Goal: Task Accomplishment & Management: Manage account settings

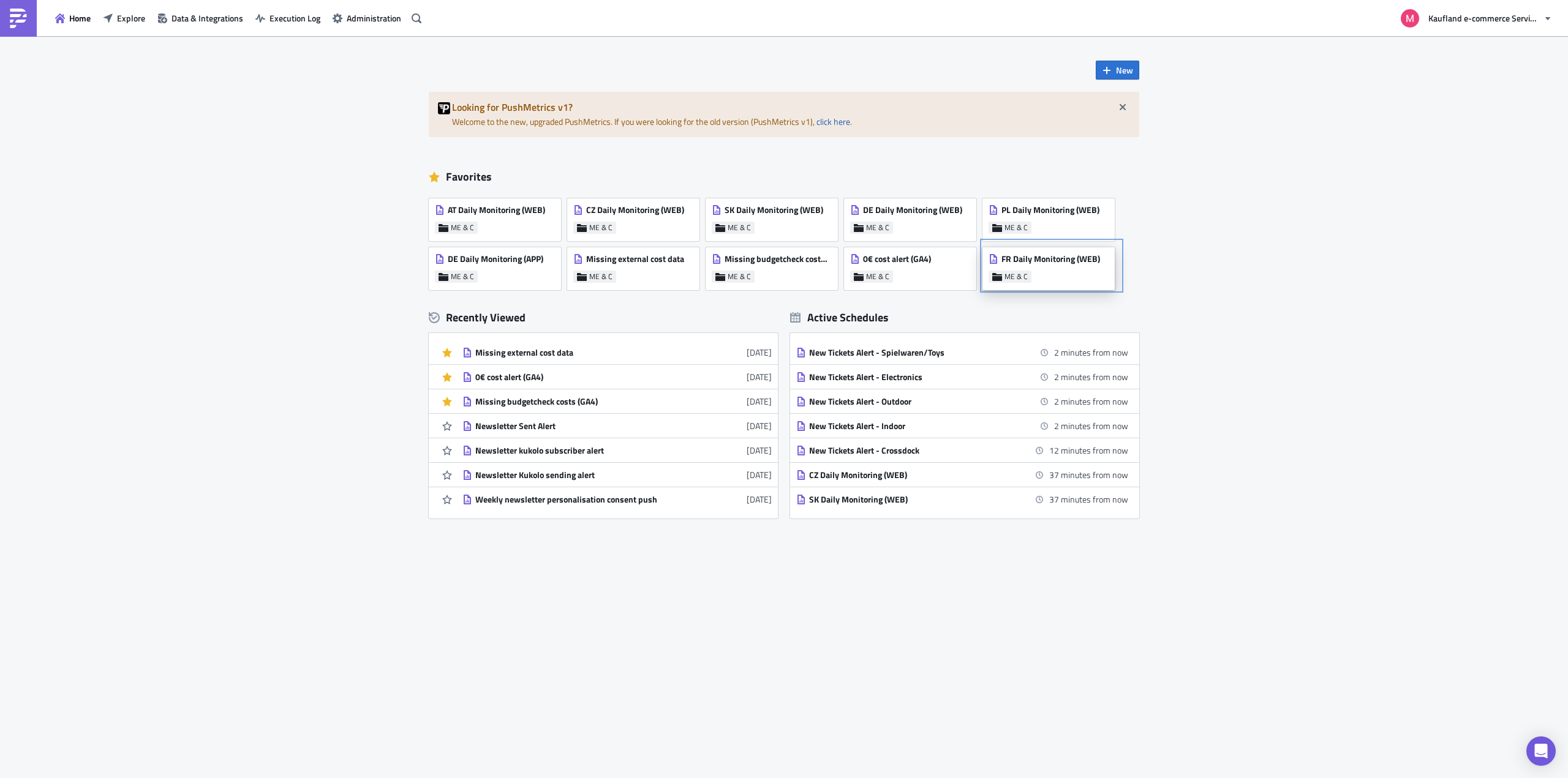
click at [1057, 255] on span "FR Daily Monitoring (WEB)" at bounding box center [1050, 259] width 99 height 11
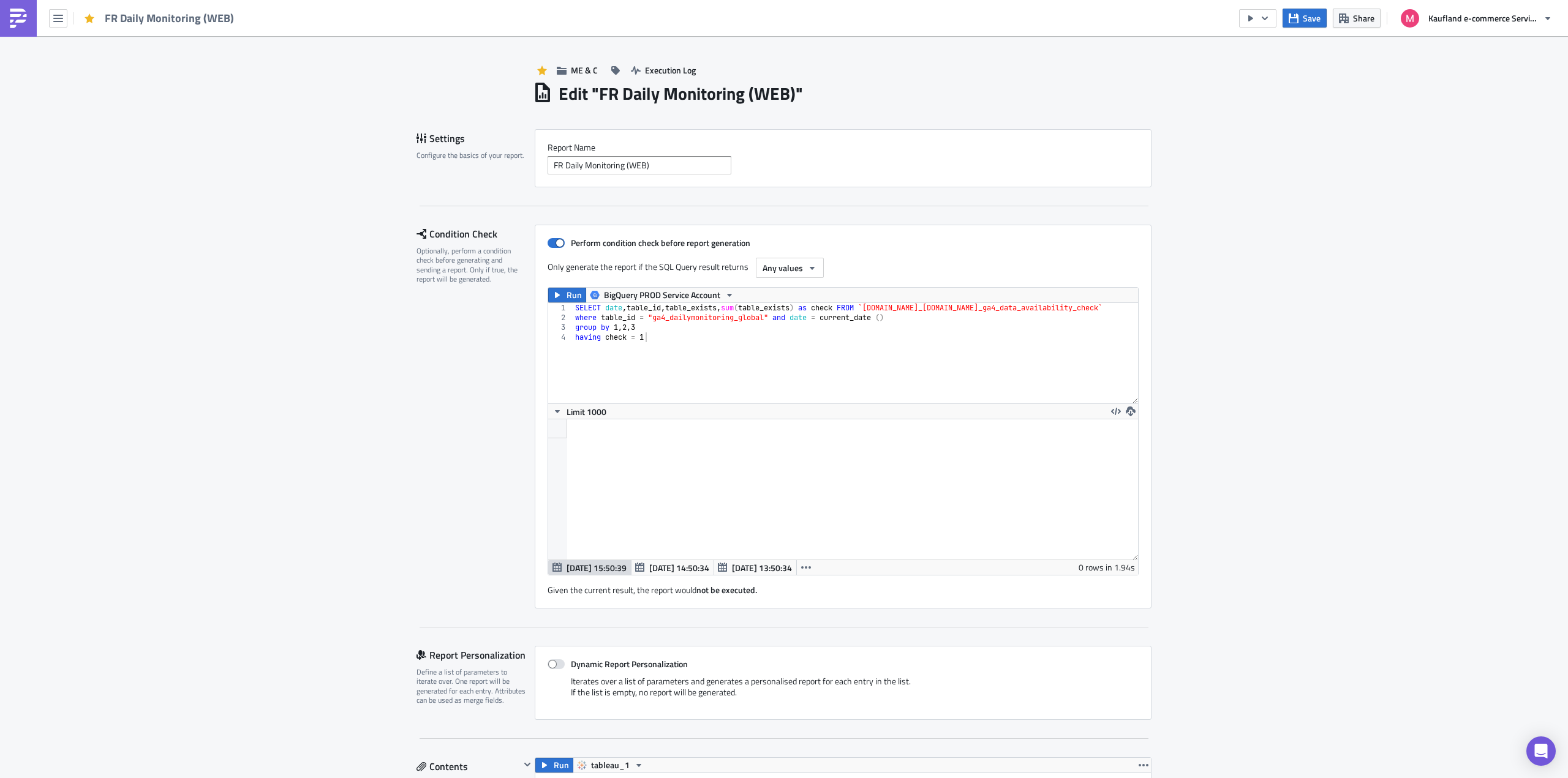
scroll to position [140, 590]
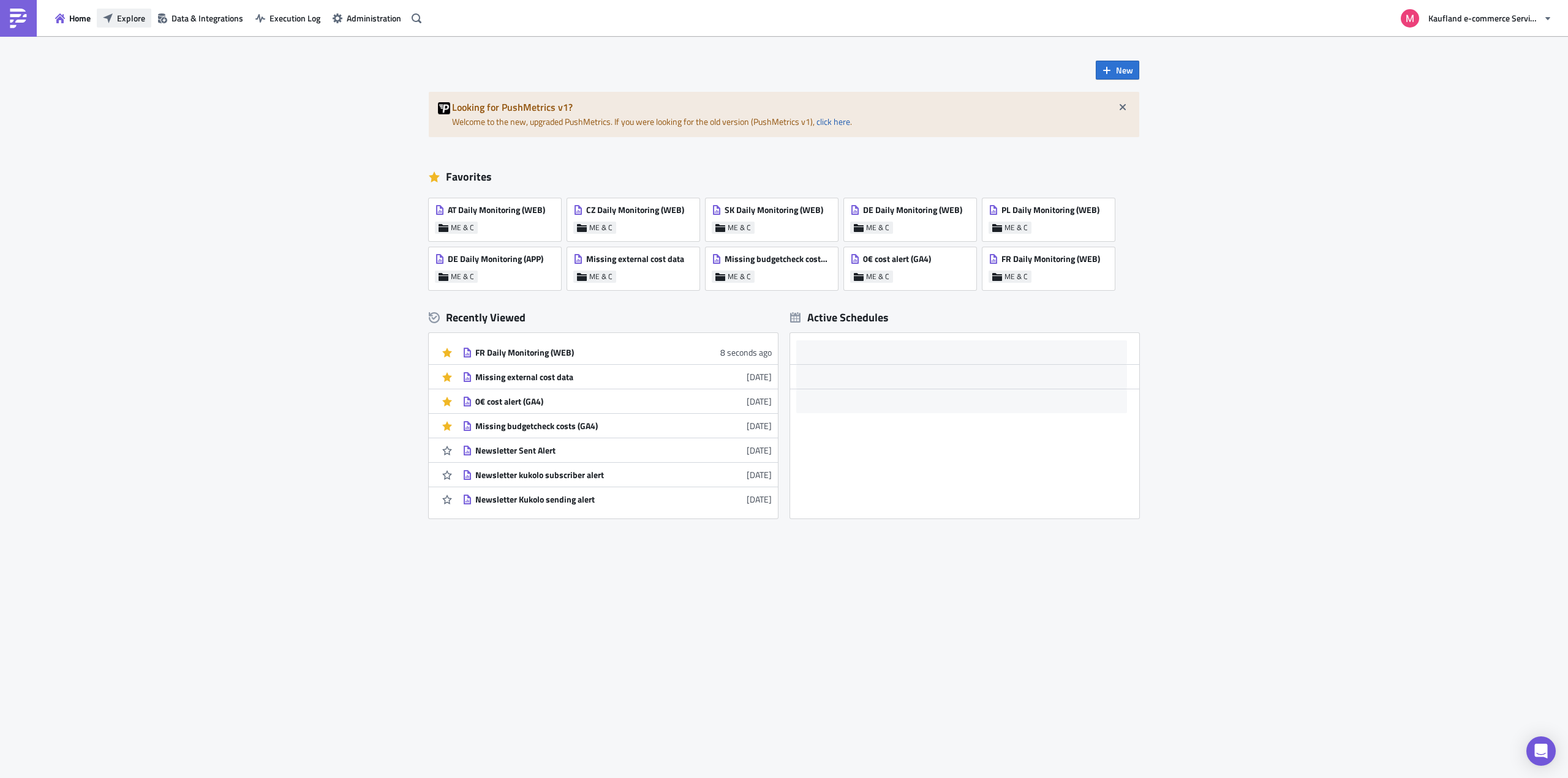
click at [123, 11] on button "Explore" at bounding box center [124, 18] width 54 height 19
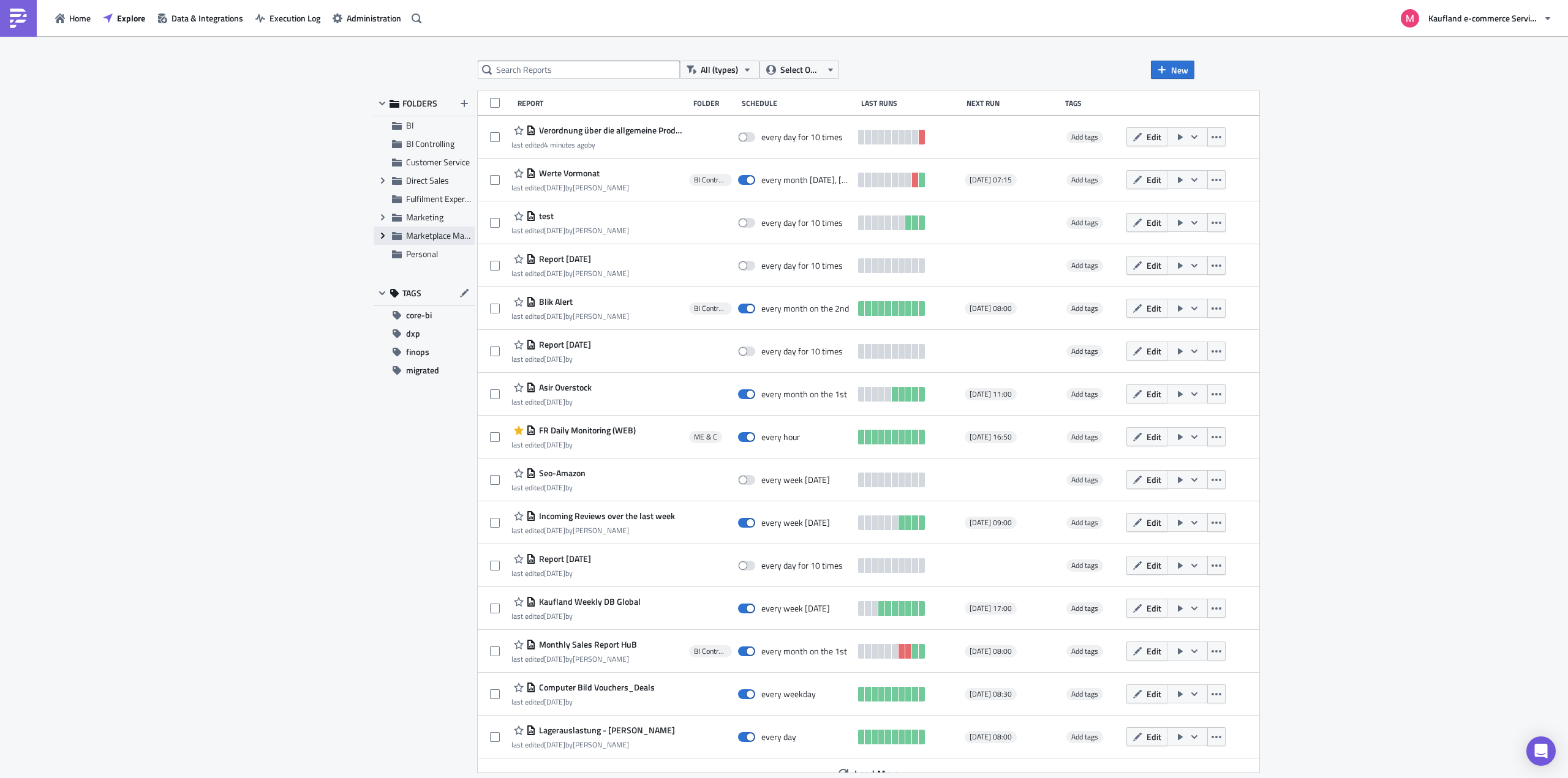
click at [380, 233] on icon "Expand group" at bounding box center [382, 235] width 10 height 10
click at [418, 222] on span "Marketing" at bounding box center [424, 217] width 37 height 13
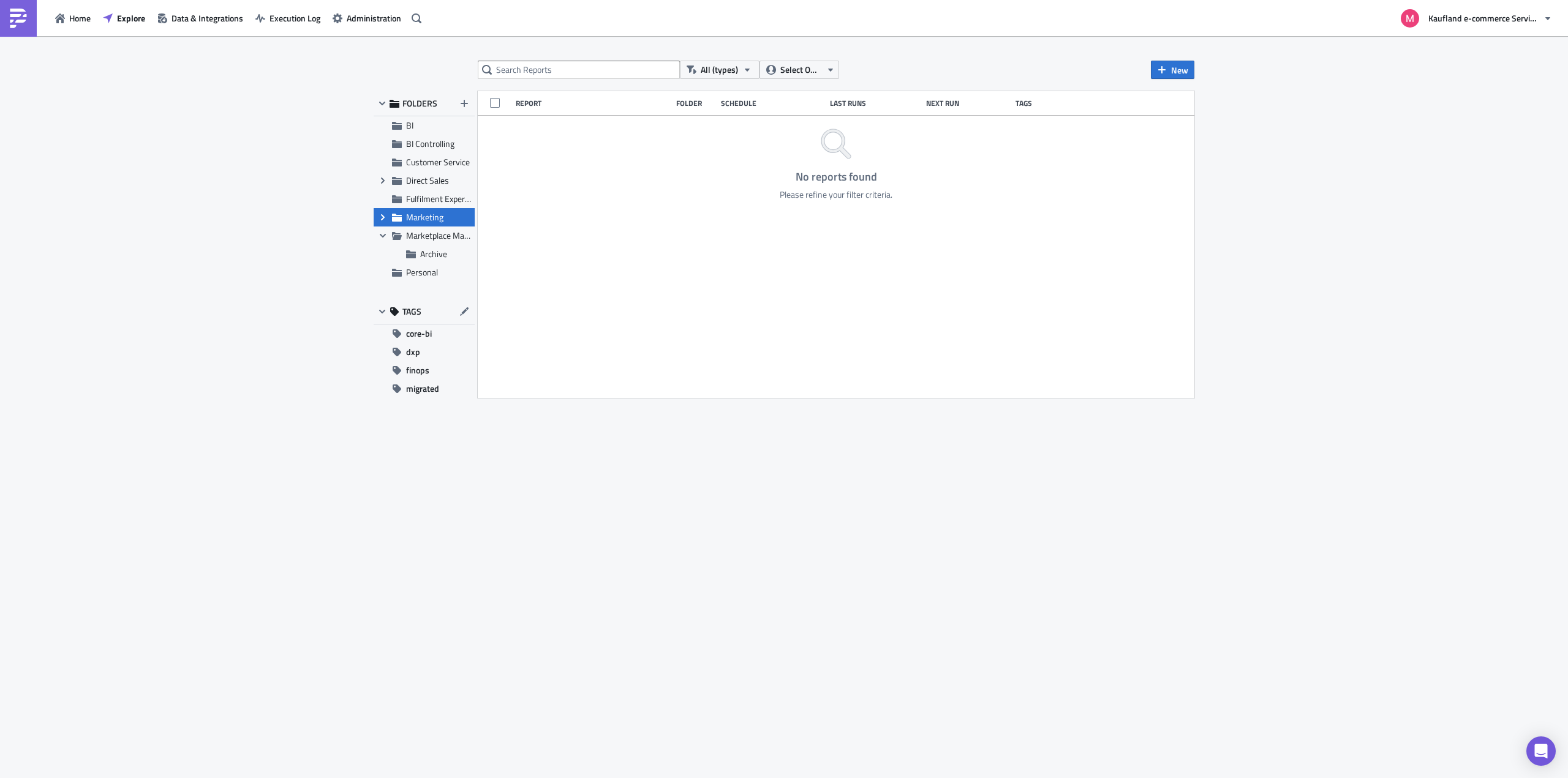
click at [384, 215] on icon "Expand group" at bounding box center [382, 217] width 10 height 10
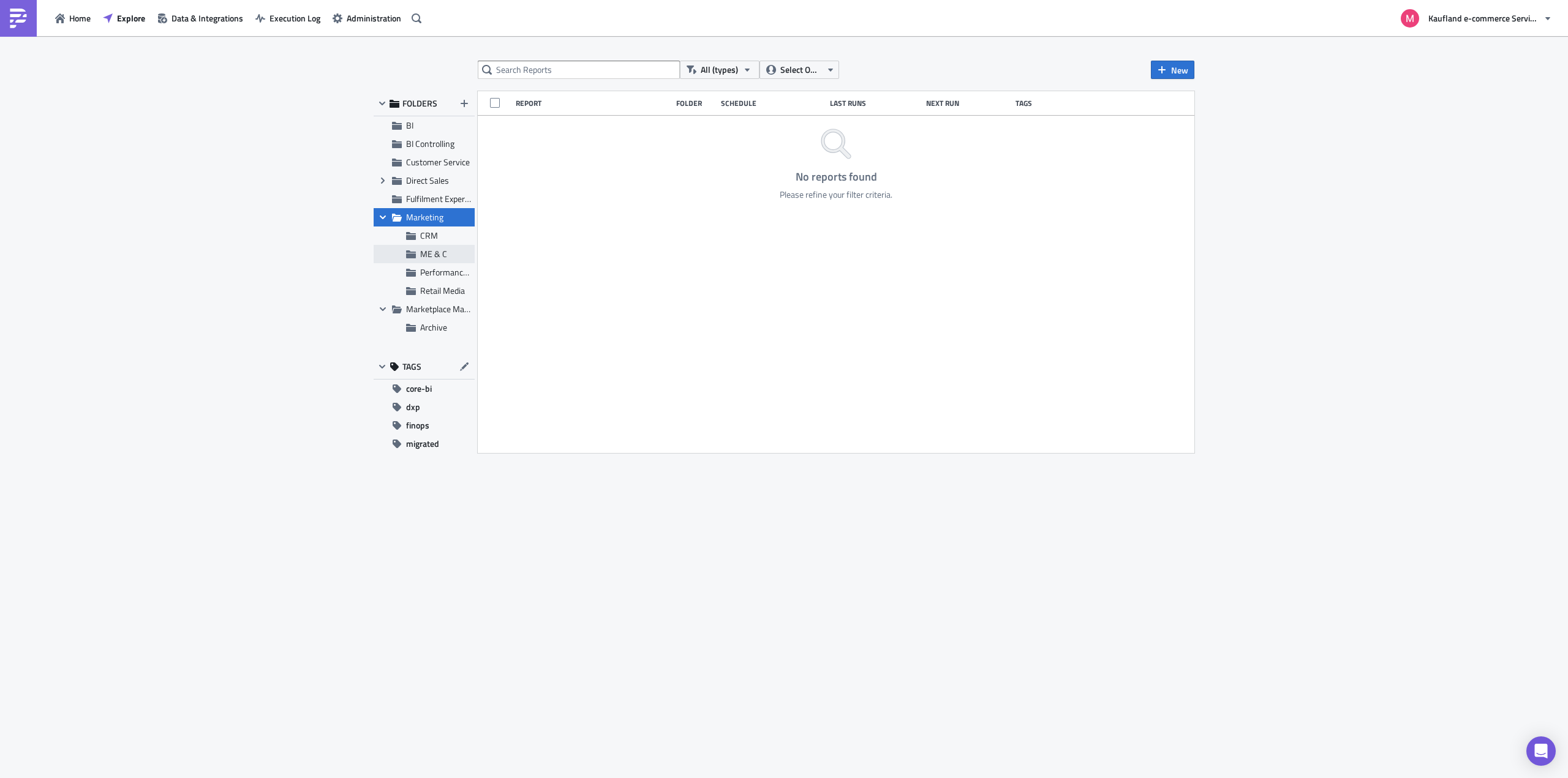
click at [427, 257] on span "ME & C" at bounding box center [433, 254] width 27 height 13
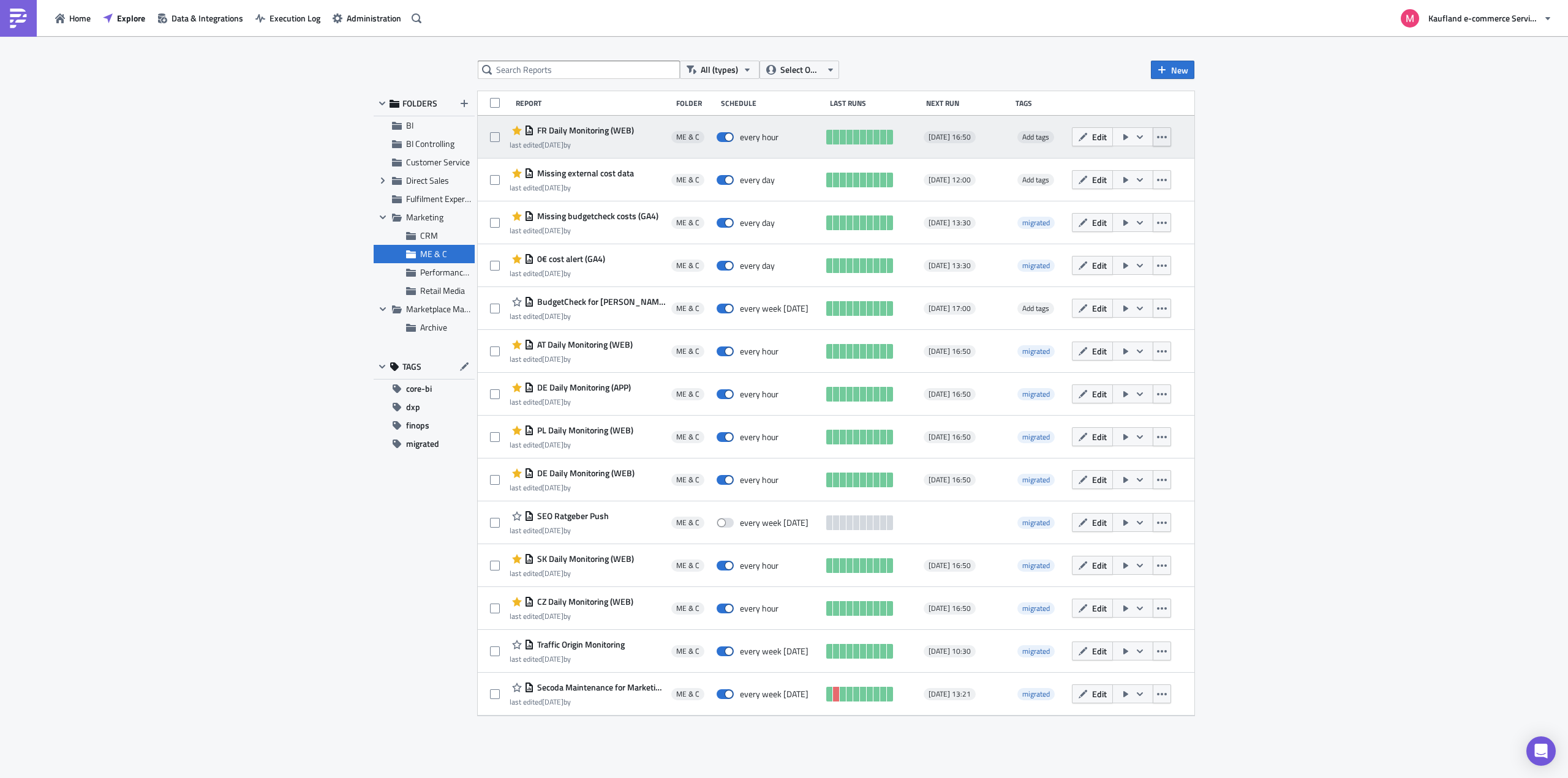
click at [1160, 137] on icon "button" at bounding box center [1161, 137] width 10 height 10
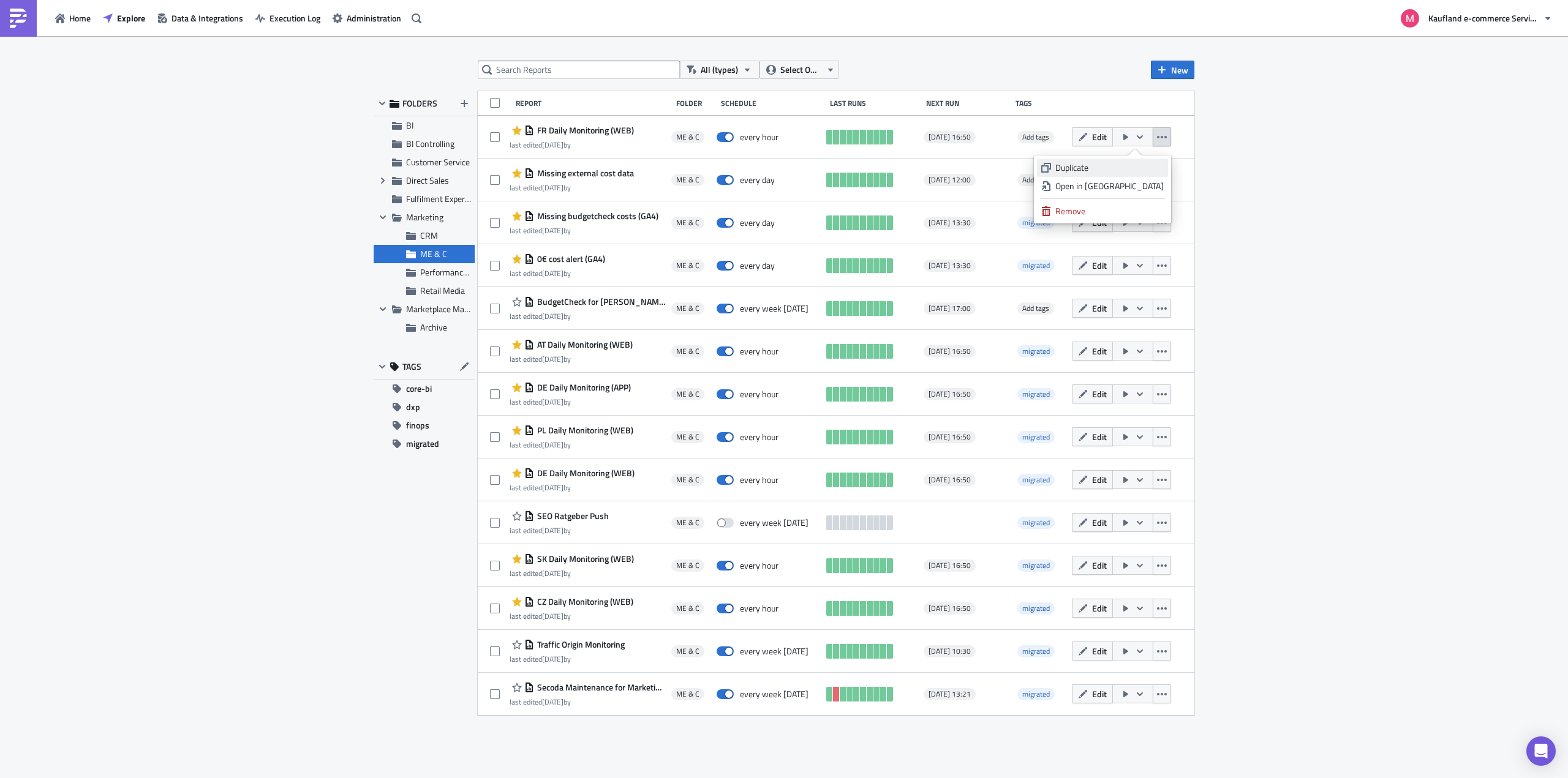
click at [1107, 167] on div "Duplicate" at bounding box center [1109, 167] width 108 height 12
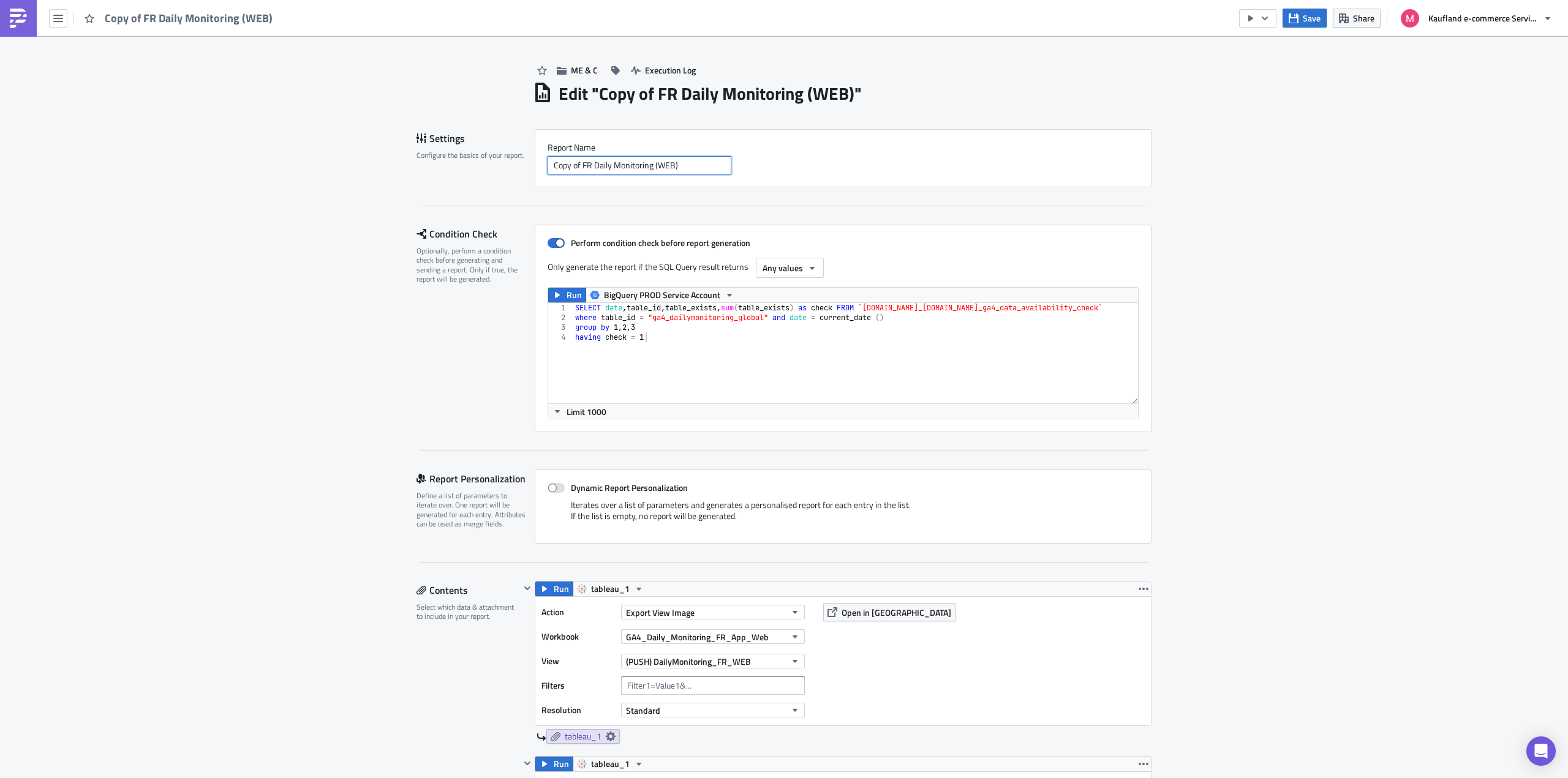
click at [581, 167] on input "Copy of FR Daily Monitoring (WEB)" at bounding box center [639, 165] width 184 height 18
drag, startPoint x: 589, startPoint y: 167, endPoint x: 542, endPoint y: 170, distance: 47.1
click at [548, 170] on input "Copy of FR Daily Monitoring (WEB)" at bounding box center [639, 165] width 184 height 18
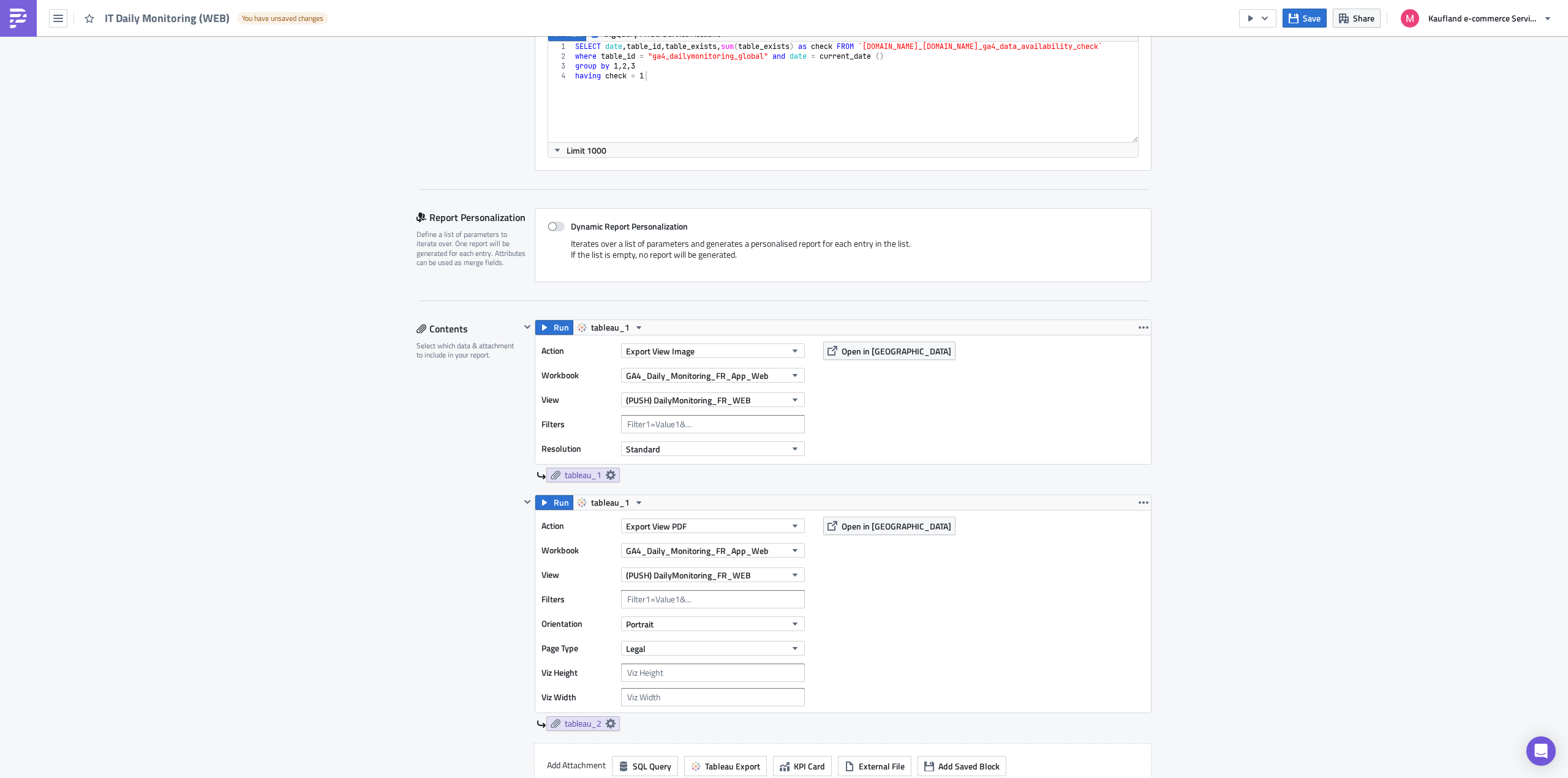
scroll to position [306, 0]
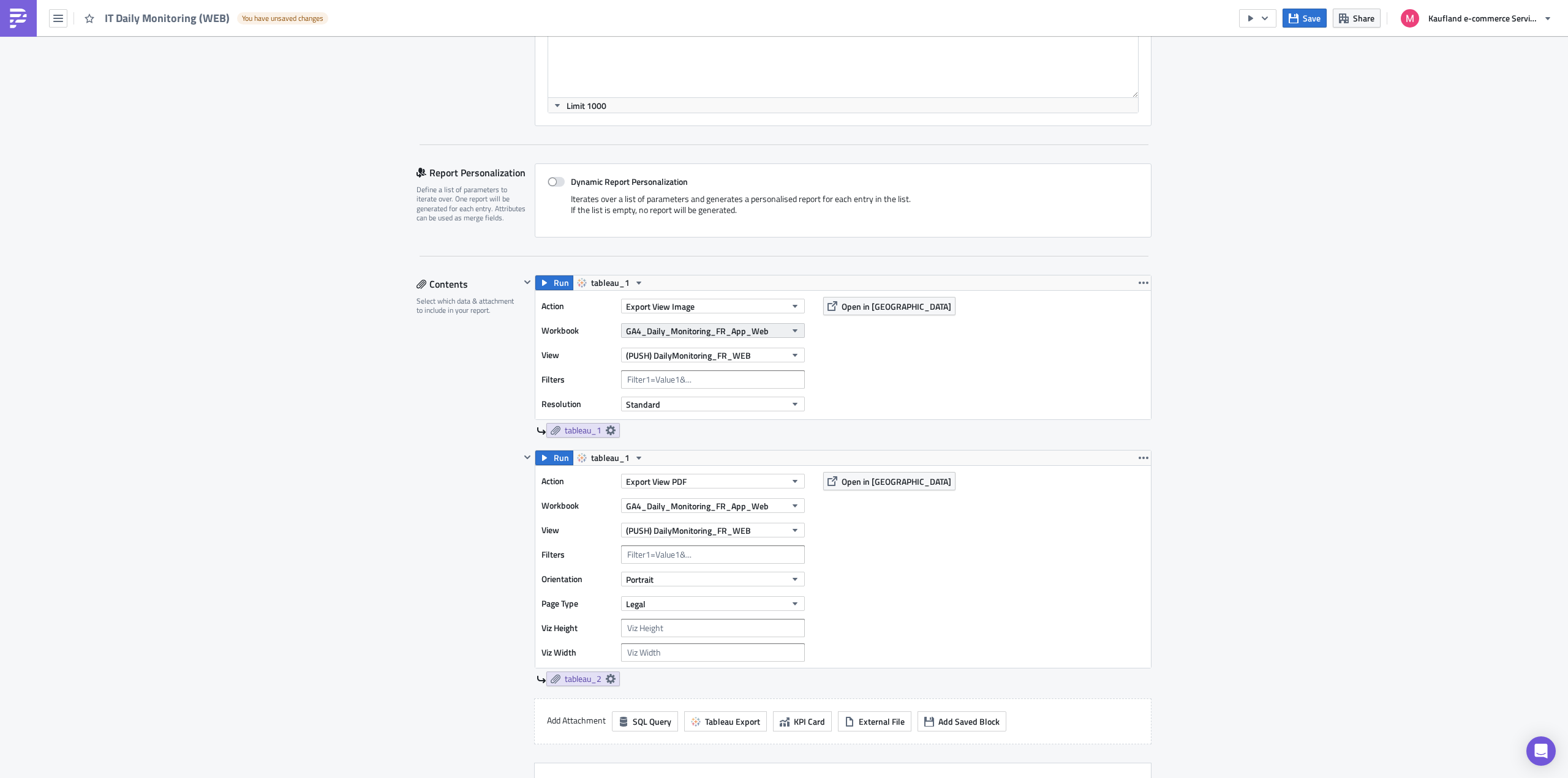
type input "IT Daily Monitoring (WEB)"
click at [793, 329] on icon "button" at bounding box center [795, 330] width 10 height 10
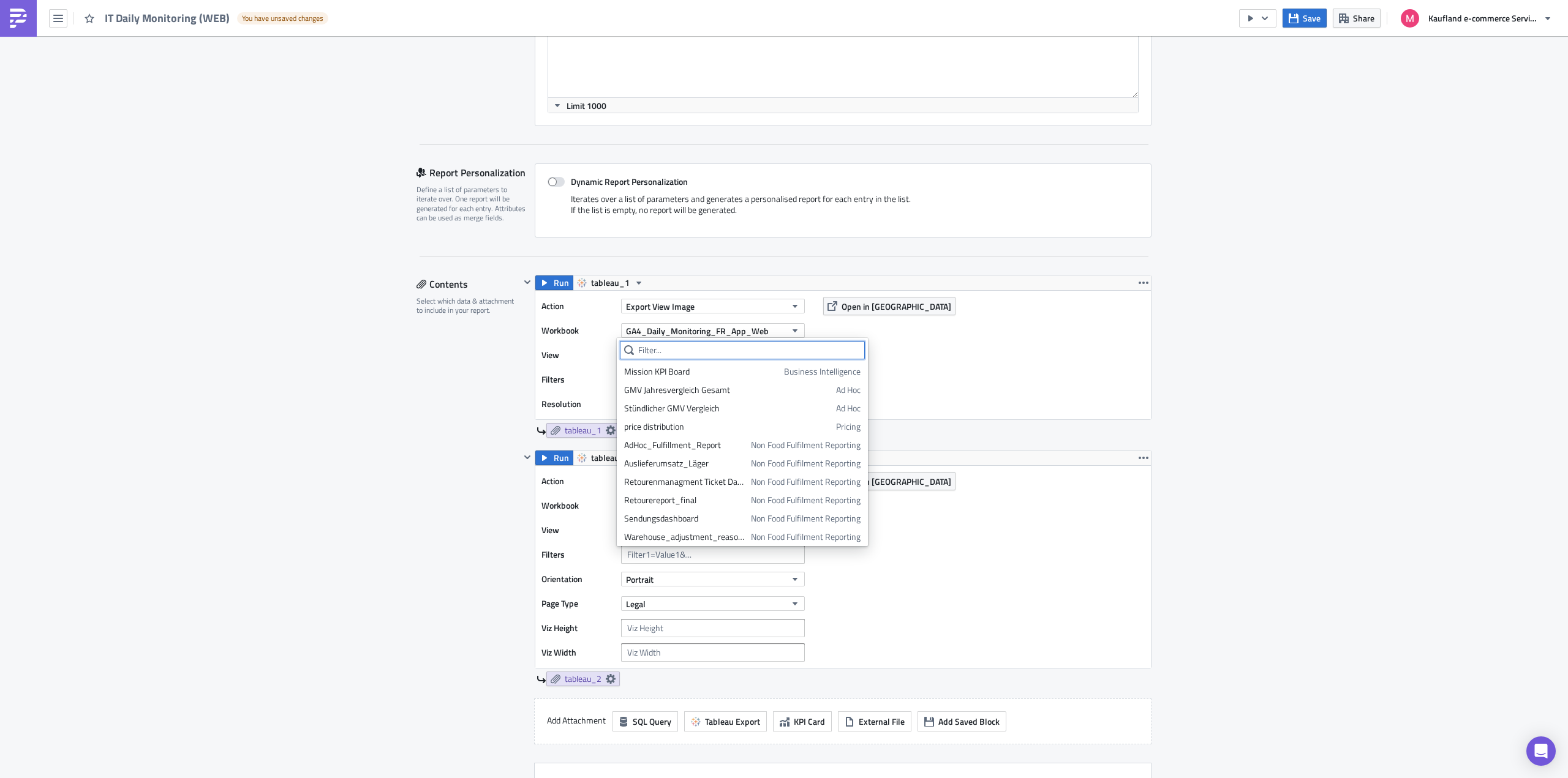
click at [709, 348] on input "text" at bounding box center [742, 350] width 245 height 18
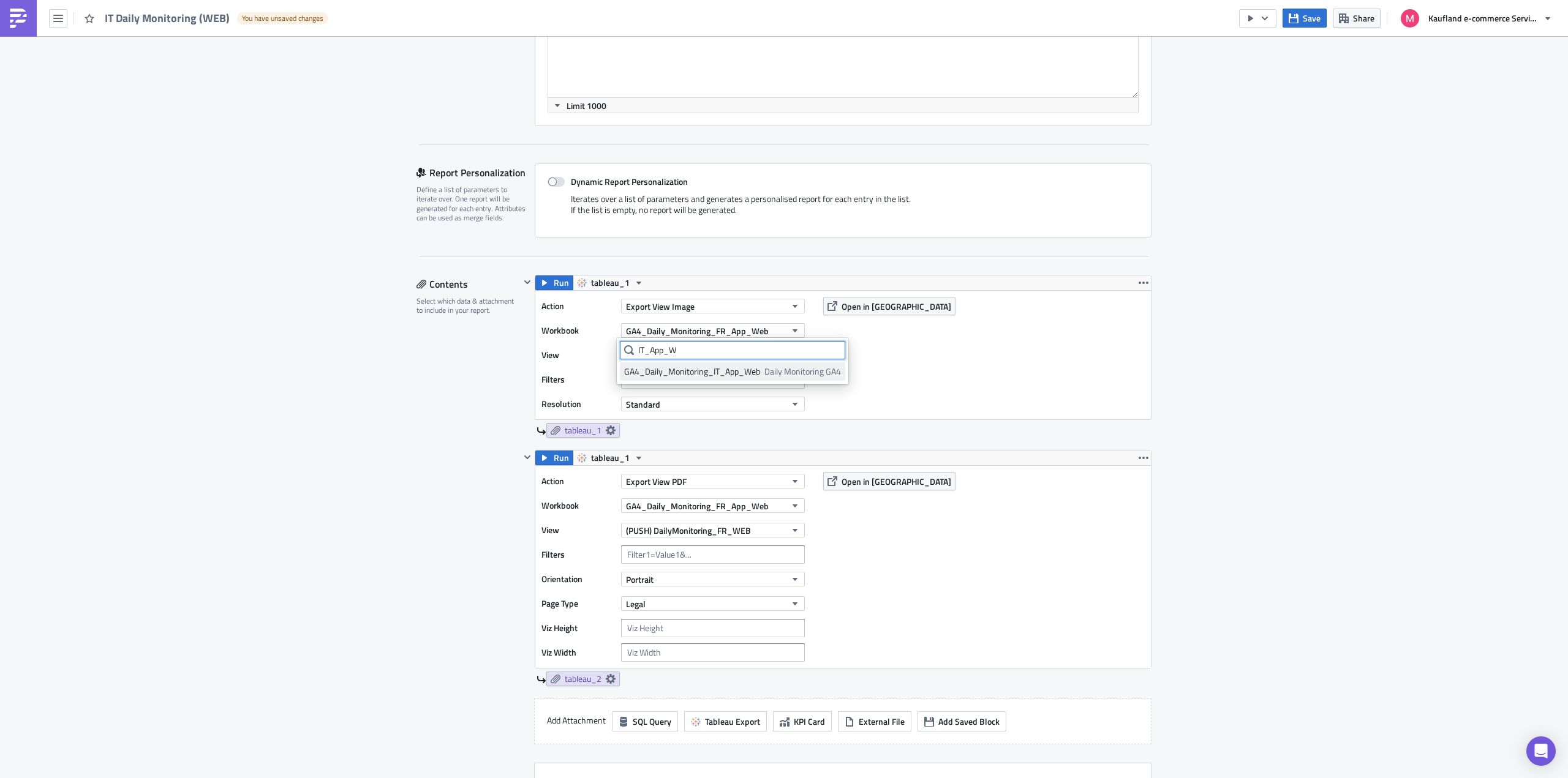
type input "IT_App_W"
click at [696, 366] on div "GA4_Daily_Monitoring_IT_App_Web" at bounding box center [692, 371] width 136 height 12
click at [771, 351] on button "(PUSH) DailyMonitoring_FR_WEB" at bounding box center [712, 355] width 184 height 14
click at [874, 372] on div "Action Export View Image Workbook GA4_Daily_Monitoring_IT_App_Web View (PUSH) D…" at bounding box center [843, 355] width 616 height 129
click at [780, 358] on button "(PUSH) DailyMonitoring_FR_WEB" at bounding box center [712, 355] width 184 height 14
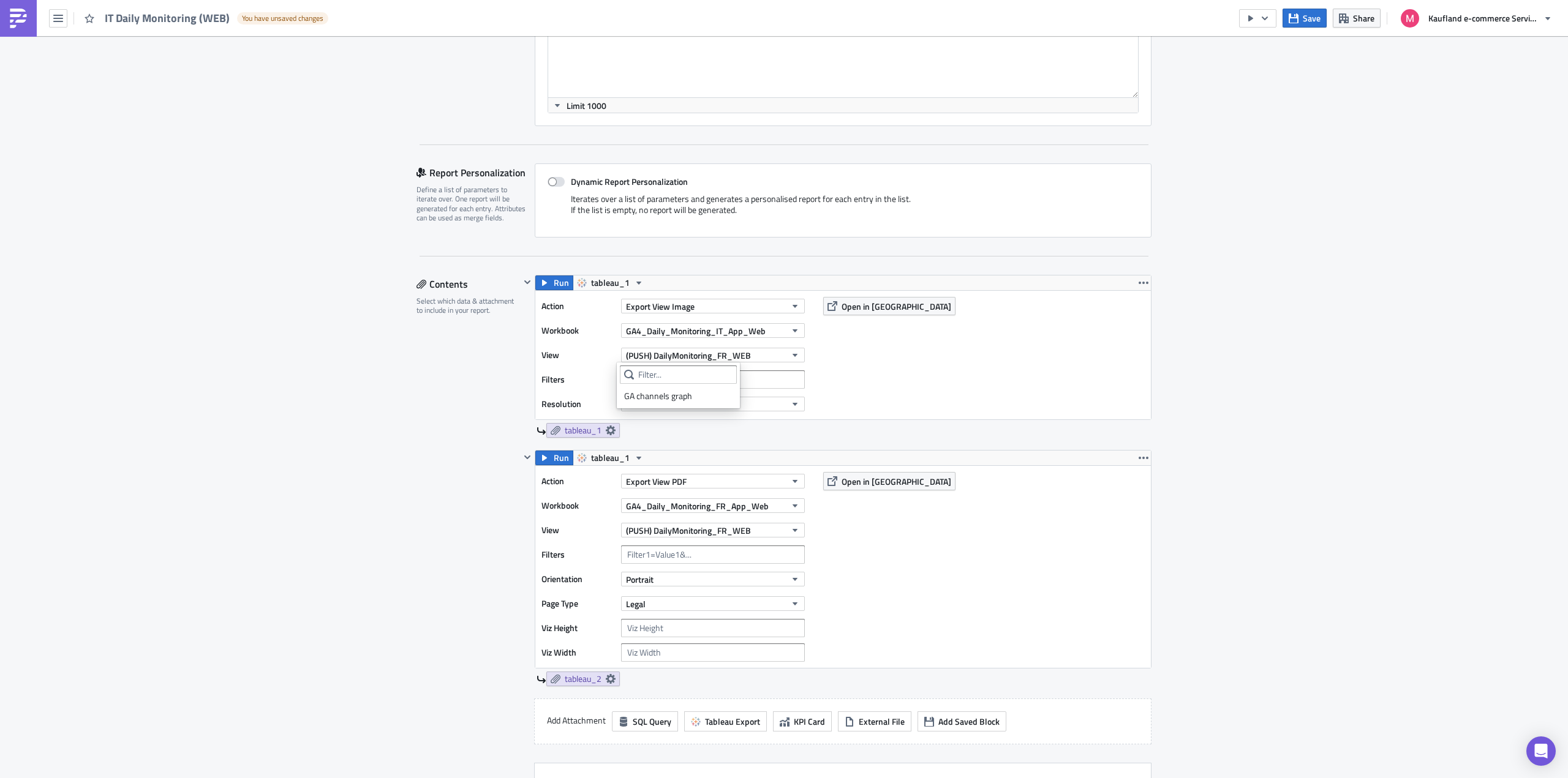
click at [846, 357] on div "Action Export View Image Workbook GA4_Daily_Monitoring_IT_App_Web View (PUSH) D…" at bounding box center [843, 355] width 616 height 129
click at [754, 331] on span "GA4_Daily_Monitoring_IT_App_Web" at bounding box center [696, 331] width 140 height 13
click at [738, 374] on div "GA4_Daily_Monitoring_IT_App_Web" at bounding box center [706, 371] width 136 height 12
click at [850, 357] on div "Action Export View Image Workbook GA4_Daily_Monitoring_IT_App_Web View (PUSH) D…" at bounding box center [843, 355] width 616 height 129
click at [758, 363] on div "(PUSH) DailyMonitoring_FR_WEB" at bounding box center [712, 355] width 184 height 18
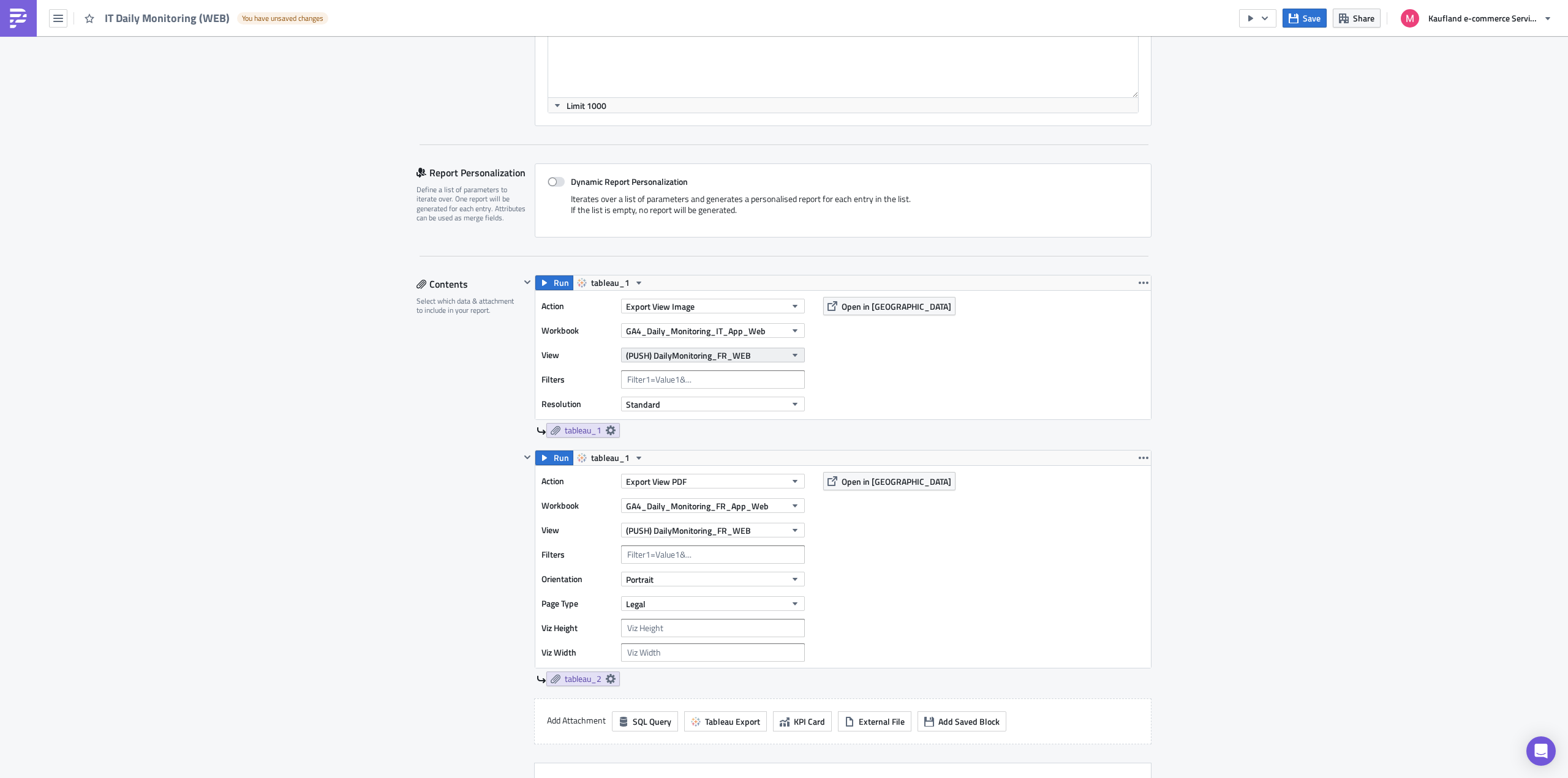
click at [744, 356] on span "(PUSH) DailyMonitoring_FR_WEB" at bounding box center [688, 355] width 125 height 13
click at [691, 378] on input "text" at bounding box center [678, 374] width 117 height 18
type input "IT"
click at [1139, 286] on icon "button" at bounding box center [1143, 282] width 10 height 10
click at [1295, 281] on div "ME & C Execution Log Edit " IT Daily Monitoring (WEB) " Draft Settings Configur…" at bounding box center [784, 630] width 1568 height 1801
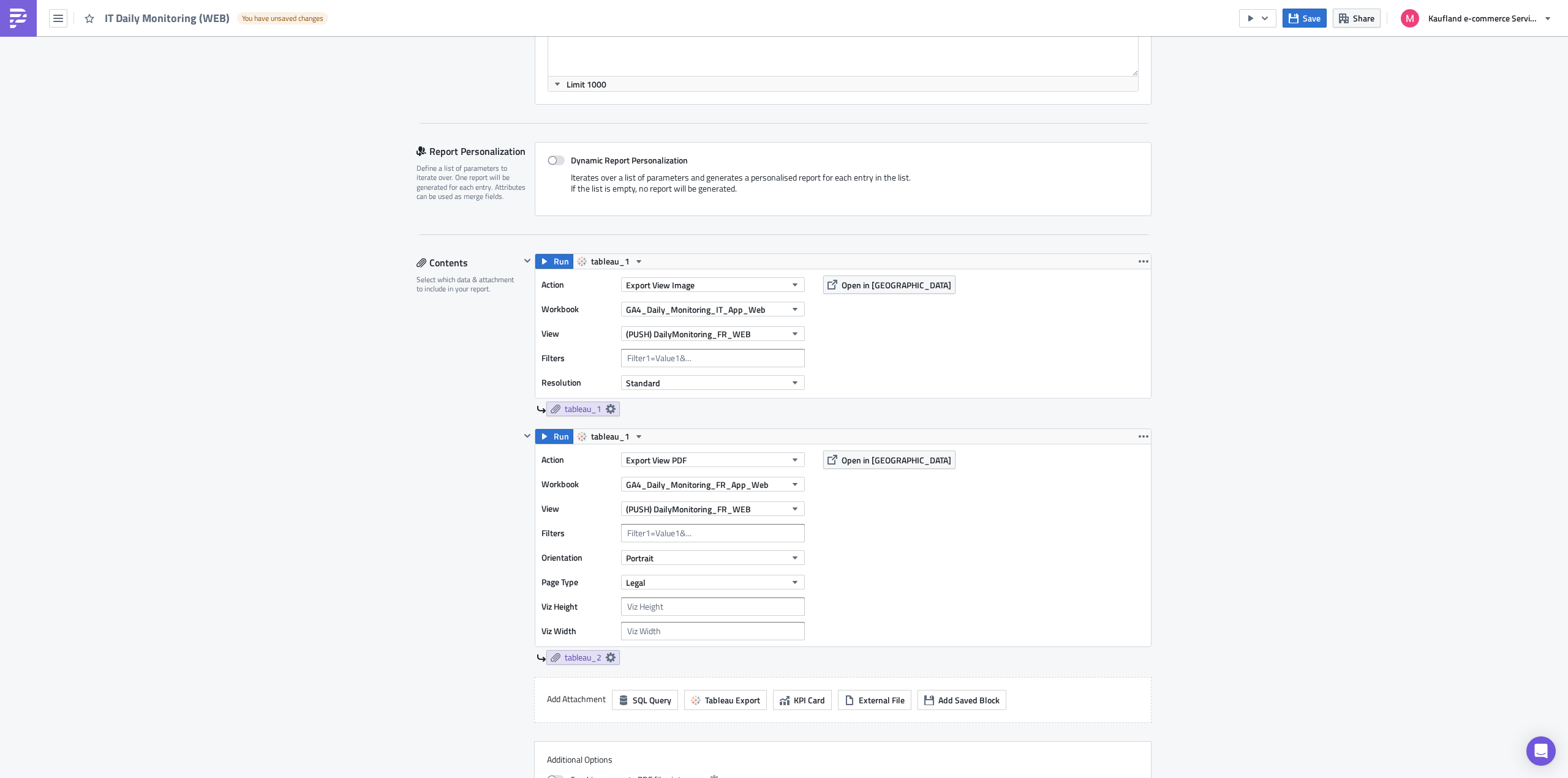
scroll to position [367, 0]
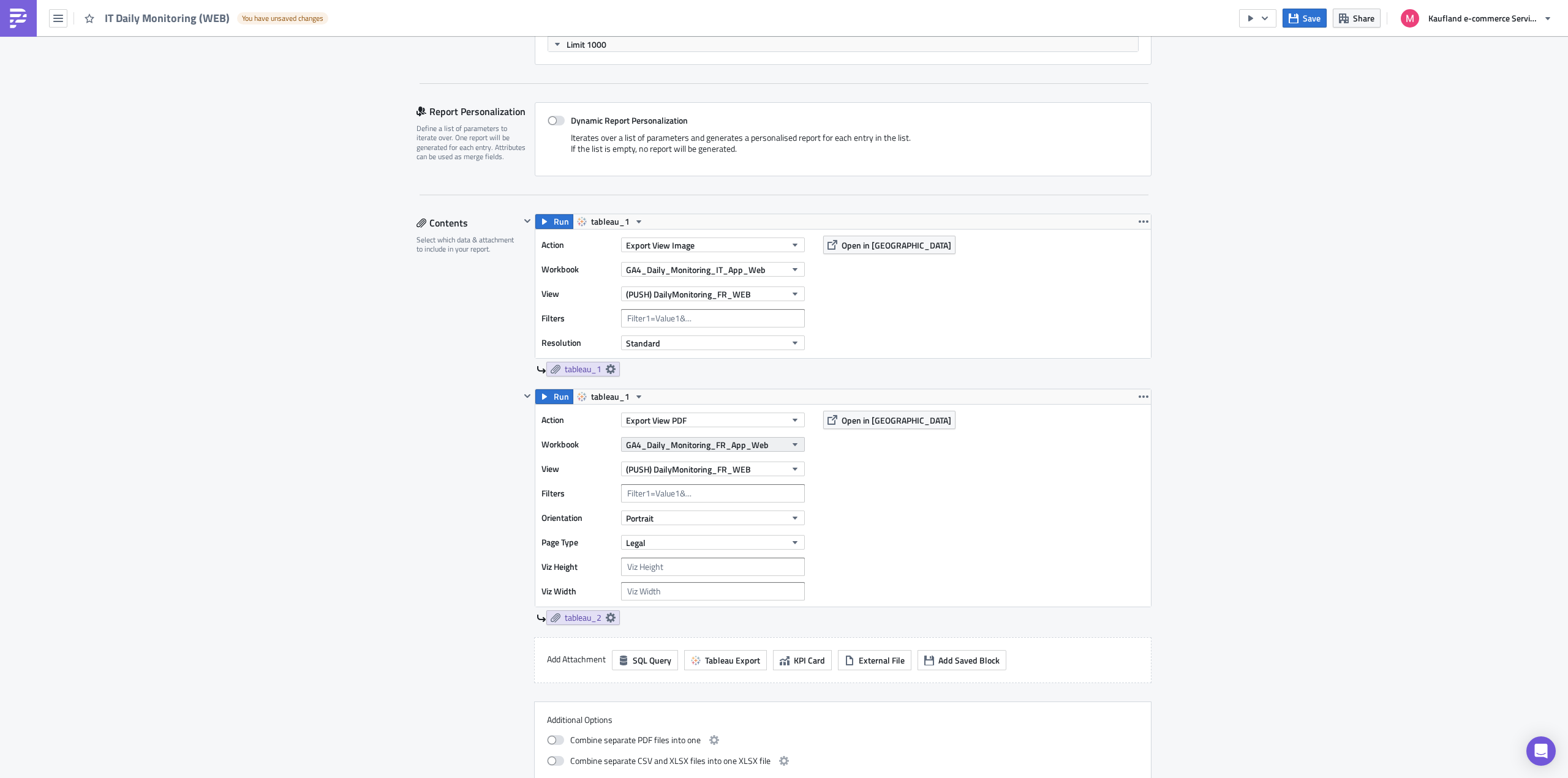
click at [778, 442] on button "GA4_Daily_Monitoring_FR_App_Web" at bounding box center [712, 444] width 184 height 14
click at [747, 488] on div "GA4_Daily_Monitoring_IT_App_Web" at bounding box center [692, 485] width 136 height 12
click at [756, 471] on button "(PUSH) DailyMonitoring_FR_WEB" at bounding box center [712, 468] width 184 height 14
click at [882, 478] on div "Action Export View PDF Workbook GA4_Daily_Monitoring_IT_App_Web View (PUSH) Dai…" at bounding box center [843, 505] width 616 height 202
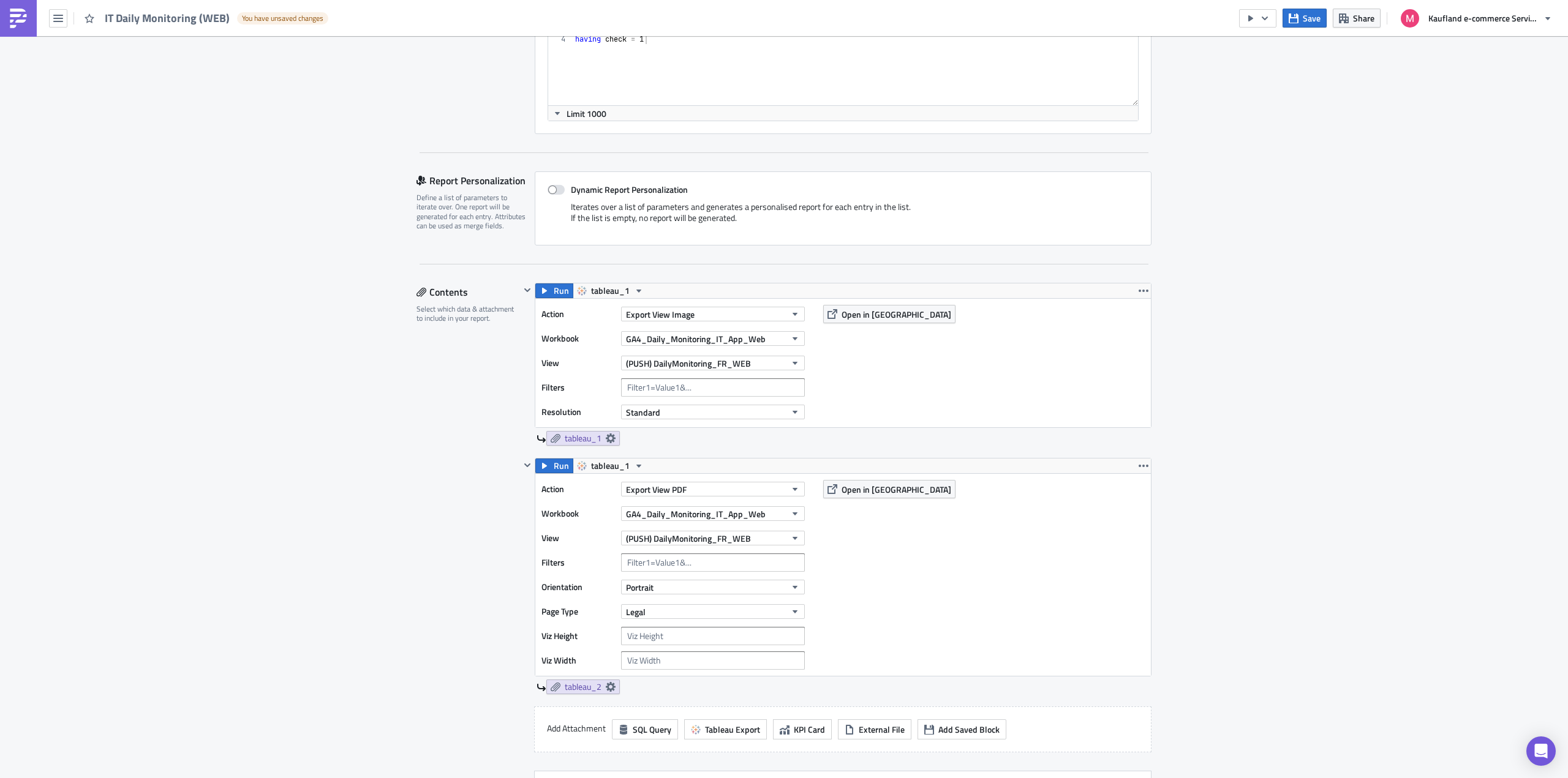
scroll to position [306, 0]
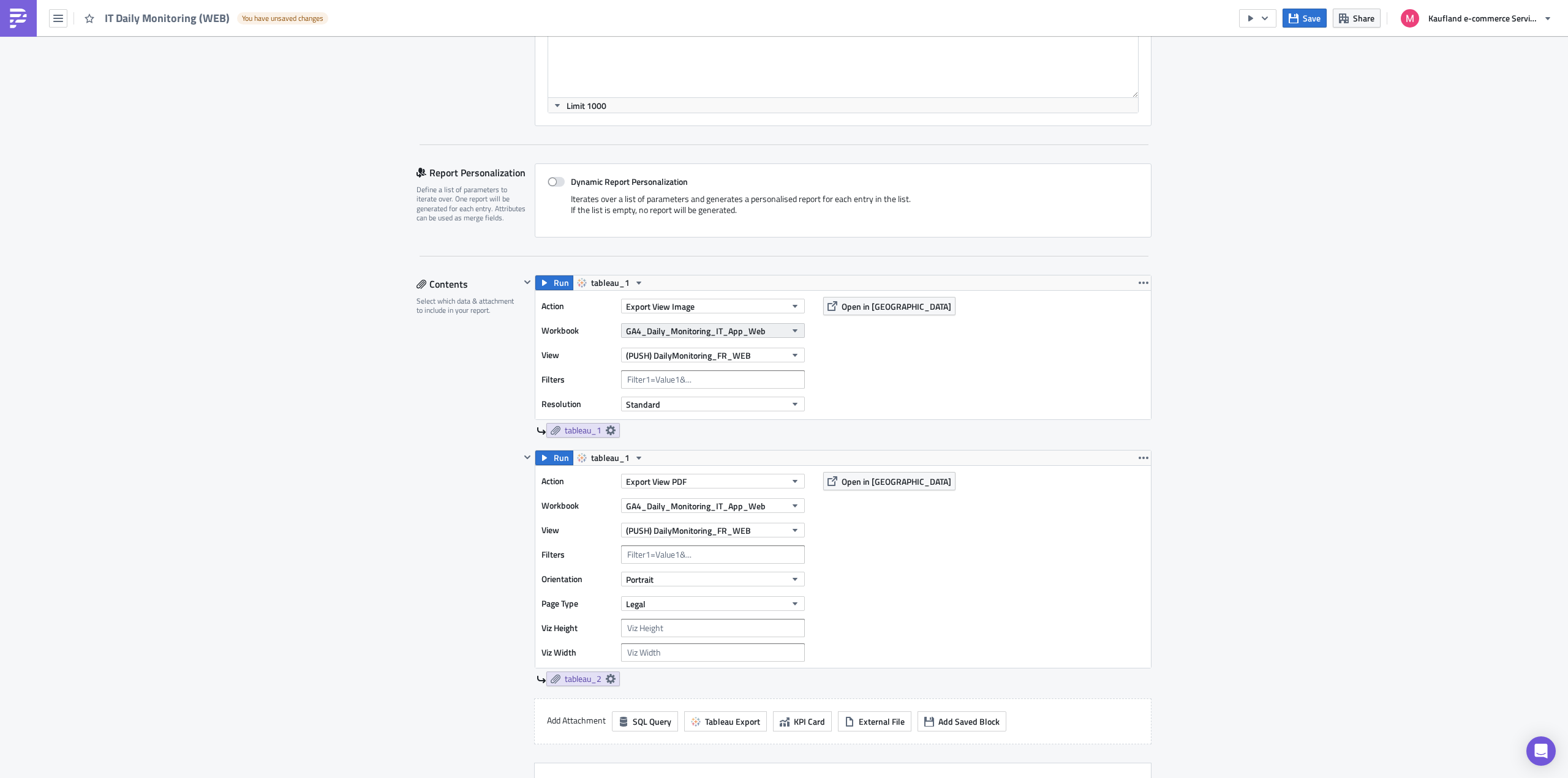
click at [790, 332] on icon "button" at bounding box center [795, 330] width 10 height 10
click at [767, 372] on div "GA4_Daily_Monitoring_IT_App_Web" at bounding box center [706, 371] width 136 height 12
click at [765, 354] on button "(PUSH) DailyMonitoring_FR_WEB" at bounding box center [712, 355] width 184 height 14
click at [686, 378] on input "IT" at bounding box center [678, 374] width 117 height 18
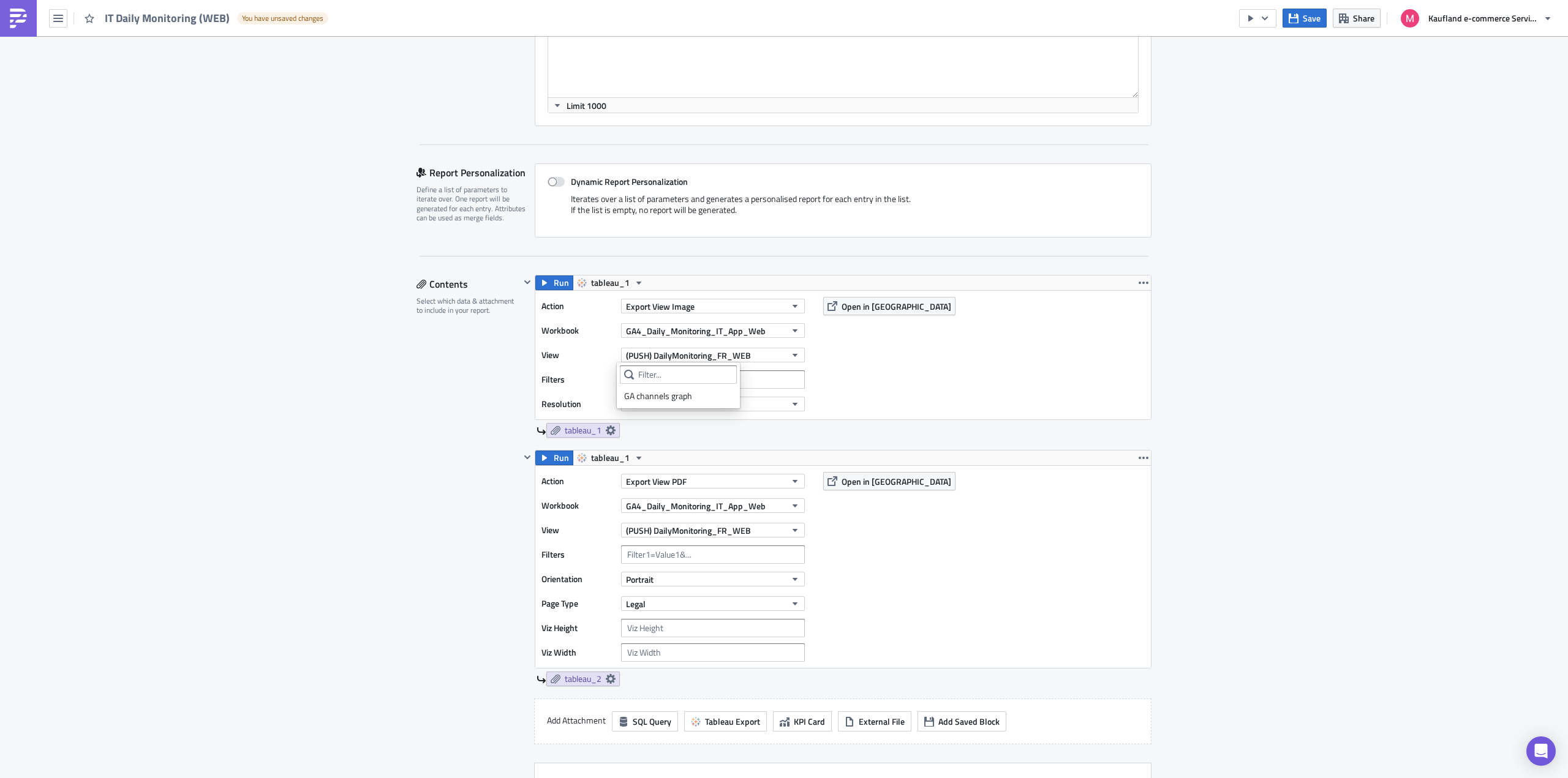
click at [845, 400] on div "Action Export View Image Workbook GA4_Daily_Monitoring_IT_App_Web View (PUSH) D…" at bounding box center [843, 355] width 616 height 129
click at [524, 284] on icon "button" at bounding box center [527, 282] width 10 height 10
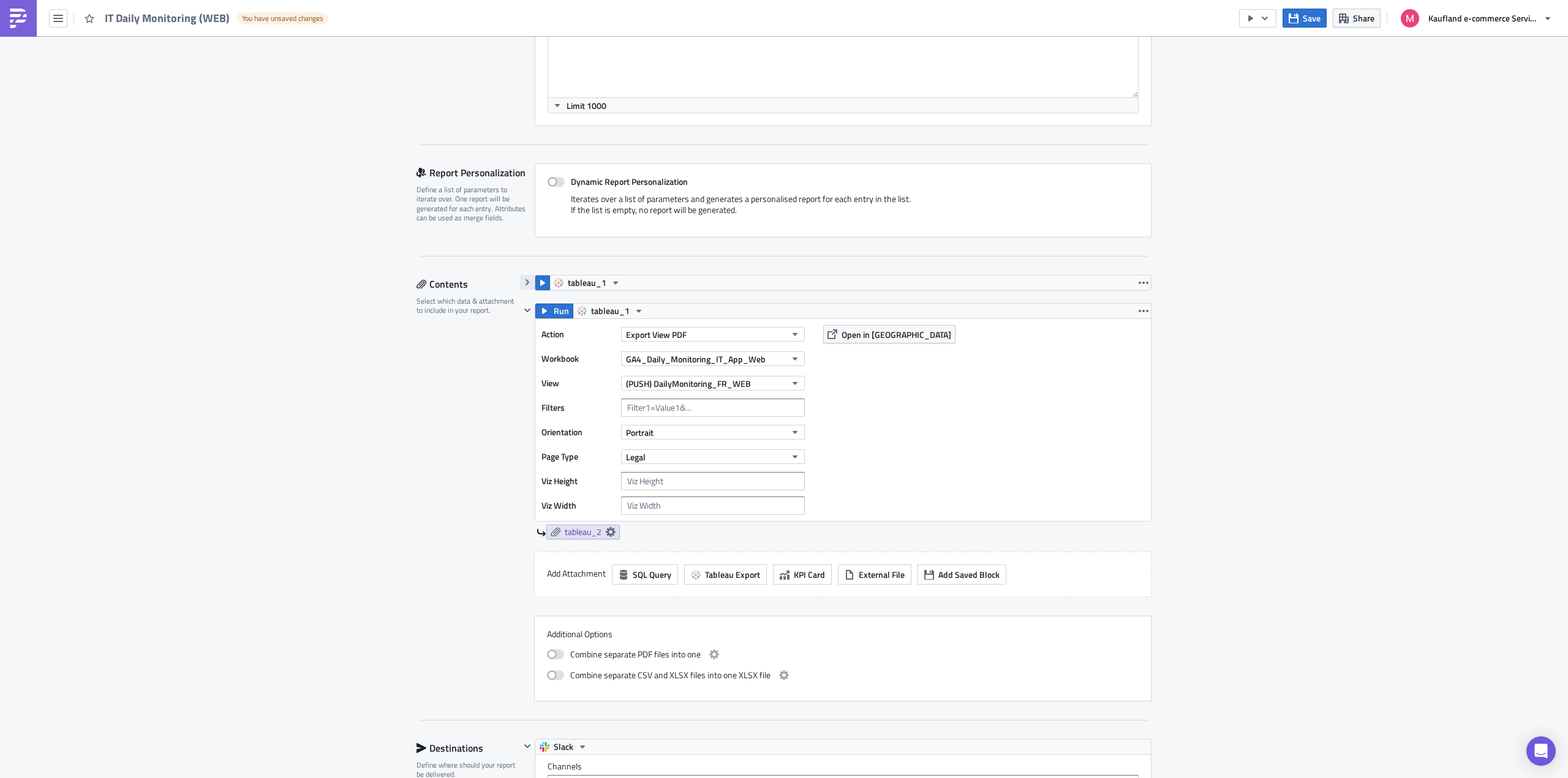
click at [524, 284] on icon "button" at bounding box center [527, 282] width 10 height 10
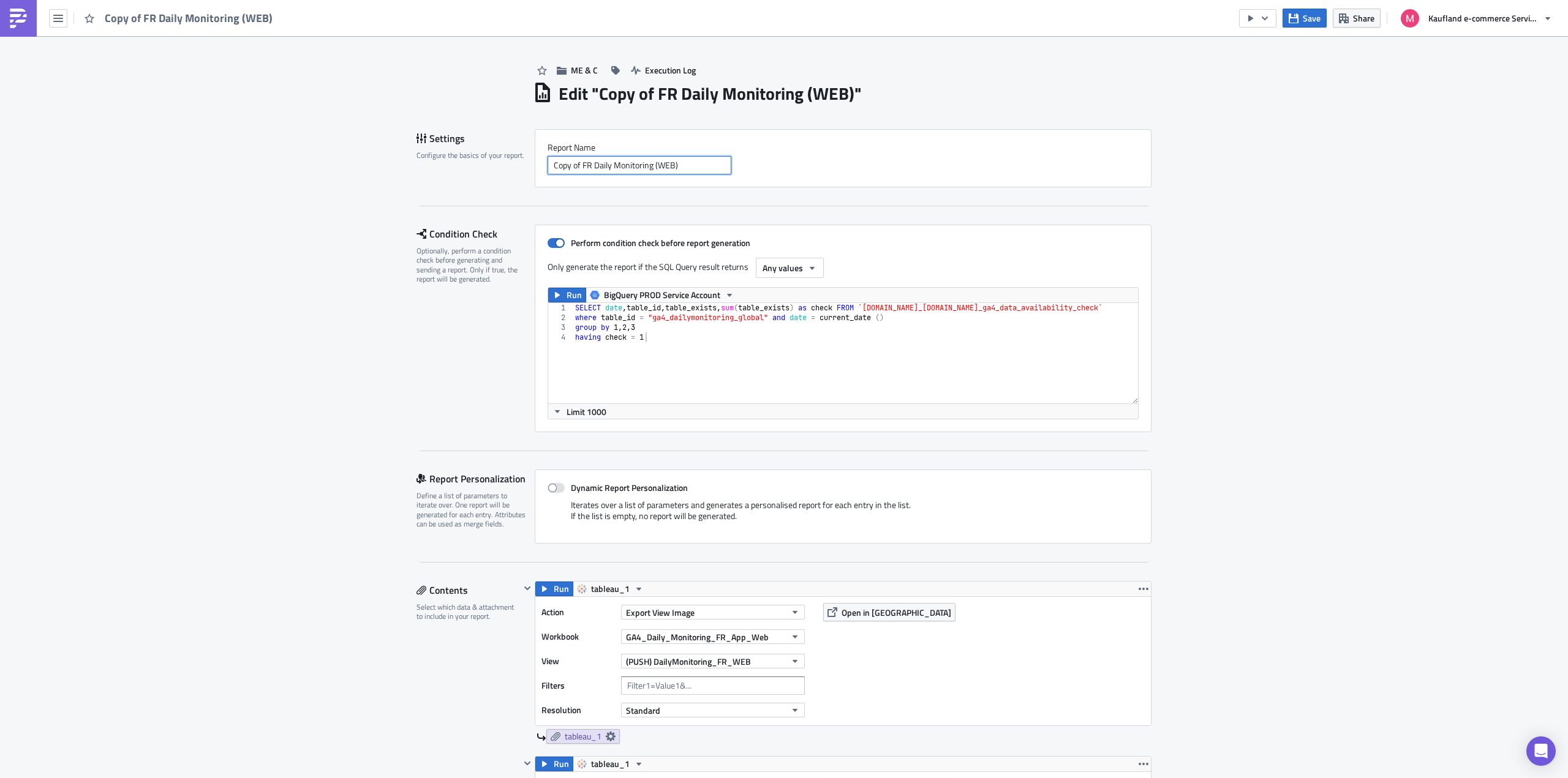
drag, startPoint x: 588, startPoint y: 165, endPoint x: 524, endPoint y: 167, distance: 64.0
click at [524, 167] on div "Settings Configure the basics of your report. Report Nam﻿e Copy of FR Daily Mon…" at bounding box center [784, 158] width 735 height 58
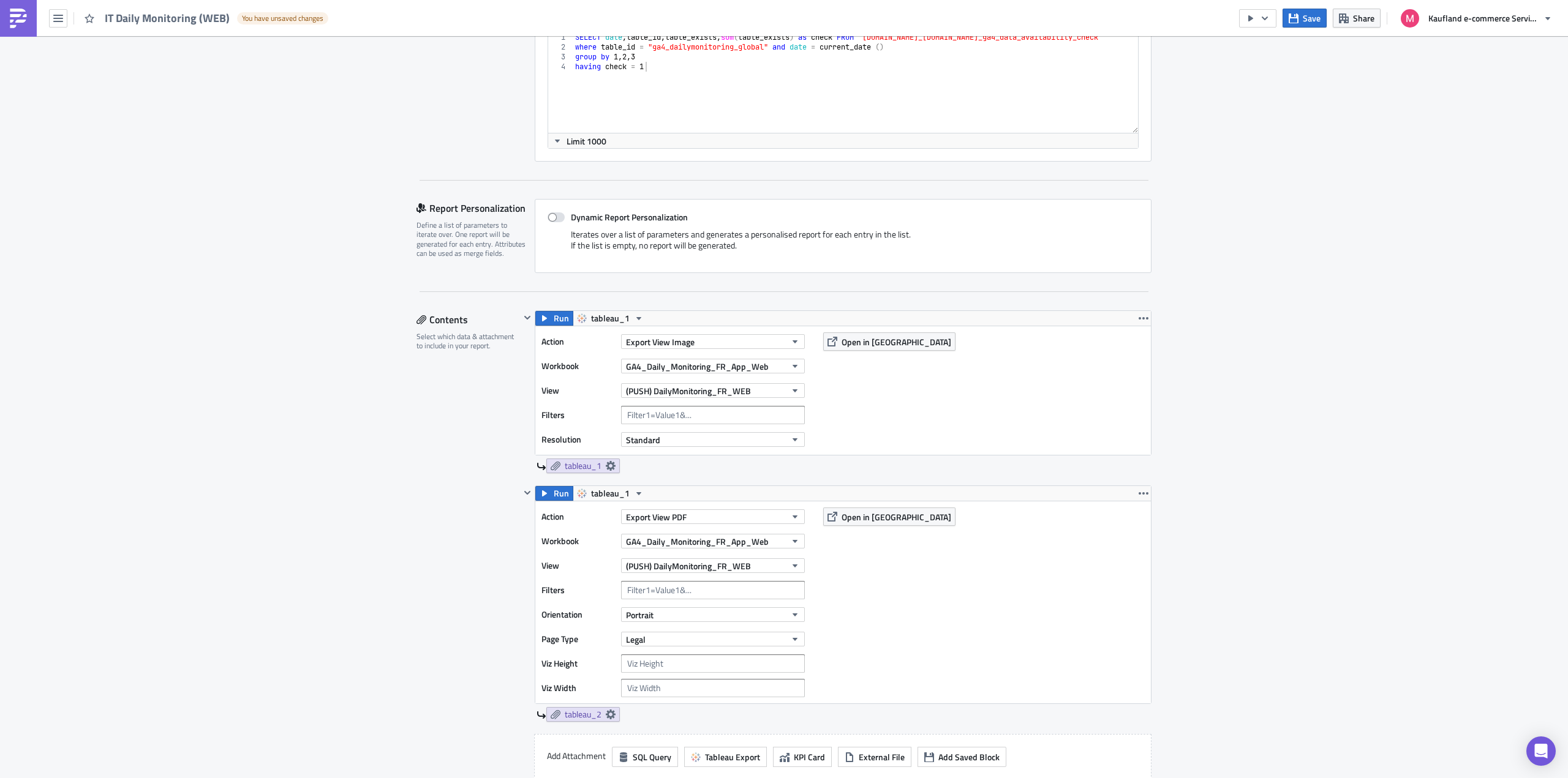
scroll to position [306, 0]
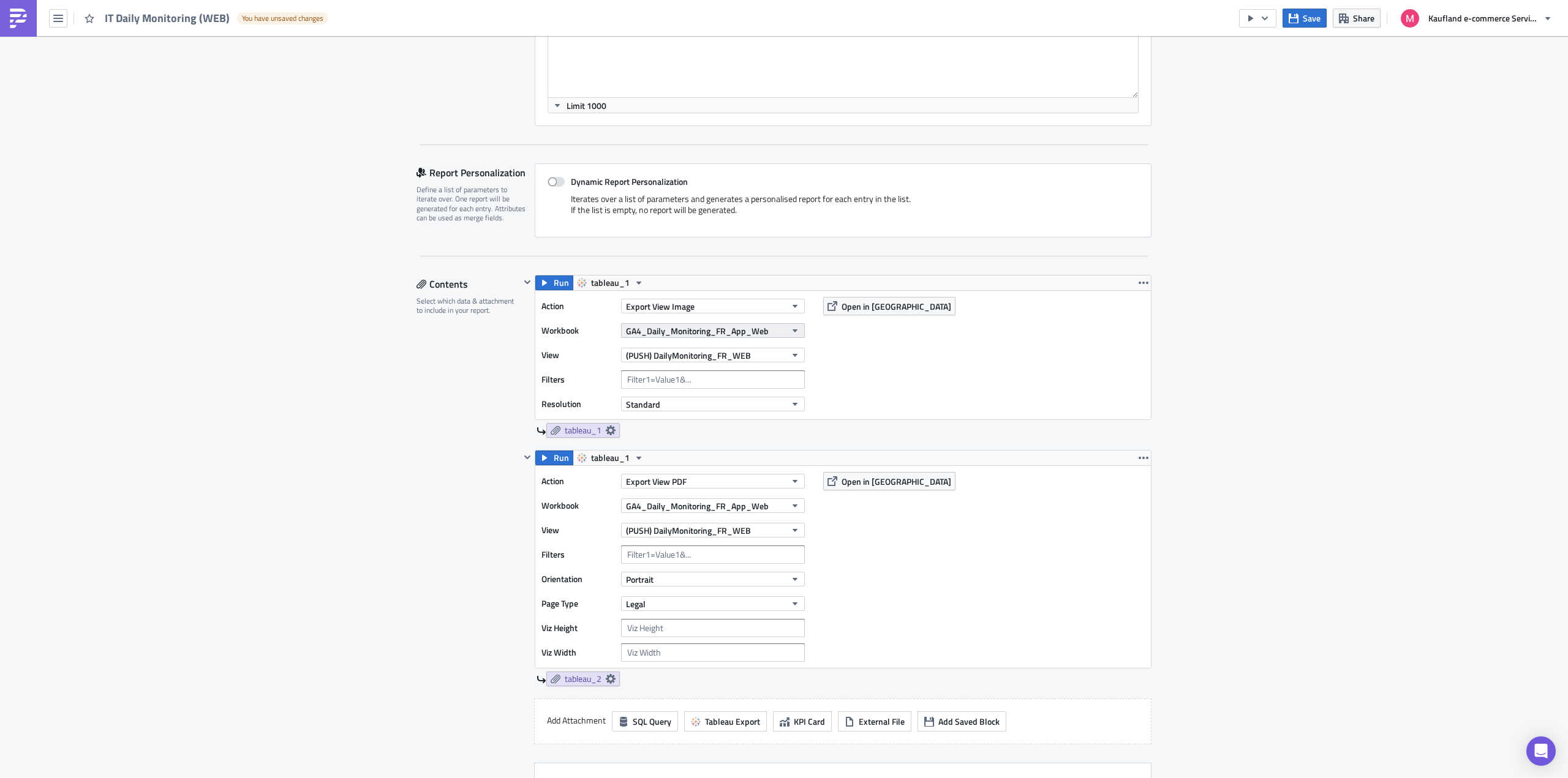
type input "IT Daily Monitoring (WEB)"
click at [699, 337] on button "GA4_Daily_Monitoring_FR_App_Web" at bounding box center [712, 331] width 184 height 14
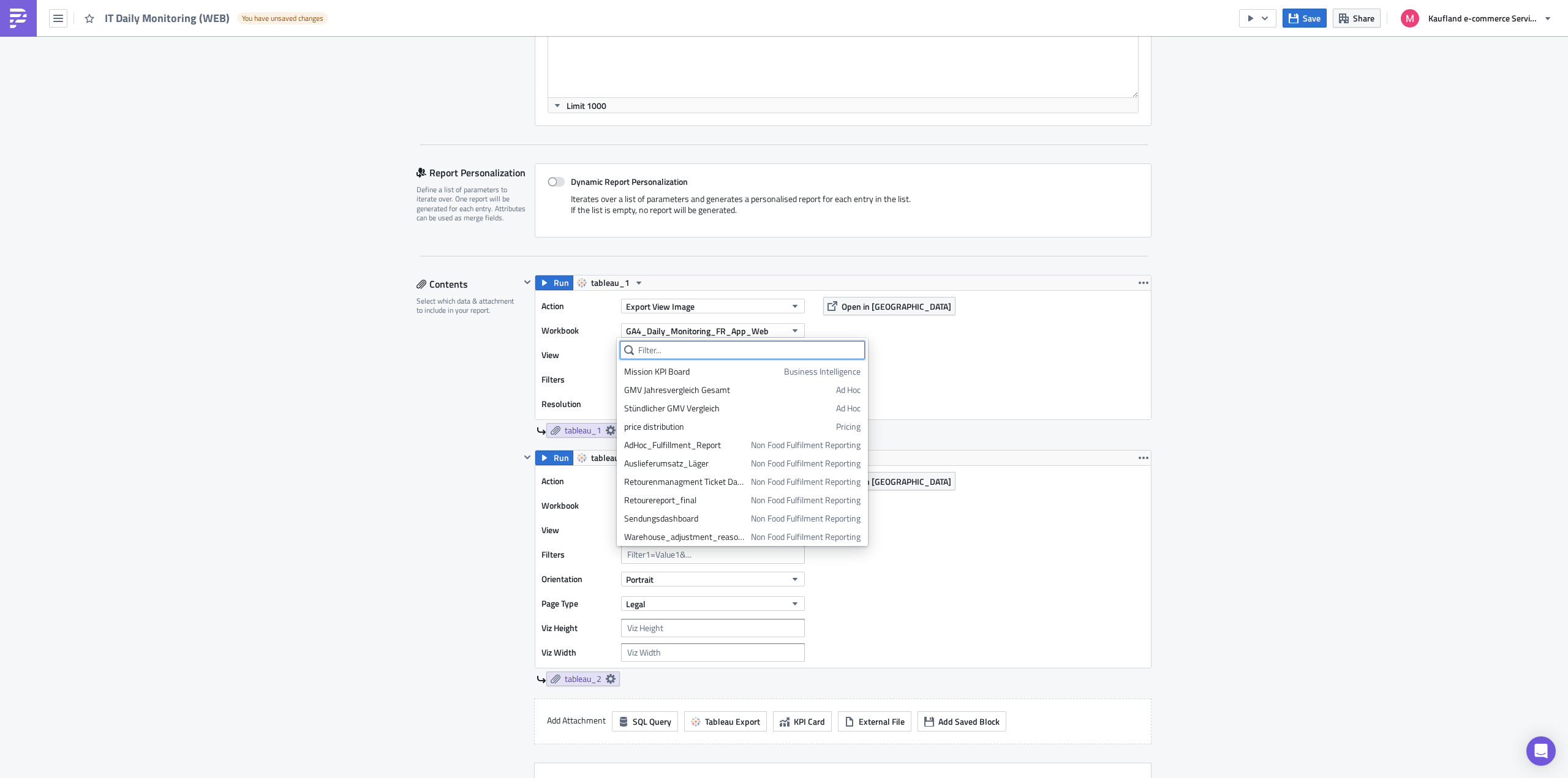
click at [714, 347] on input "text" at bounding box center [742, 350] width 245 height 18
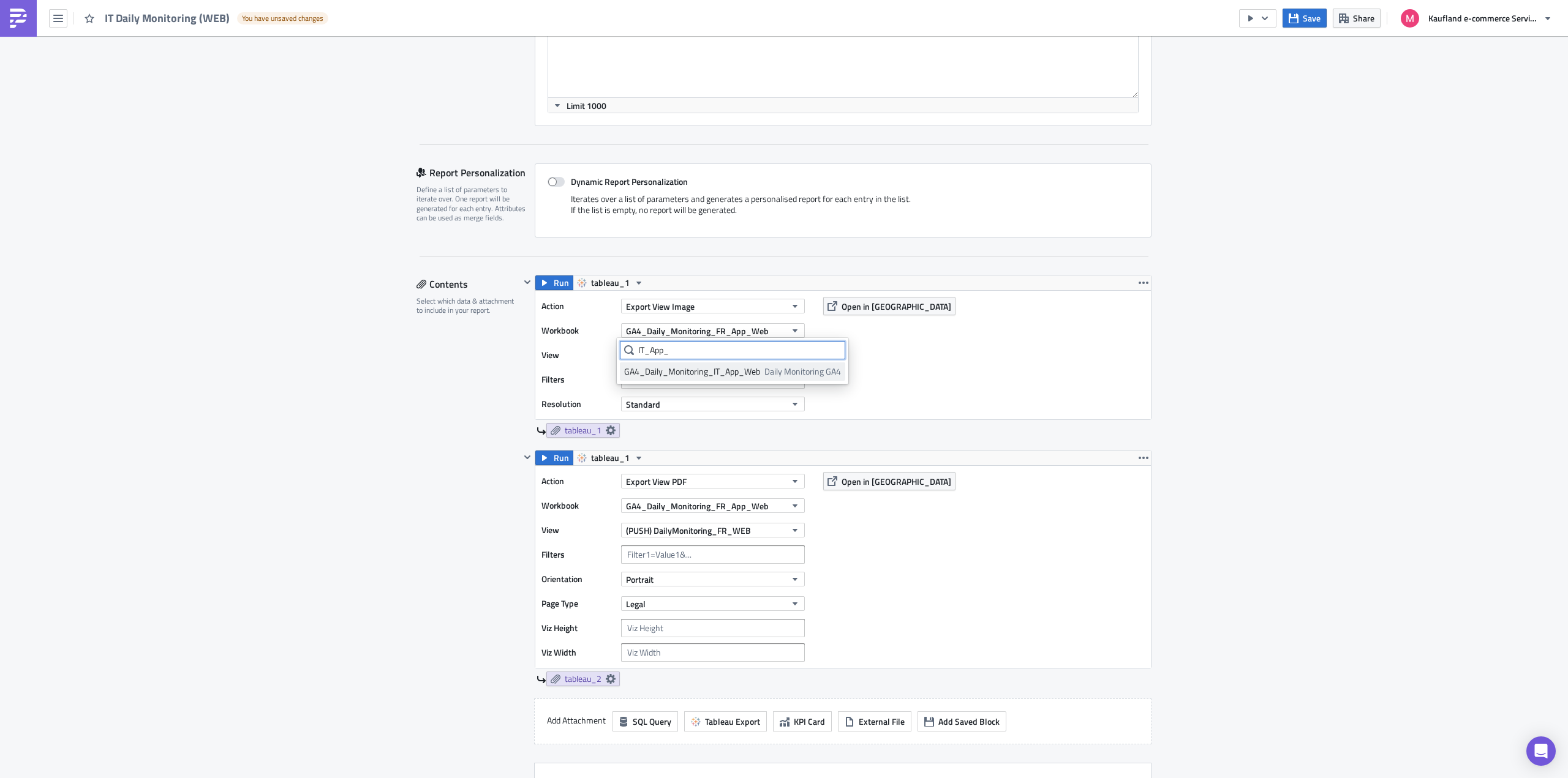
type input "IT_App_"
click at [705, 367] on div "GA4_Daily_Monitoring_IT_App_Web" at bounding box center [692, 371] width 136 height 12
click at [703, 355] on span "(PUSH) DailyMonitoring_FR_WEB" at bounding box center [688, 355] width 125 height 13
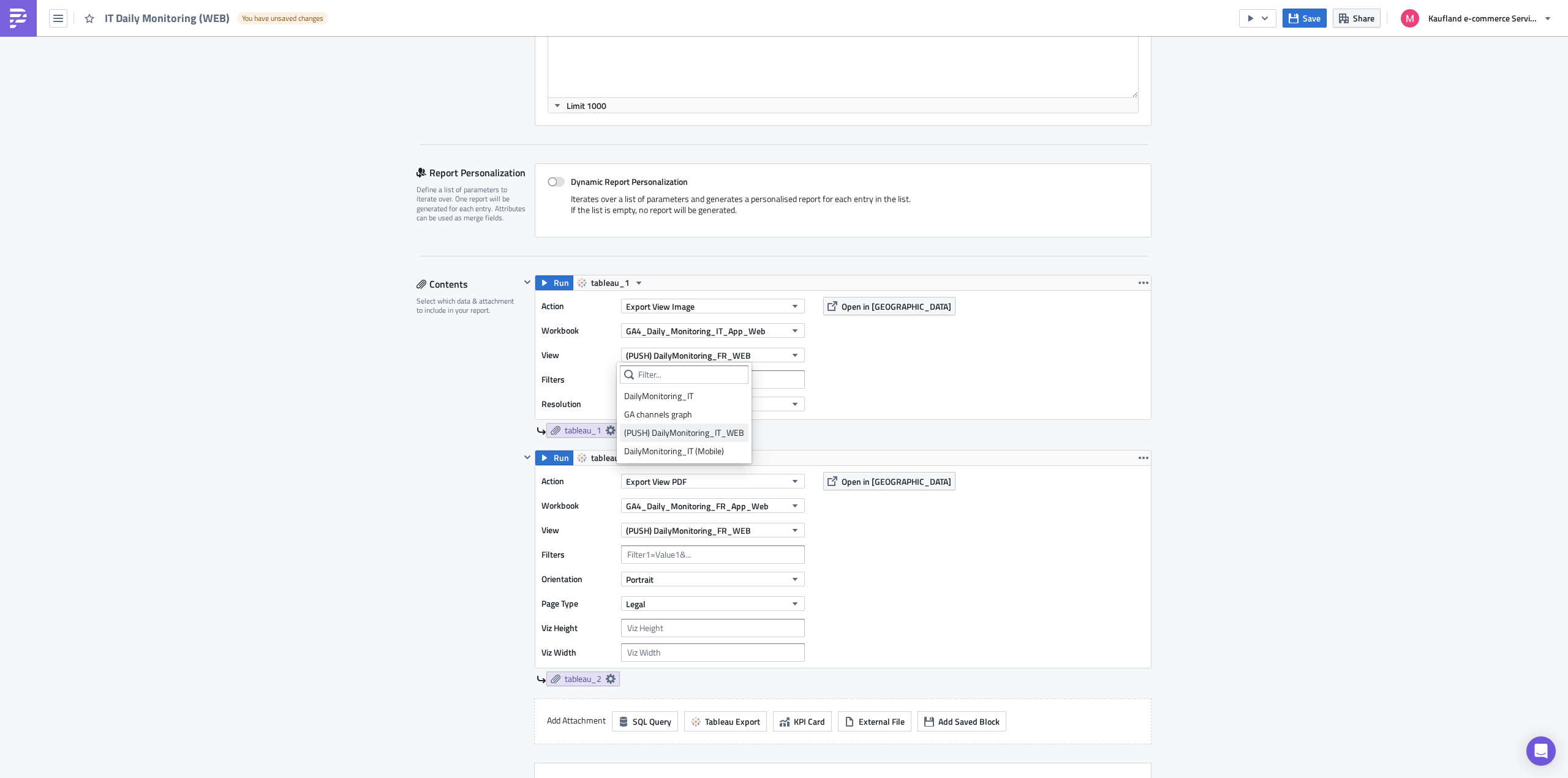
click at [690, 427] on div "(PUSH) DailyMonitoring_IT_WEB" at bounding box center [684, 432] width 120 height 12
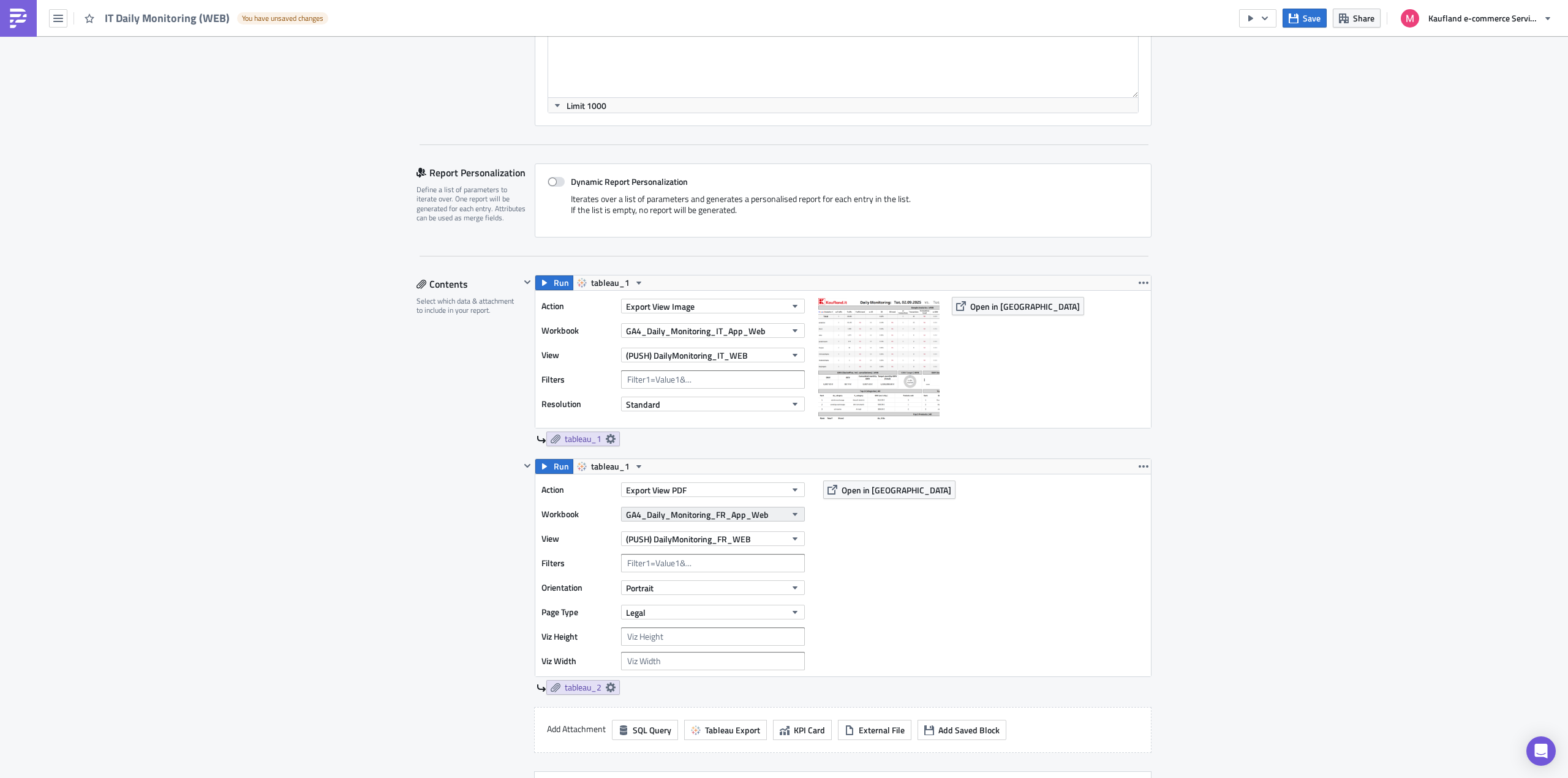
click at [718, 513] on span "GA4_Daily_Monitoring_FR_App_Web" at bounding box center [697, 515] width 142 height 13
click at [716, 553] on div "GA4_Daily_Monitoring_IT_App_Web" at bounding box center [692, 555] width 136 height 12
click at [699, 538] on span "(PUSH) DailyMonitoring_FR_WEB" at bounding box center [688, 539] width 125 height 13
click at [698, 611] on div "(PUSH) DailyMonitoring_IT_WEB" at bounding box center [684, 616] width 120 height 12
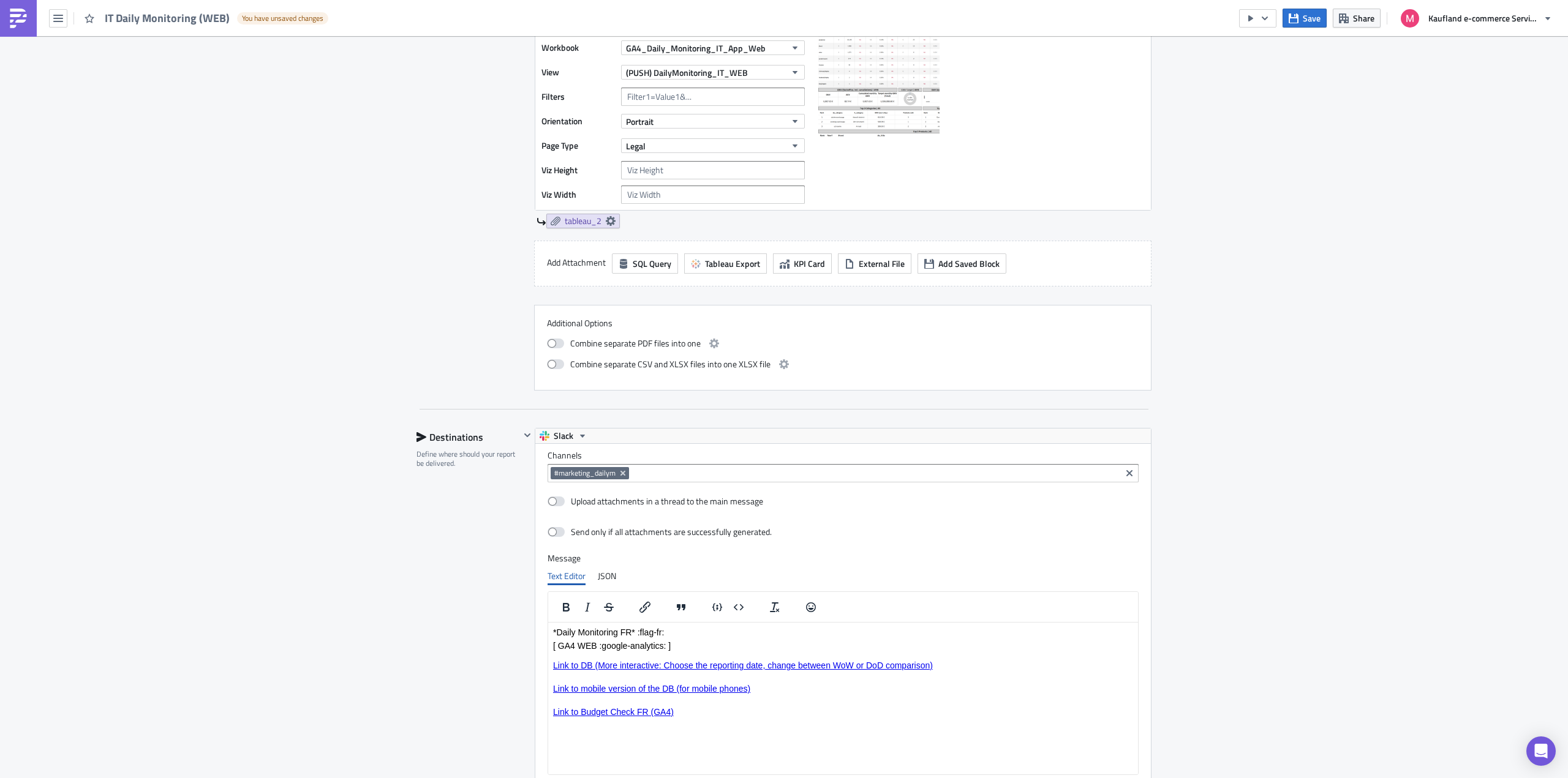
scroll to position [857, 0]
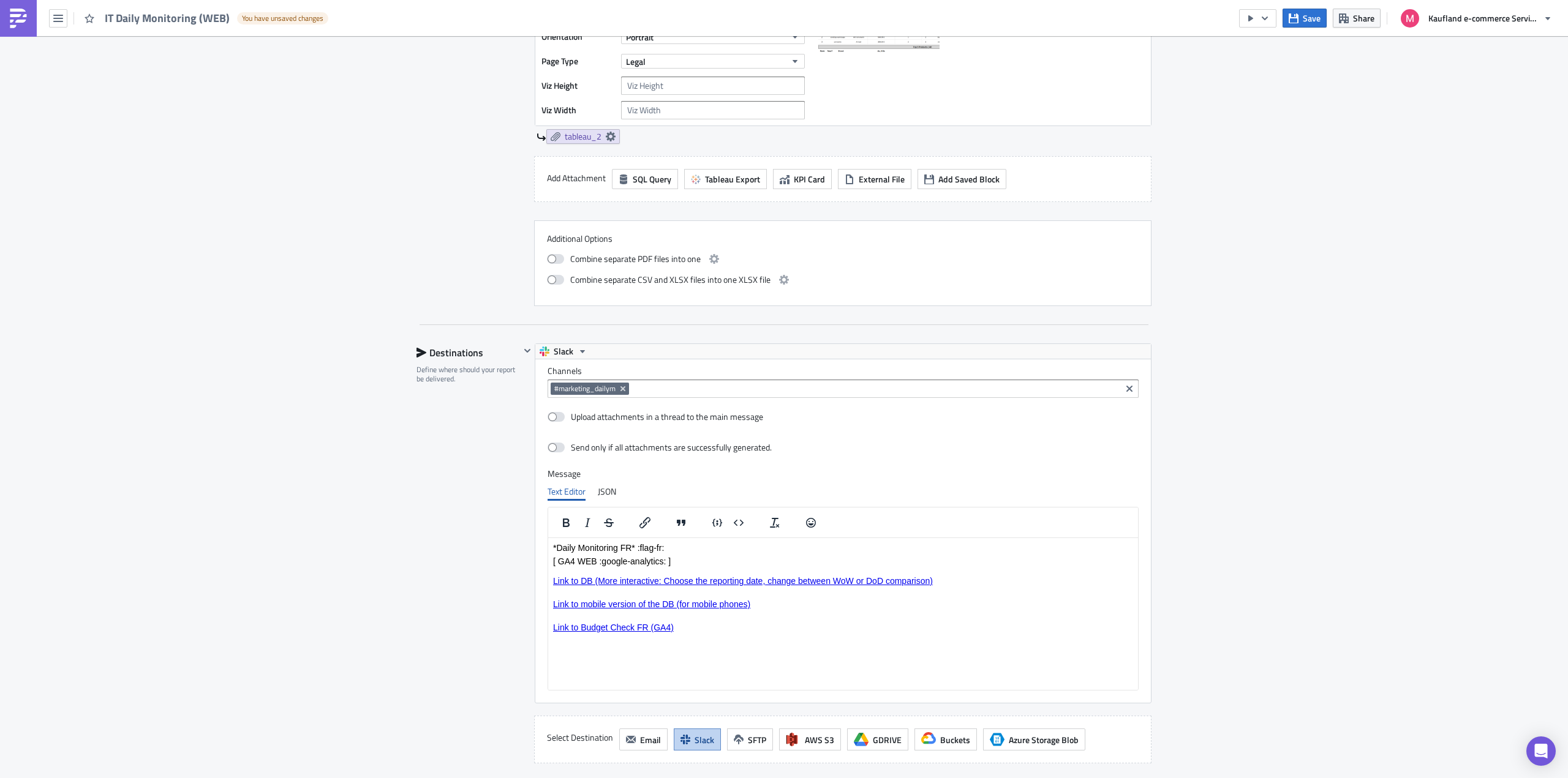
click at [662, 548] on p "*Daily Monitoring FR* :flag-fr:" at bounding box center [842, 547] width 580 height 10
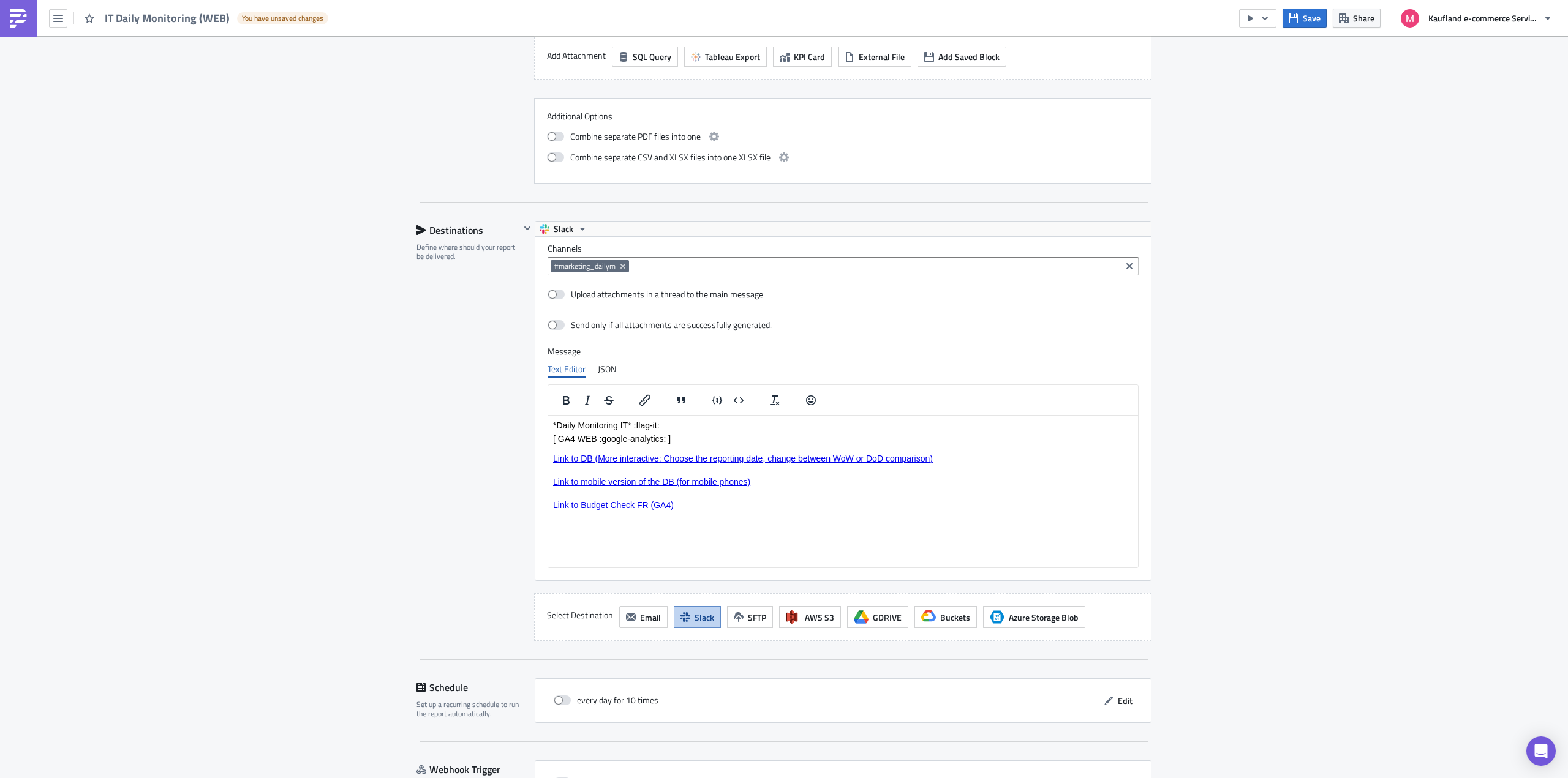
click at [685, 501] on p "Link to Budget Check FR (GA4)" at bounding box center [842, 504] width 580 height 10
drag, startPoint x: 678, startPoint y: 508, endPoint x: 551, endPoint y: 508, distance: 127.0
click at [551, 508] on html "*Daily Monitoring IT* :flag-it : [ GA4 WEB :google-analytics: ] Link to DB (Mor…" at bounding box center [843, 465] width 590 height 99
click at [641, 404] on icon "Insert/edit link" at bounding box center [644, 400] width 14 height 14
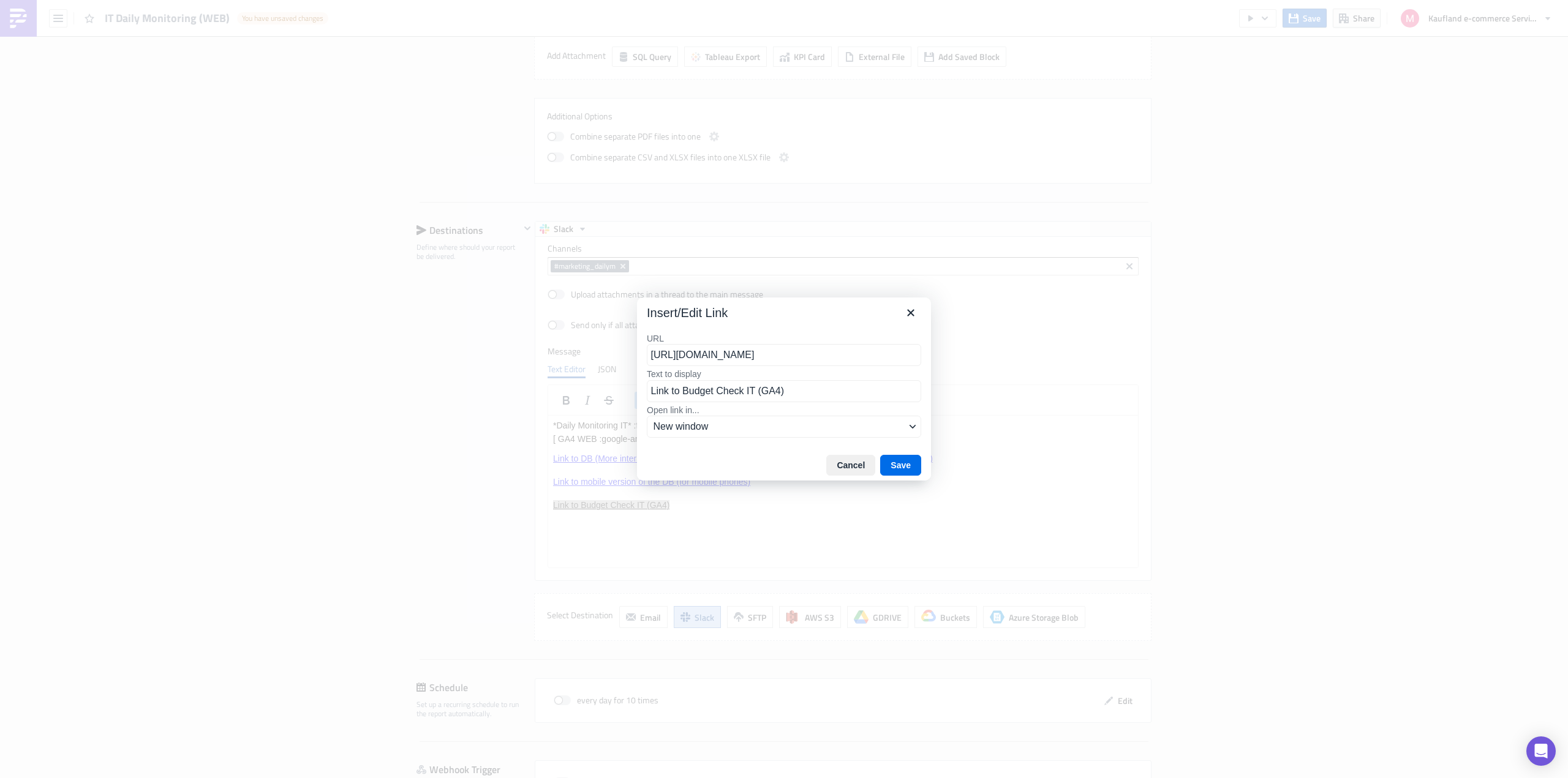
scroll to position [0, 172]
click at [714, 363] on input "https://eu-west-1a.online.tableau.com/#/site/realdigitalmain/views/BudgetCheckF…" at bounding box center [784, 355] width 275 height 22
click at [858, 466] on button "Cancel" at bounding box center [850, 465] width 49 height 21
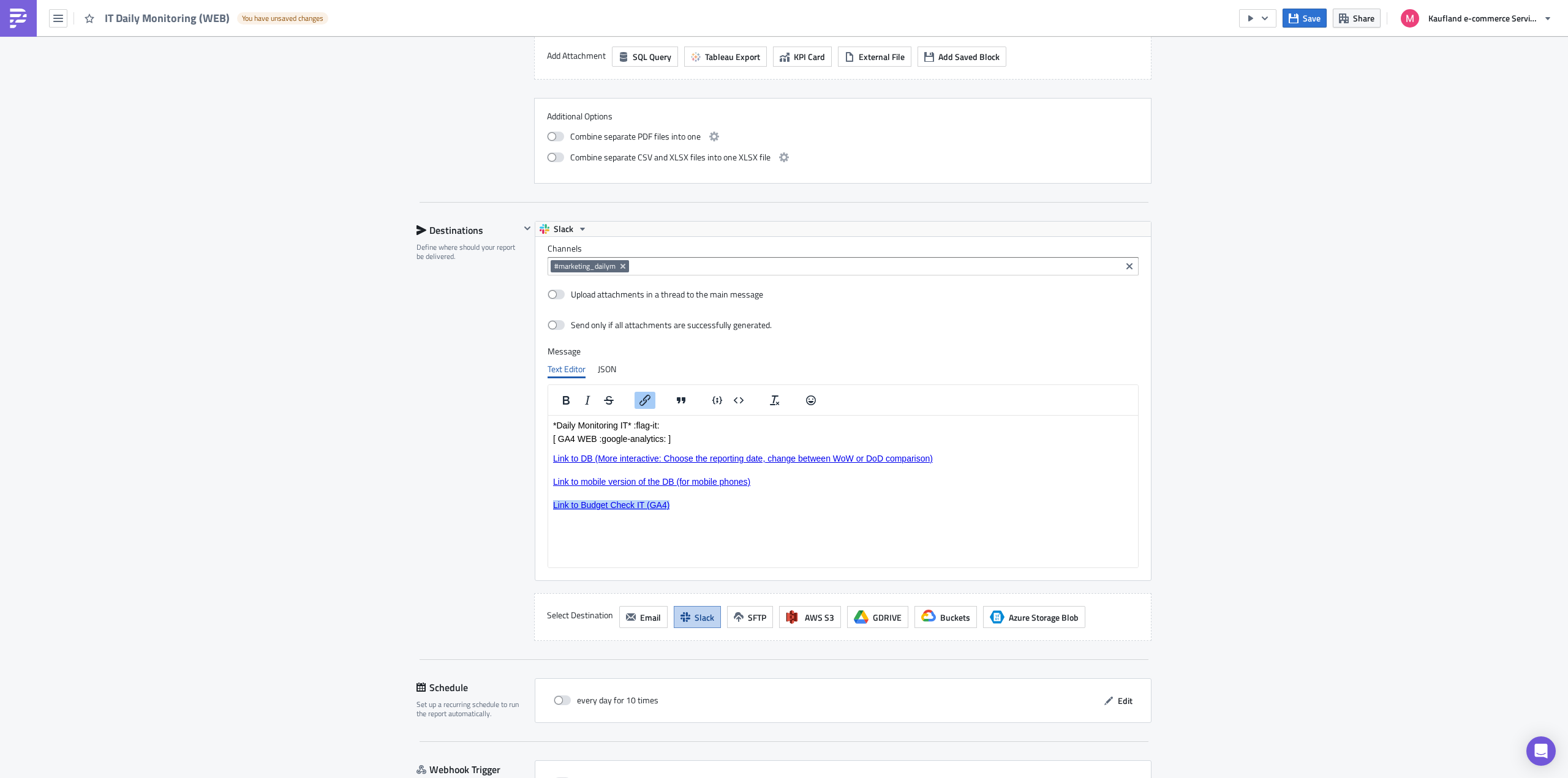
drag, startPoint x: 937, startPoint y: 459, endPoint x: 550, endPoint y: 462, distance: 387.0
click at [550, 462] on html "*Daily Monitoring IT* :flag-it : [ GA4 WEB :google-analytics: ] Link to DB (Mor…" at bounding box center [843, 465] width 590 height 99
click at [644, 398] on icon "Insert/edit link" at bounding box center [644, 400] width 14 height 14
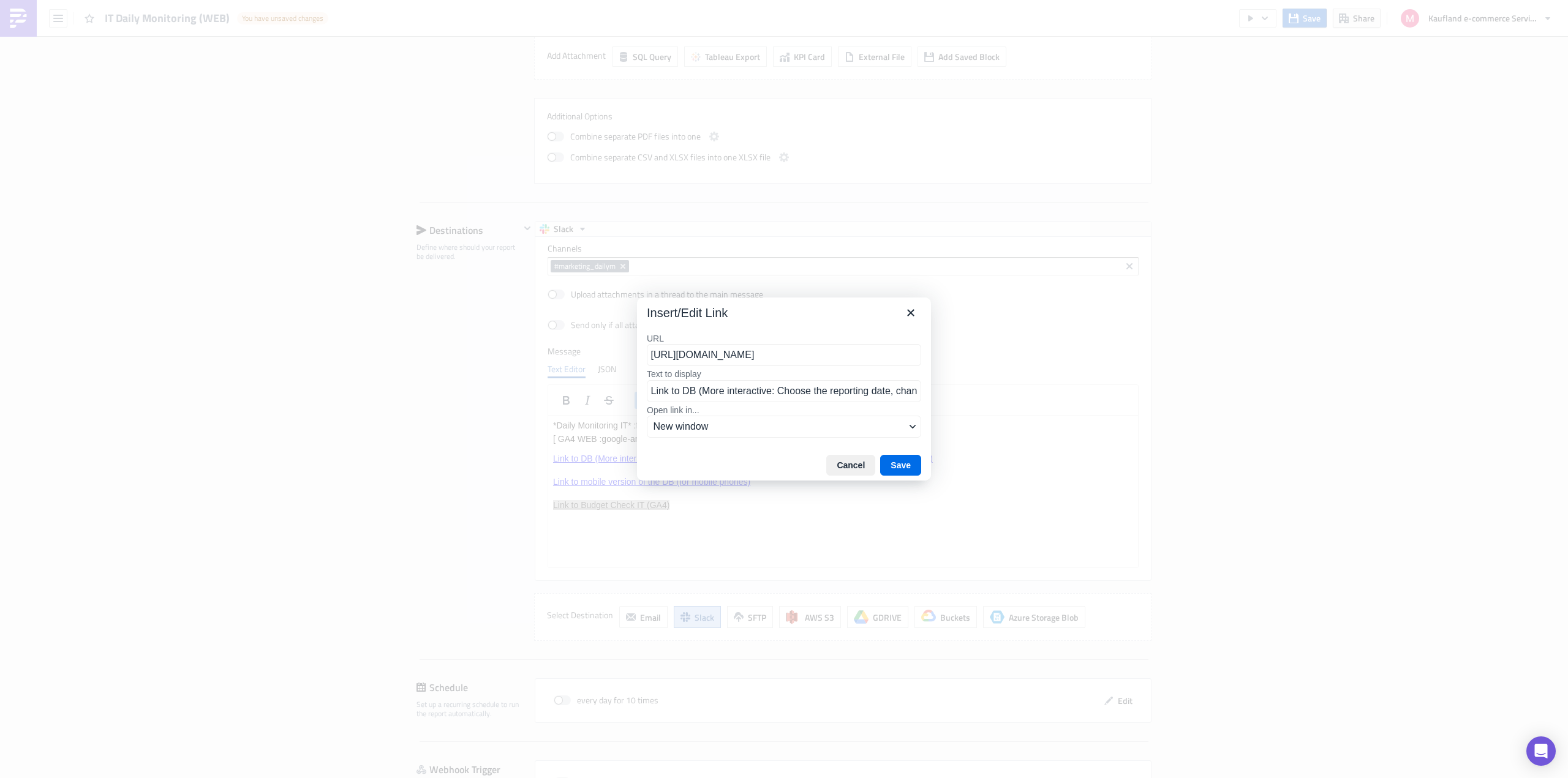
scroll to position [0, 271]
click at [723, 351] on input "https://eu-west-1a.online.tableau.com/#/site/realdigitalmain/views/GA4_Daily_Mo…" at bounding box center [784, 355] width 275 height 22
type input "https://eu-west-1a.online.tableau.com/#/site/realdigitalmain/views/GA4_Daily_Mo…"
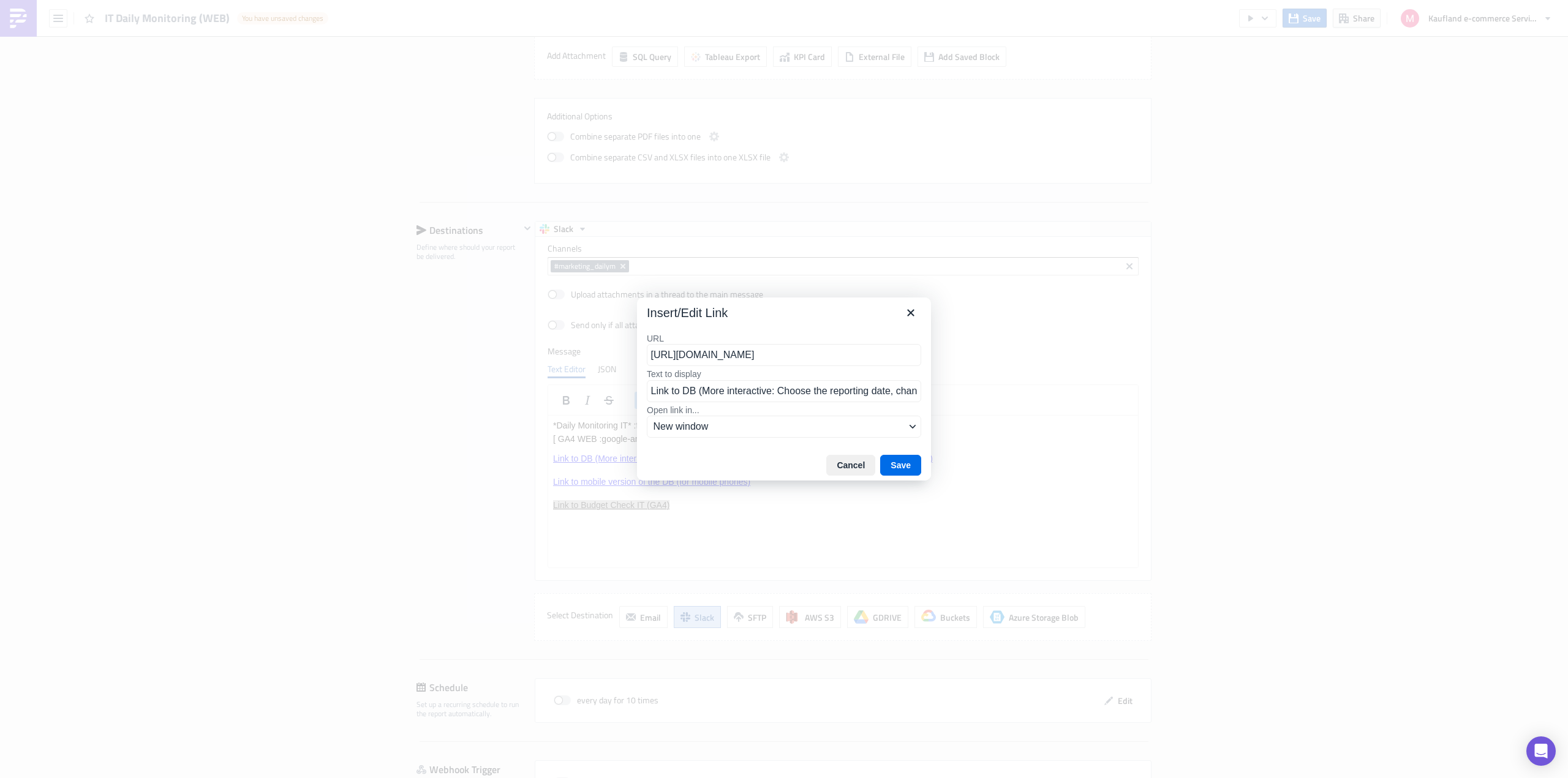
scroll to position [0, 294]
click at [838, 385] on div "https://eu-west-1a.online.tableau.com/#/site/realdigitalmain/views/GA4_Daily_Mo…" at bounding box center [788, 379] width 262 height 14
click at [903, 463] on button "Save" at bounding box center [900, 465] width 41 height 21
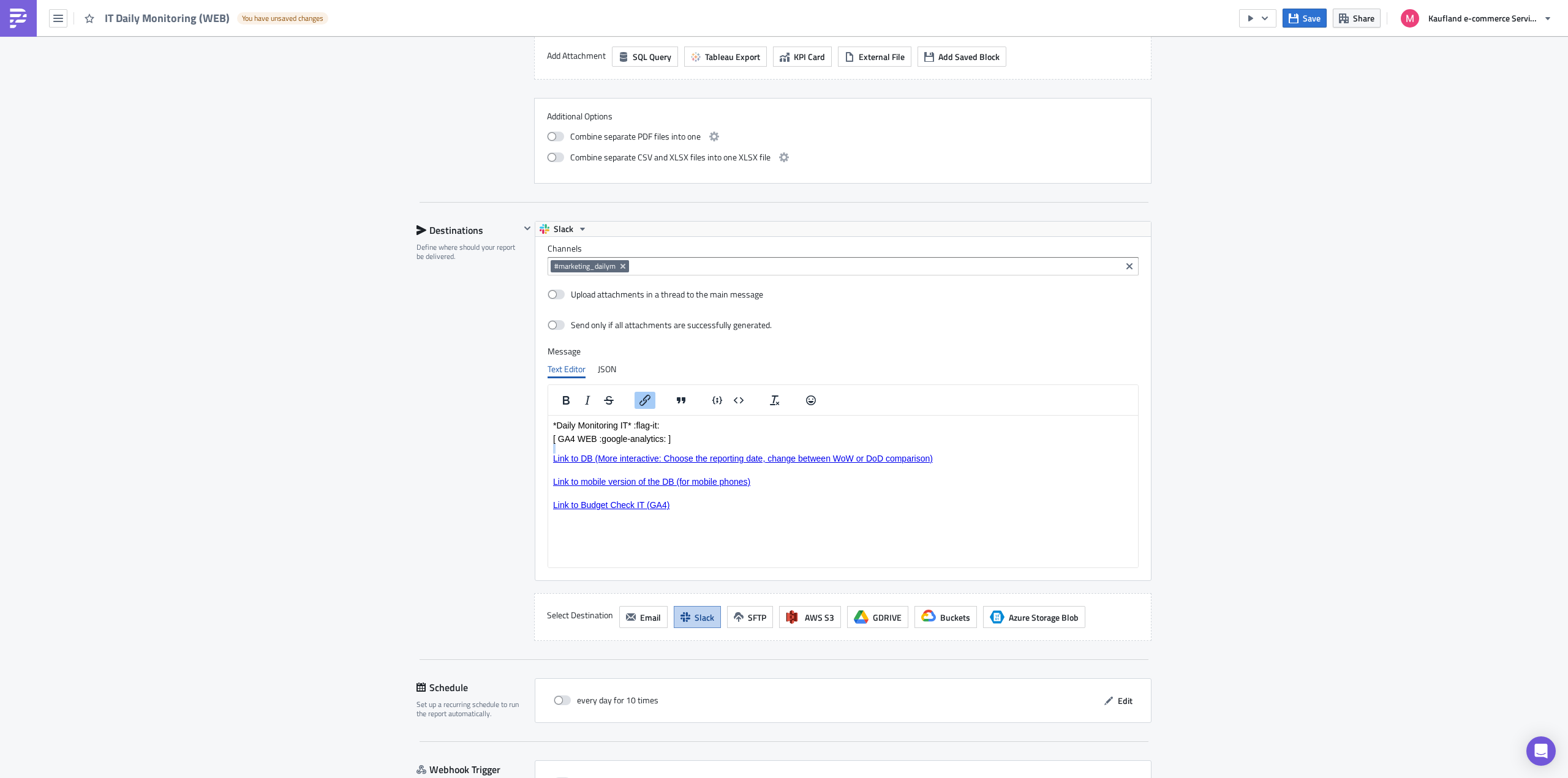
drag, startPoint x: 775, startPoint y: 481, endPoint x: 554, endPoint y: 481, distance: 221.0
click at [554, 481] on p "Link to mobile version of the DB (for mobile phones)﻿" at bounding box center [842, 487] width 580 height 20
click at [643, 396] on icon "Insert/edit link" at bounding box center [644, 400] width 11 height 11
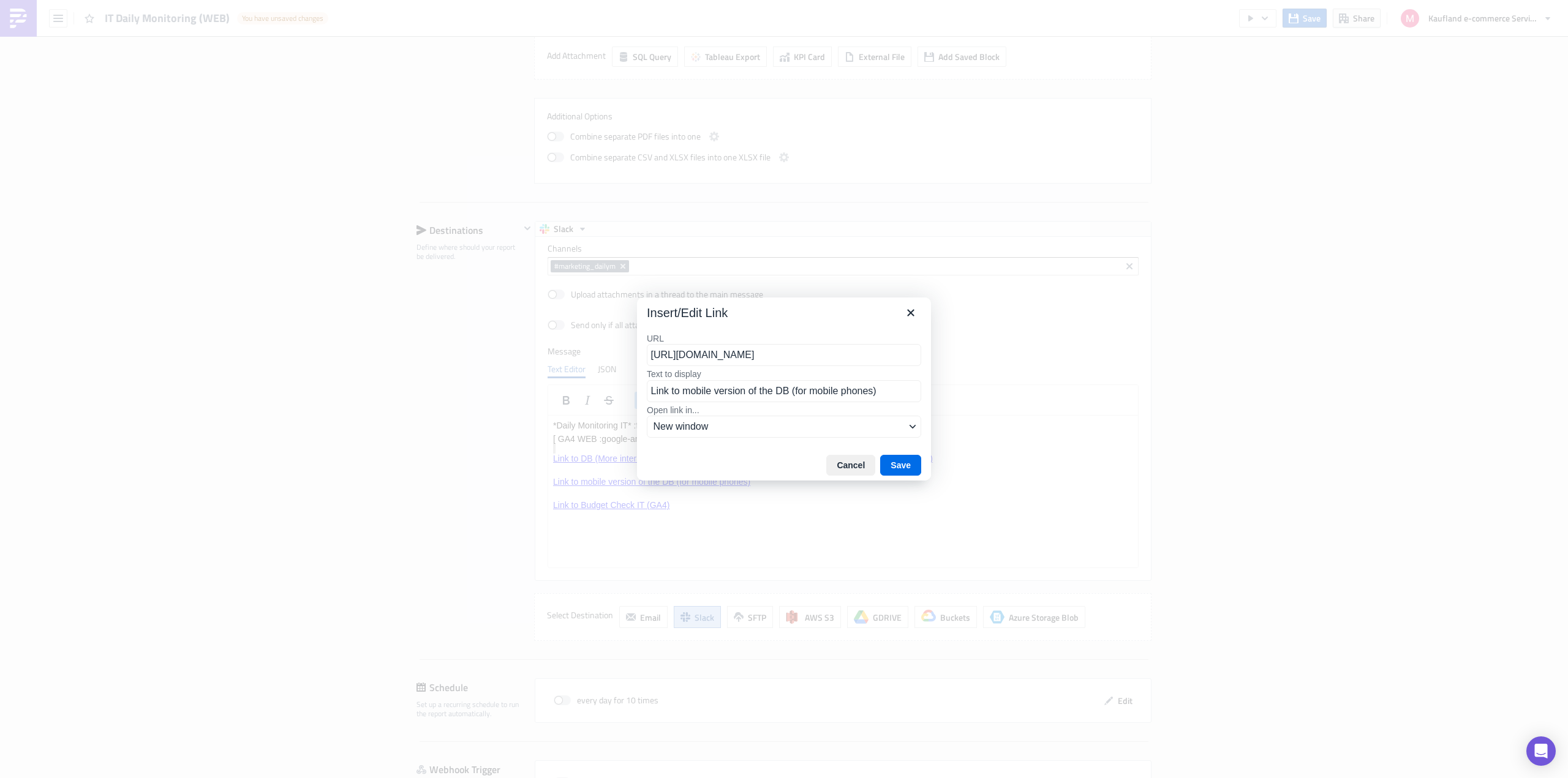
scroll to position [0, 301]
click at [822, 357] on input "https://eu-west-1a.online.tableau.com/#/site/realdigitalmain/views/GA4_Daily_Mo…" at bounding box center [784, 355] width 275 height 22
type input "https://eu-west-1a.online.tableau.com/#/site/realdigitalmain/views/GA4_Daily_Mo…"
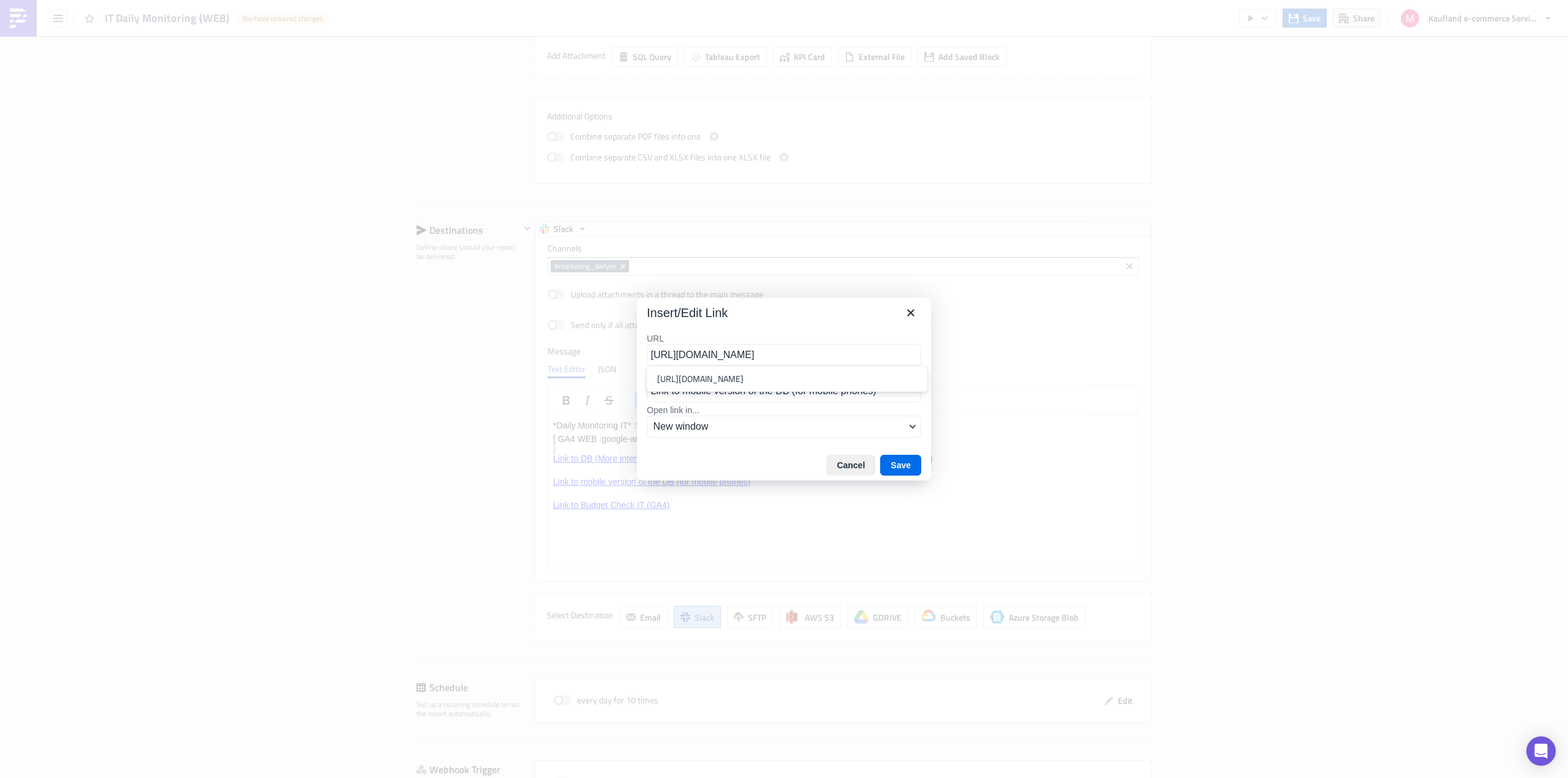
scroll to position [0, 324]
click at [888, 386] on div "https://eu-west-1a.online.tableau.com/#/site/realdigitalmain/views/GA4_Daily_Mo…" at bounding box center [788, 379] width 262 height 14
click at [897, 466] on button "Save" at bounding box center [900, 465] width 41 height 21
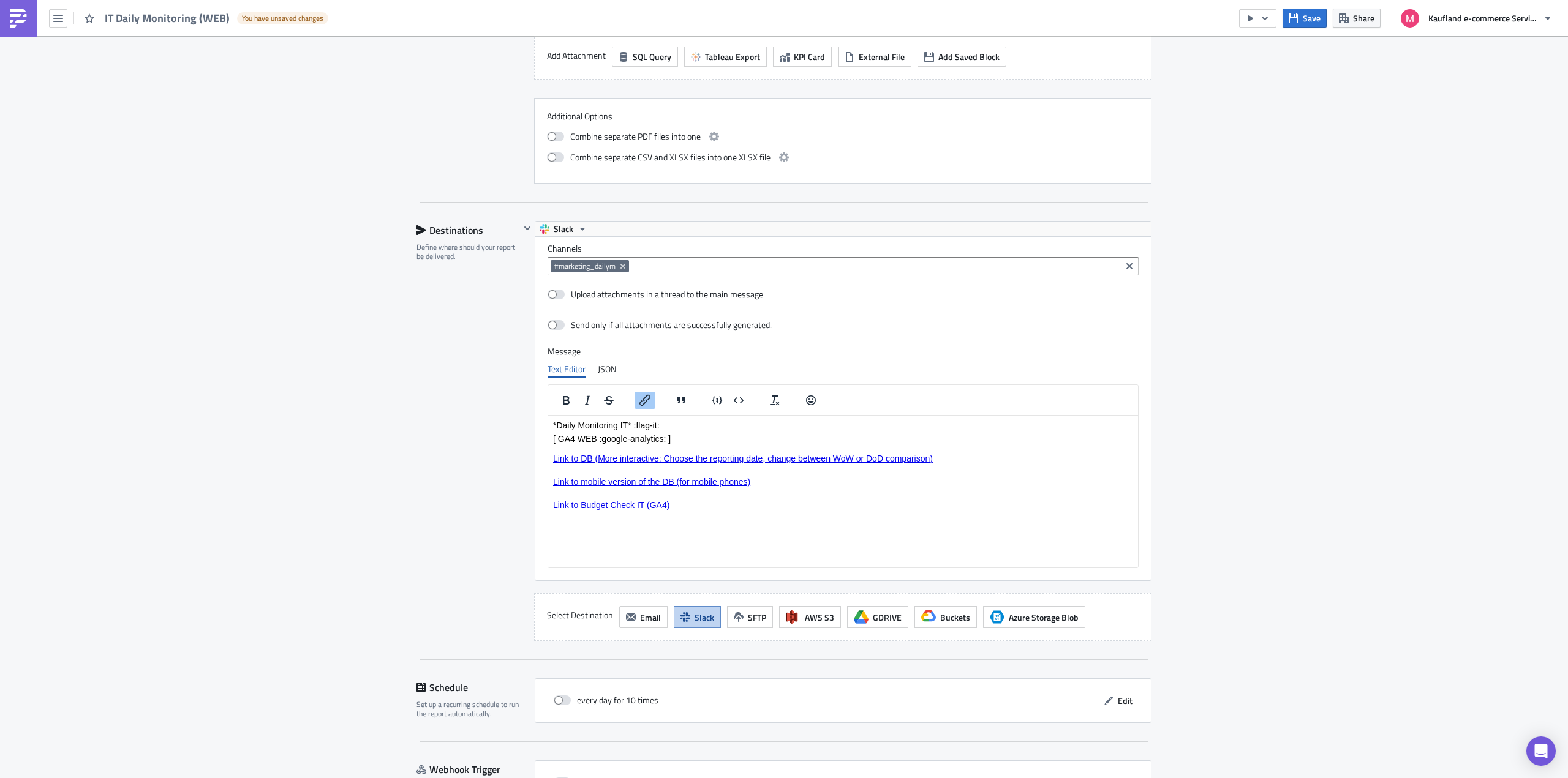
click at [654, 505] on link "Link to Budget Check IT (GA4)" at bounding box center [611, 504] width 116 height 10
click at [640, 398] on icon "Insert/edit link" at bounding box center [644, 400] width 11 height 11
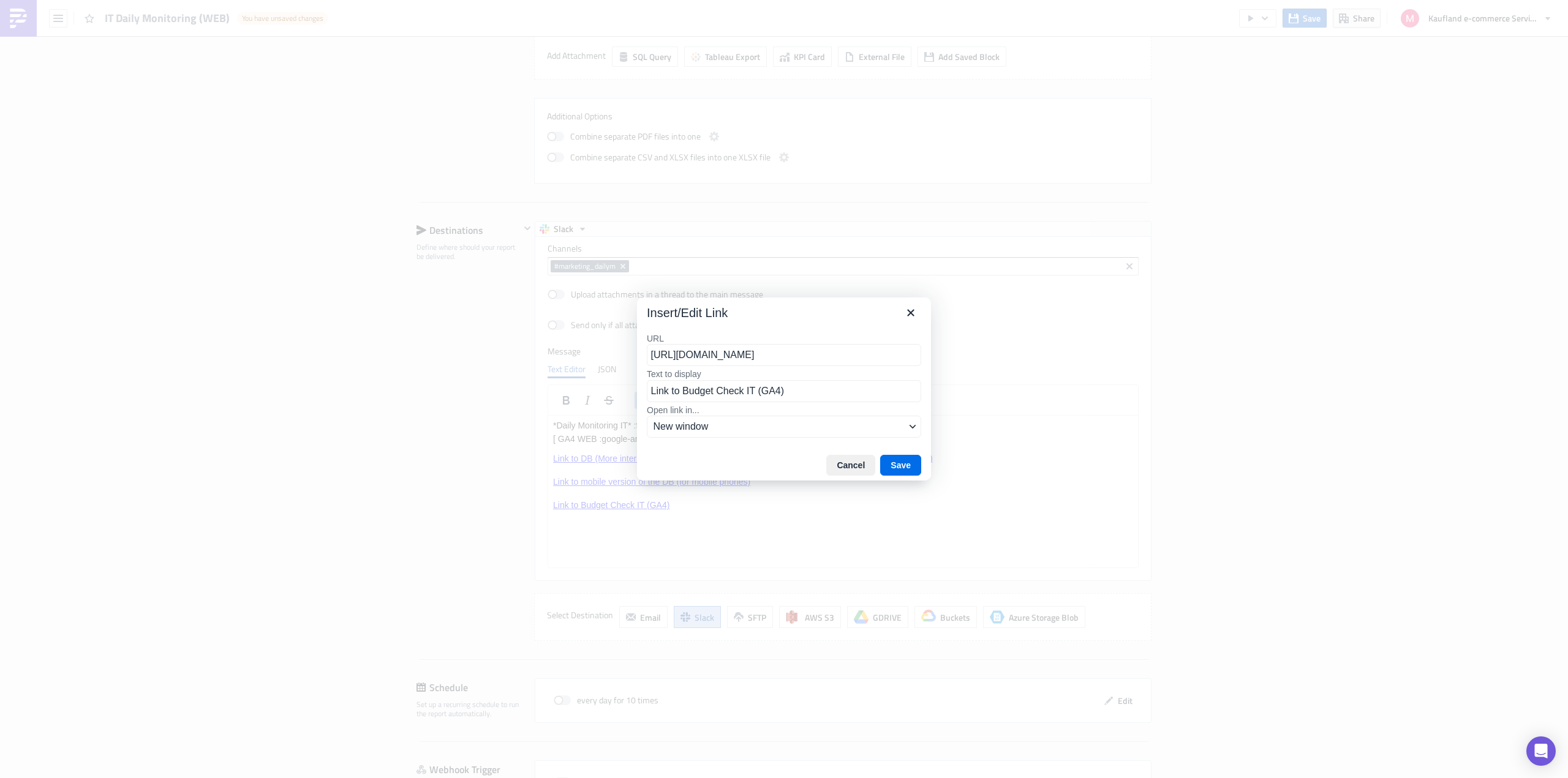
scroll to position [0, 172]
click at [786, 355] on input "https://eu-west-1a.online.tableau.com/#/site/realdigitalmain/views/BudgetCheckF…" at bounding box center [784, 355] width 275 height 22
type input "https://eu-west-1a.online.tableau.com/#/site/realdigitalmain/views/BudgetCheckI…"
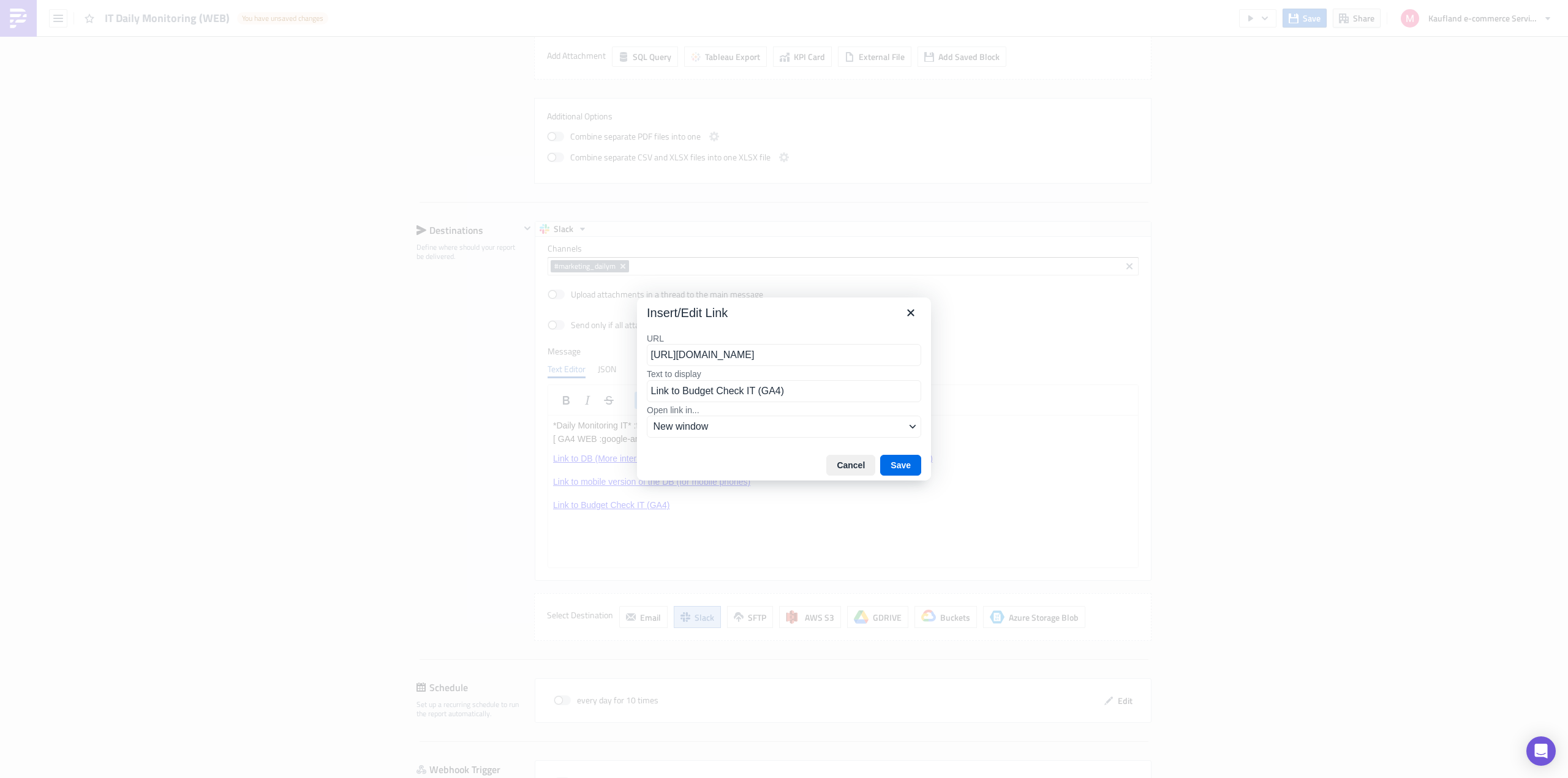
scroll to position [0, 169]
click at [852, 386] on div "https://eu-west-1a.online.tableau.com/#/site/realdigitalmain/views/BudgetCheckI…" at bounding box center [788, 379] width 262 height 14
click at [906, 463] on button "Save" at bounding box center [900, 465] width 41 height 21
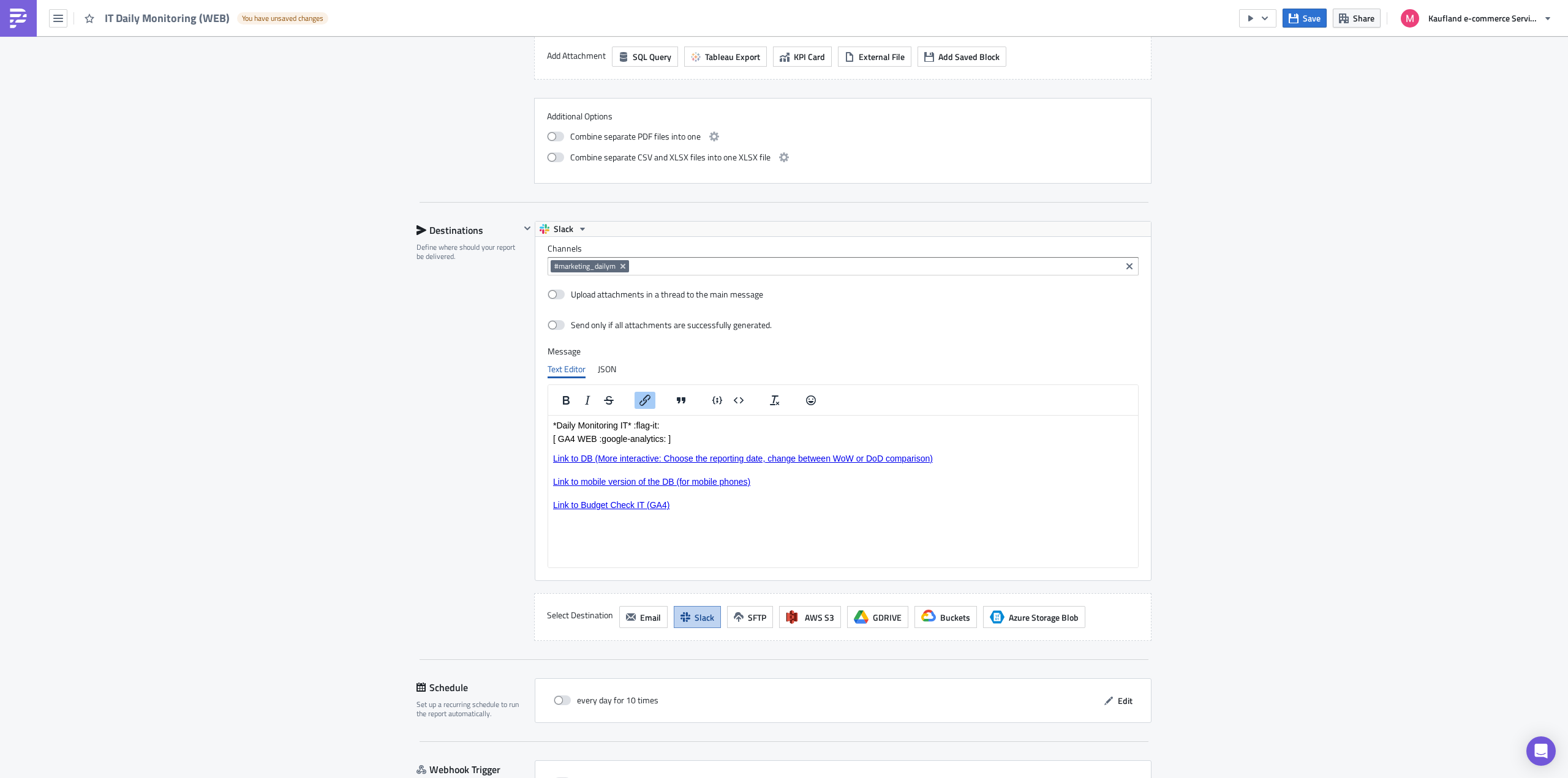
click at [871, 491] on p "Link to mobile version of the DB (for mobile phones)" at bounding box center [842, 487] width 580 height 20
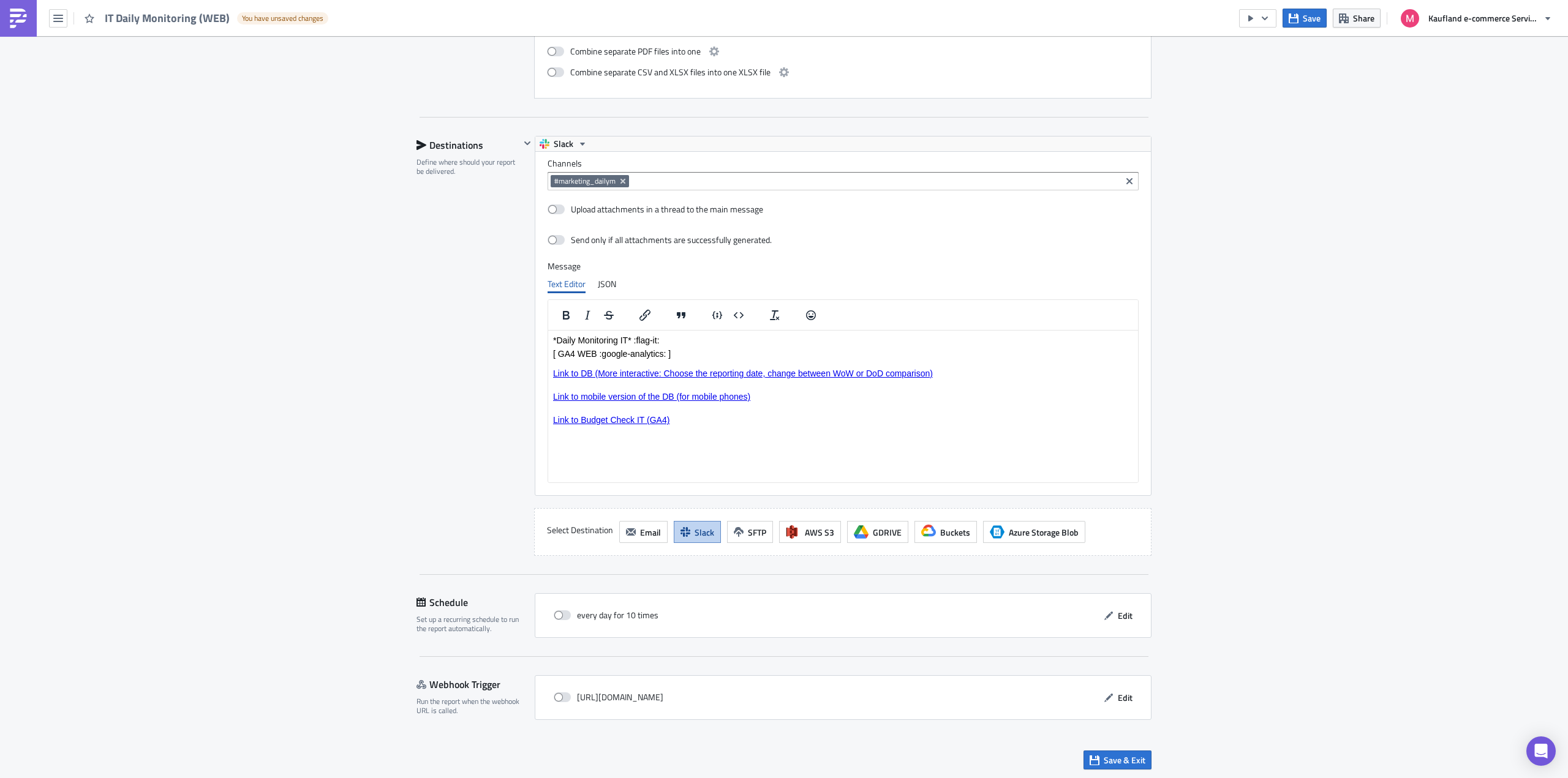
scroll to position [1066, 0]
click at [1106, 615] on icon "button" at bounding box center [1108, 613] width 10 height 10
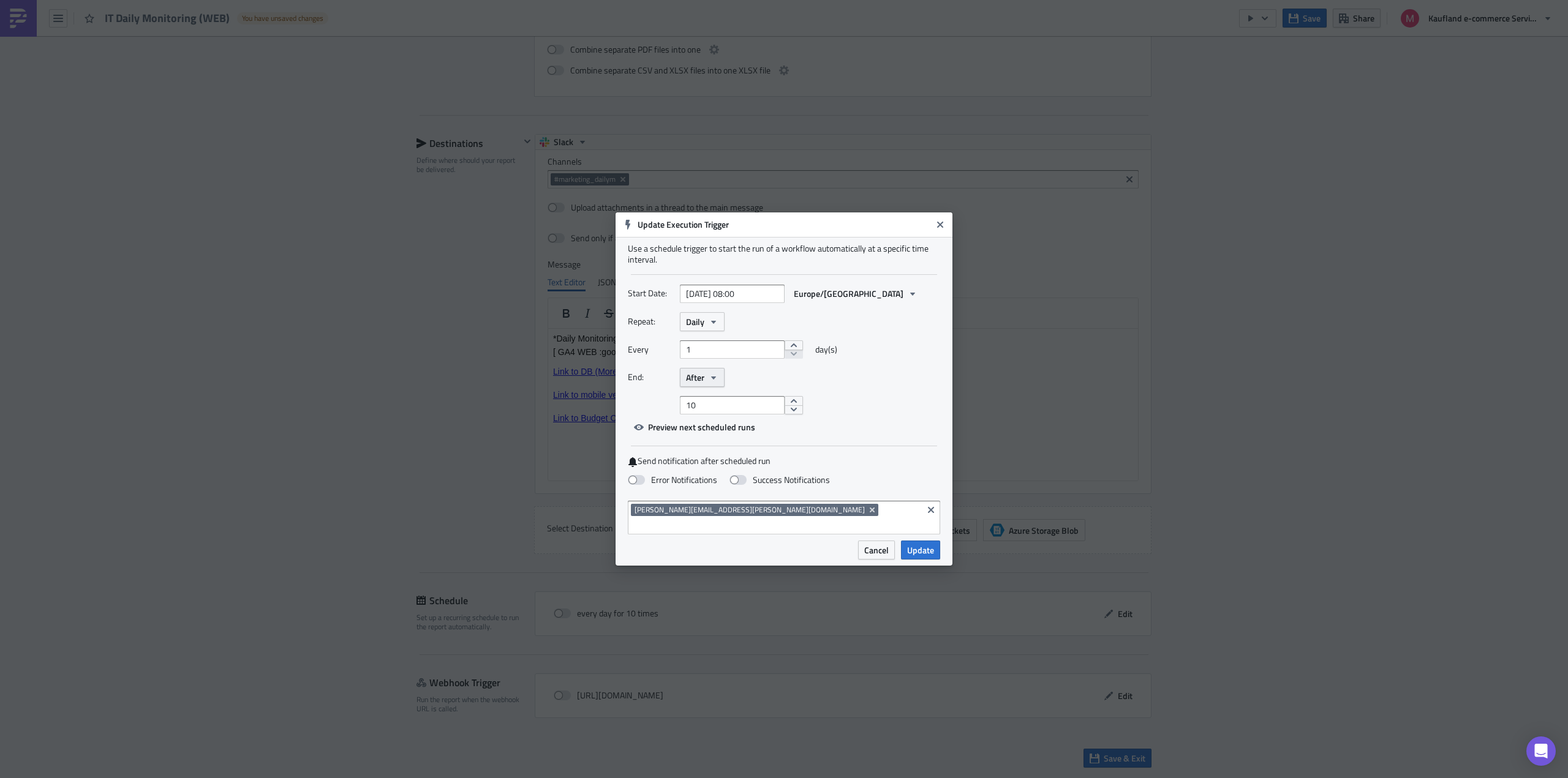
click at [720, 387] on button "After" at bounding box center [702, 377] width 44 height 19
click at [717, 405] on div "Never" at bounding box center [738, 399] width 102 height 12
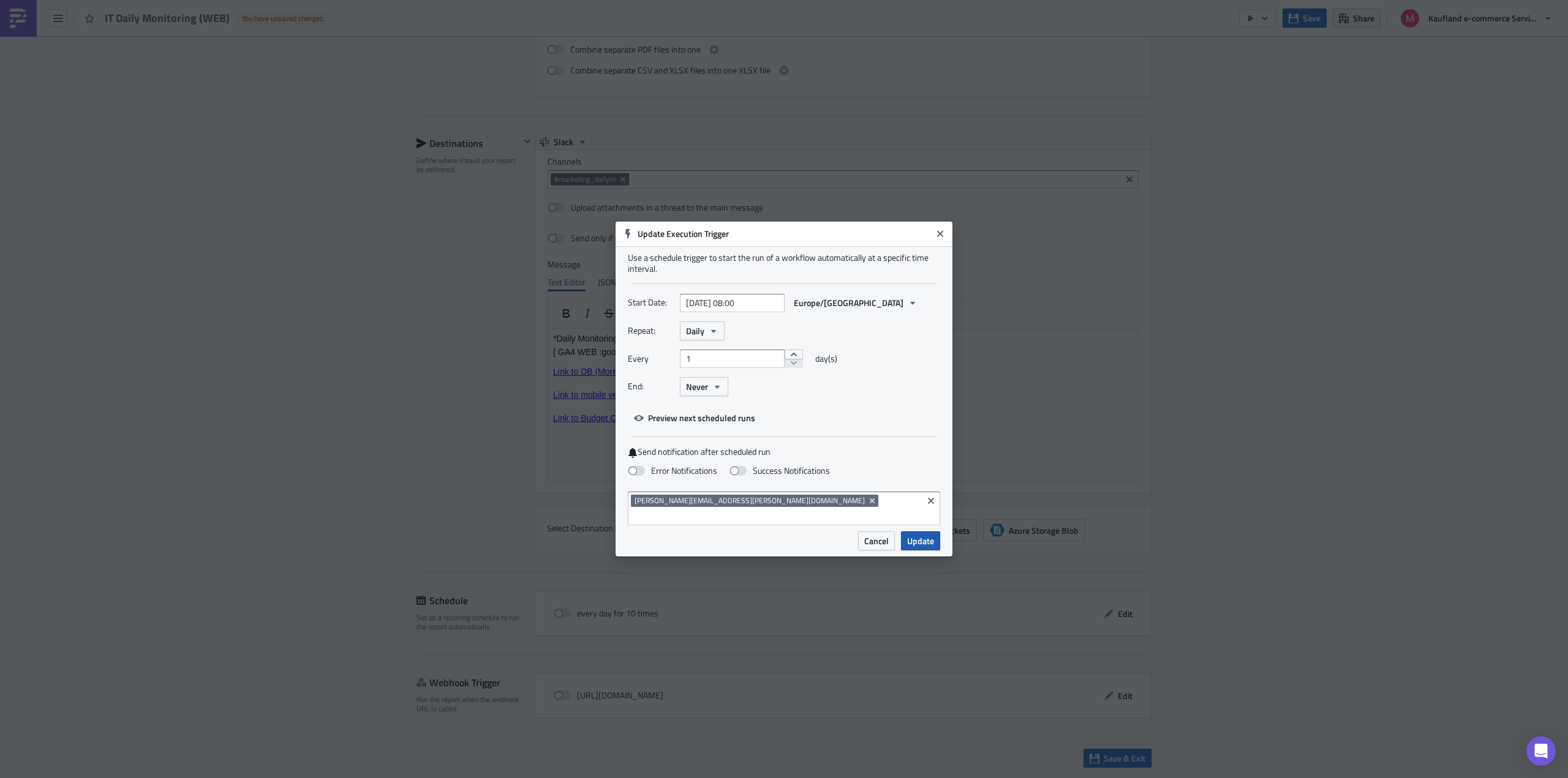
click at [911, 534] on span "Update" at bounding box center [920, 541] width 27 height 13
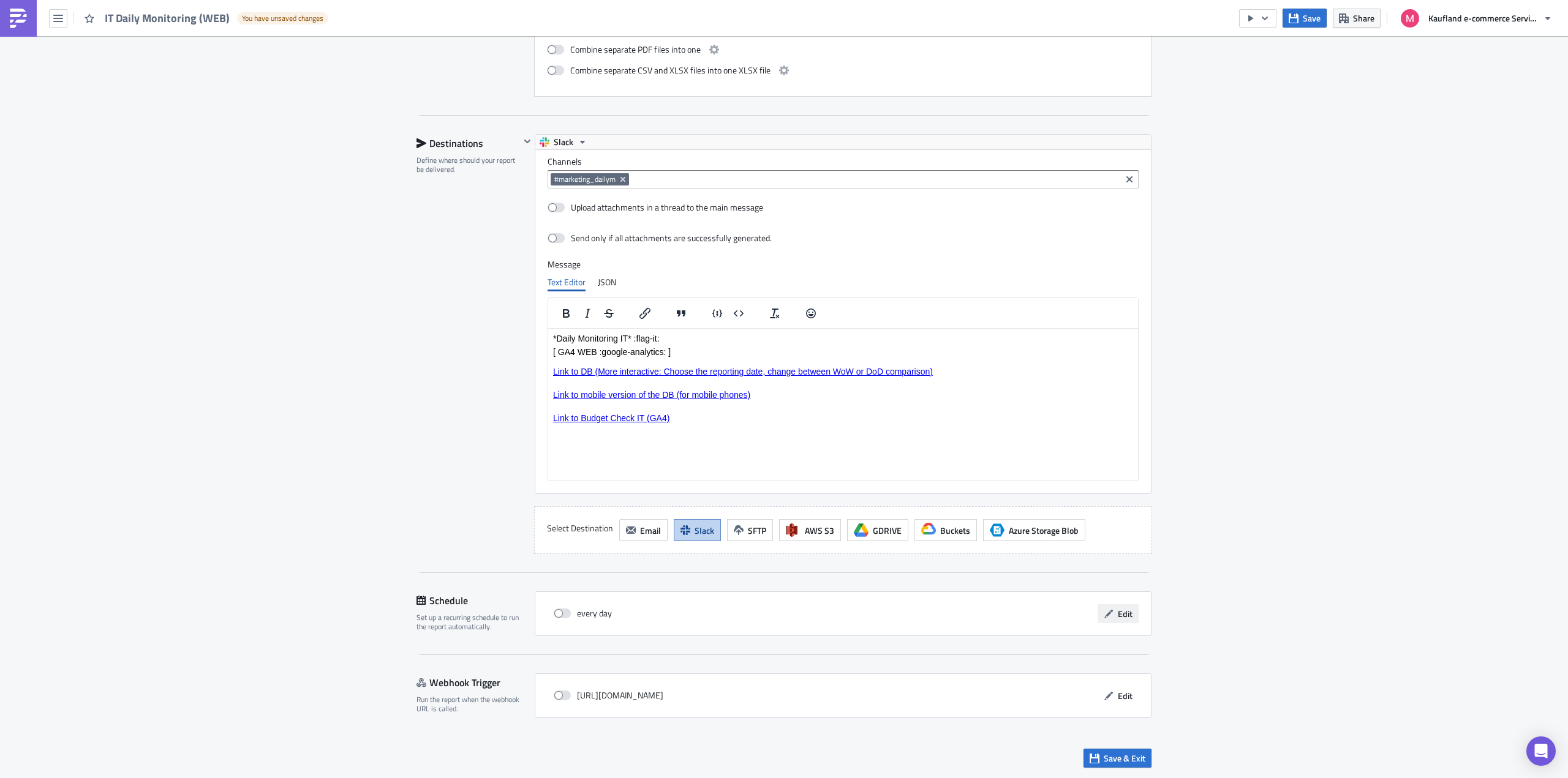
click at [1120, 609] on span "Edit" at bounding box center [1125, 613] width 14 height 13
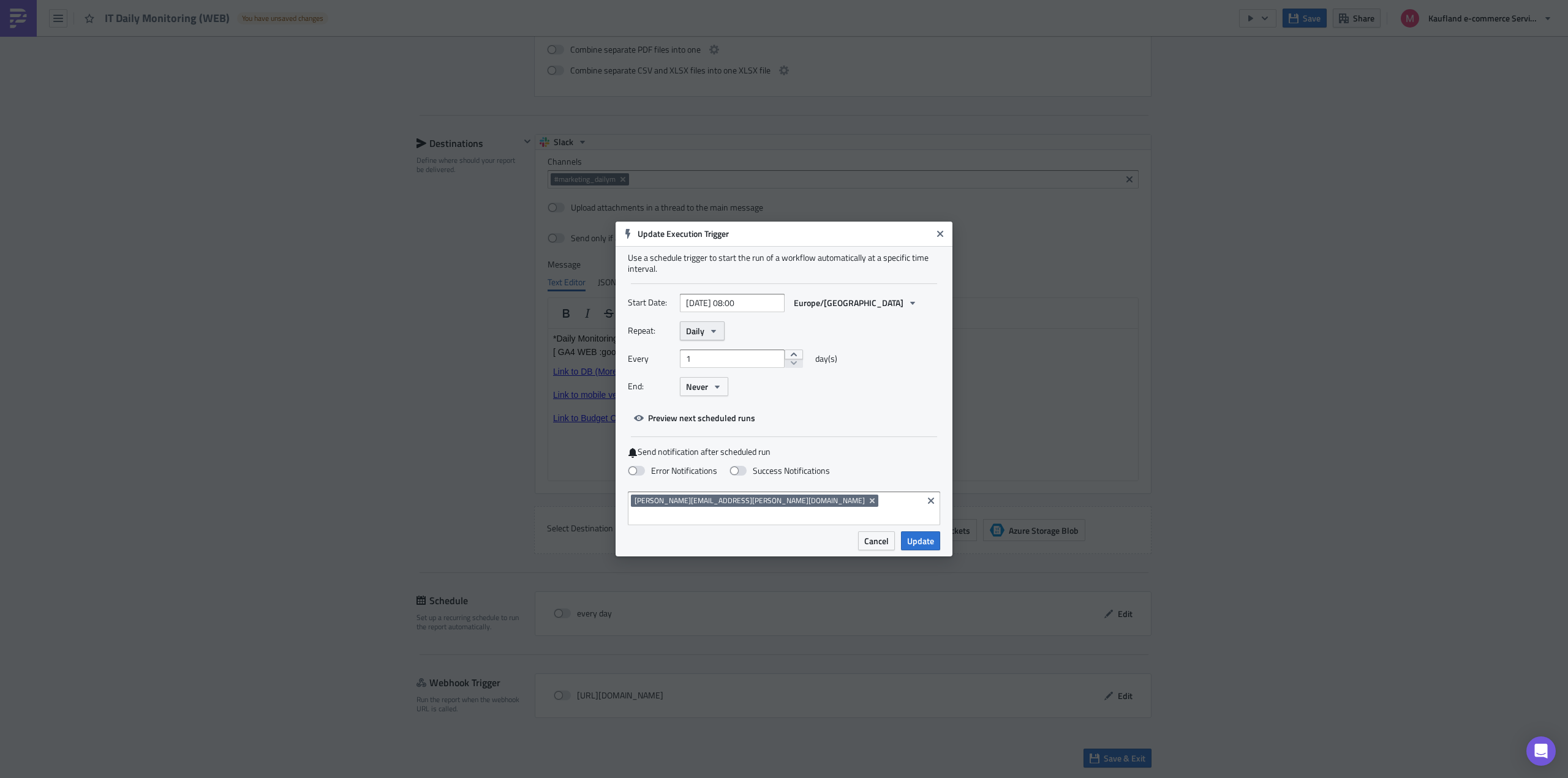
click at [705, 340] on button "Daily" at bounding box center [702, 331] width 44 height 19
click at [709, 432] on div "Hourly" at bounding box center [738, 426] width 102 height 12
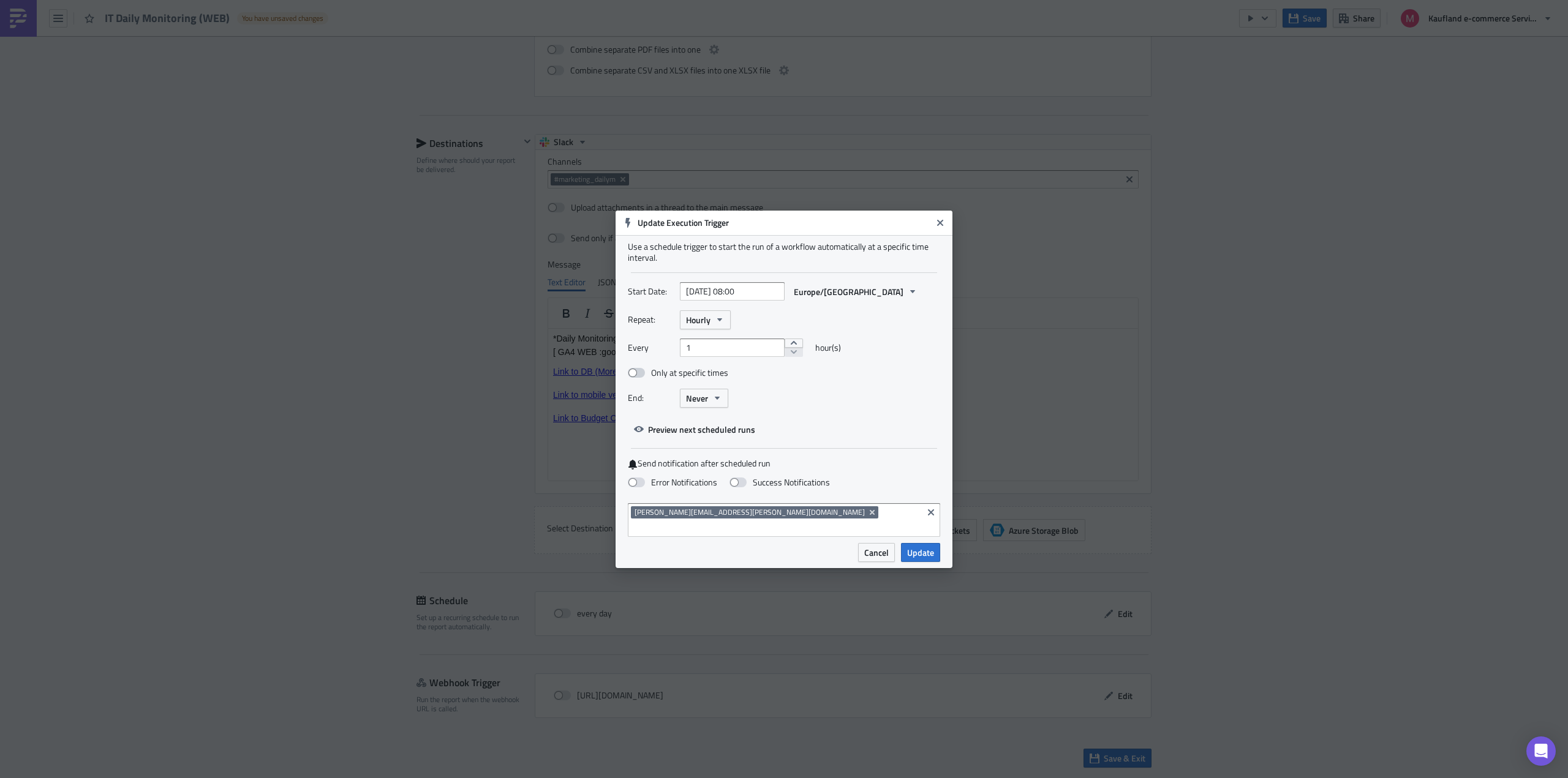
click at [639, 378] on span at bounding box center [636, 372] width 17 height 10
click at [638, 377] on input "Only at specific times" at bounding box center [634, 373] width 8 height 8
checkbox input "true"
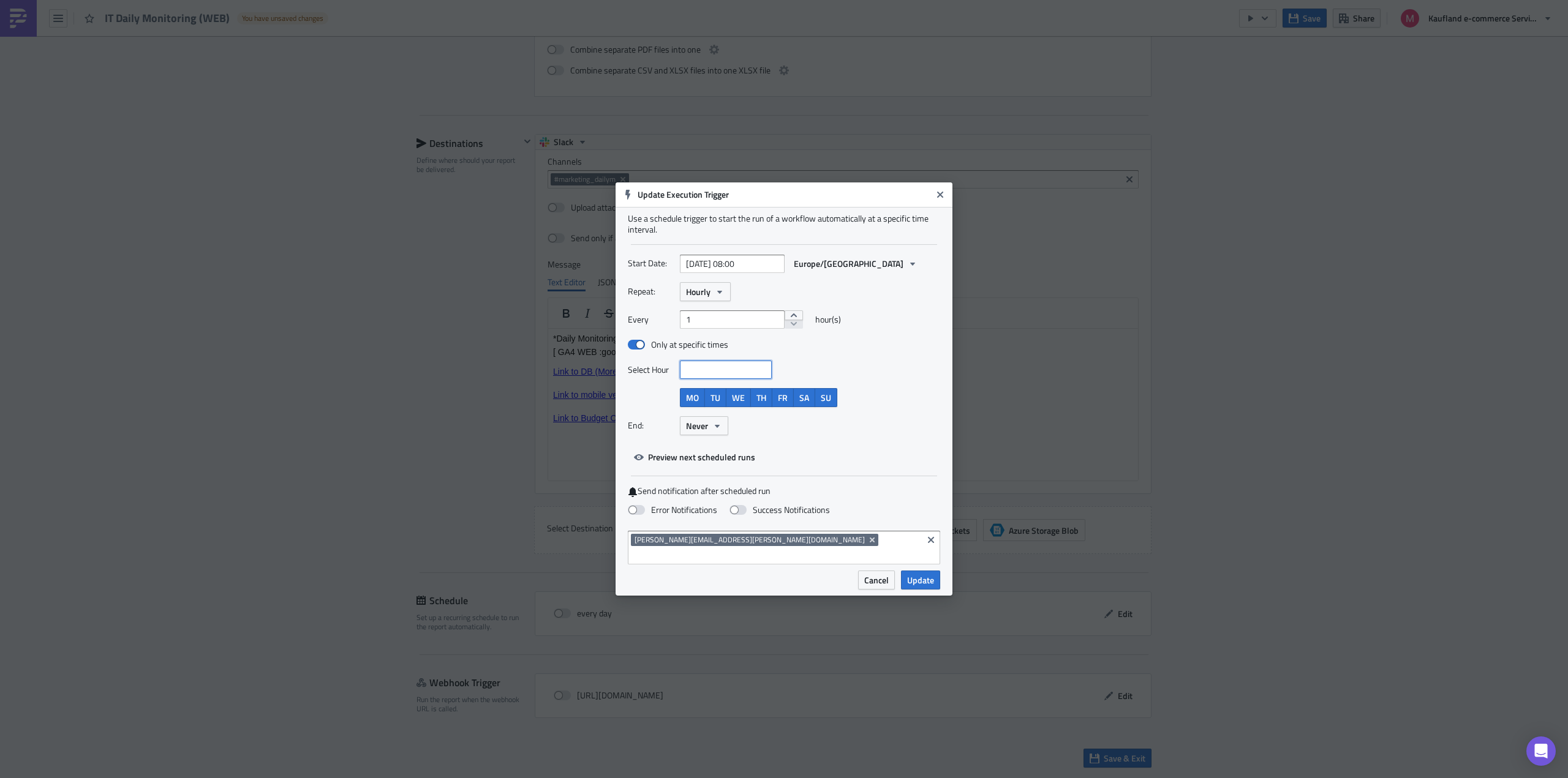
click at [709, 376] on input at bounding box center [725, 370] width 84 height 12
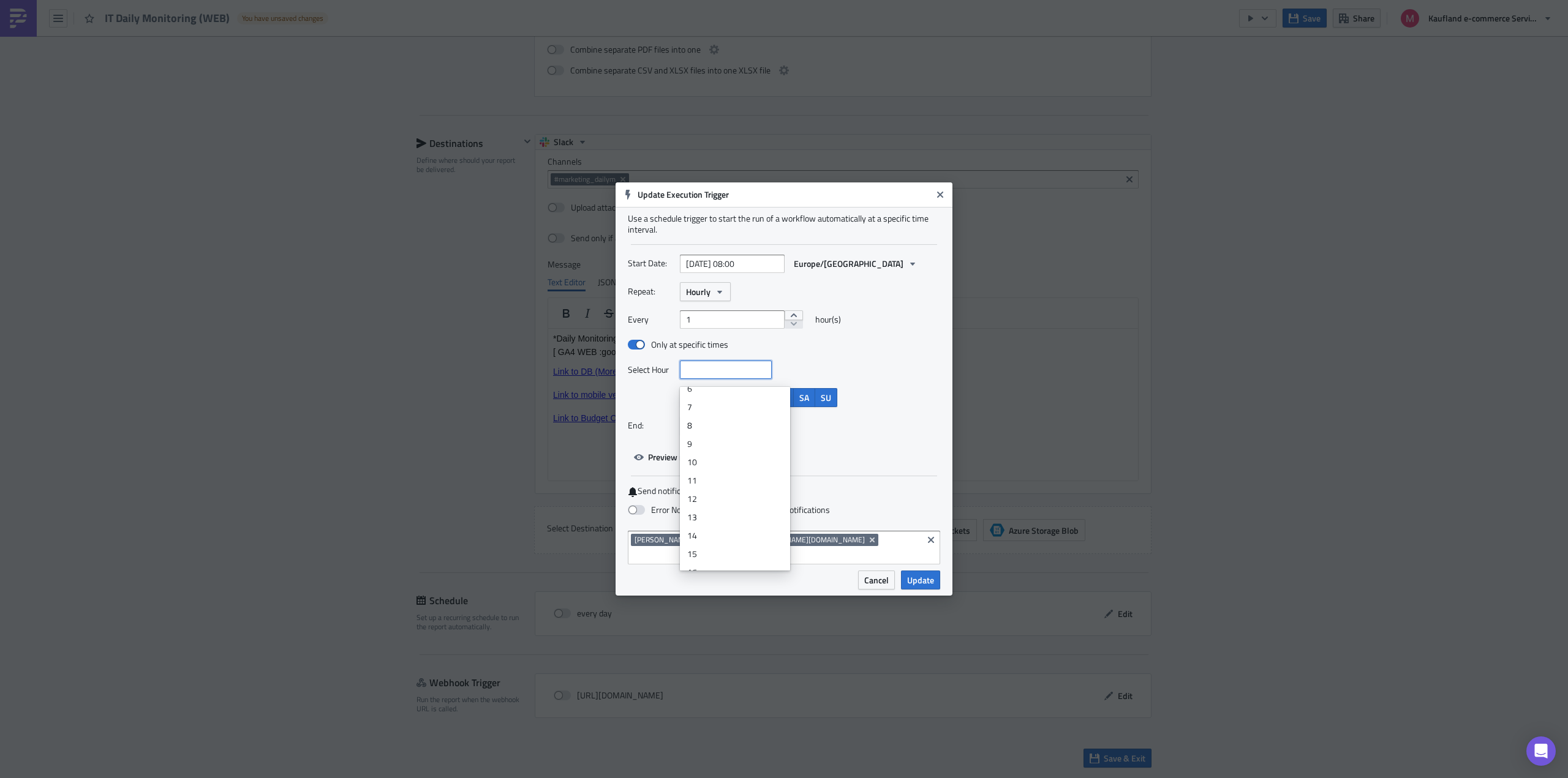
scroll to position [184, 0]
click at [701, 403] on div "10" at bounding box center [735, 399] width 95 height 12
type input "2025-09-03 10:00"
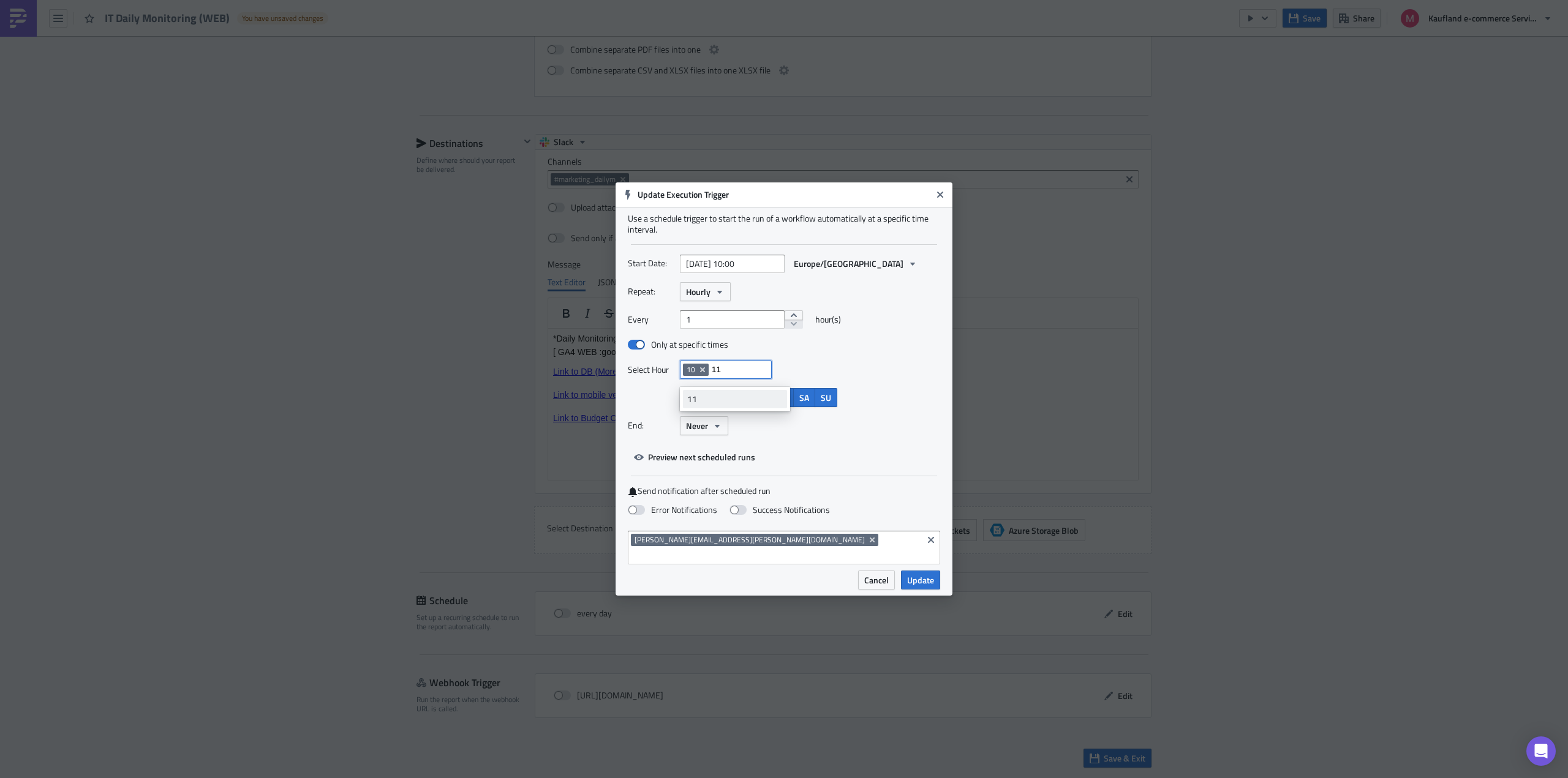
type input "11"
click at [722, 395] on div "11" at bounding box center [735, 399] width 95 height 12
type input "12"
click at [726, 391] on link "12" at bounding box center [735, 399] width 104 height 18
type input "13"
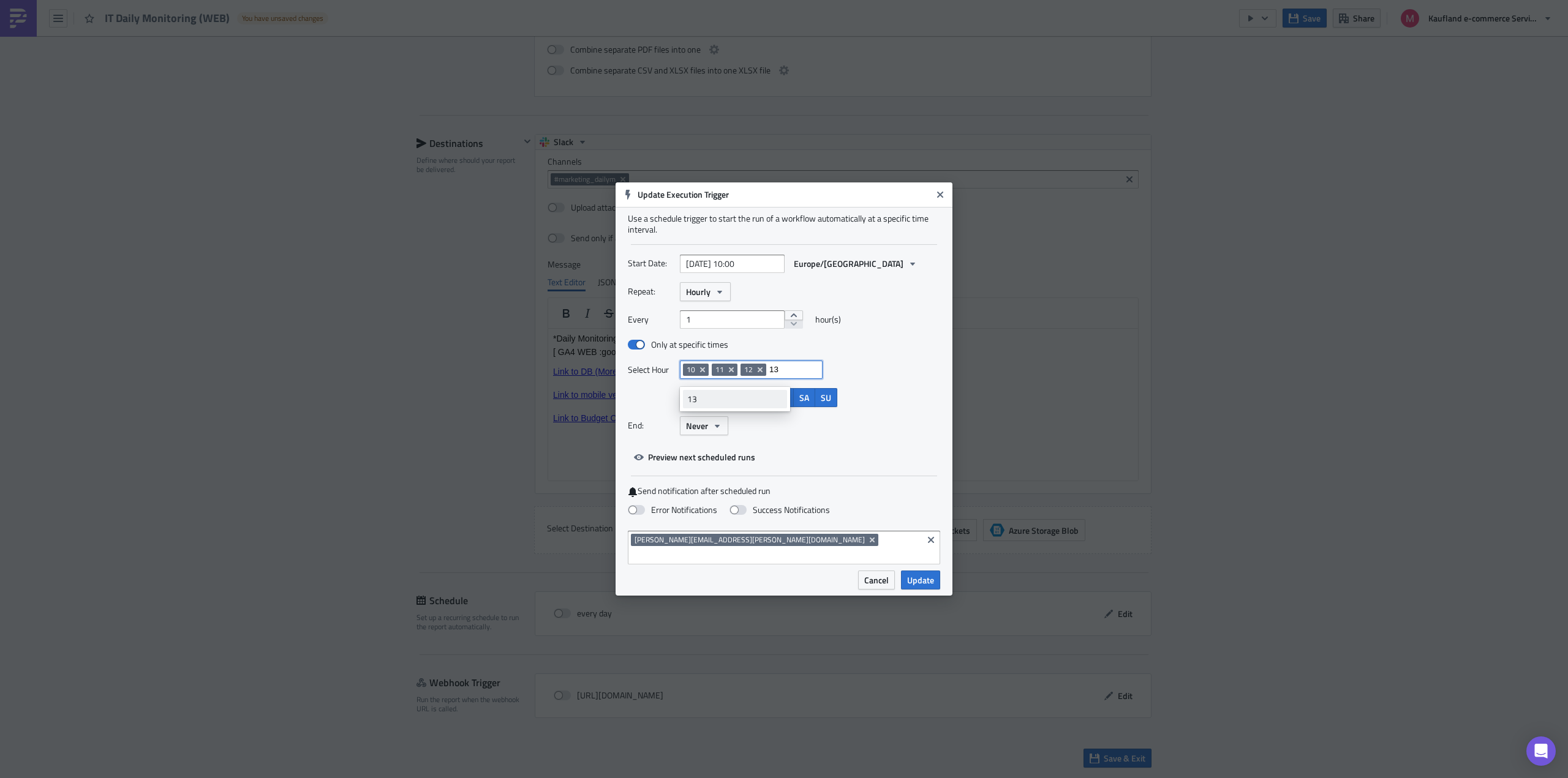
click at [734, 402] on div "13" at bounding box center [735, 399] width 95 height 12
type input "14"
click at [734, 402] on div "14" at bounding box center [735, 399] width 95 height 12
type input "15"
click at [734, 402] on div "15" at bounding box center [735, 399] width 95 height 12
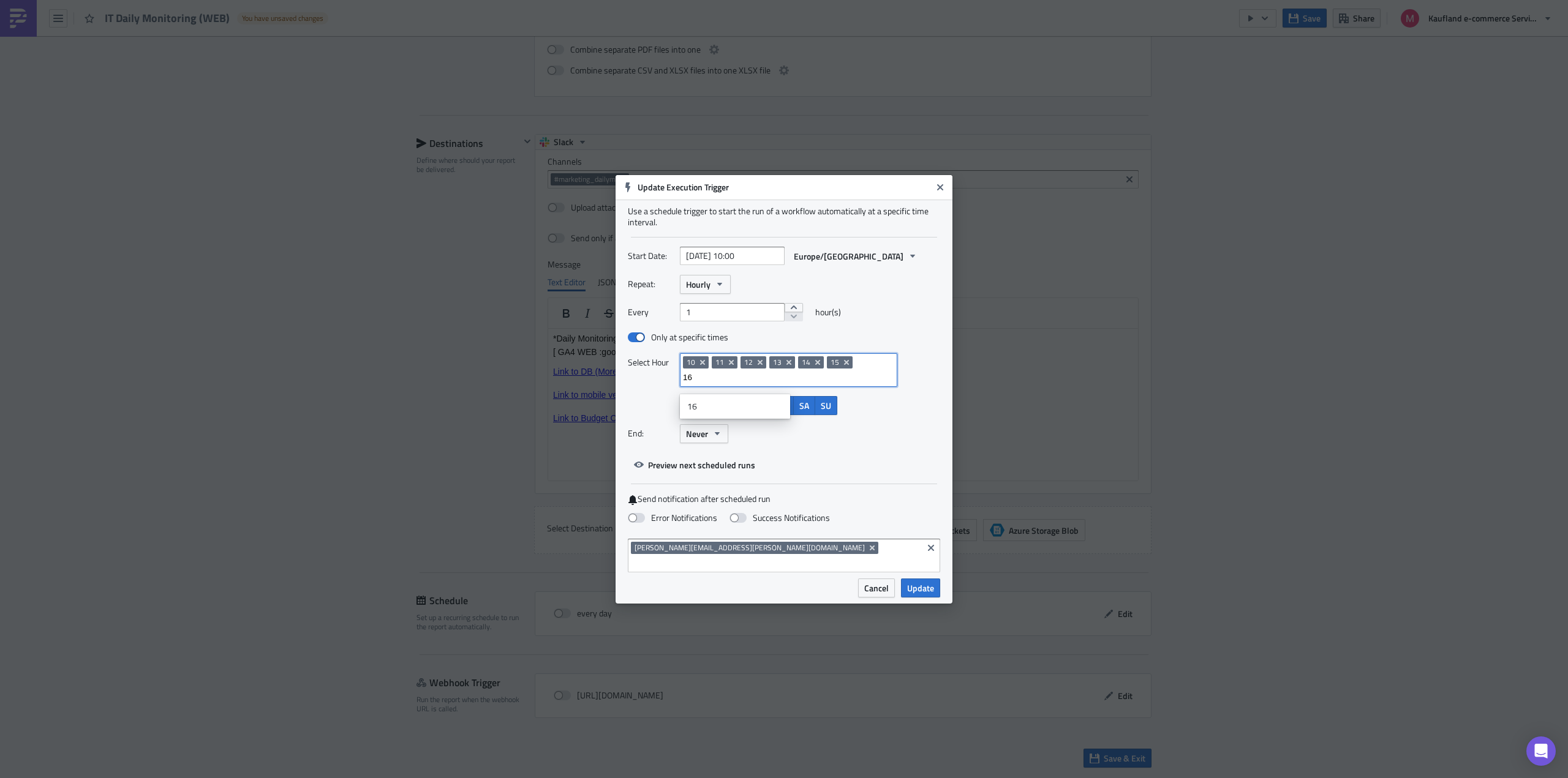
type input "16"
click at [734, 402] on div "16" at bounding box center [735, 406] width 95 height 12
type input "17"
click at [734, 402] on div "17" at bounding box center [735, 406] width 95 height 12
type input "18"
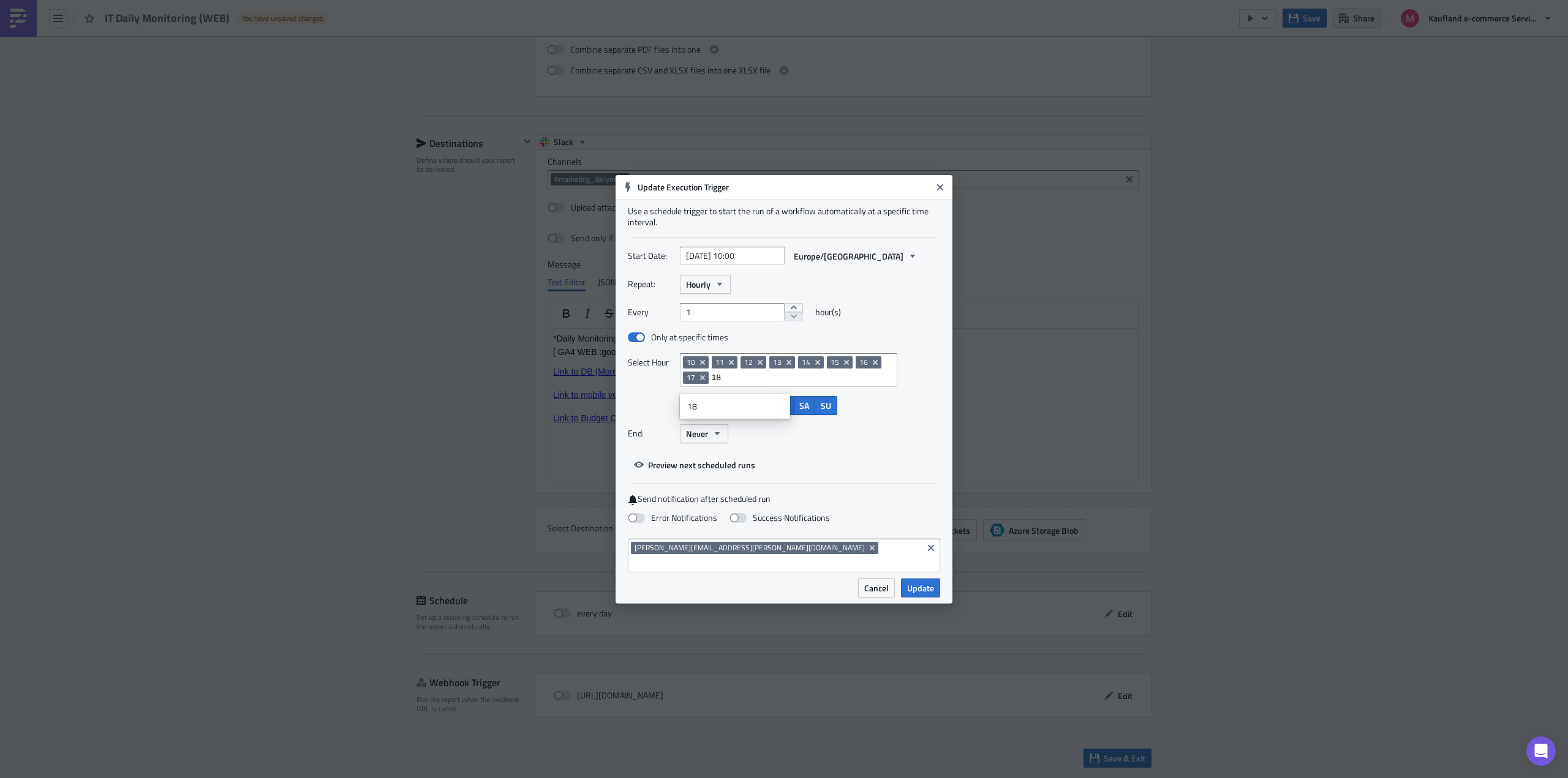
click at [734, 402] on div "18" at bounding box center [735, 406] width 95 height 12
type input "9"
click at [734, 402] on div "9" at bounding box center [735, 406] width 95 height 12
type input "2025-09-03 09:00"
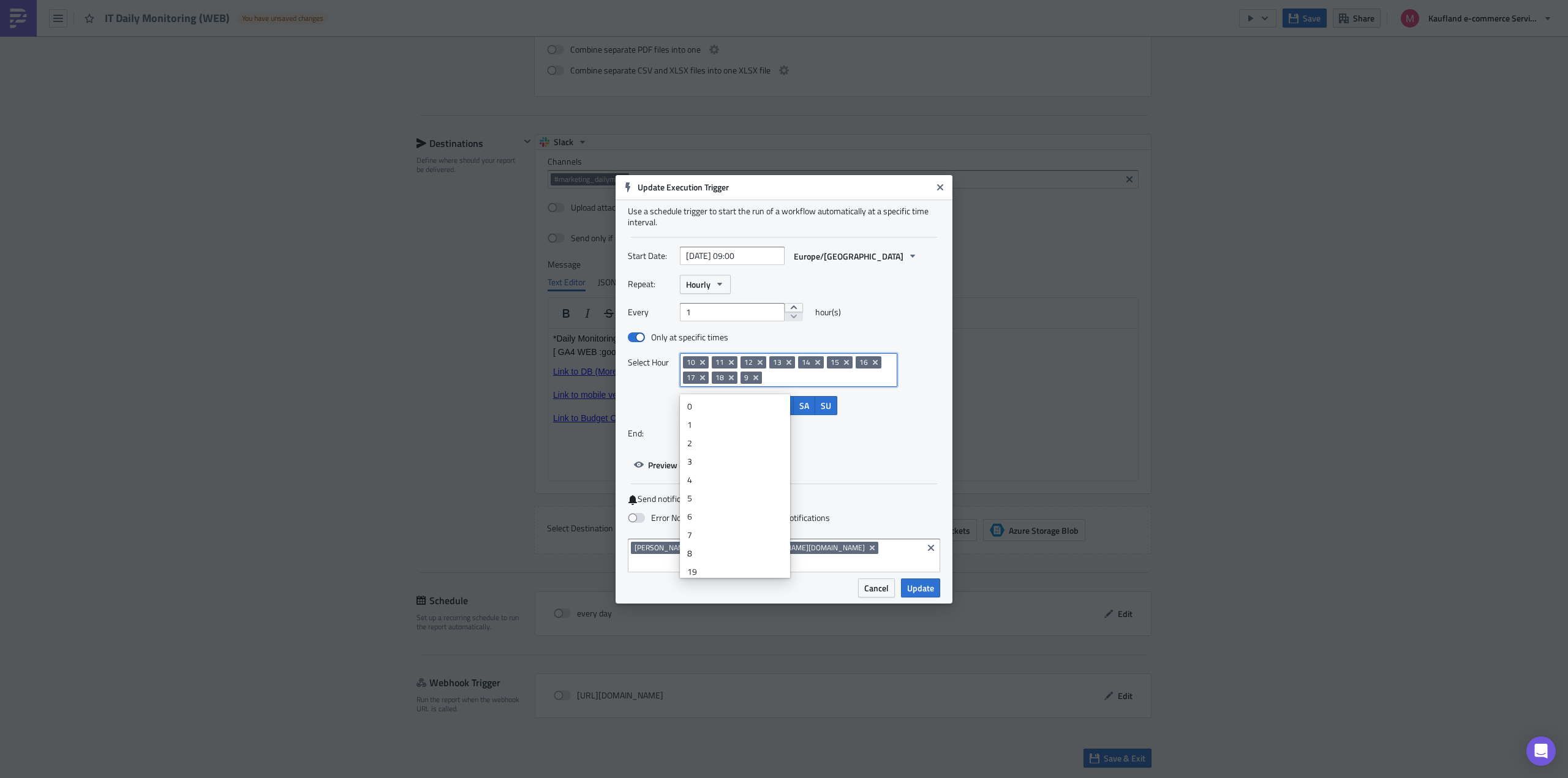
click at [852, 462] on div "Start Date: 2025-09-03 09:00 Europe/Berlin Repeat: Hourly Every 1 hour(s) Only …" at bounding box center [784, 361] width 312 height 228
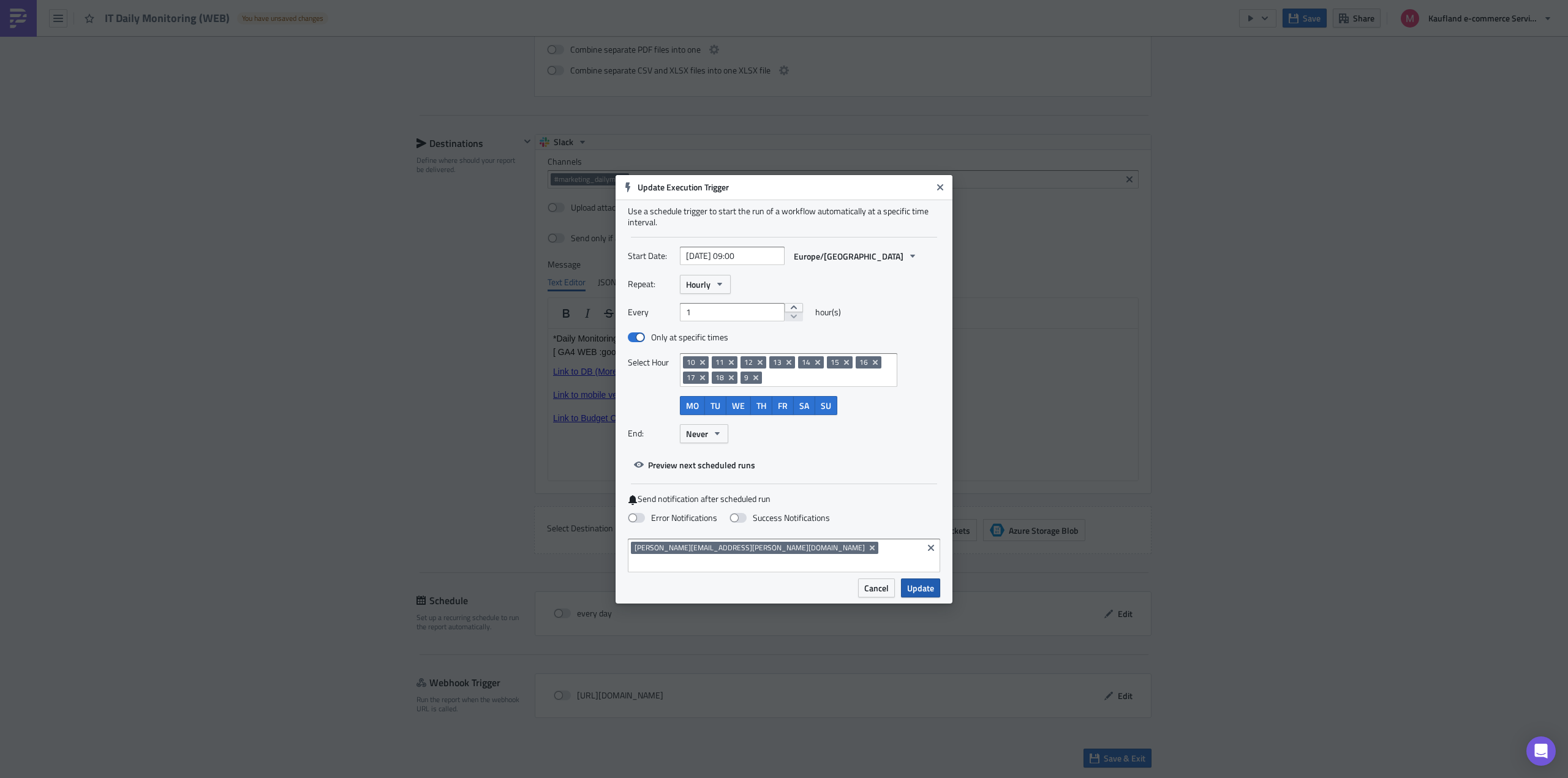
click at [927, 581] on span "Update" at bounding box center [920, 588] width 27 height 13
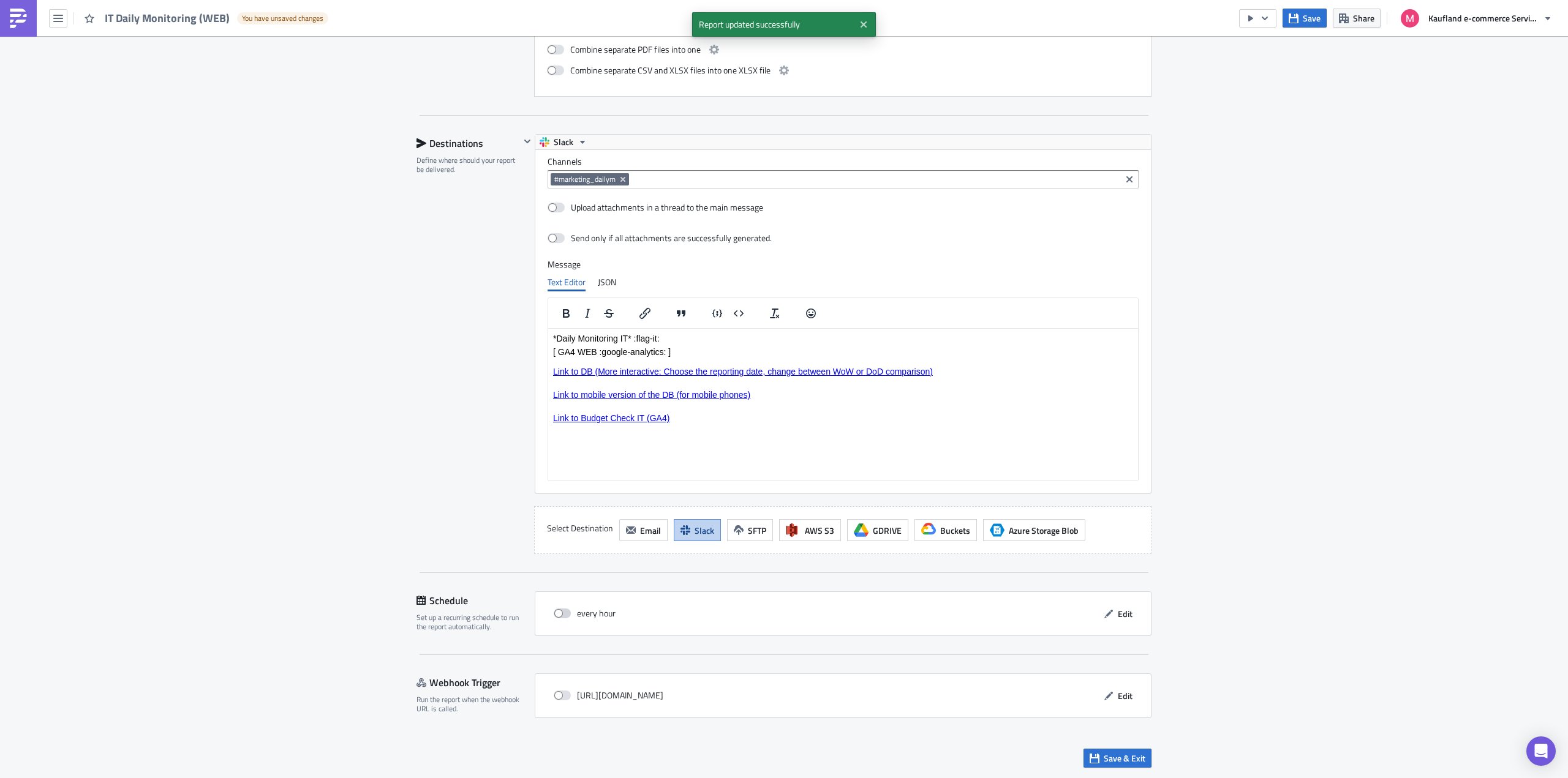
click at [561, 616] on span at bounding box center [562, 613] width 17 height 10
click at [561, 616] on input "checkbox" at bounding box center [560, 613] width 8 height 8
checkbox input "true"
click at [1119, 761] on span "Save & Exit" at bounding box center [1124, 758] width 42 height 13
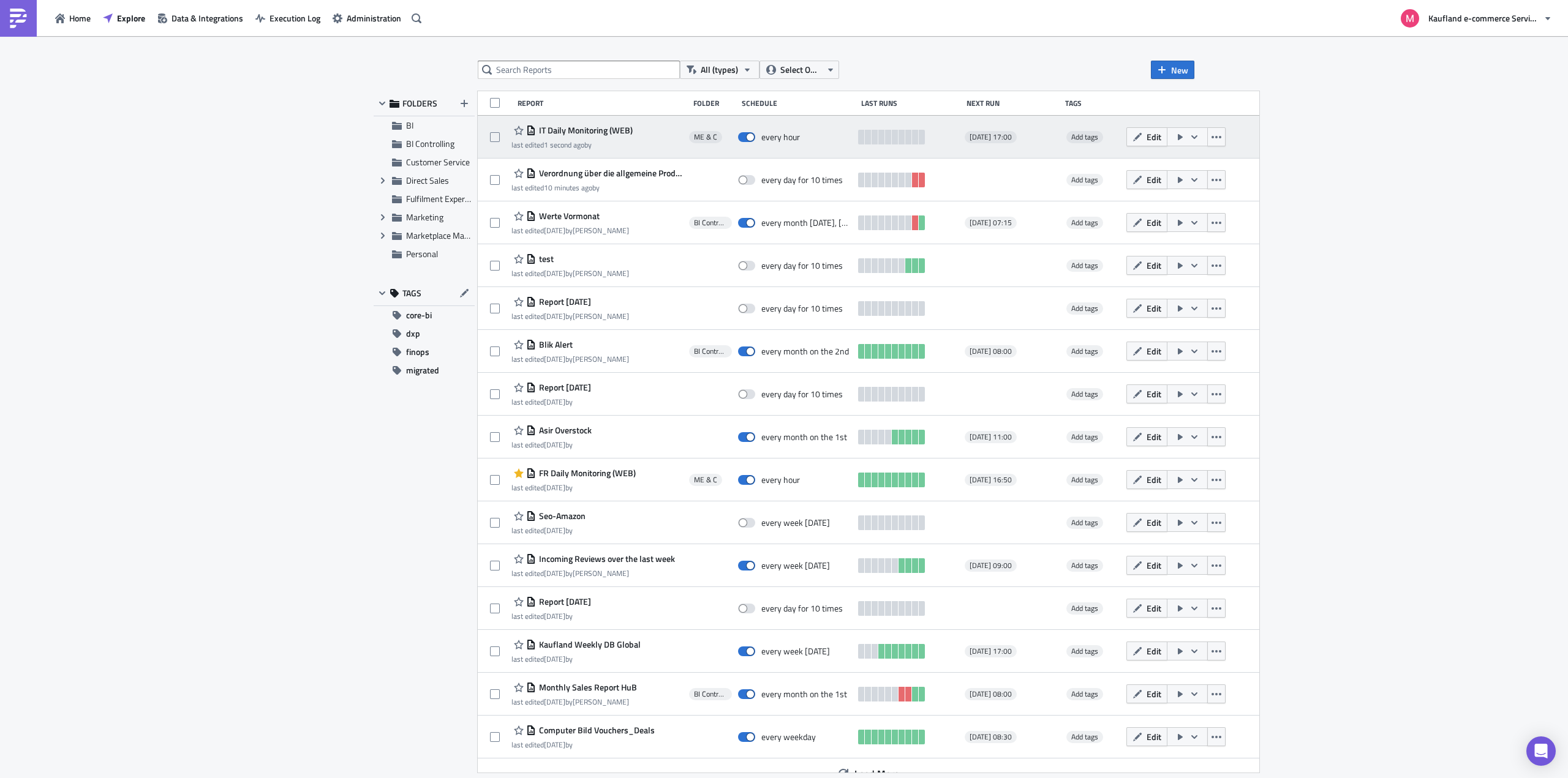
click at [1199, 138] on icon "button" at bounding box center [1194, 137] width 10 height 10
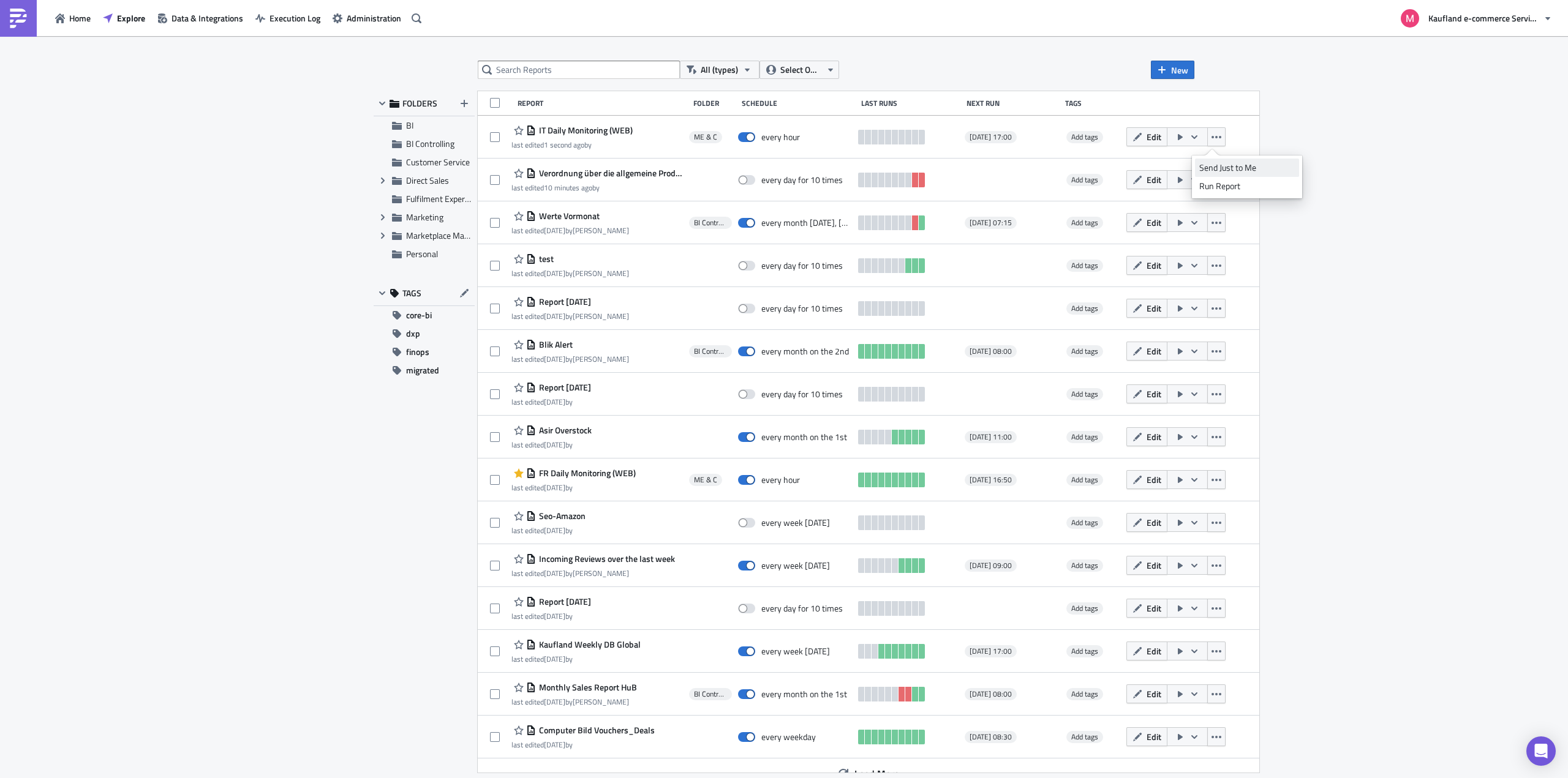
click at [1232, 167] on div "Send Just to Me" at bounding box center [1247, 167] width 95 height 12
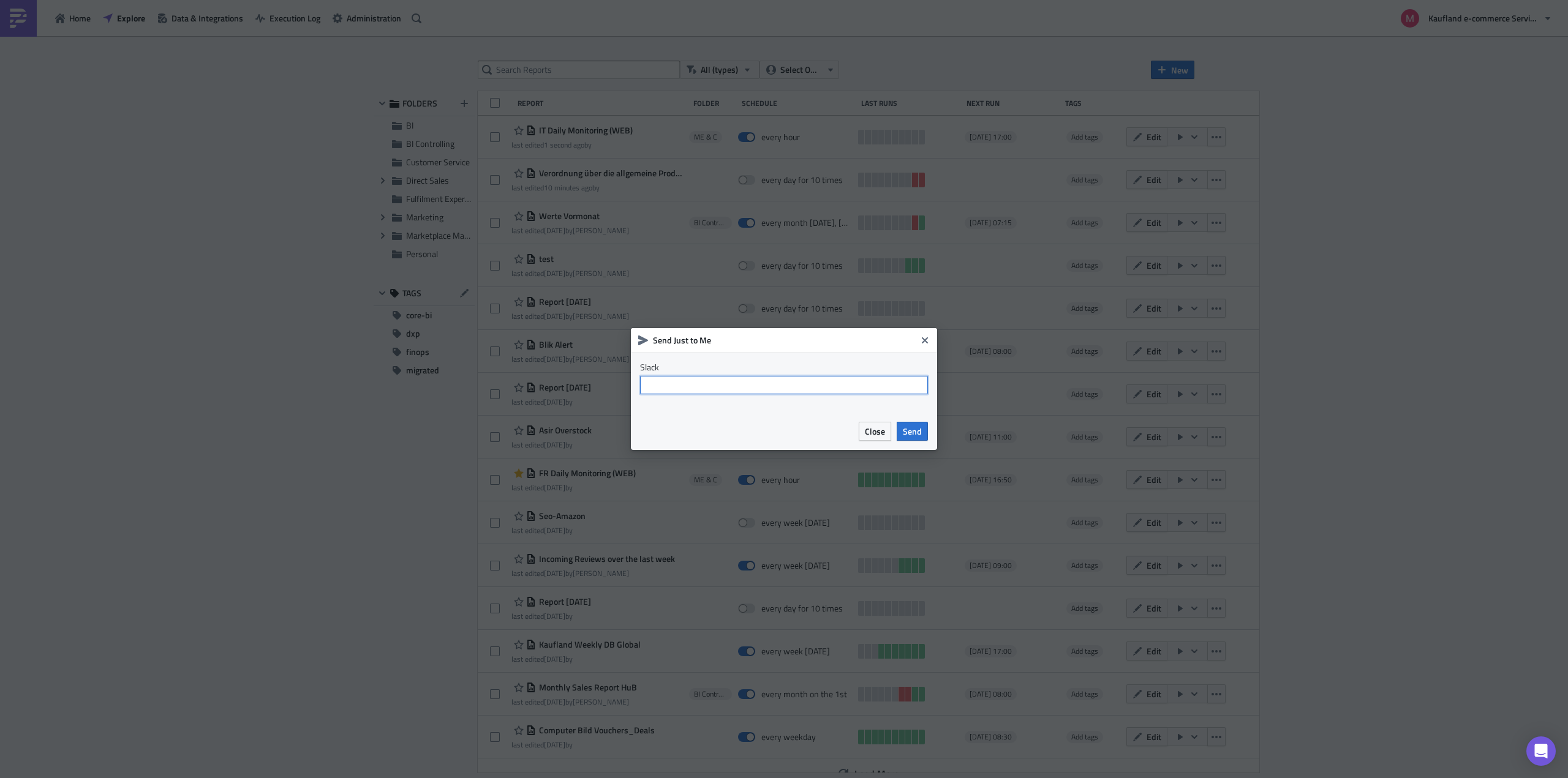
click at [897, 382] on input "text" at bounding box center [784, 385] width 288 height 18
type input "@michaela.kerbel"
click at [912, 434] on span "Send" at bounding box center [912, 431] width 19 height 13
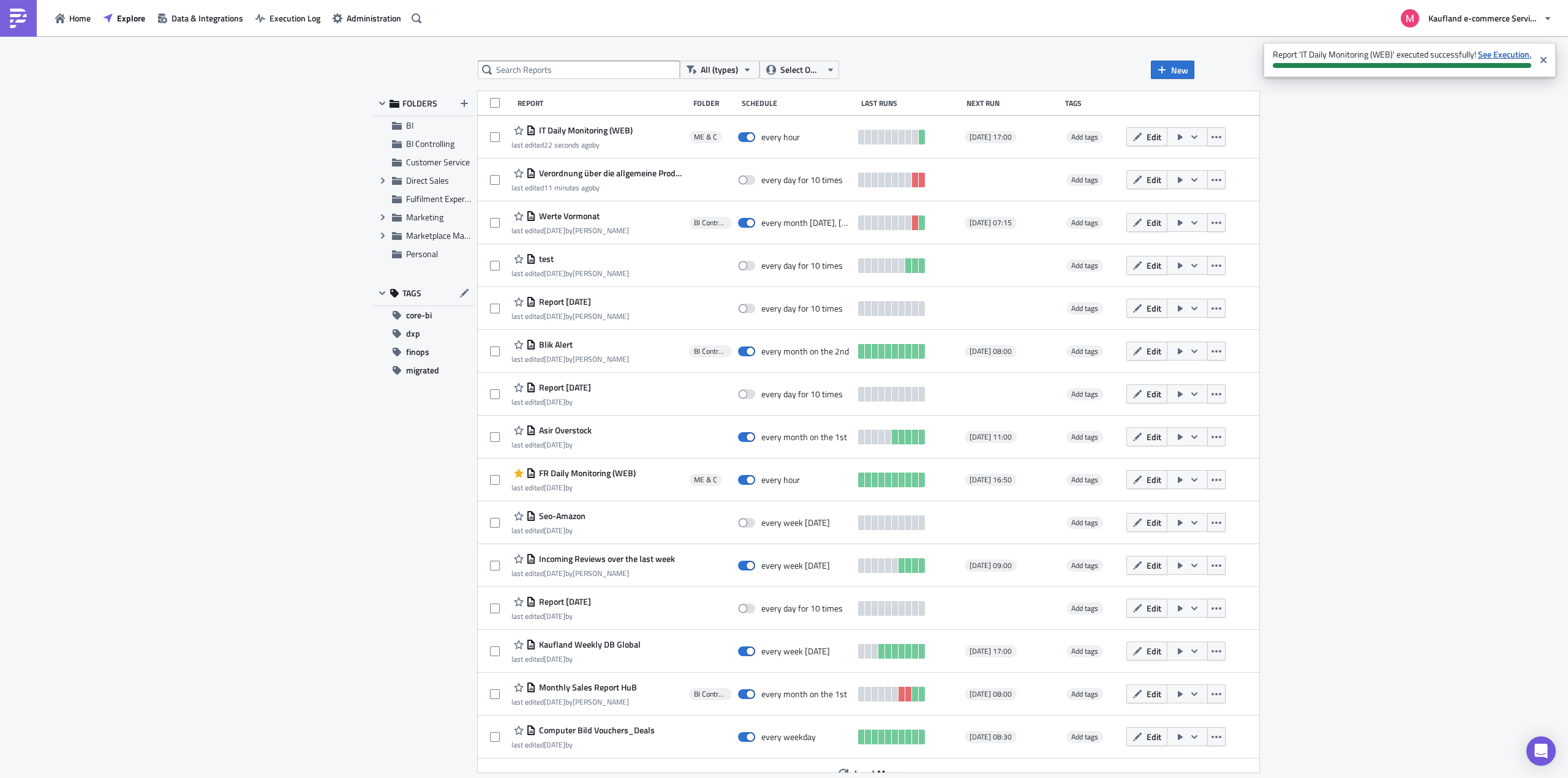
click at [1499, 52] on strong "See Execution." at bounding box center [1505, 54] width 54 height 13
click at [71, 14] on span "Home" at bounding box center [80, 18] width 22 height 13
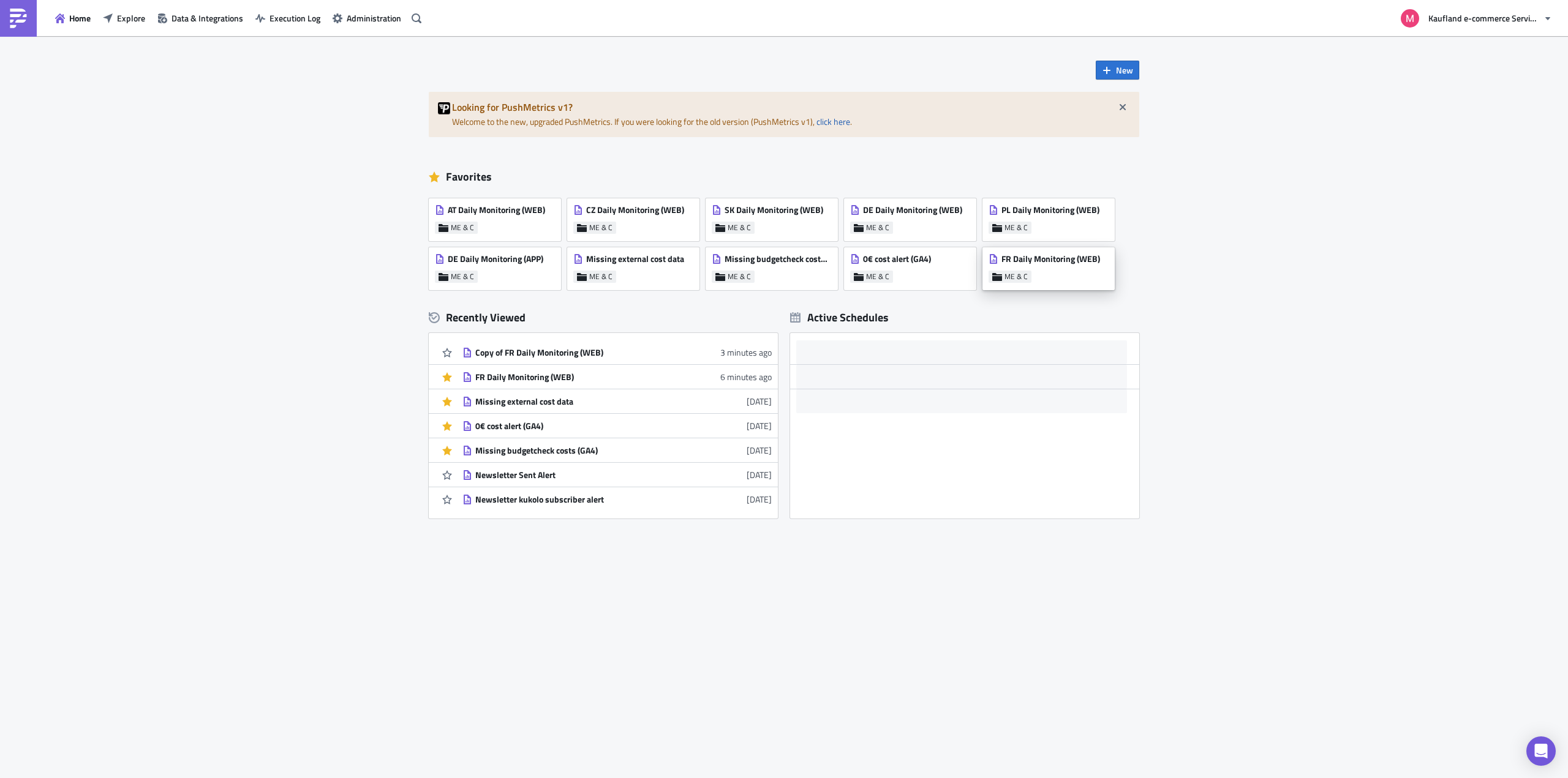
click at [1061, 257] on span "FR Daily Monitoring (WEB)" at bounding box center [1050, 259] width 99 height 11
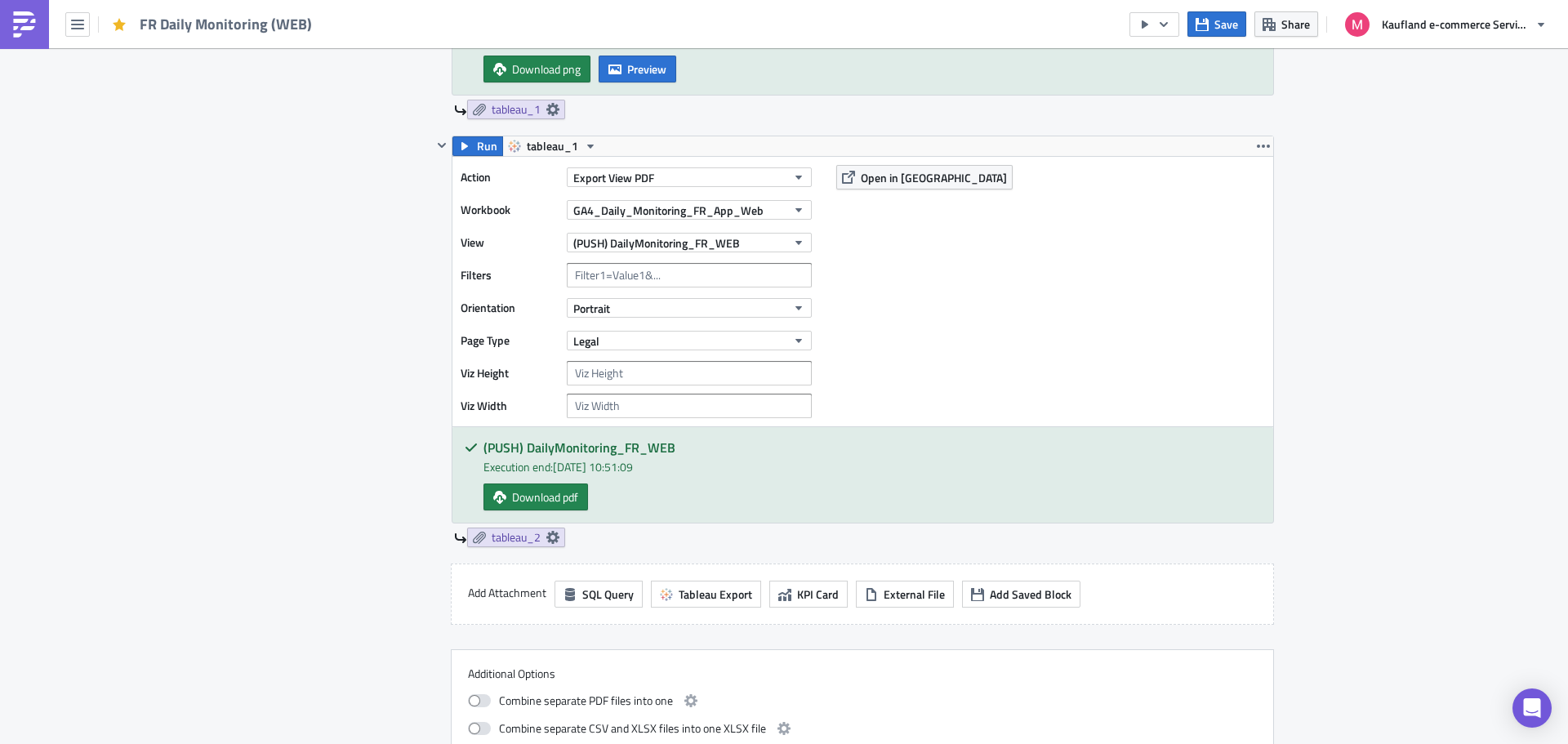
scroll to position [2132, 0]
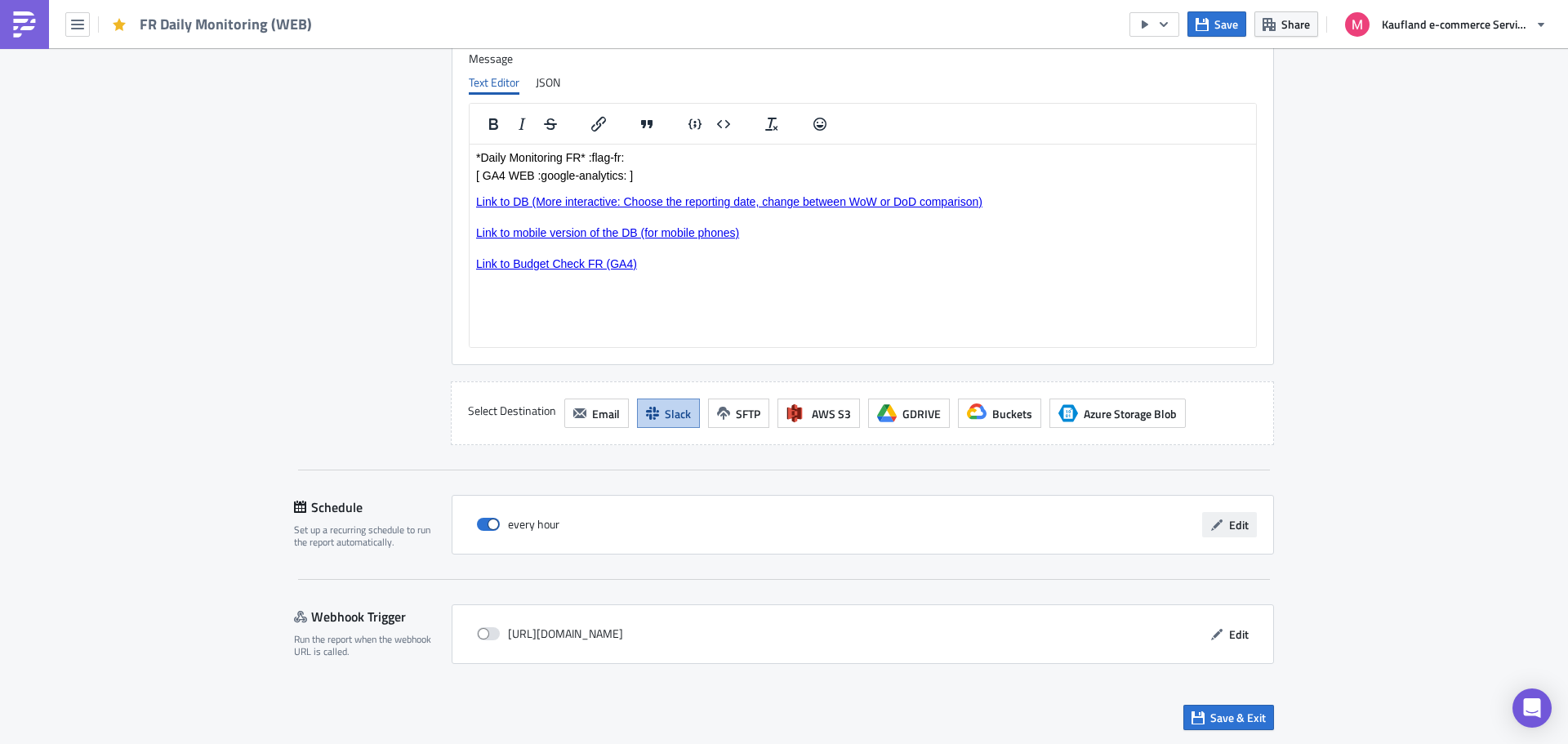
click at [1229, 521] on span "Edit" at bounding box center [1239, 524] width 19 height 17
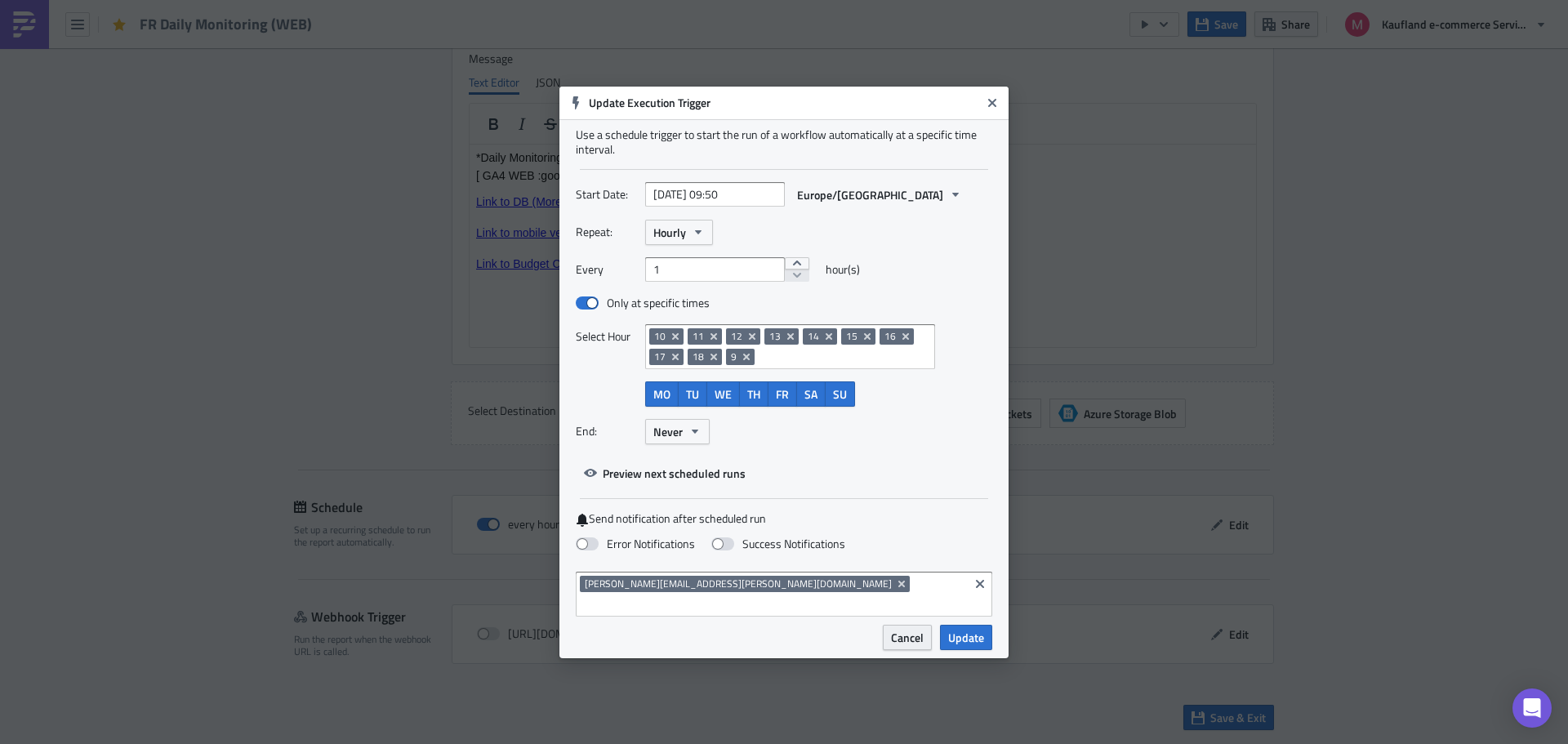
click at [886, 625] on button "Cancel" at bounding box center [907, 637] width 49 height 25
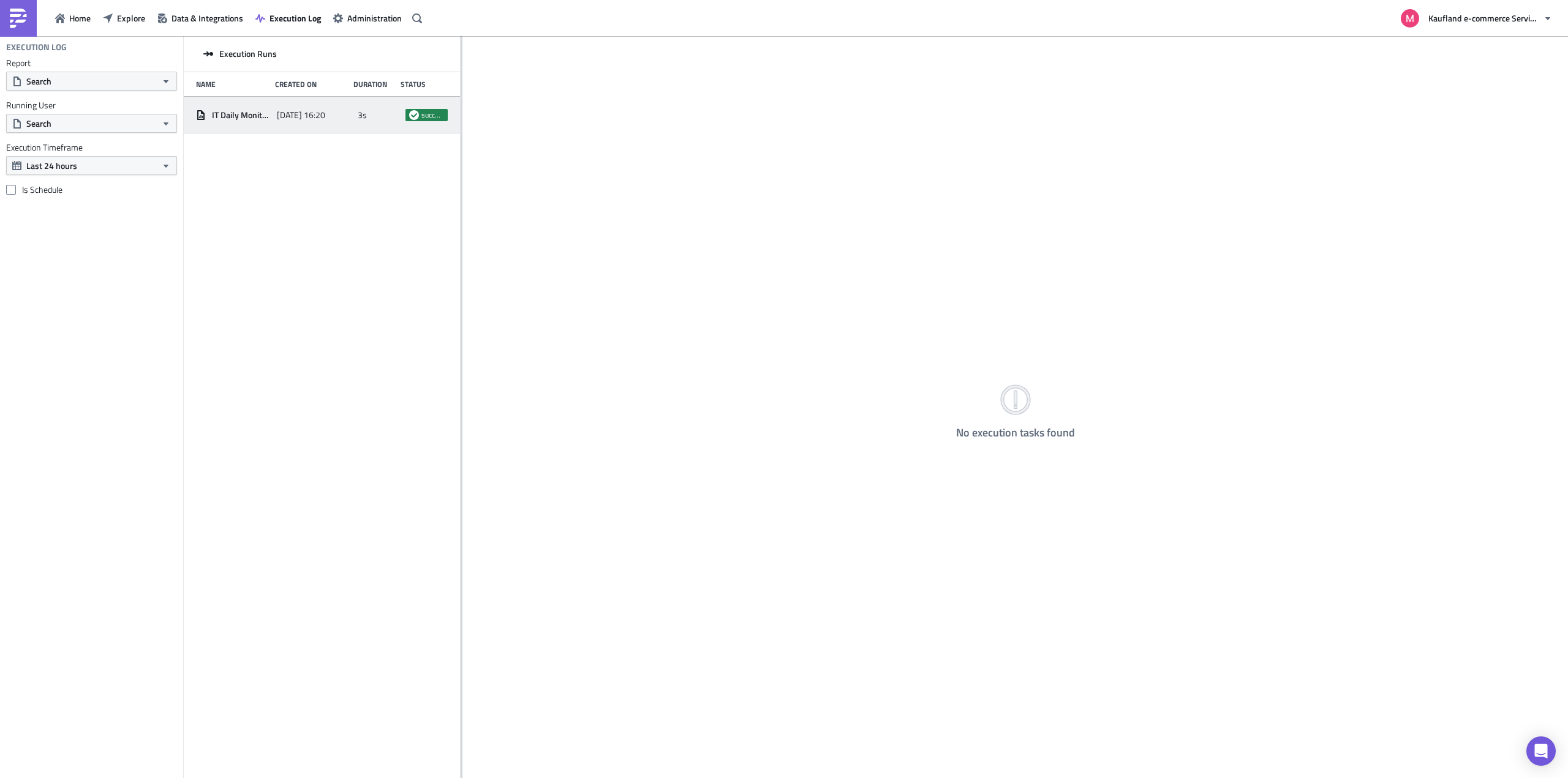
click at [244, 118] on span "IT Daily Monitoring (WEB)" at bounding box center [241, 115] width 59 height 11
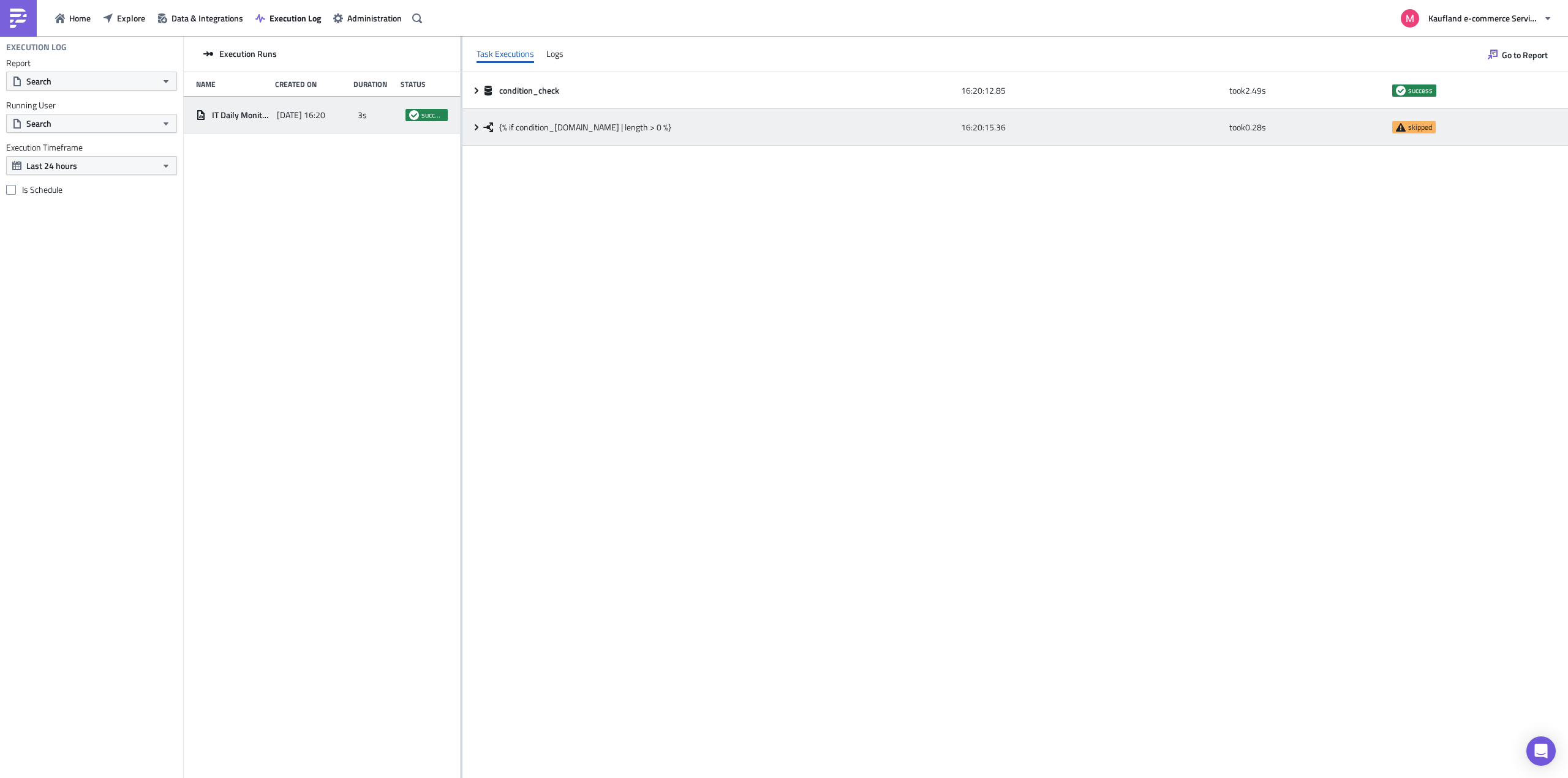
click at [483, 128] on icon at bounding box center [488, 127] width 10 height 10
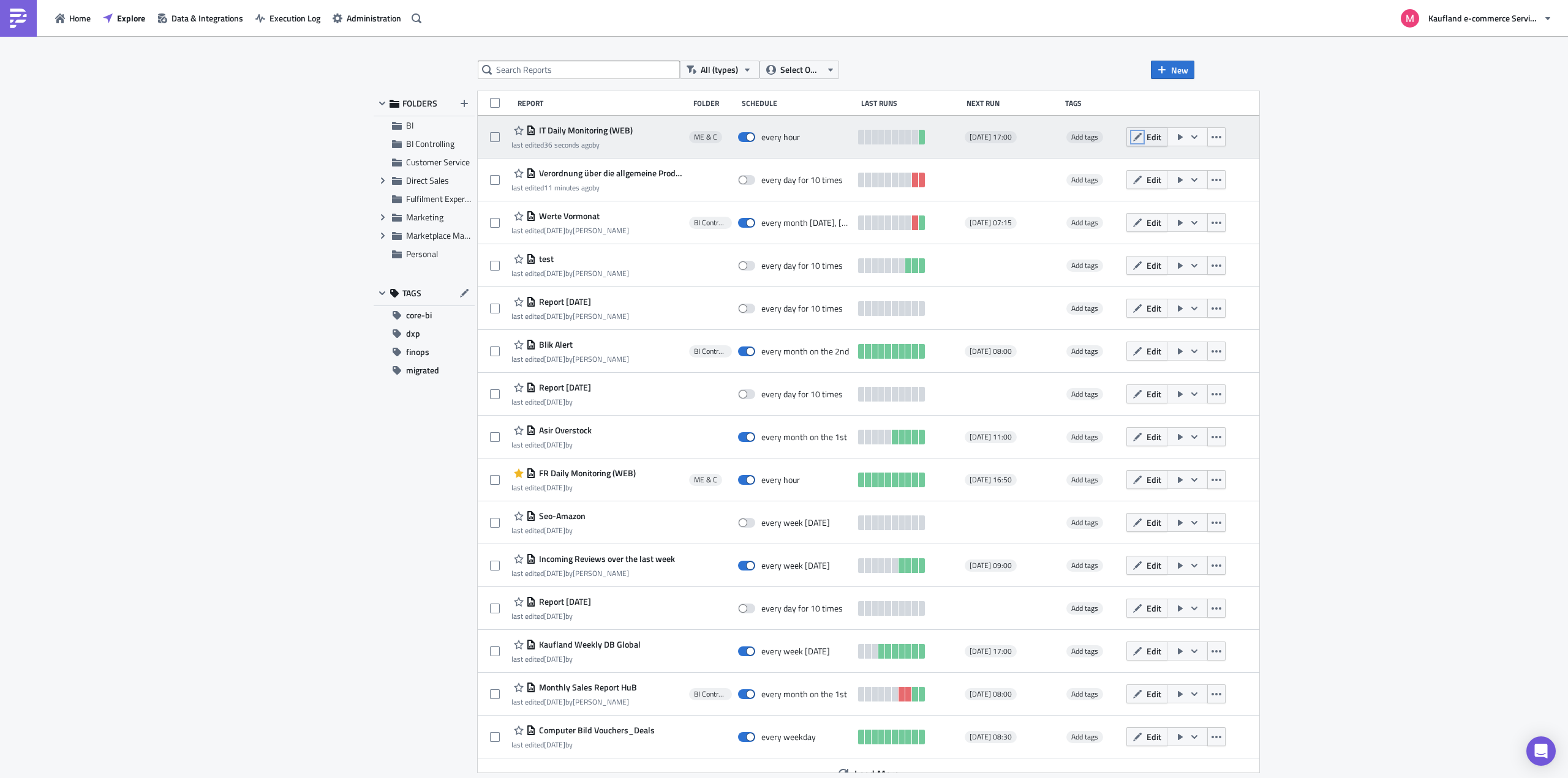
click at [1141, 137] on icon "button" at bounding box center [1137, 136] width 8 height 8
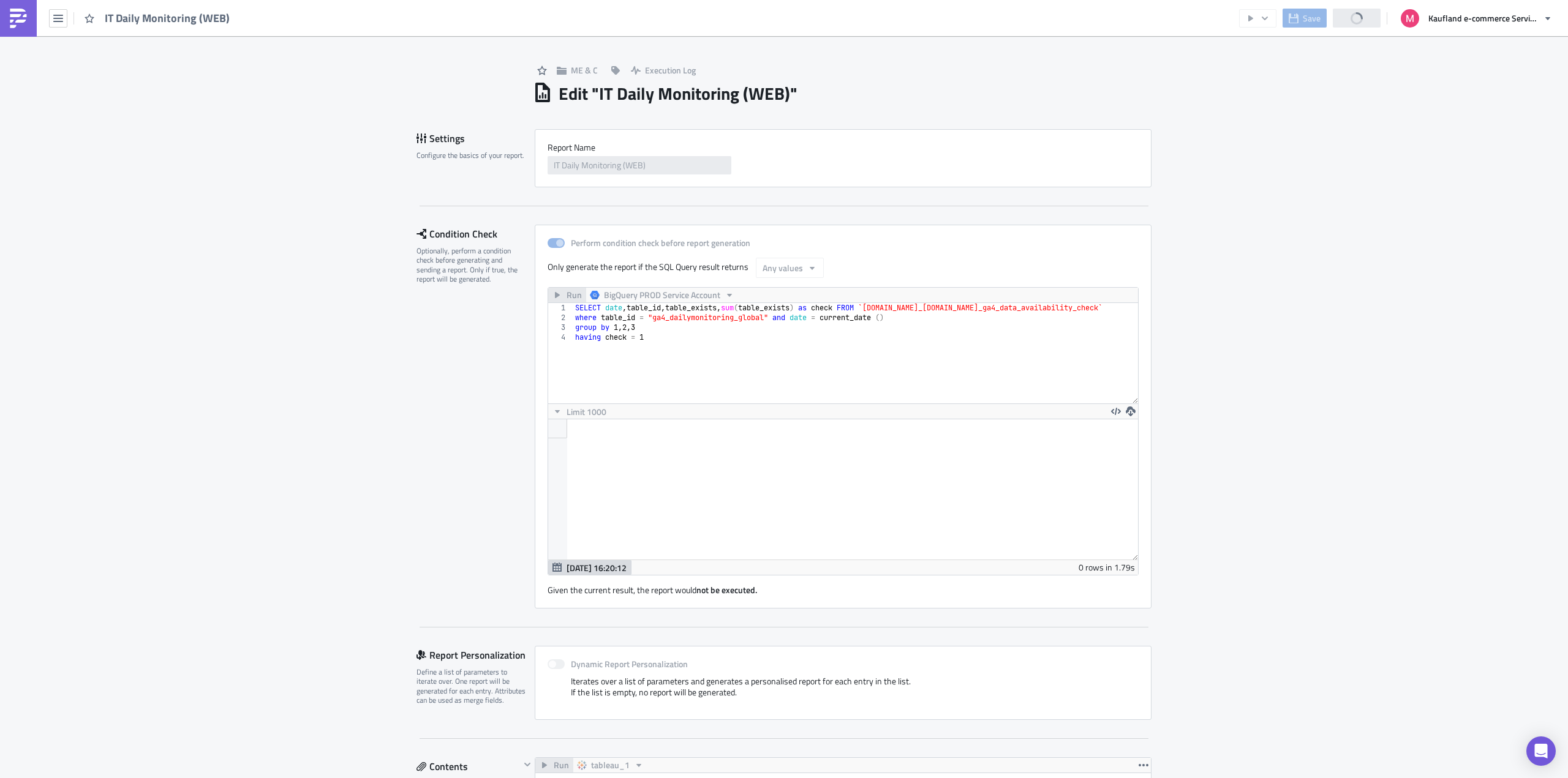
scroll to position [140, 590]
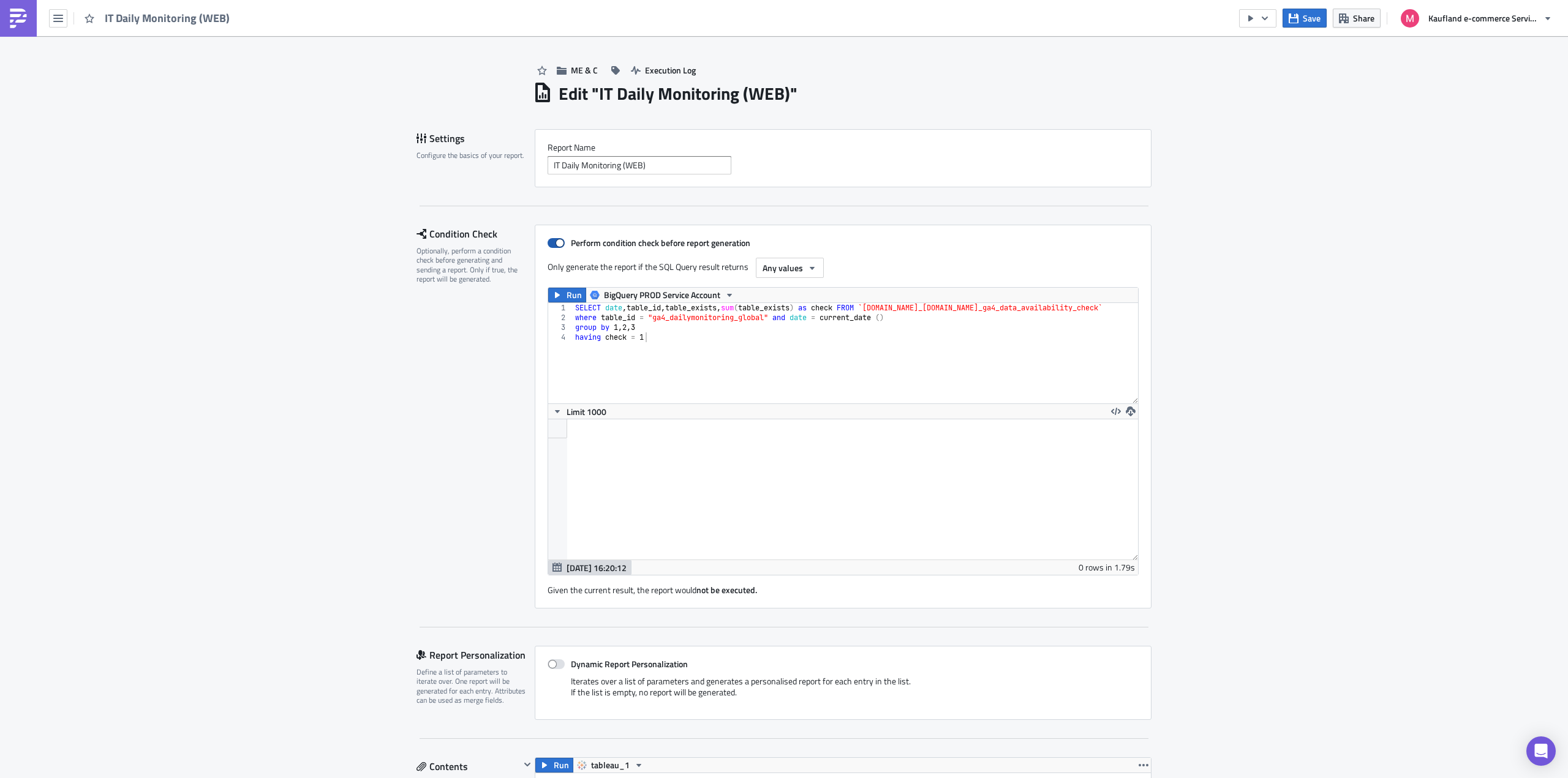
click at [559, 242] on span at bounding box center [556, 242] width 17 height 10
click at [558, 242] on input "Perform condition check before report generation" at bounding box center [554, 243] width 8 height 8
checkbox input "false"
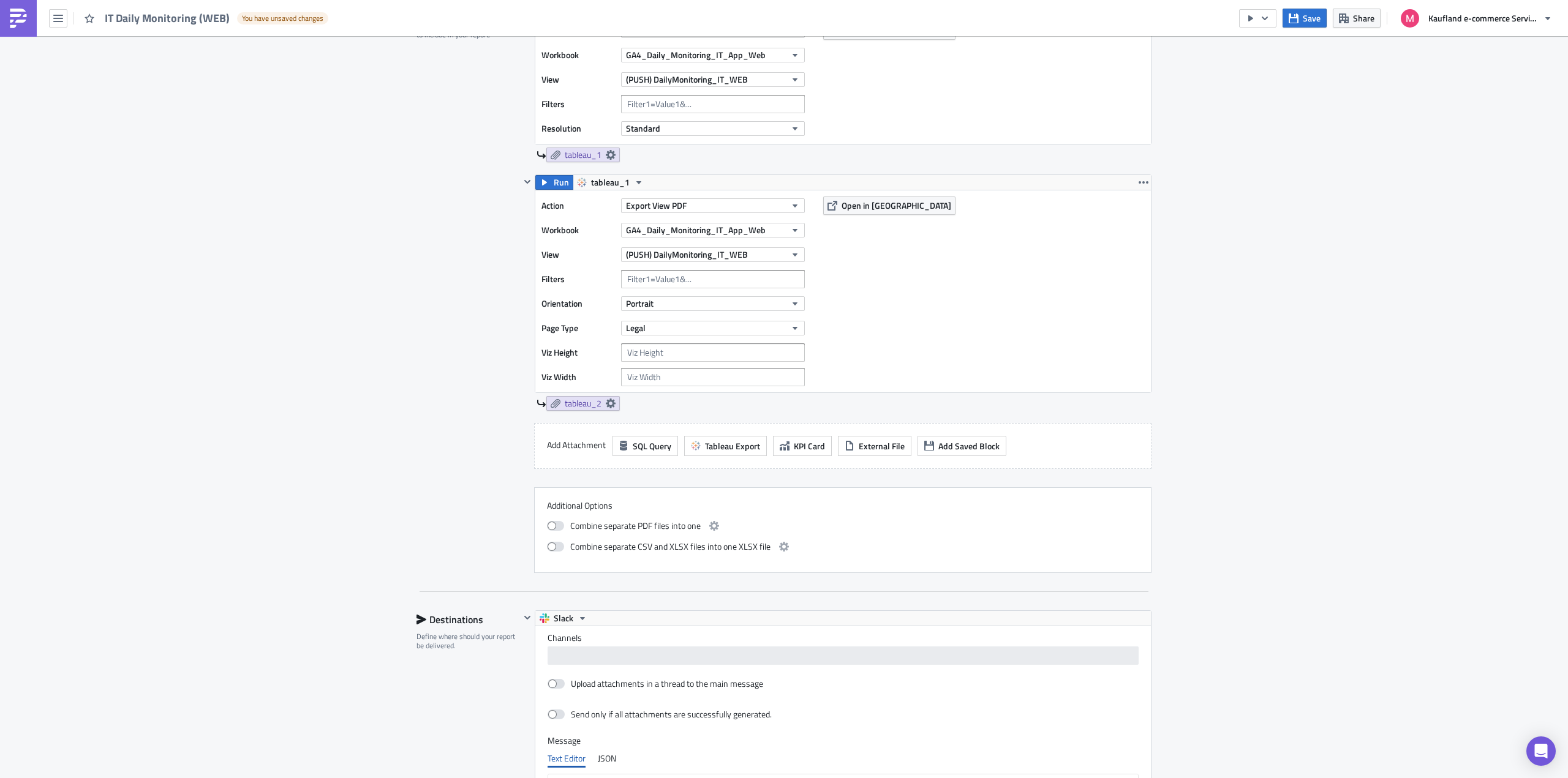
scroll to position [909, 0]
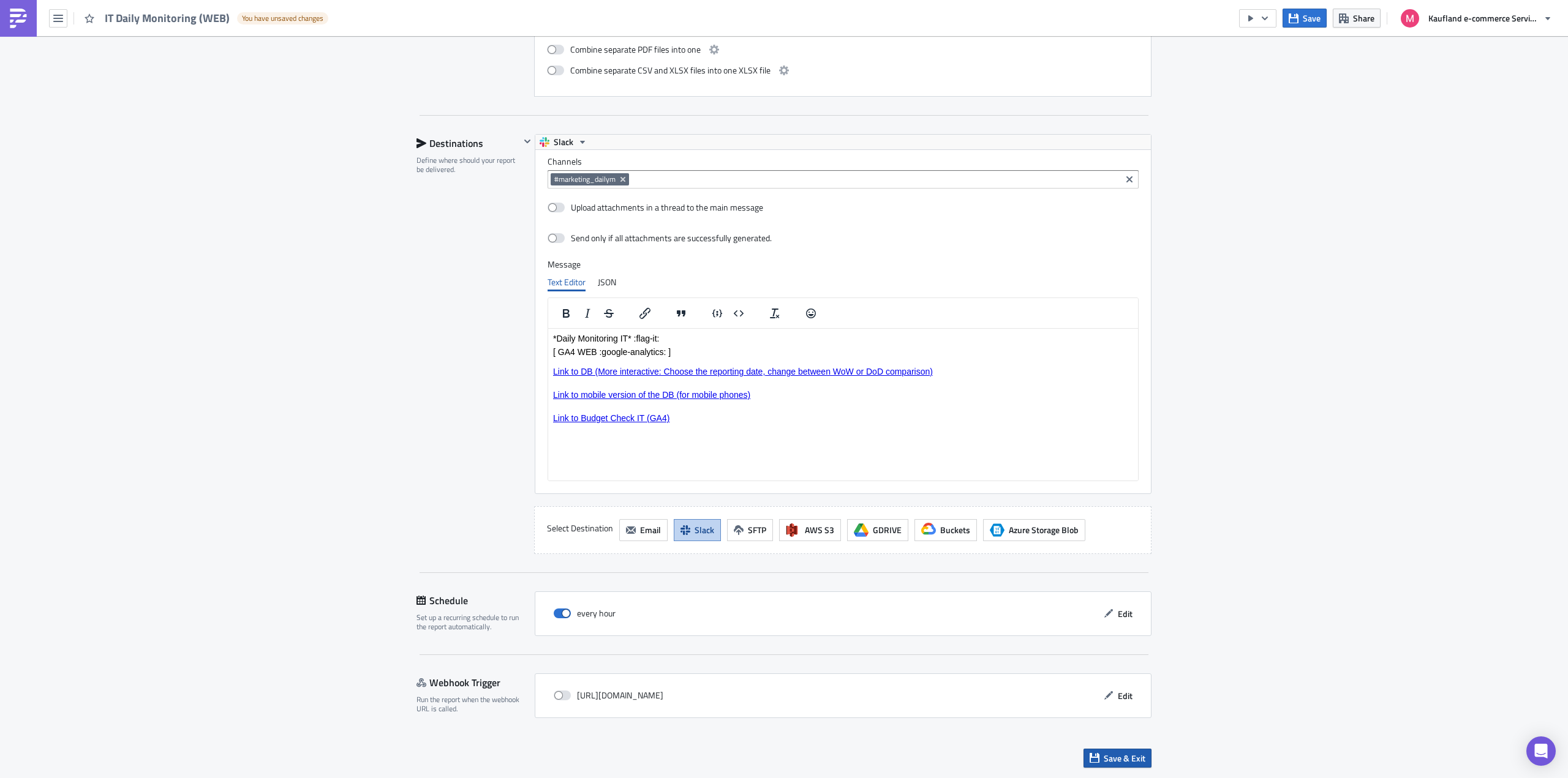
click at [1119, 760] on span "Save & Exit" at bounding box center [1124, 758] width 42 height 13
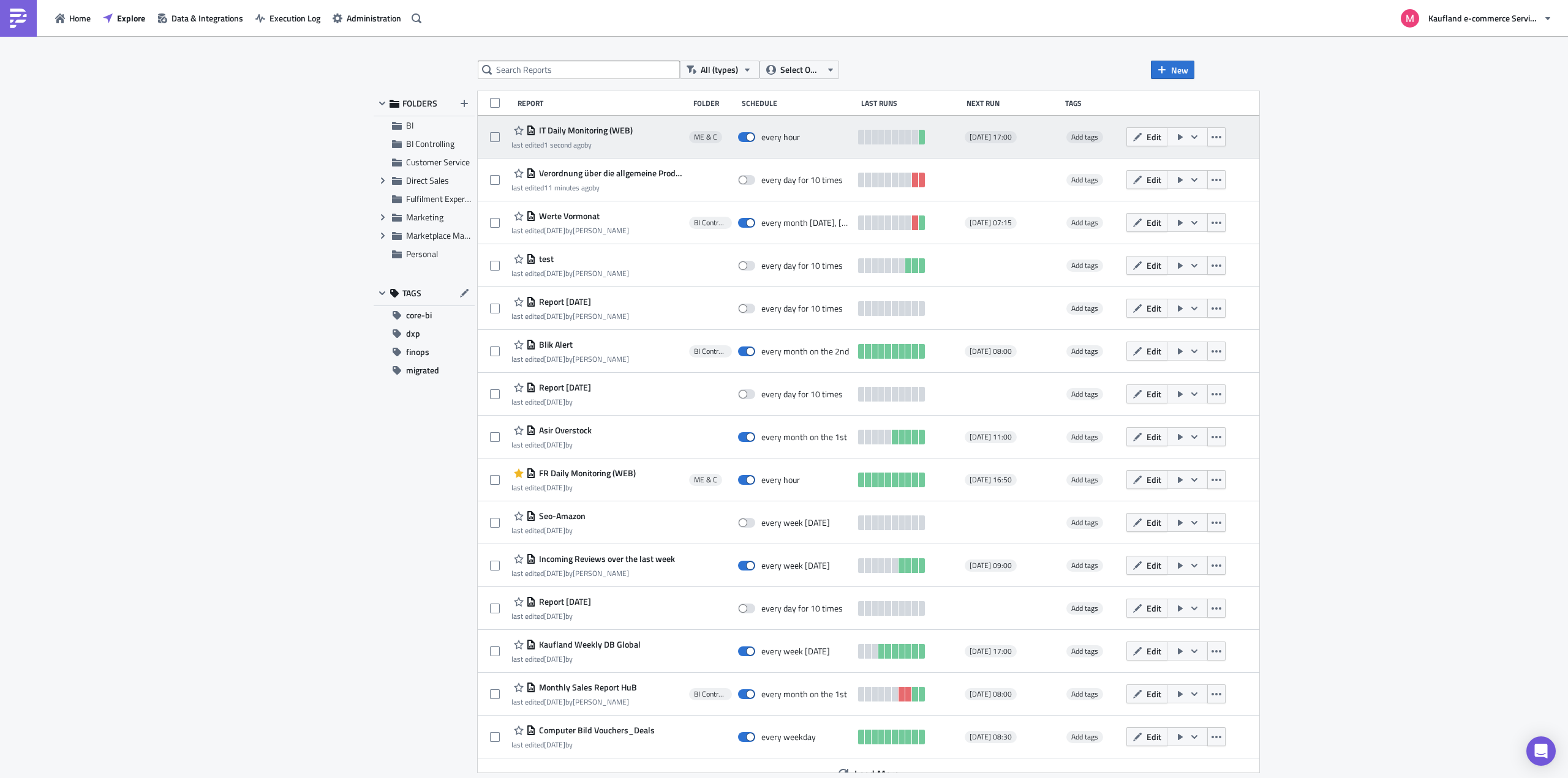
click at [1199, 137] on icon "button" at bounding box center [1194, 137] width 10 height 10
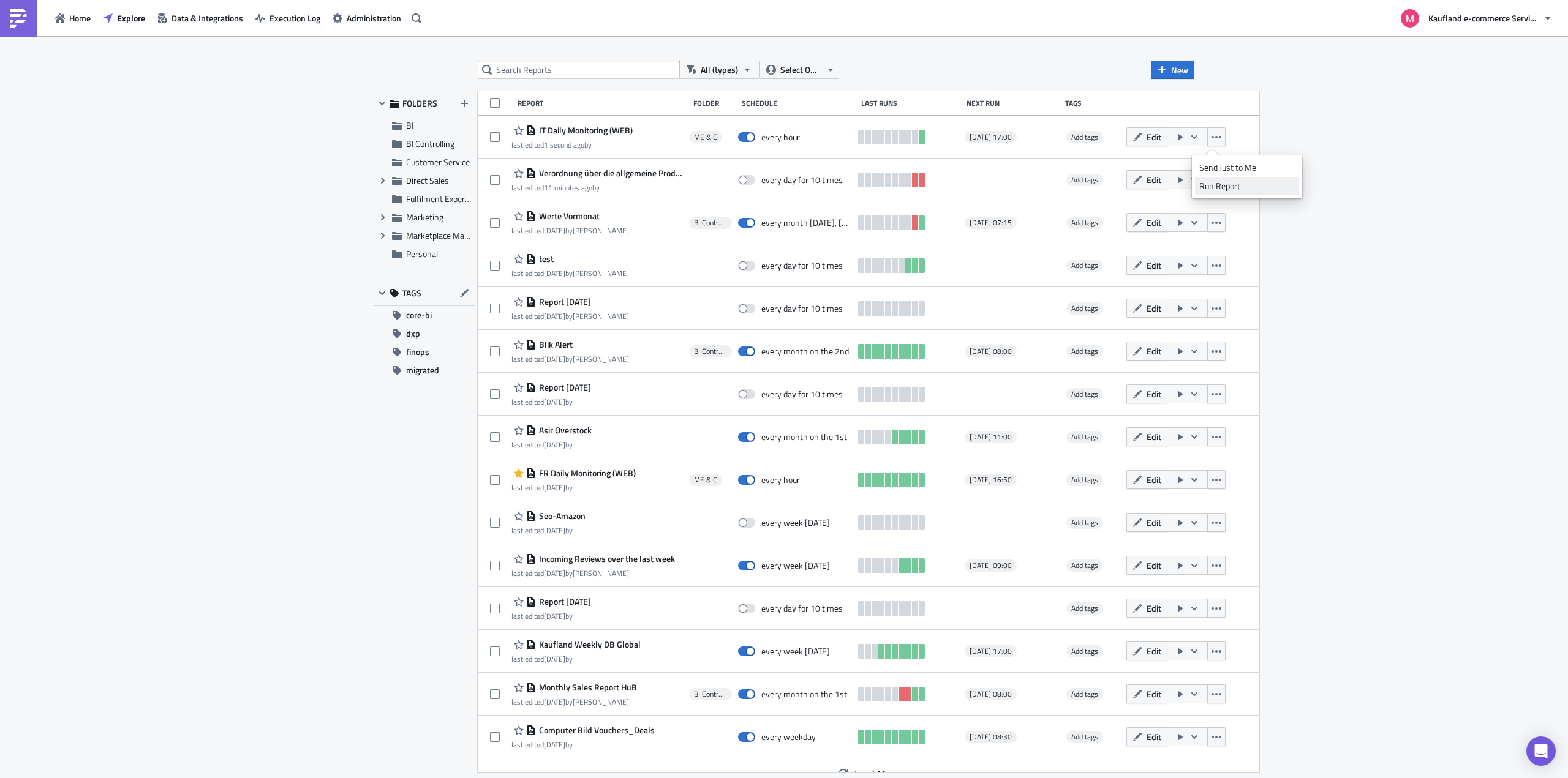
click at [1216, 187] on div "Run Report" at bounding box center [1247, 186] width 95 height 12
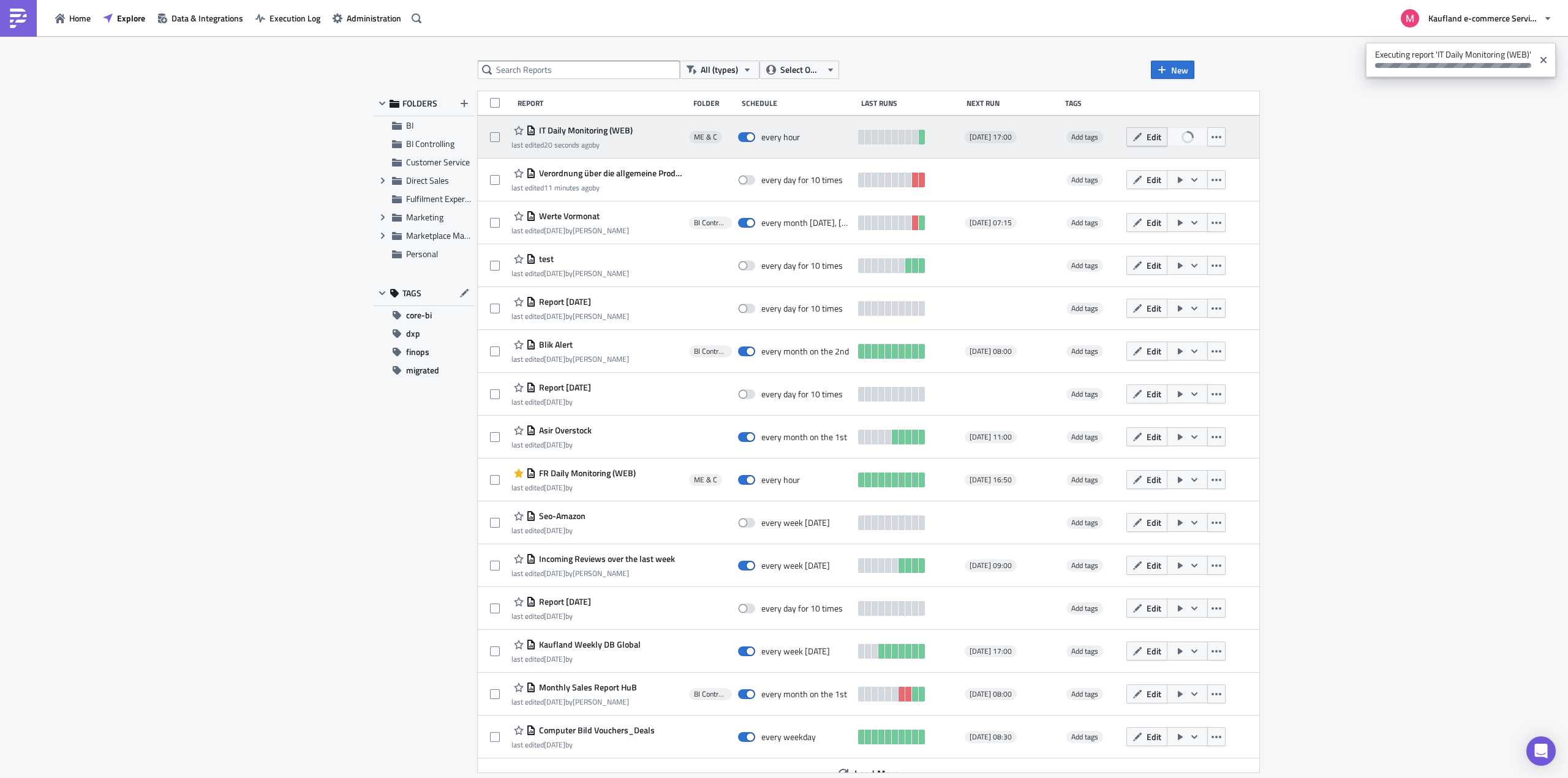
click at [1167, 143] on button "Edit" at bounding box center [1146, 137] width 41 height 19
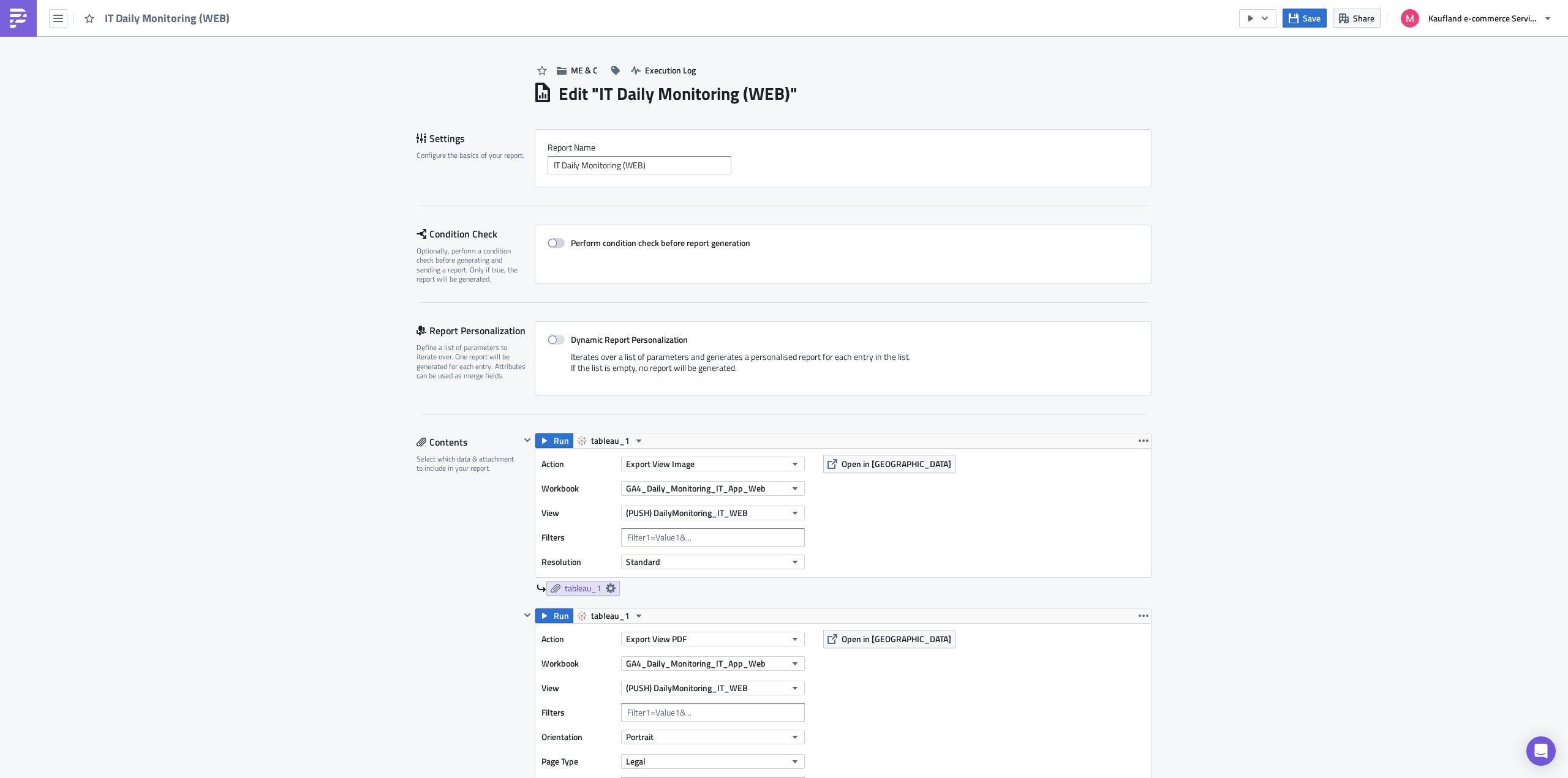
click at [551, 244] on span at bounding box center [556, 242] width 17 height 10
click at [551, 244] on input "Perform condition check before report generation" at bounding box center [554, 243] width 8 height 8
checkbox input "true"
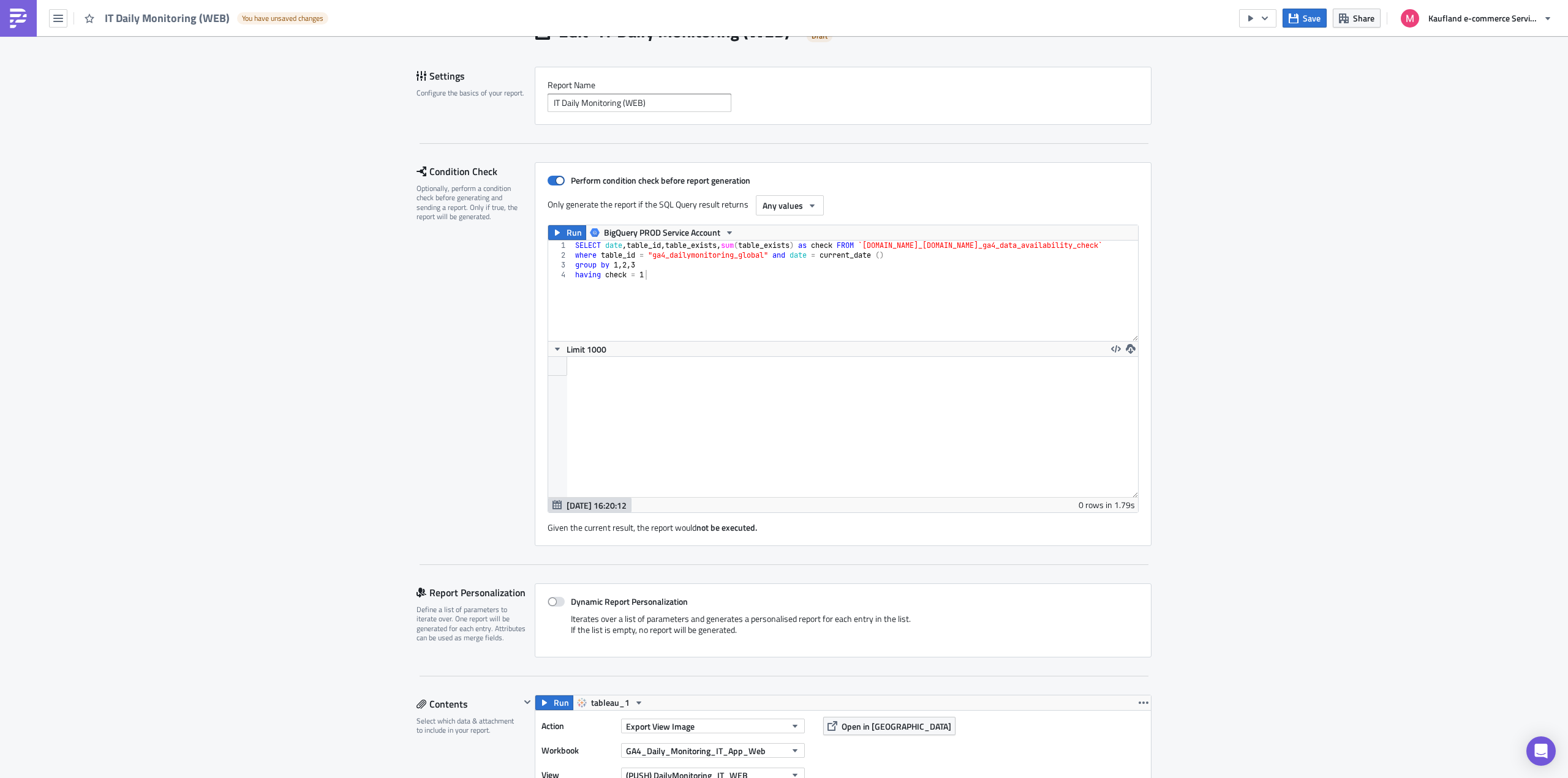
scroll to position [184, 0]
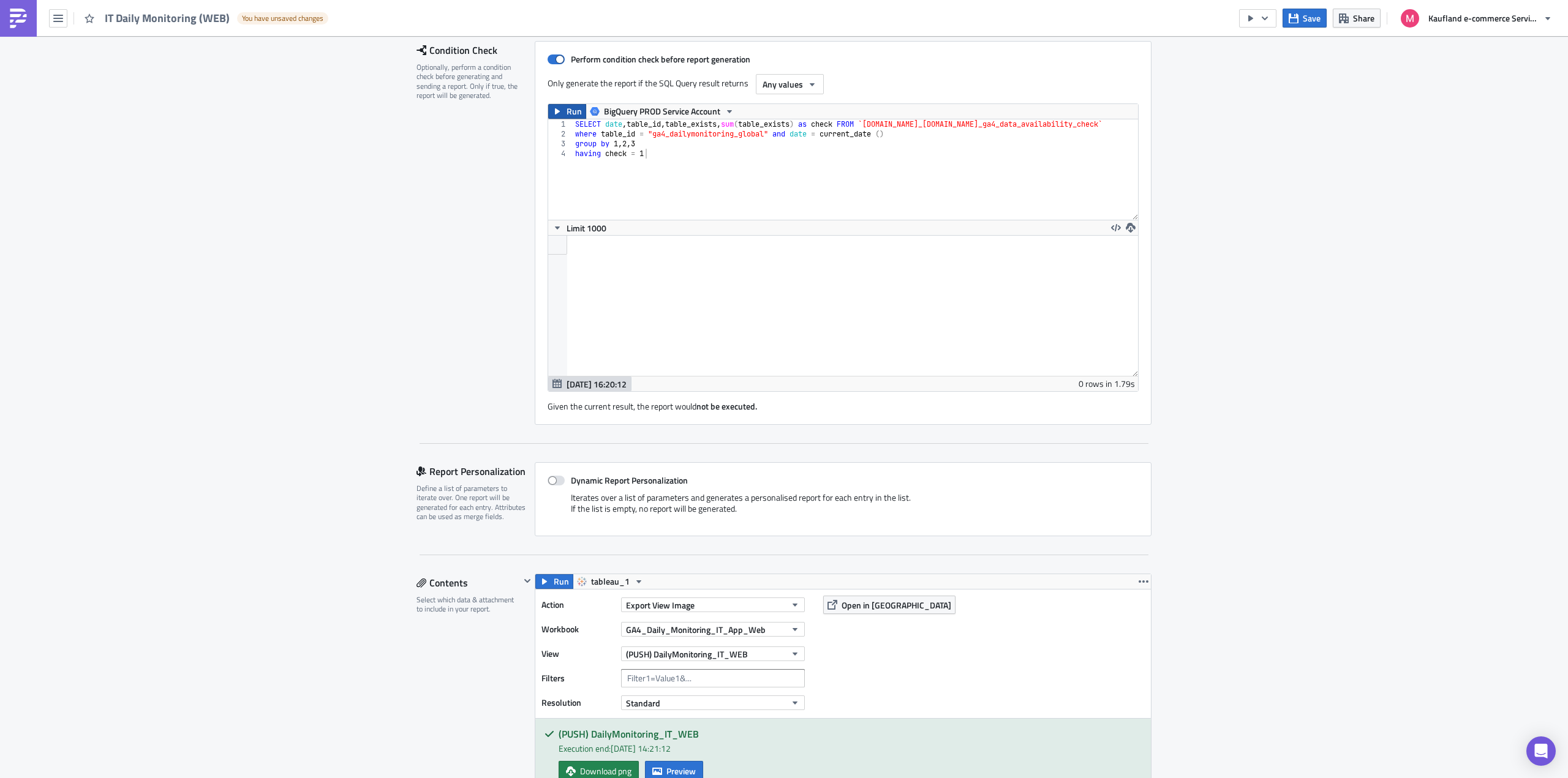
click at [548, 112] on button "Run" at bounding box center [567, 111] width 38 height 14
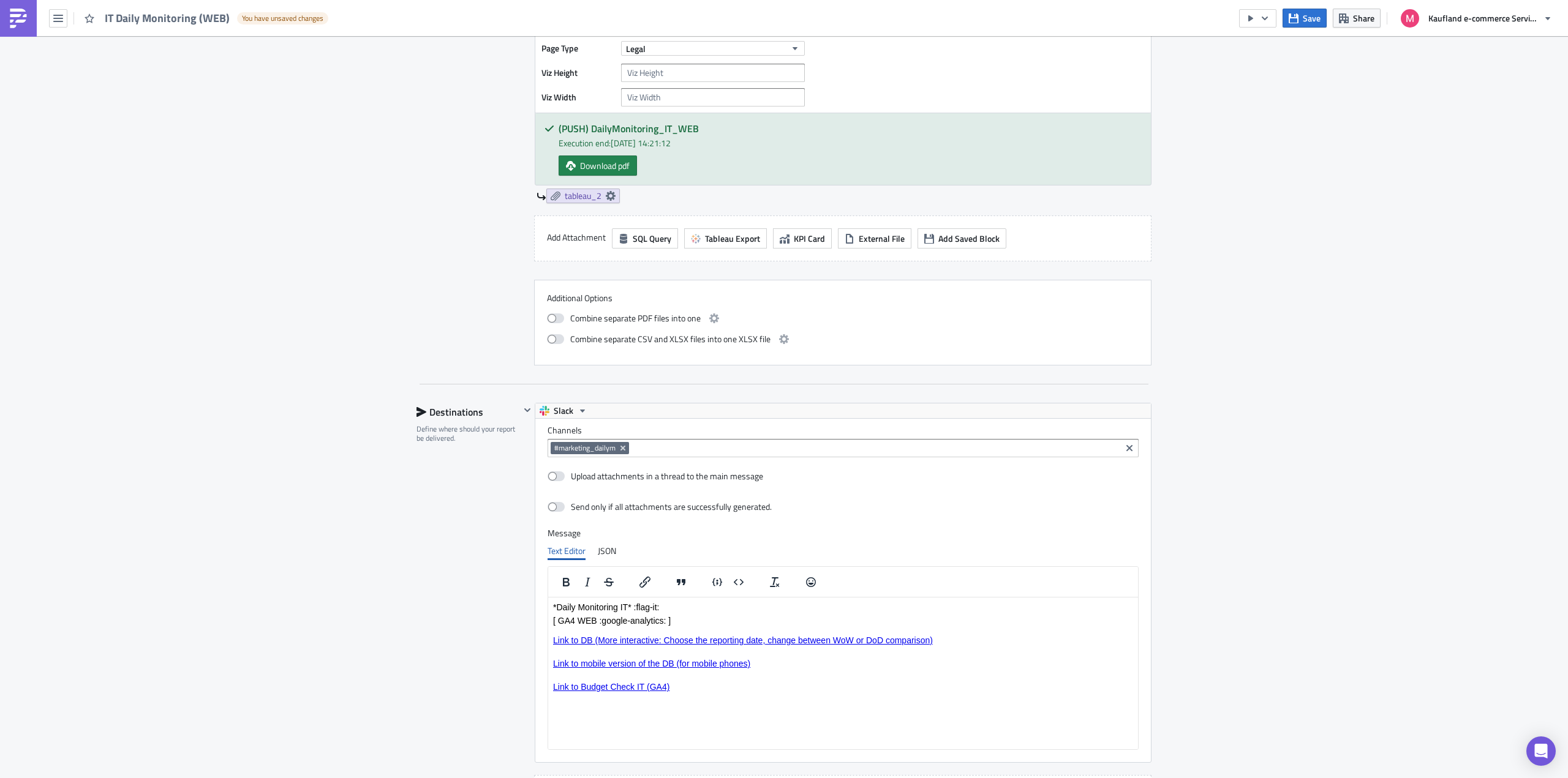
scroll to position [1378, 0]
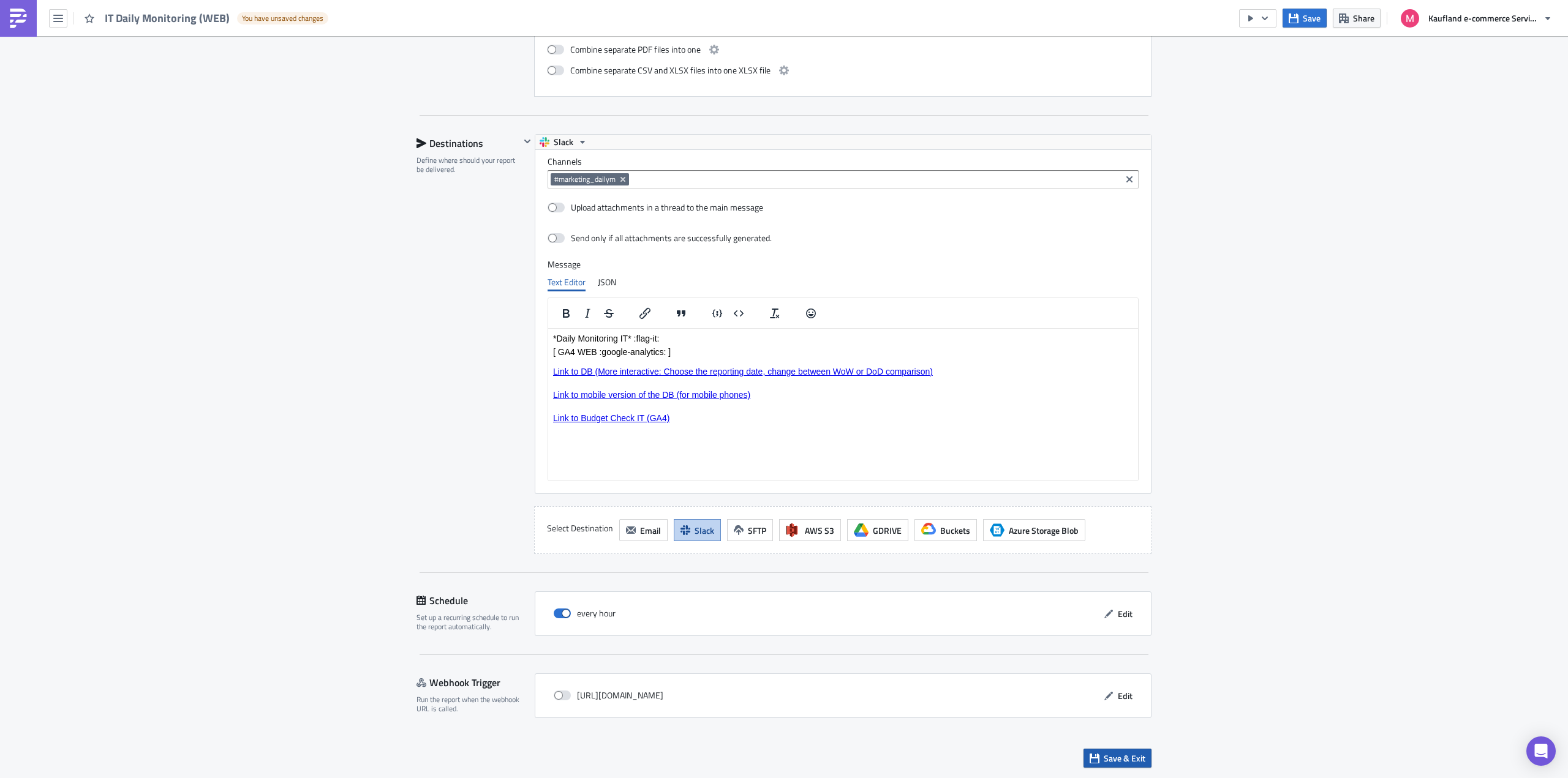
click at [1114, 761] on span "Save & Exit" at bounding box center [1124, 758] width 42 height 13
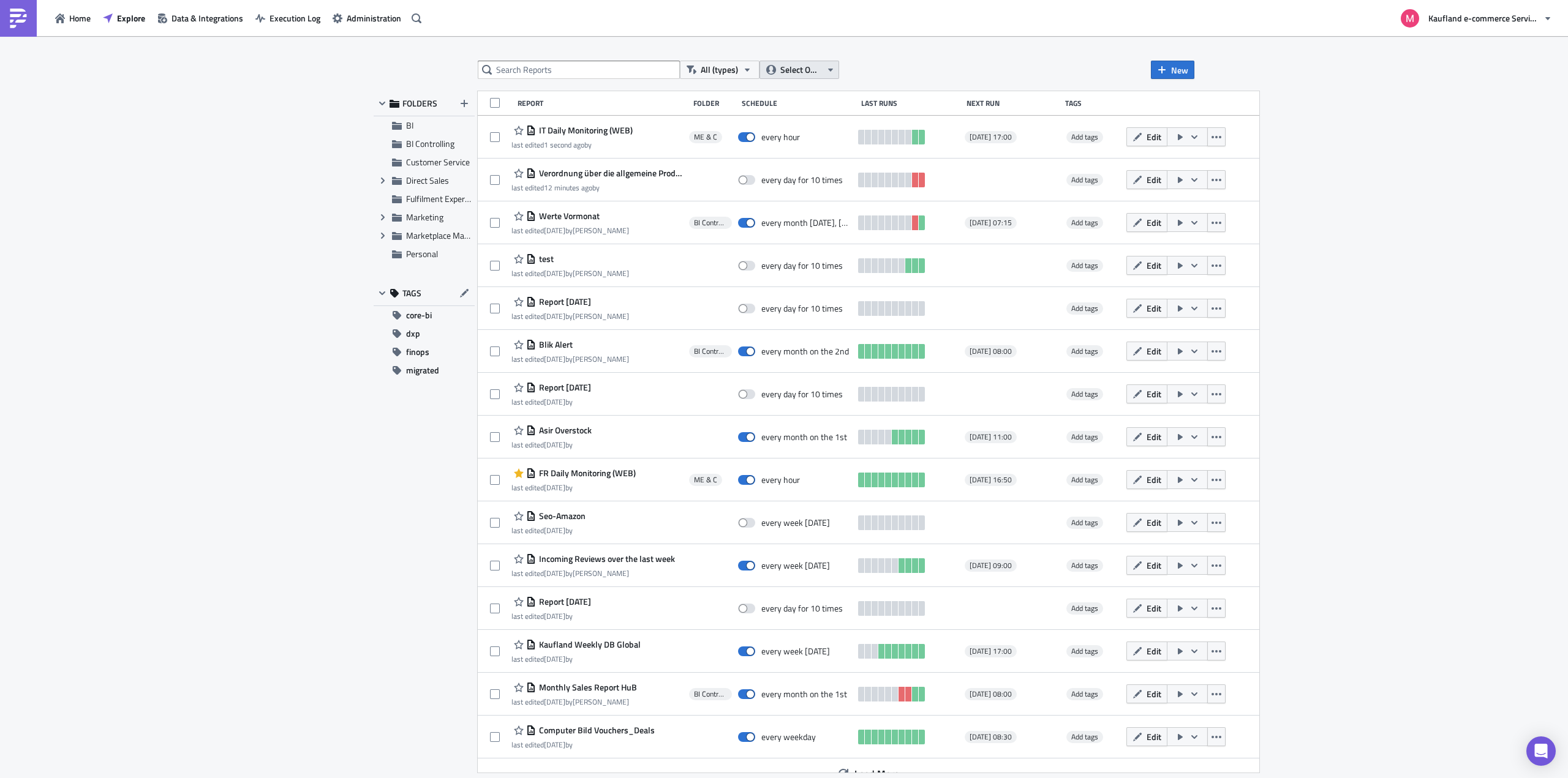
click at [817, 72] on span "Select Owner" at bounding box center [801, 70] width 41 height 14
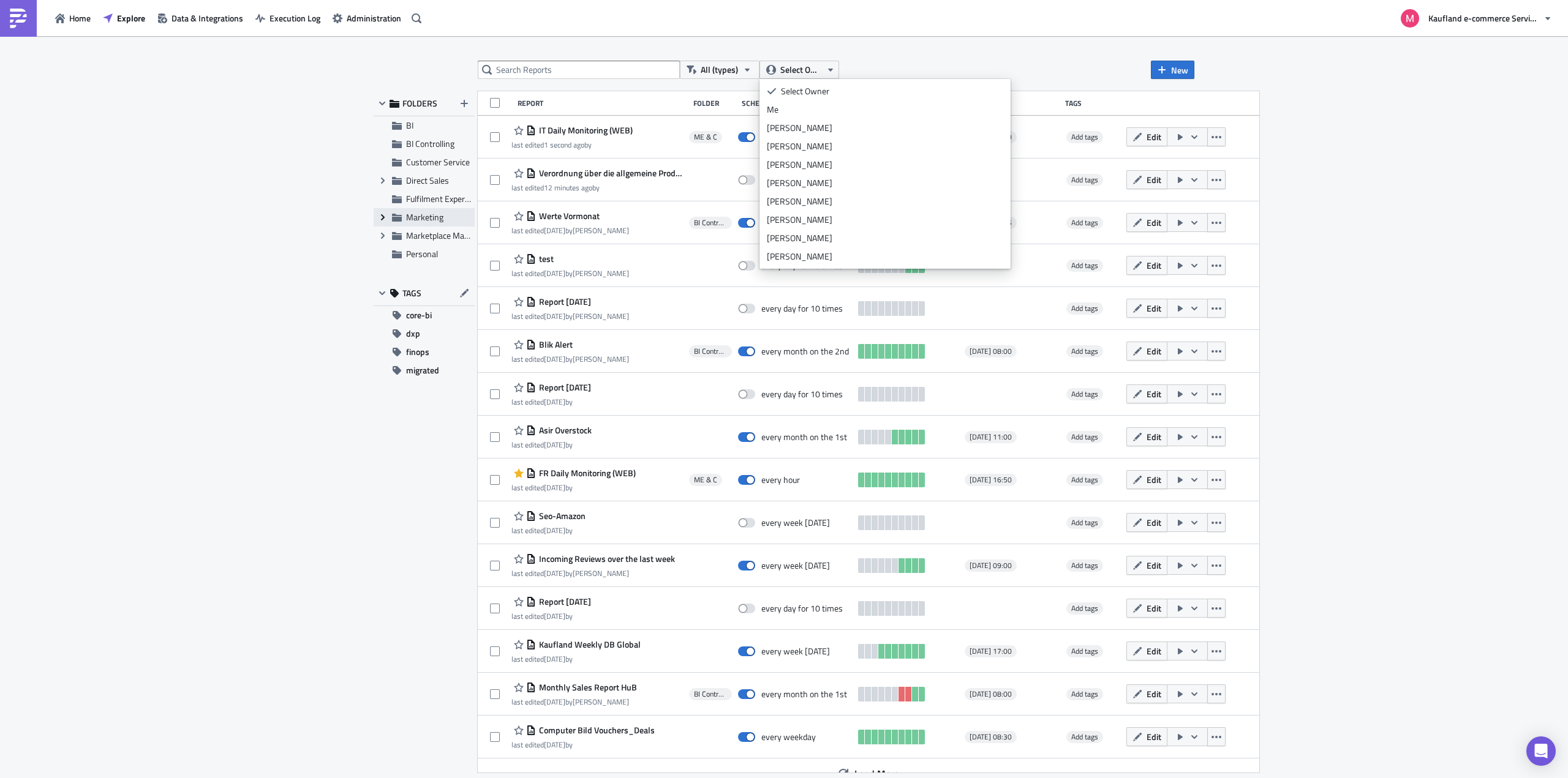
click at [380, 221] on icon "Expand group" at bounding box center [382, 217] width 10 height 10
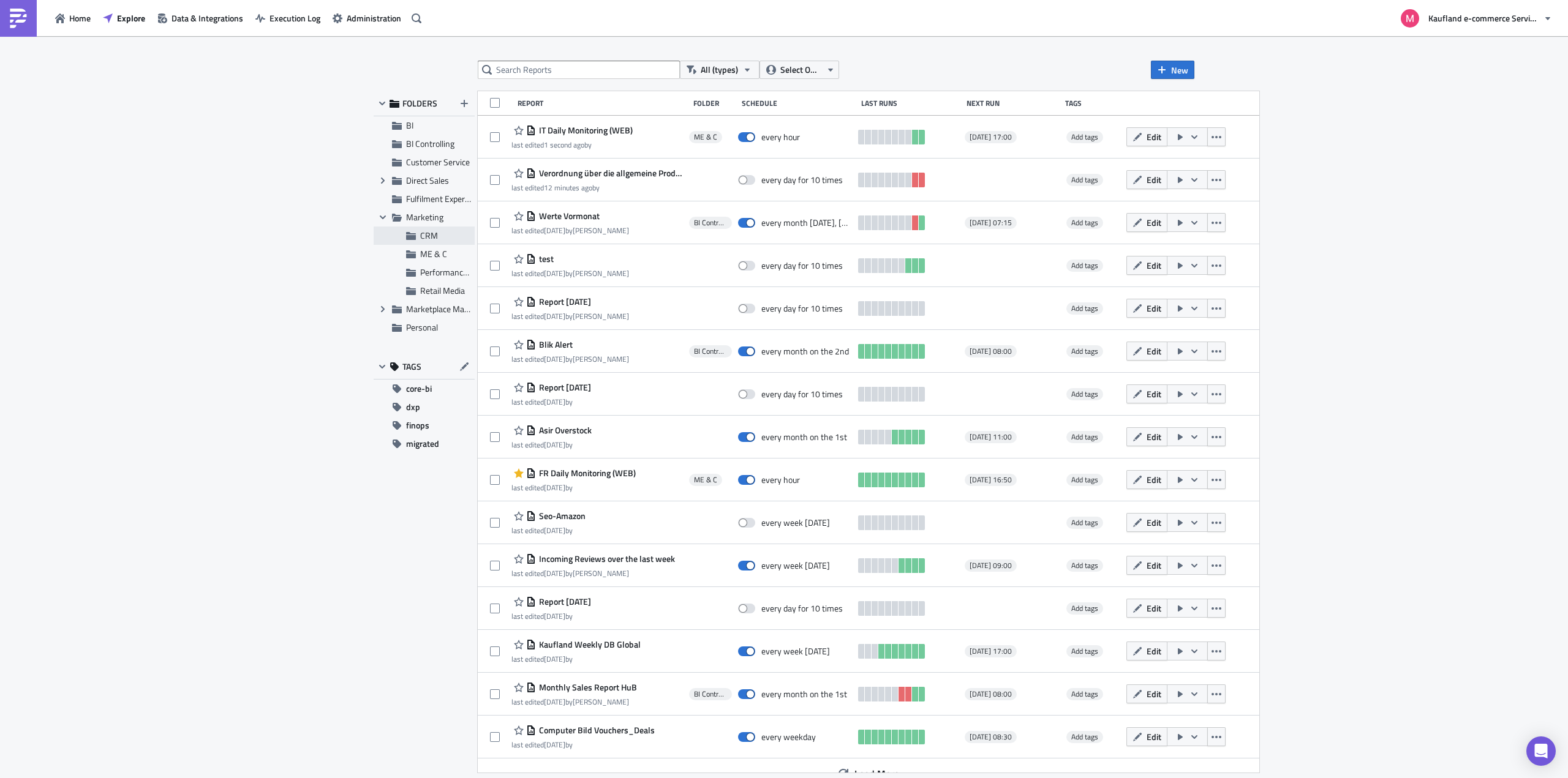
click at [413, 235] on icon at bounding box center [410, 236] width 10 height 8
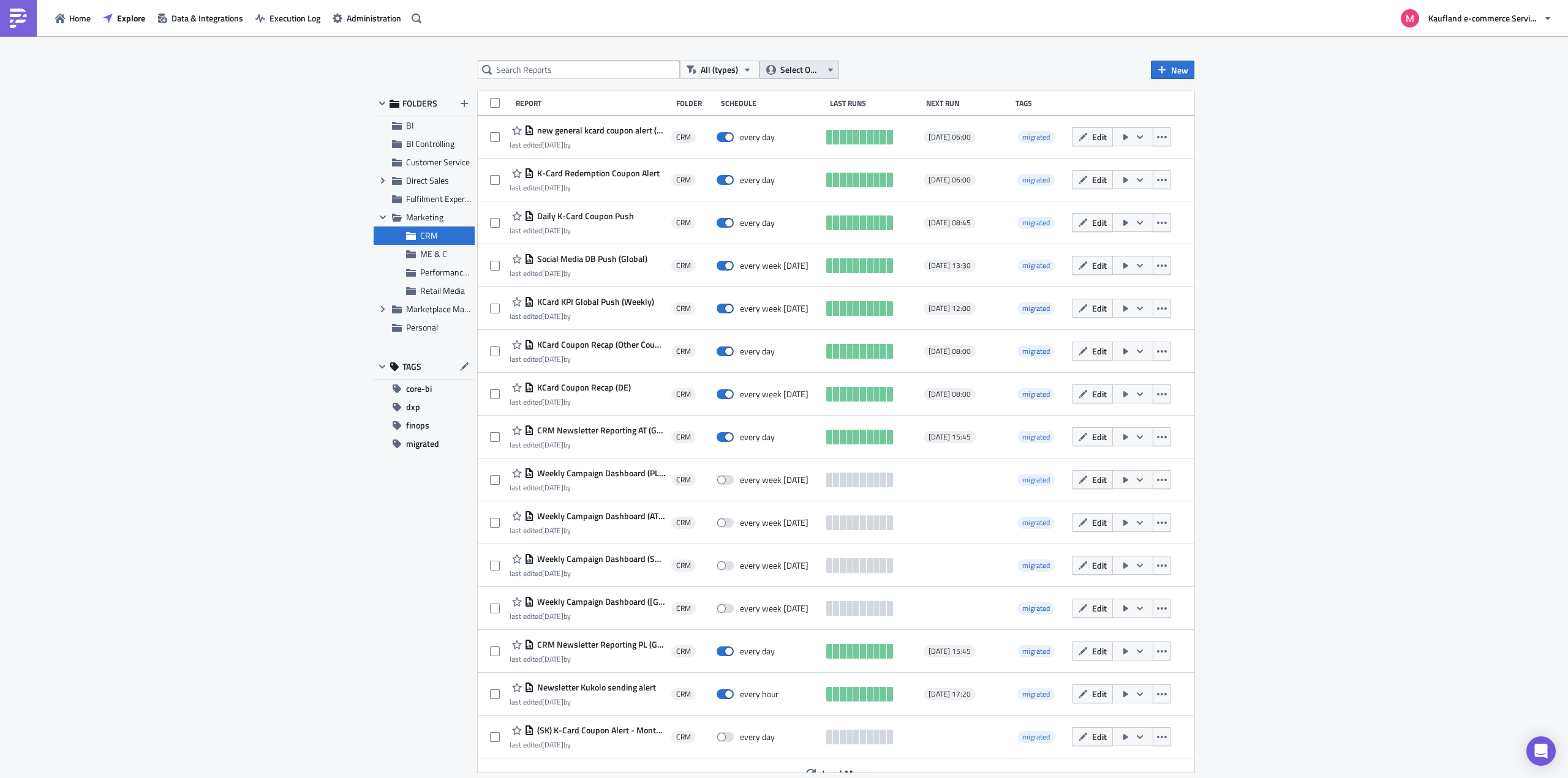
click at [812, 61] on button "Select Owner" at bounding box center [799, 70] width 80 height 18
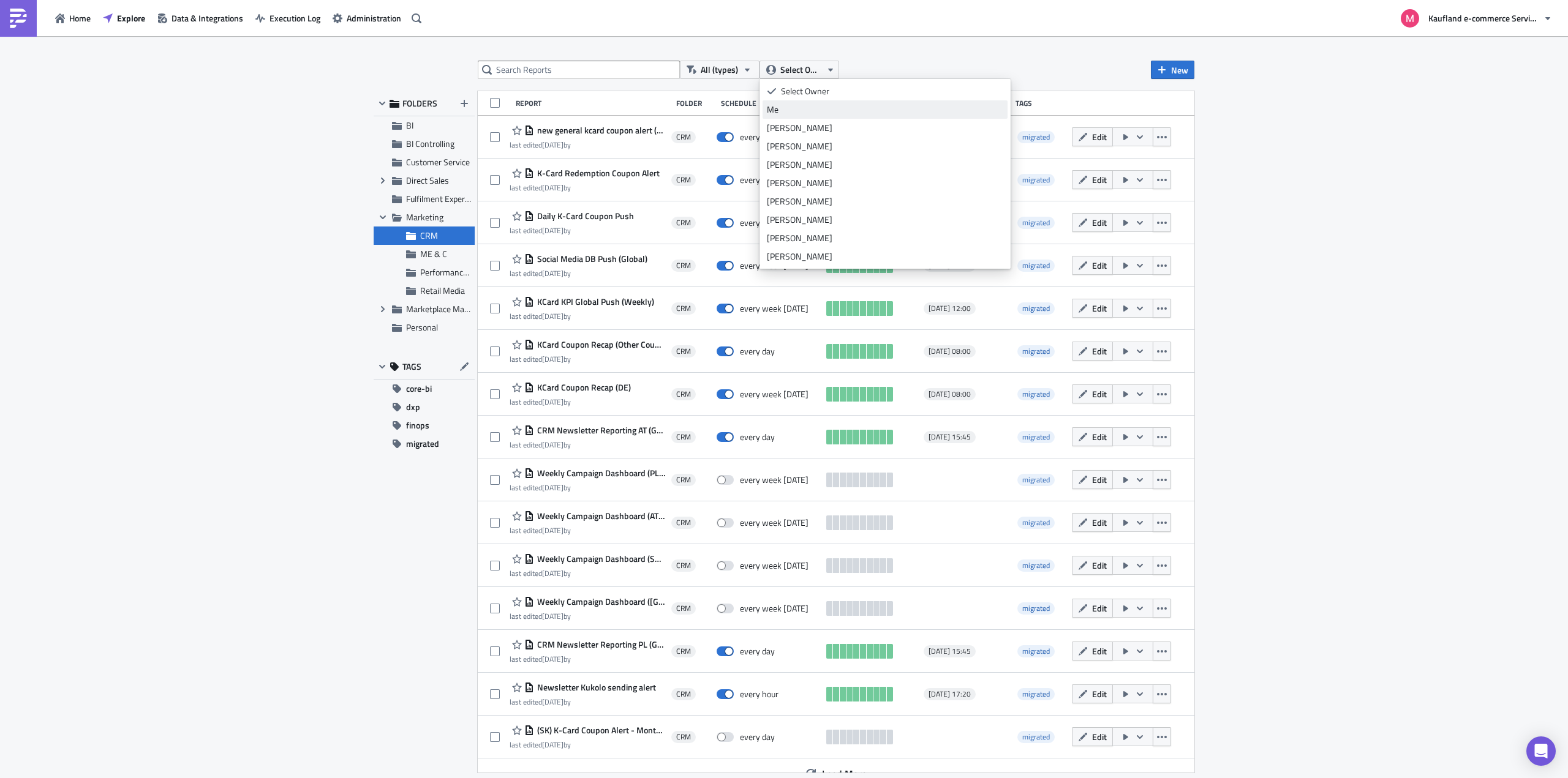
click at [788, 108] on div "Me" at bounding box center [885, 109] width 237 height 12
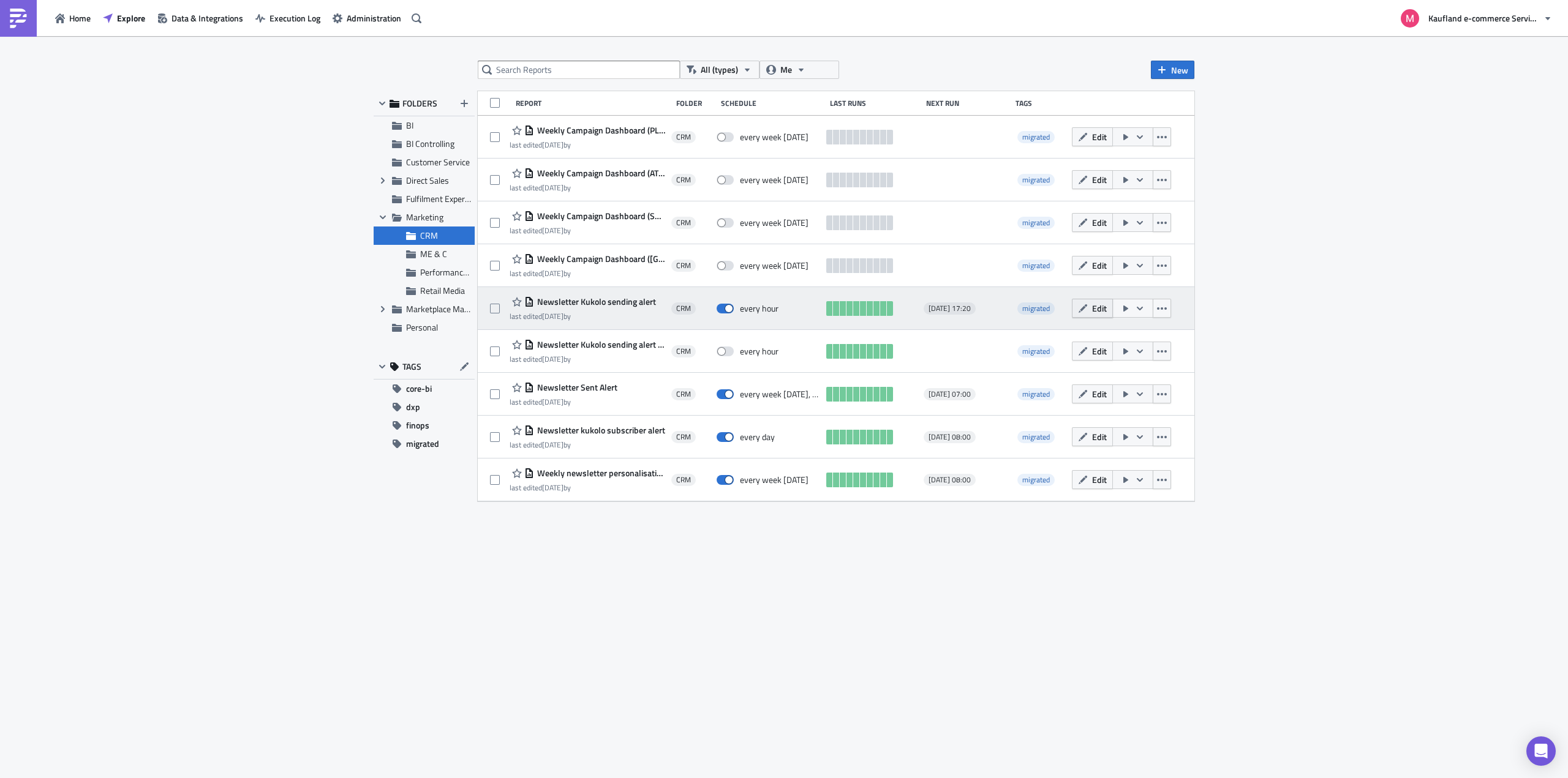
click at [1098, 309] on span "Edit" at bounding box center [1099, 308] width 14 height 13
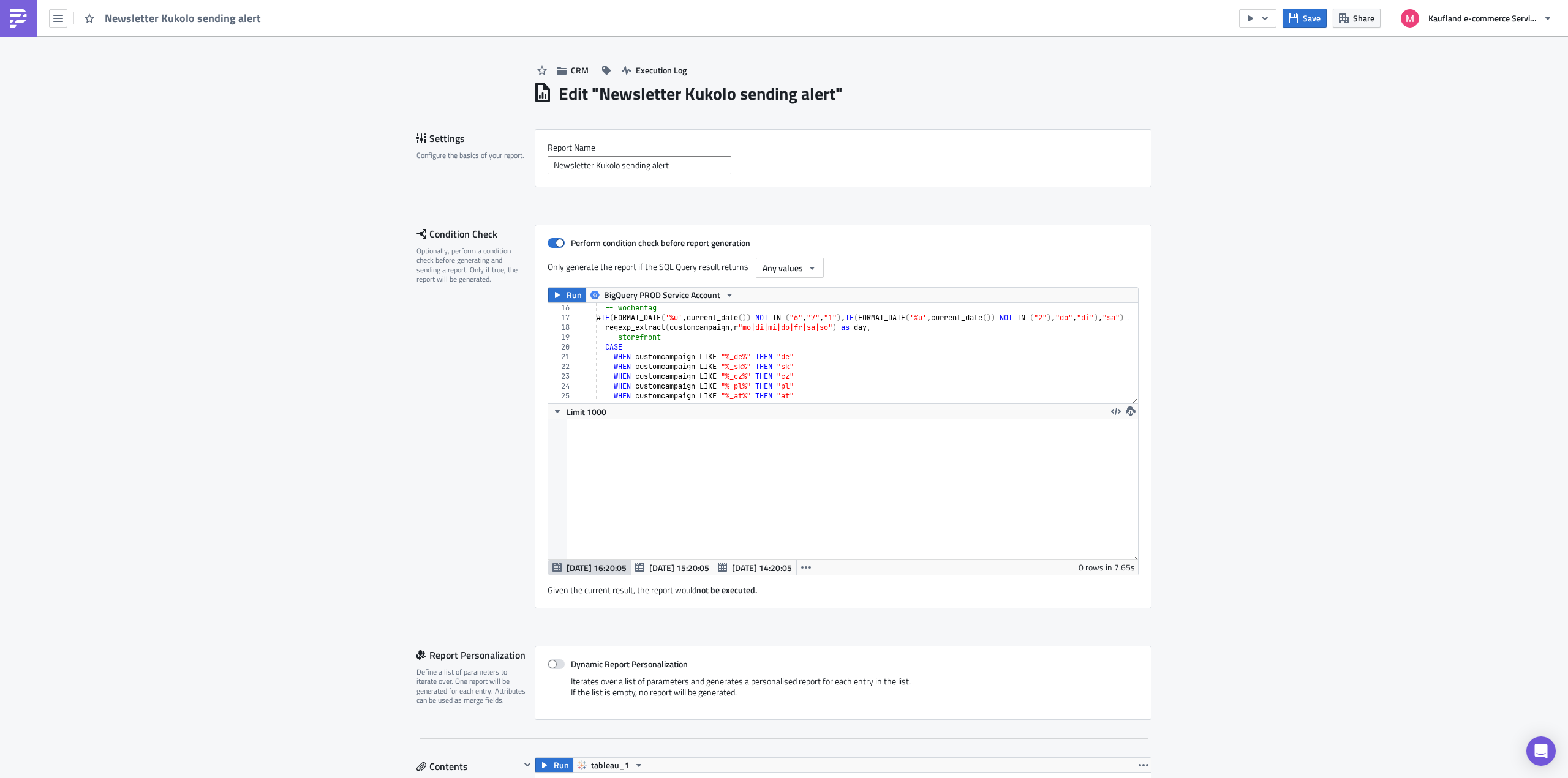
scroll to position [184, 0]
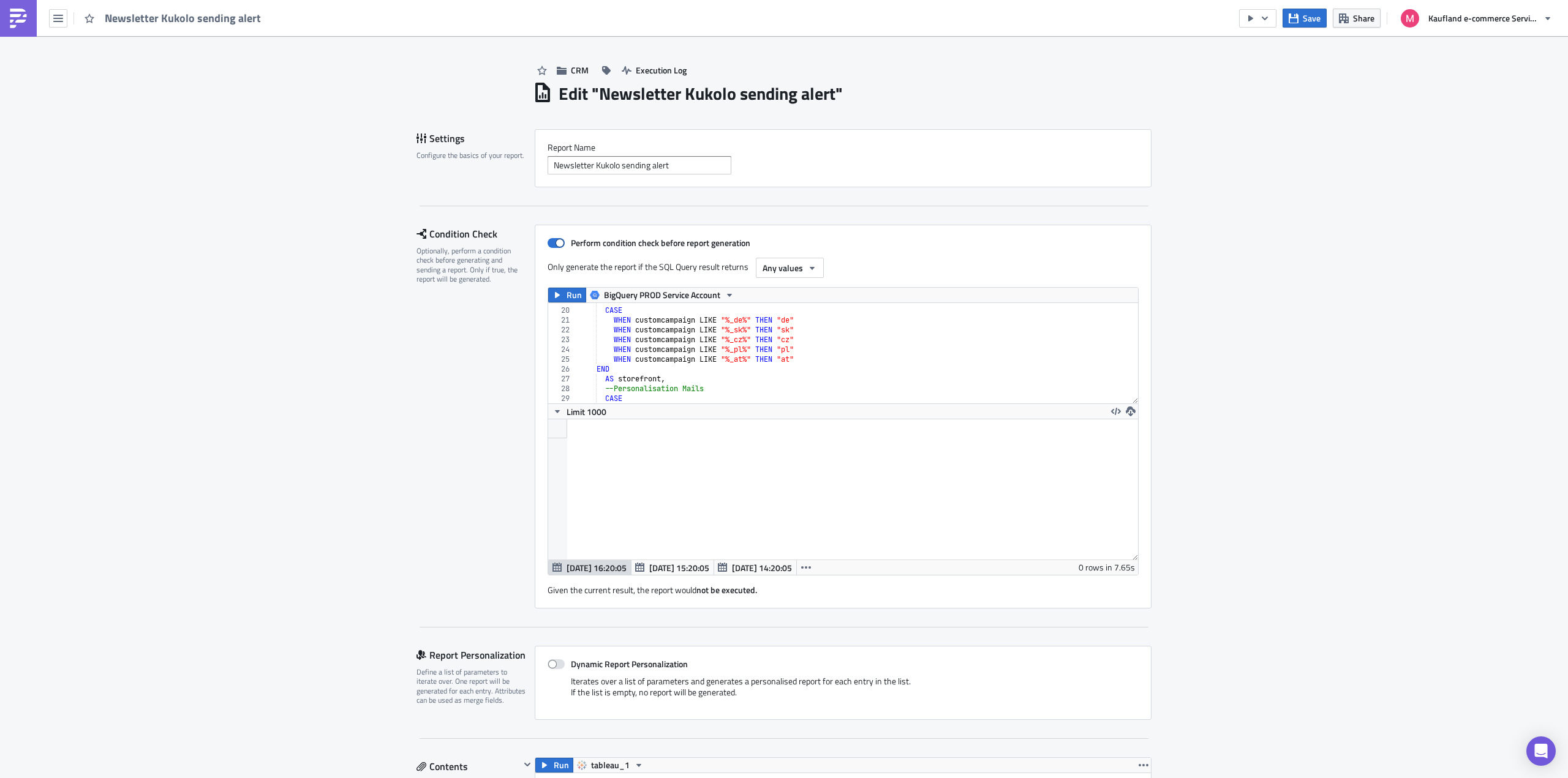
type textarea "WHEN customcampaign LIKE "%_at%" THEN "at""
drag, startPoint x: 802, startPoint y: 359, endPoint x: 610, endPoint y: 360, distance: 192.0
click at [610, 360] on div "-- storefront CASE WHEN customcampaign LIKE "%_de%" THEN "de" WHEN customcampai…" at bounding box center [1250, 351] width 1345 height 111
click at [833, 361] on div "-- storefront CASE WHEN customcampaign LIKE "%_de%" THEN "de" WHEN customcampai…" at bounding box center [853, 353] width 552 height 101
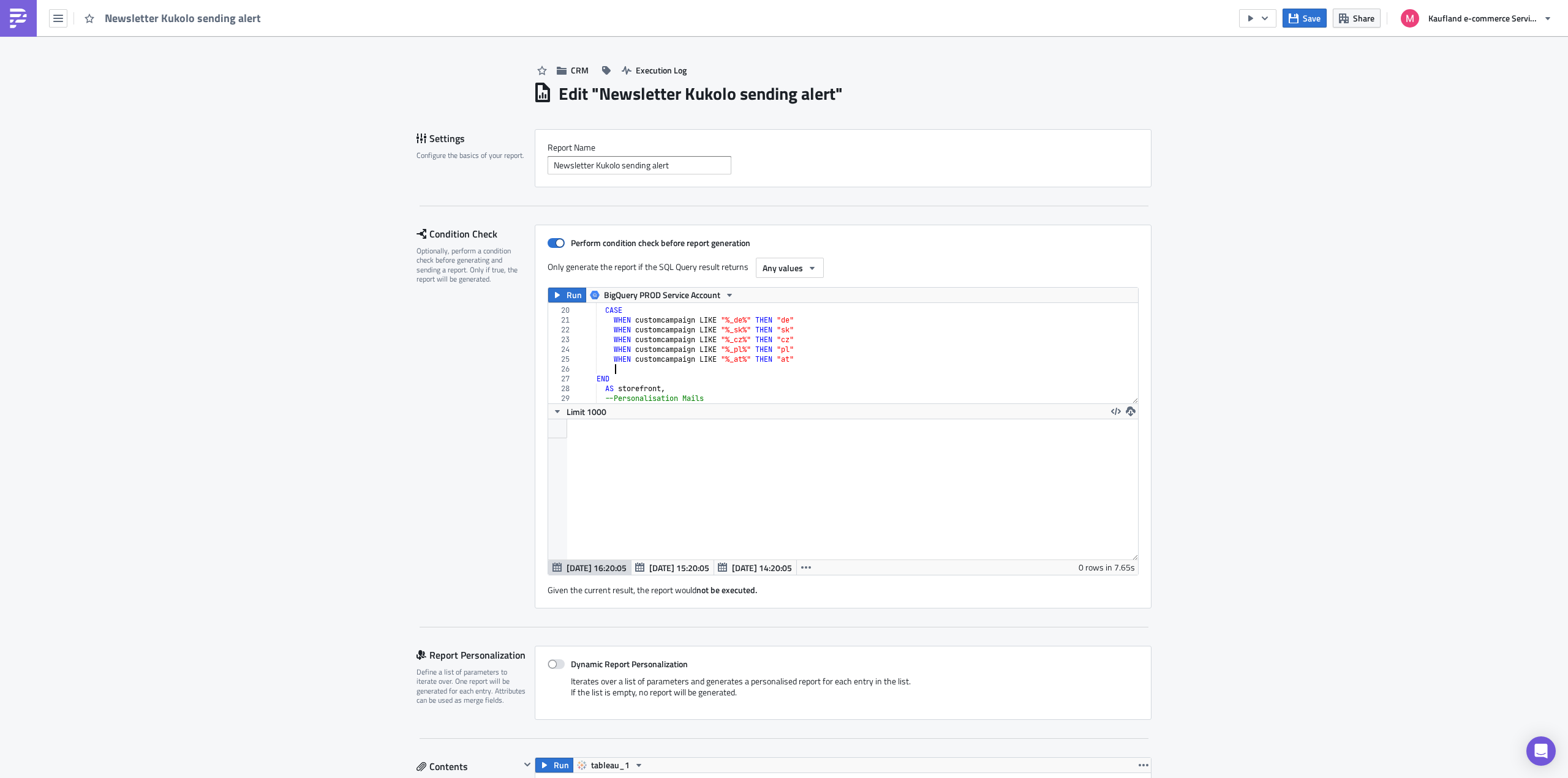
paste textarea "WHEN customcampaign LIKE "%_at%" THEN "at""
type textarea "WHEN customcampaign LIKE "%_at%" THEN "at""
paste textarea "WHEN customcampaign LIKE "%_at%" THEN "at""
click at [833, 361] on div "-- storefront CASE WHEN customcampaign LIKE "%_de%" THEN "de" WHEN customcampai…" at bounding box center [1250, 351] width 1345 height 111
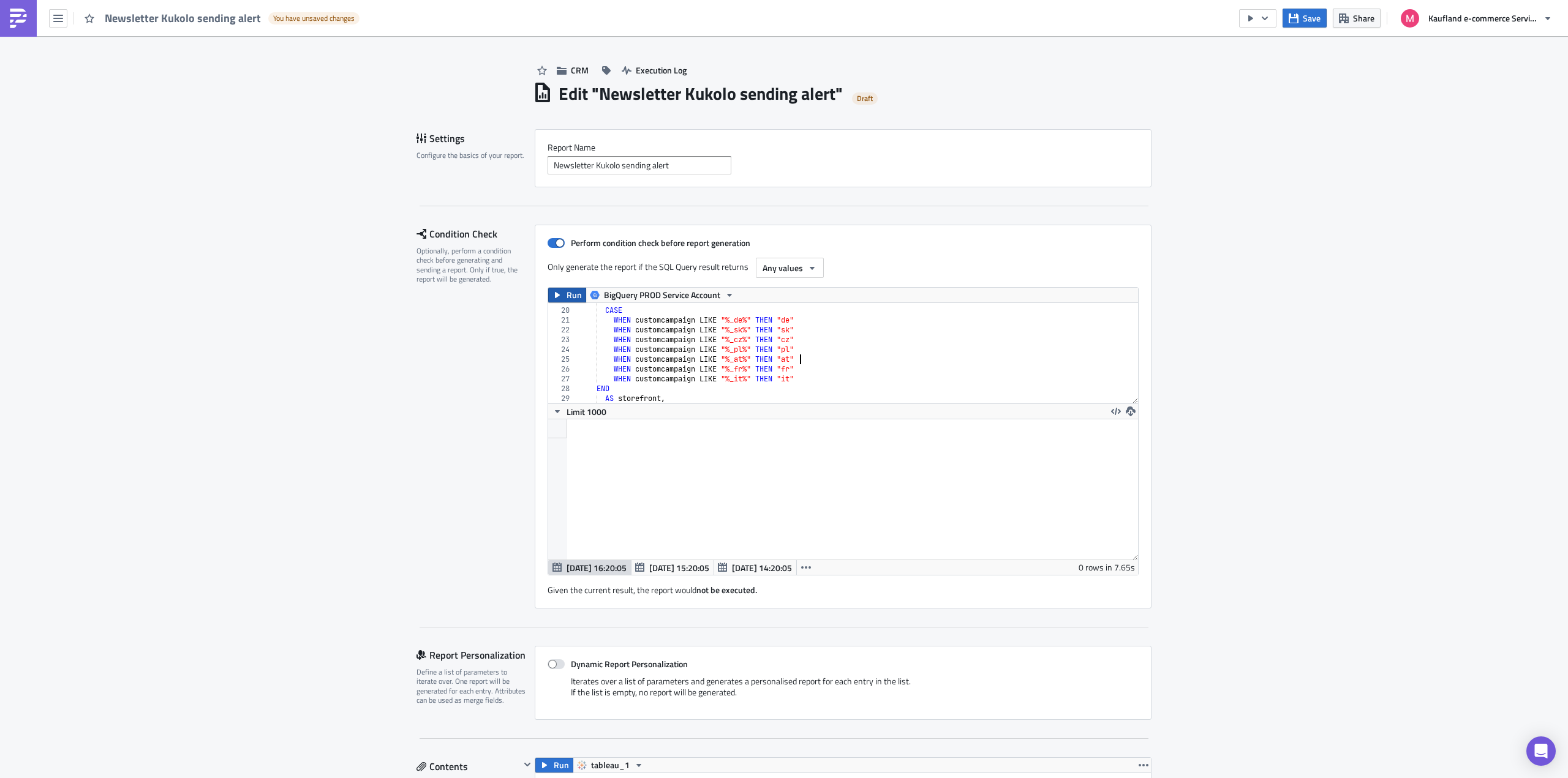
click at [556, 291] on icon "button" at bounding box center [557, 295] width 10 height 10
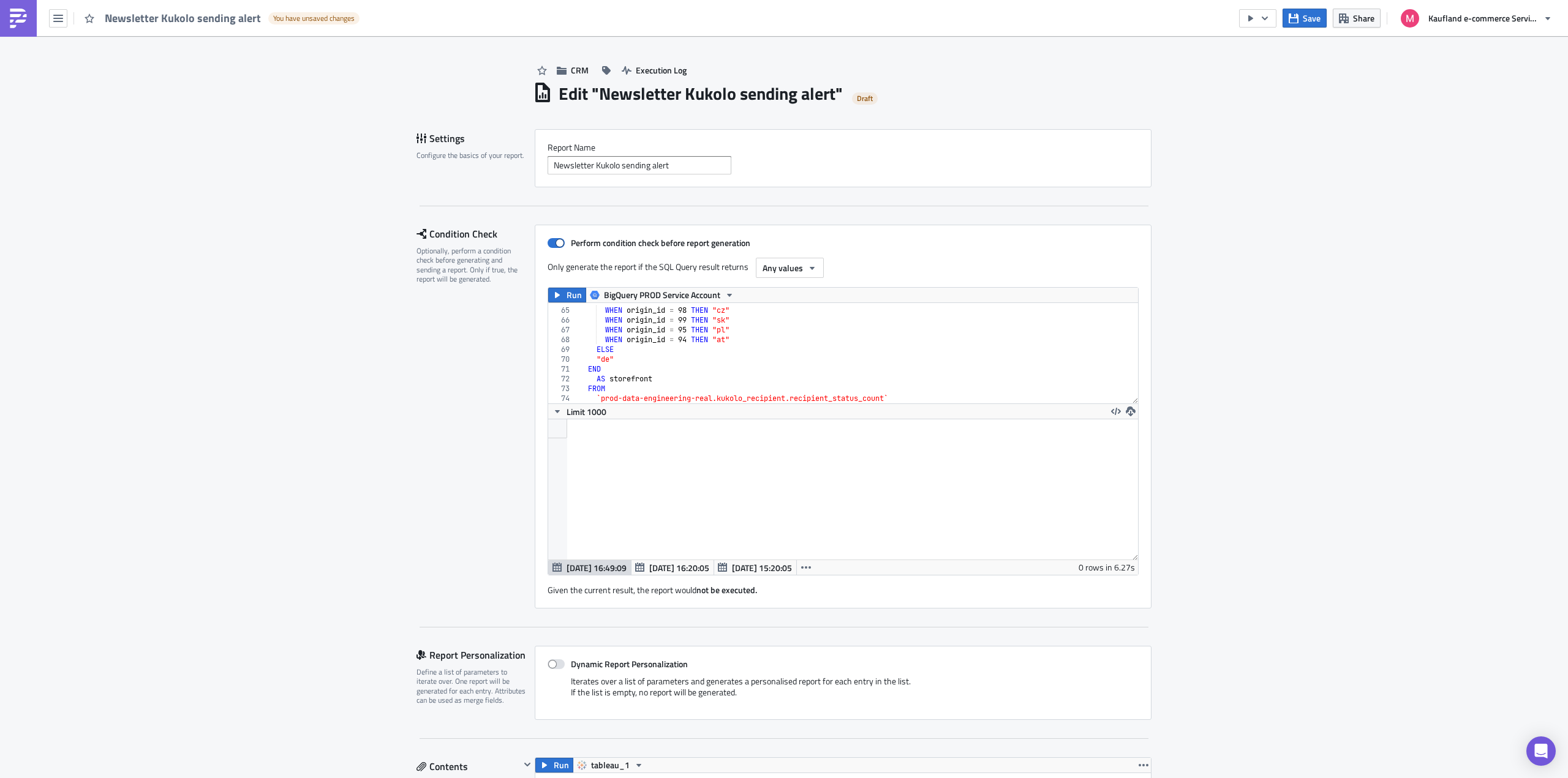
scroll to position [0, 12]
drag, startPoint x: 731, startPoint y: 344, endPoint x: 603, endPoint y: 343, distance: 128.0
click at [603, 343] on div "CASE WHEN origin_id = 98 THEN "cz" WHEN origin_id = 99 THEN "sk" WHEN origin_id…" at bounding box center [1250, 351] width 1345 height 111
click at [745, 344] on div "CASE WHEN origin_id = 98 THEN "cz" WHEN origin_id = 99 THEN "sk" WHEN origin_id…" at bounding box center [1250, 351] width 1345 height 111
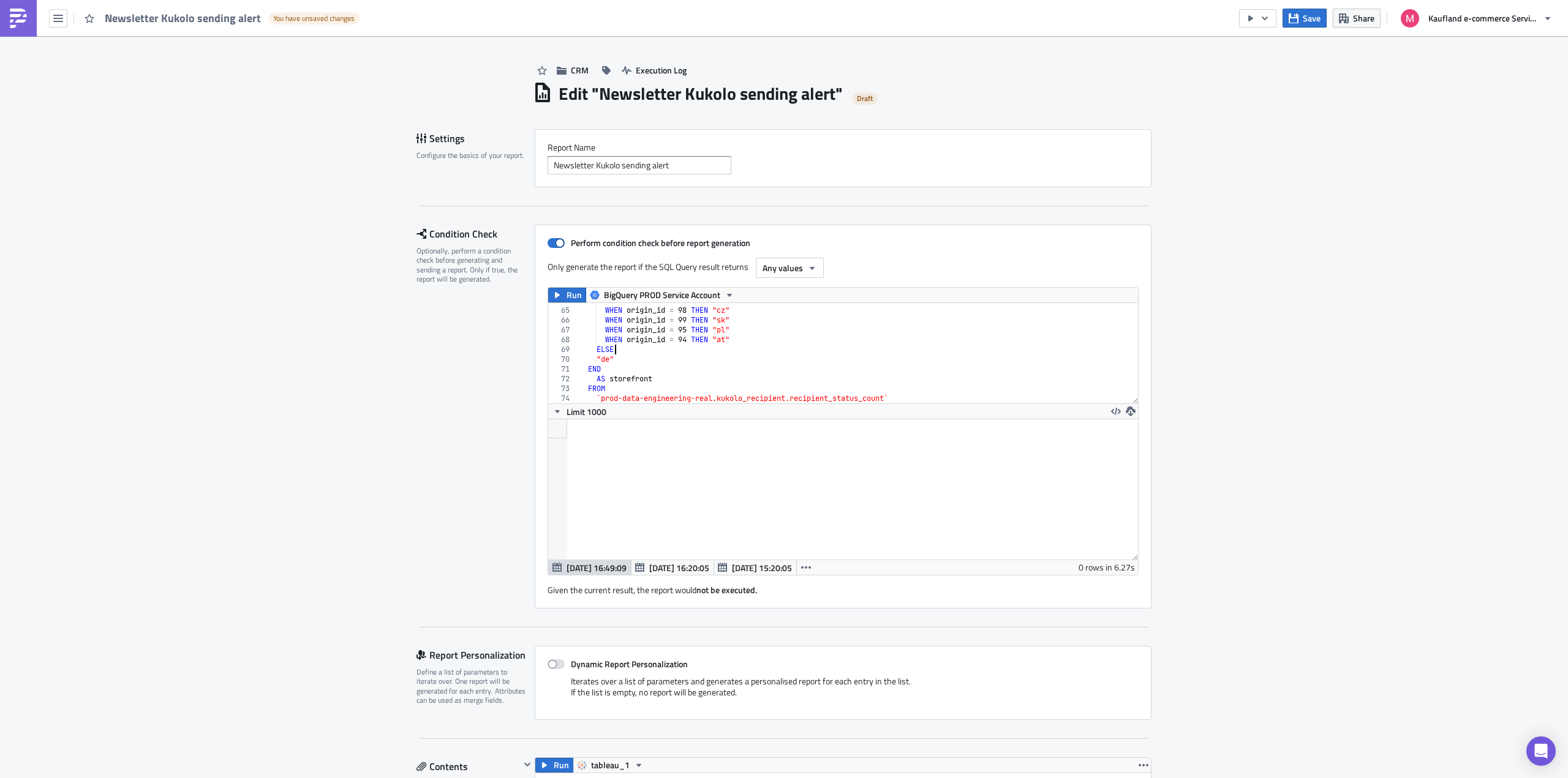
click at [731, 338] on div "CASE WHEN origin_id = 98 THEN "cz" WHEN origin_id = 99 THEN "sk" WHEN origin_id…" at bounding box center [1250, 351] width 1345 height 111
type textarea "WHEN origin_id = 94 THEN "at""
paste textarea "WHEN origin_id = 100 THEN "it""
click at [558, 294] on button "Run" at bounding box center [567, 295] width 38 height 14
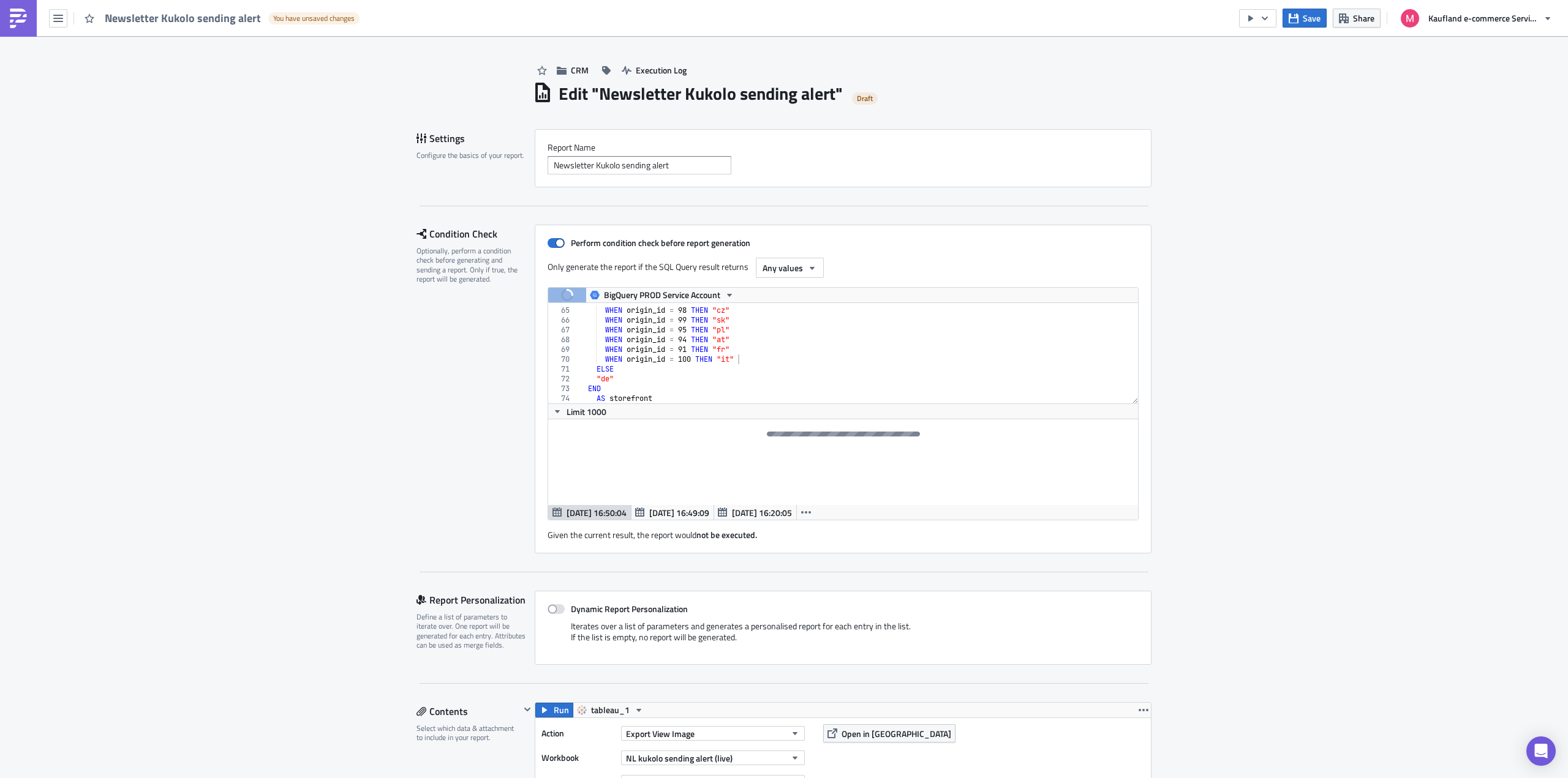
click at [793, 359] on div "CASE WHEN origin_id = 98 THEN "cz" WHEN origin_id = 99 THEN "sk" WHEN origin_id…" at bounding box center [1250, 351] width 1345 height 111
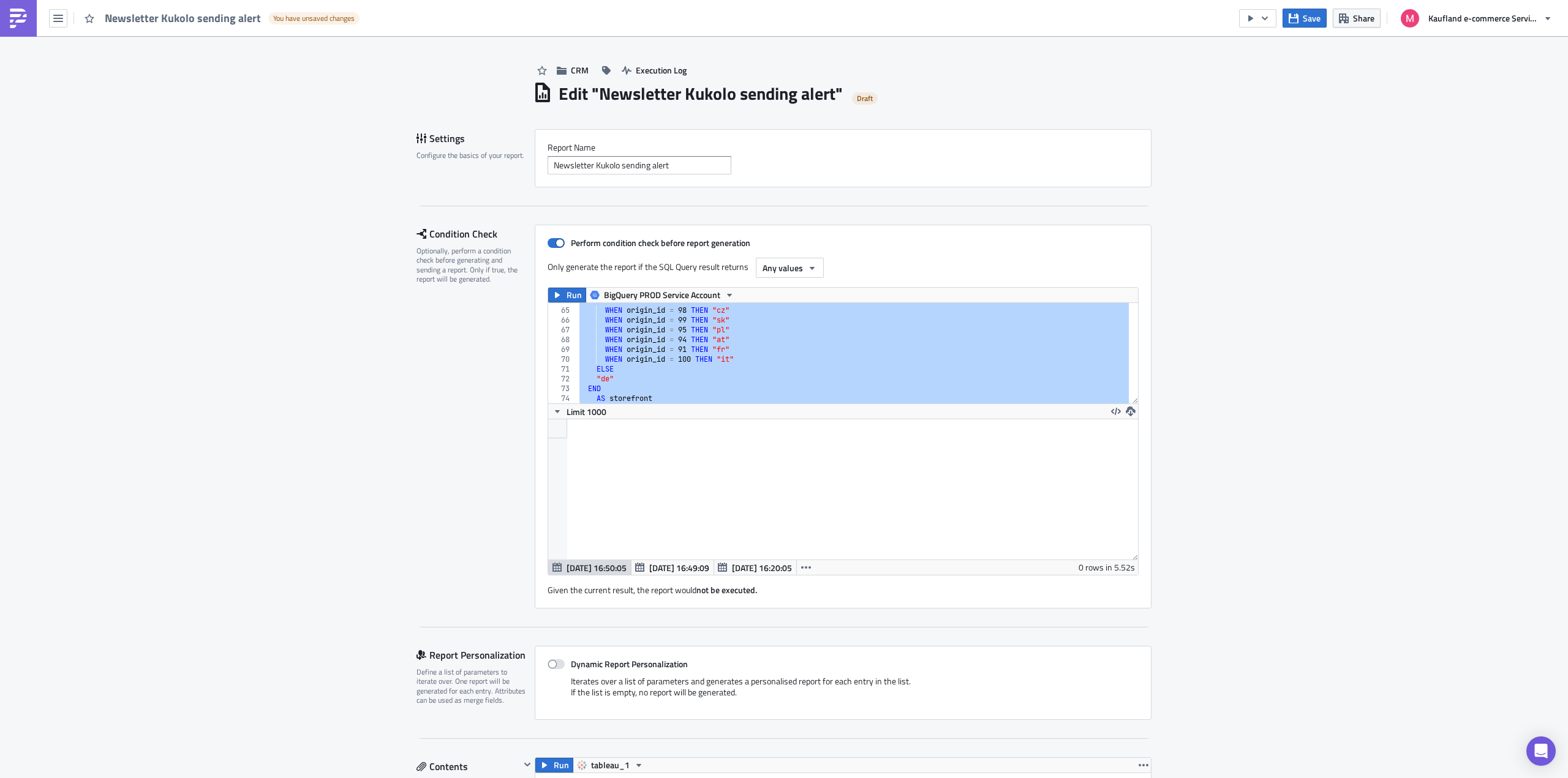
scroll to position [140, 590]
click at [759, 361] on div "CASE WHEN origin_id = 98 THEN "cz" WHEN origin_id = 99 THEN "sk" WHEN origin_id…" at bounding box center [853, 353] width 552 height 101
type textarea "WHEN origin_id = 100 THEN "it""
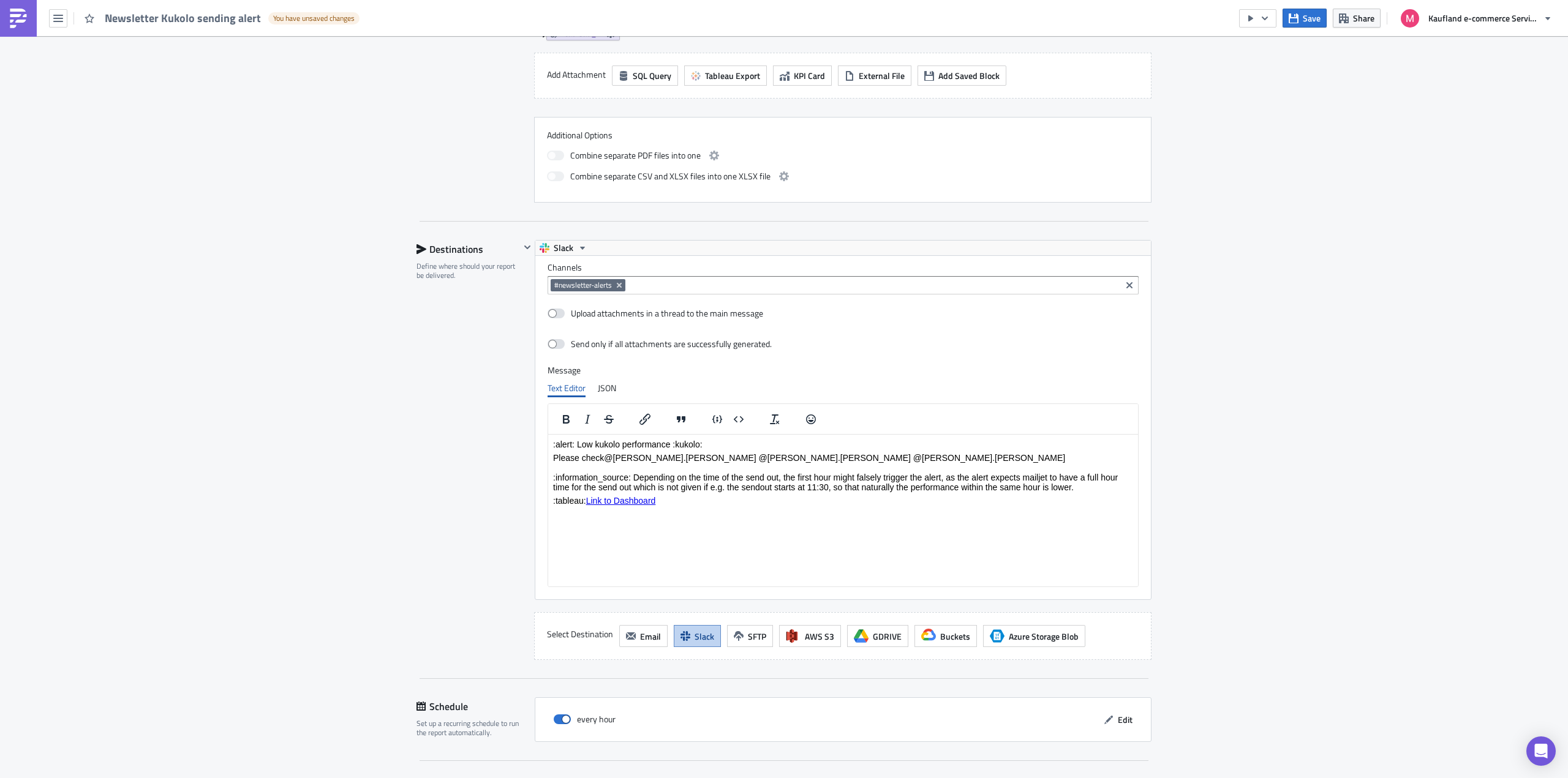
scroll to position [1022, 0]
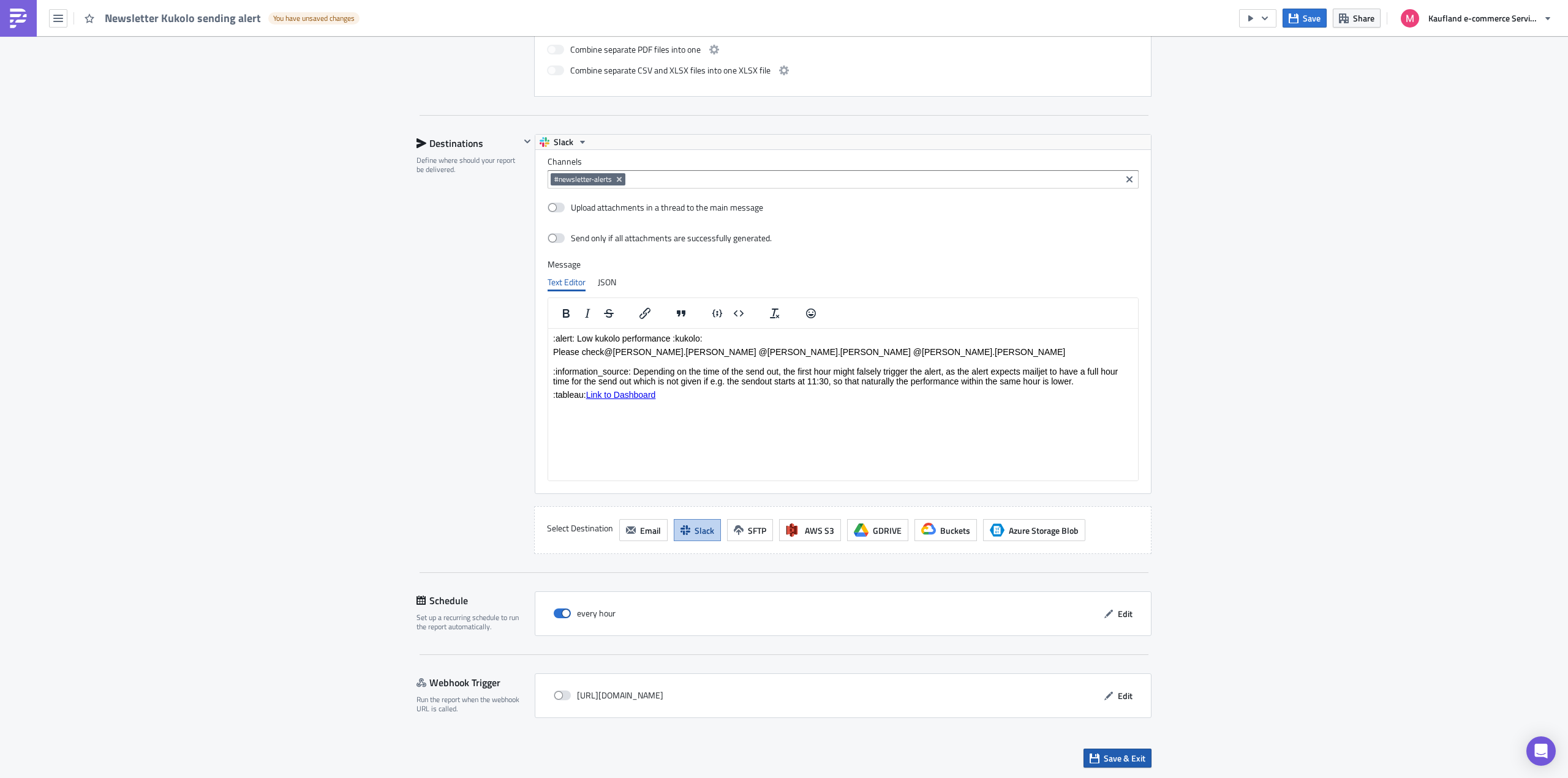
click at [1124, 756] on span "Save & Exit" at bounding box center [1124, 758] width 42 height 13
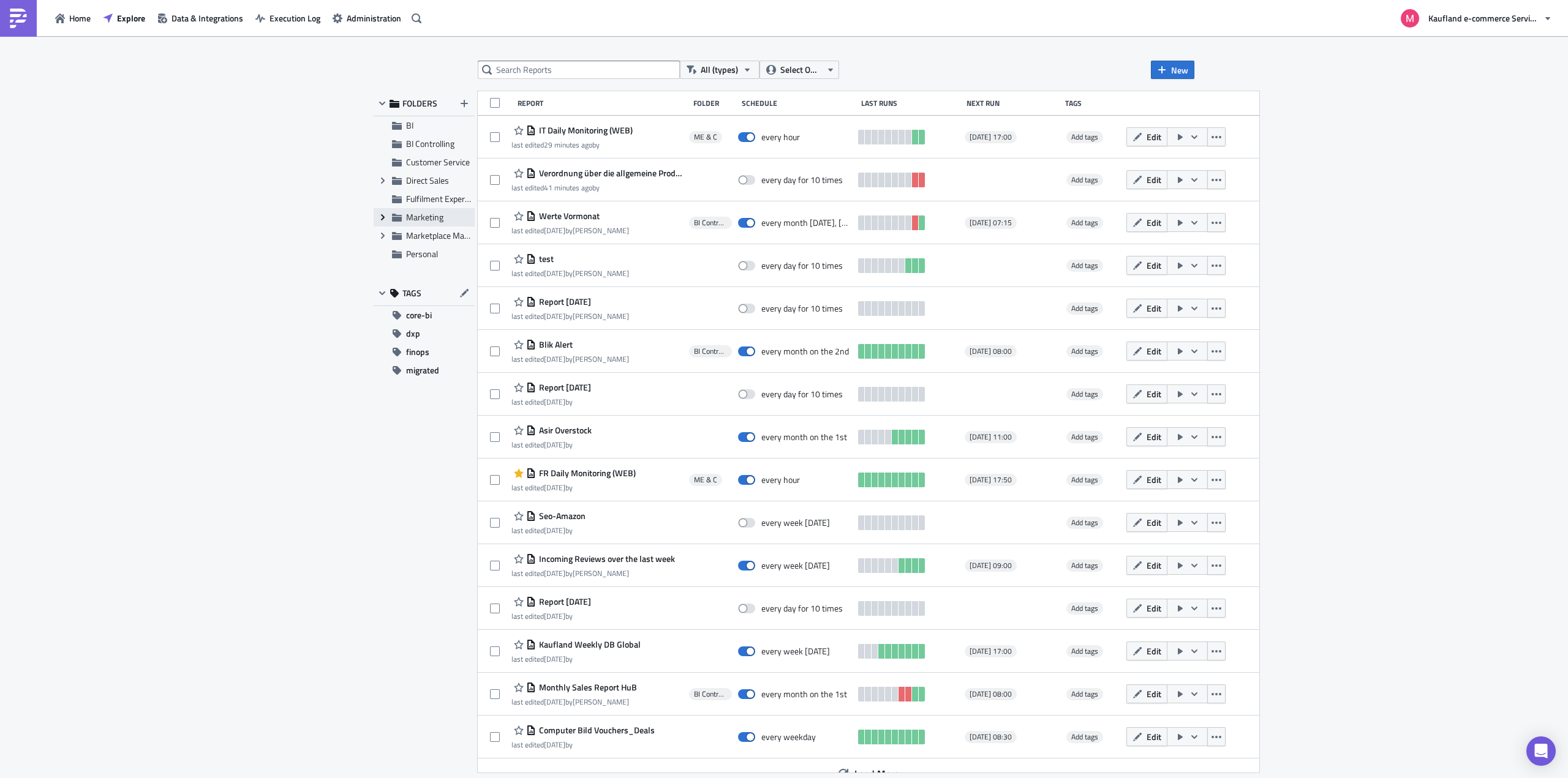
click at [387, 216] on icon "Expand group" at bounding box center [382, 217] width 10 height 10
click at [422, 227] on div "CRM" at bounding box center [424, 236] width 101 height 18
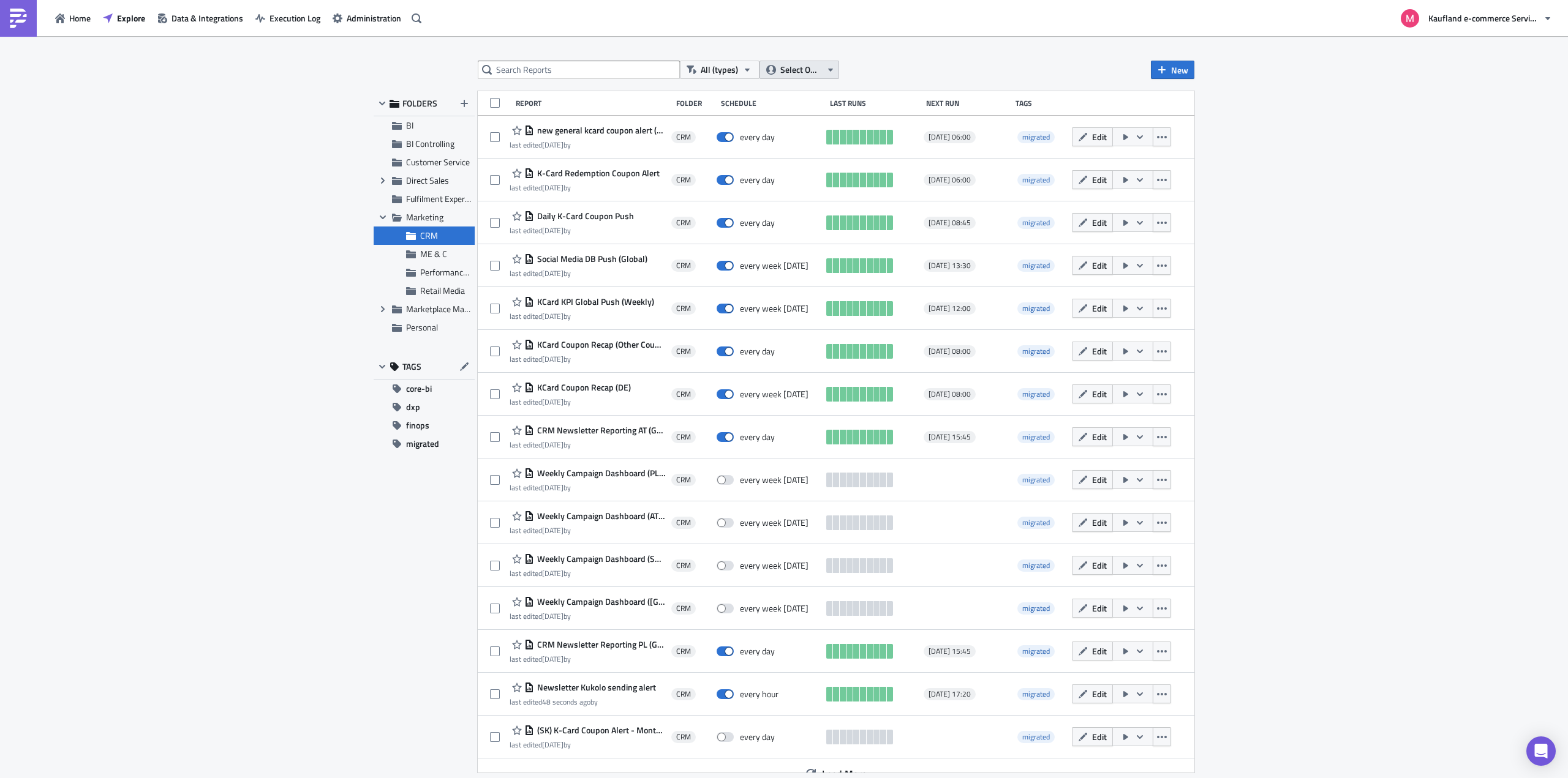
click at [806, 78] on button "Select Owner" at bounding box center [799, 70] width 80 height 18
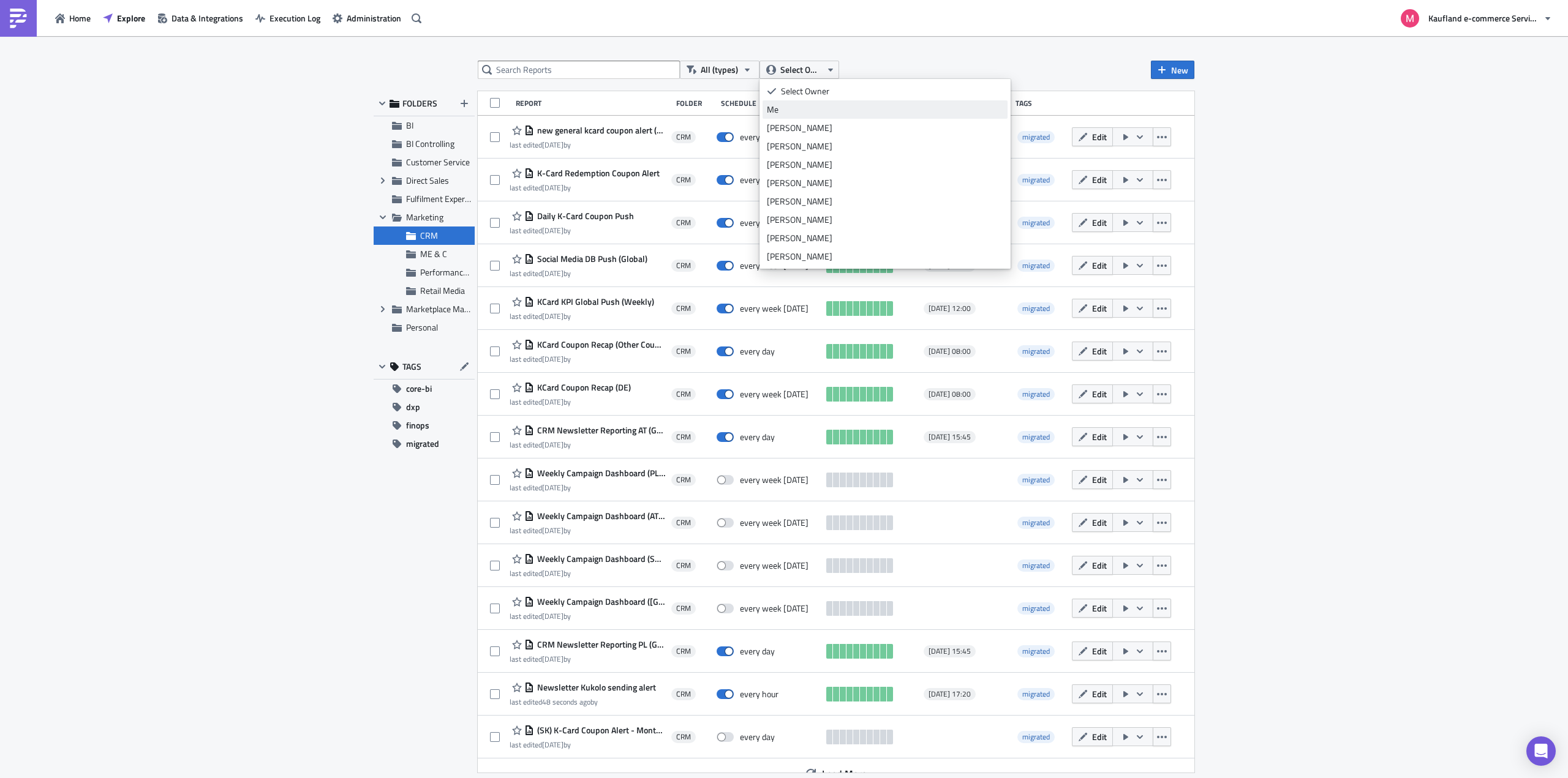
click at [784, 106] on div "Me" at bounding box center [885, 109] width 237 height 12
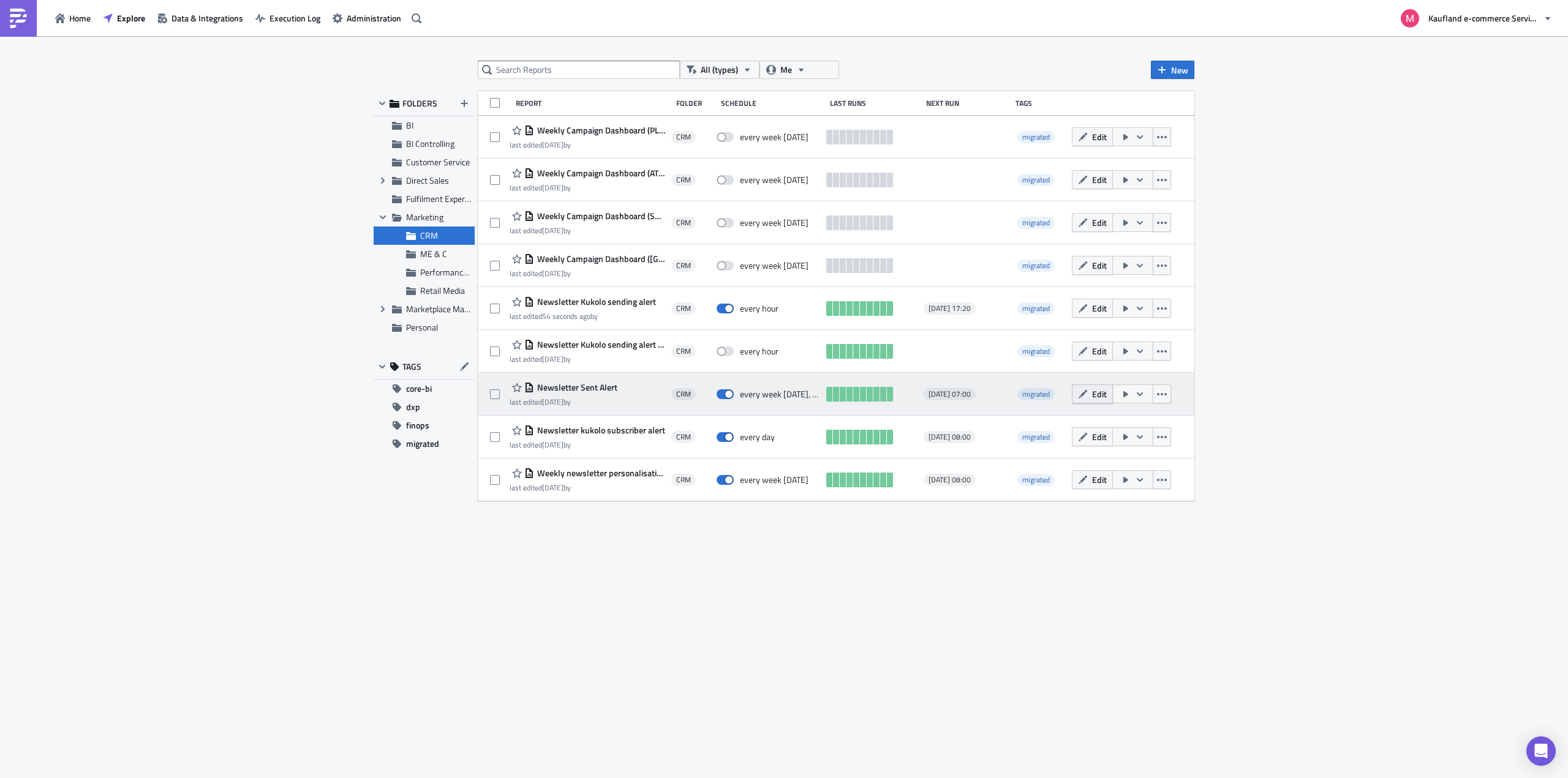
click at [1089, 395] on button "Edit" at bounding box center [1092, 393] width 41 height 19
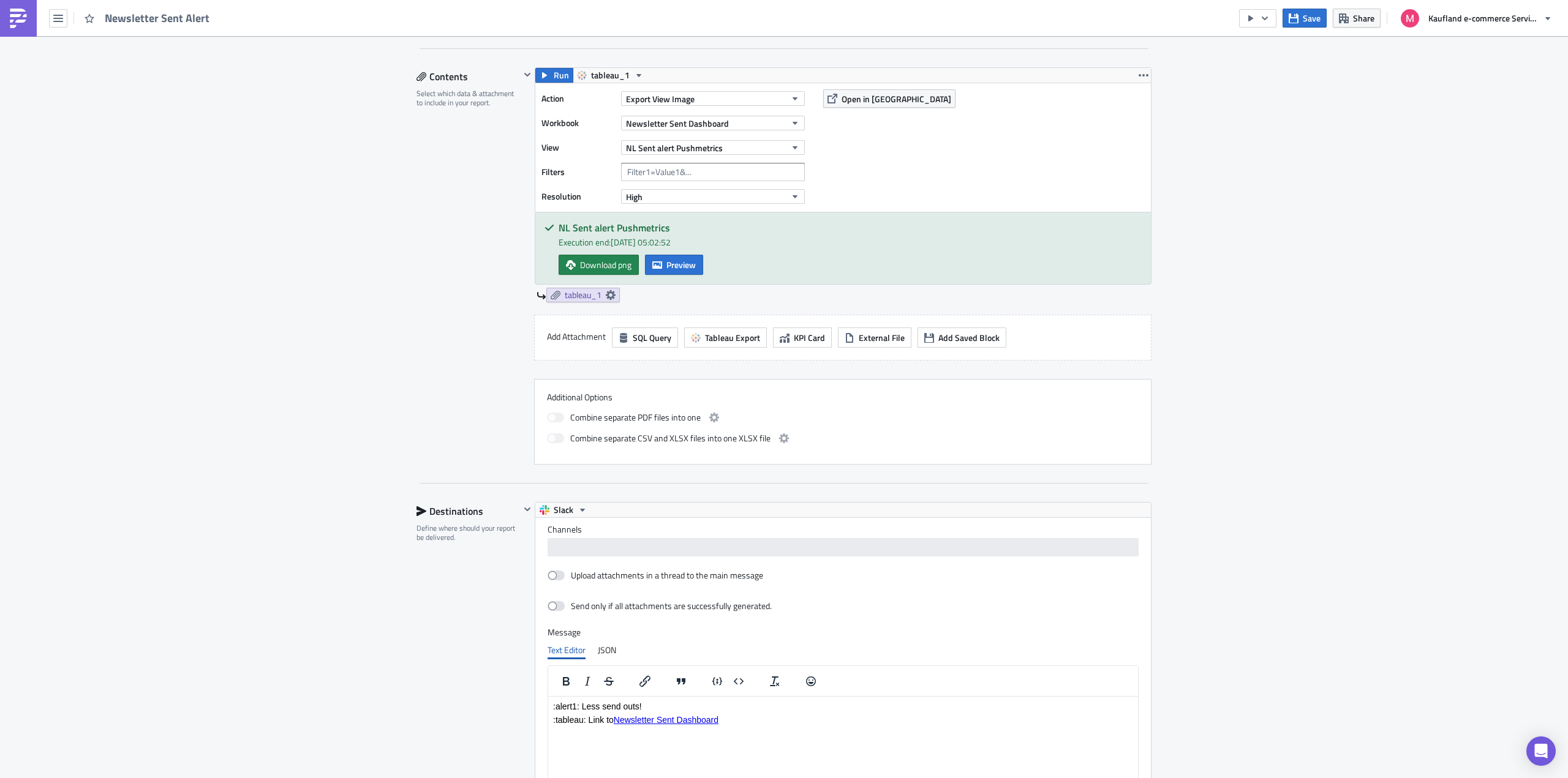
scroll to position [1058, 0]
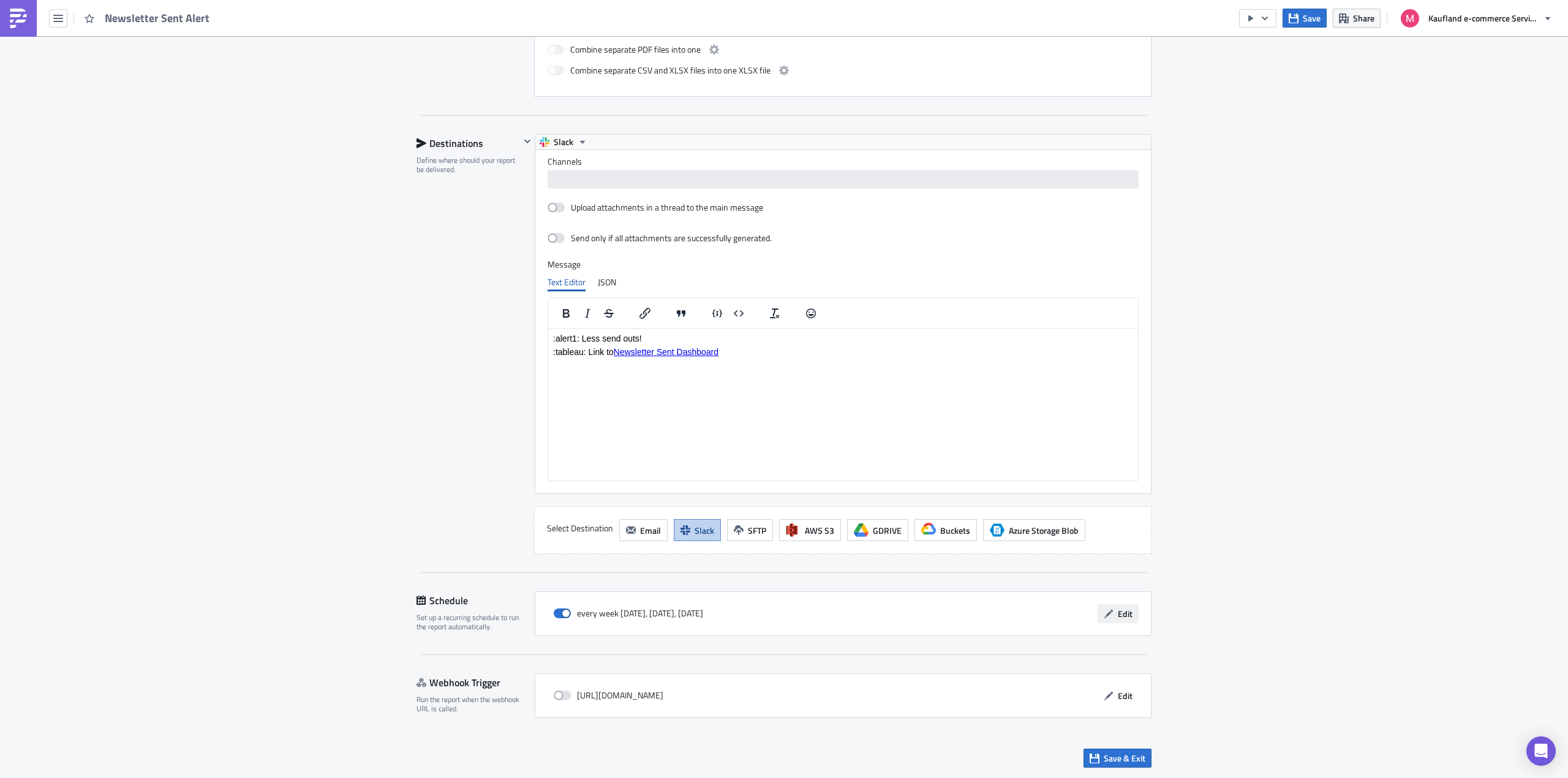
click at [1126, 612] on span "Edit" at bounding box center [1125, 613] width 14 height 13
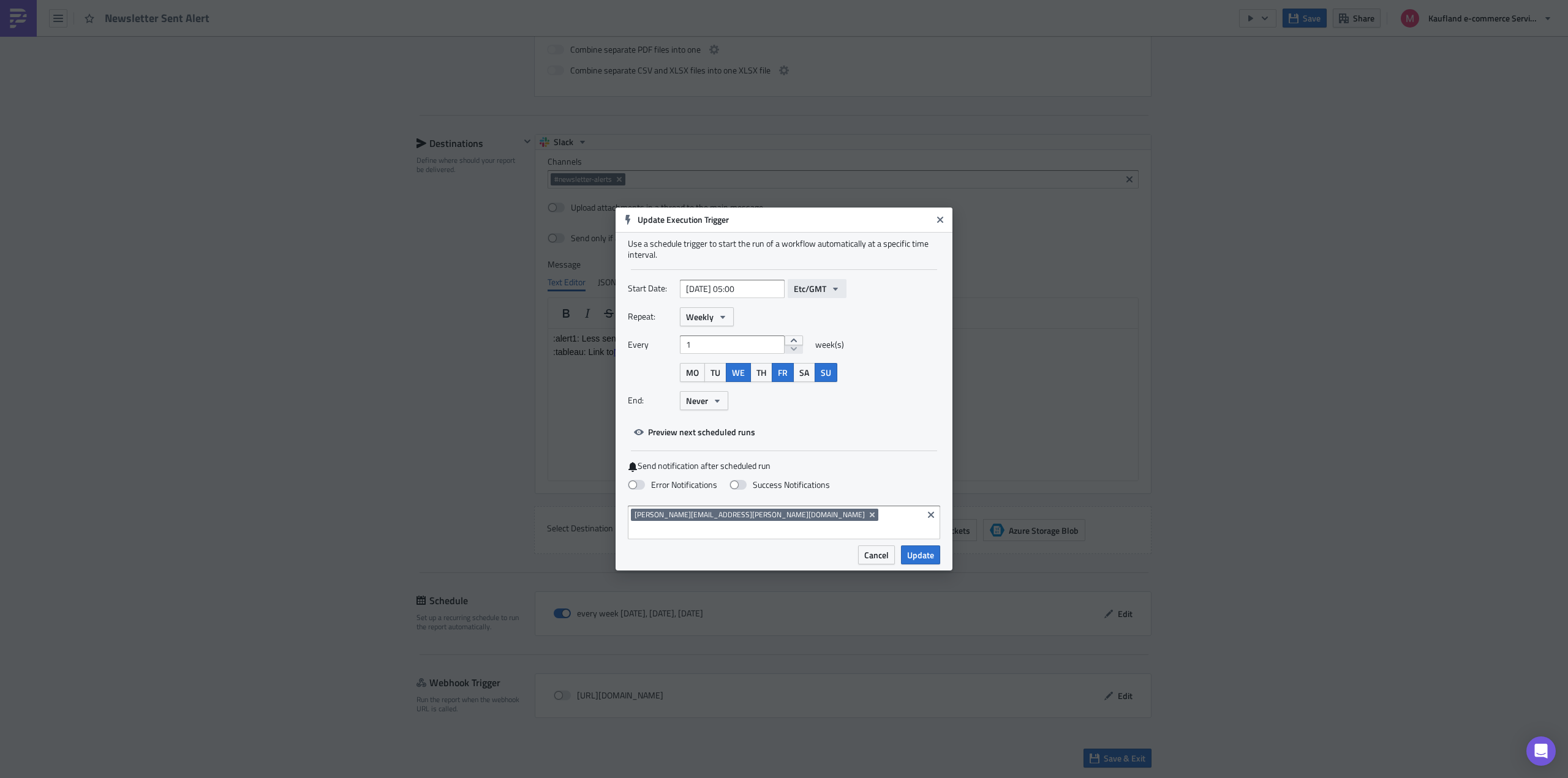
click at [830, 294] on icon "button" at bounding box center [835, 289] width 10 height 10
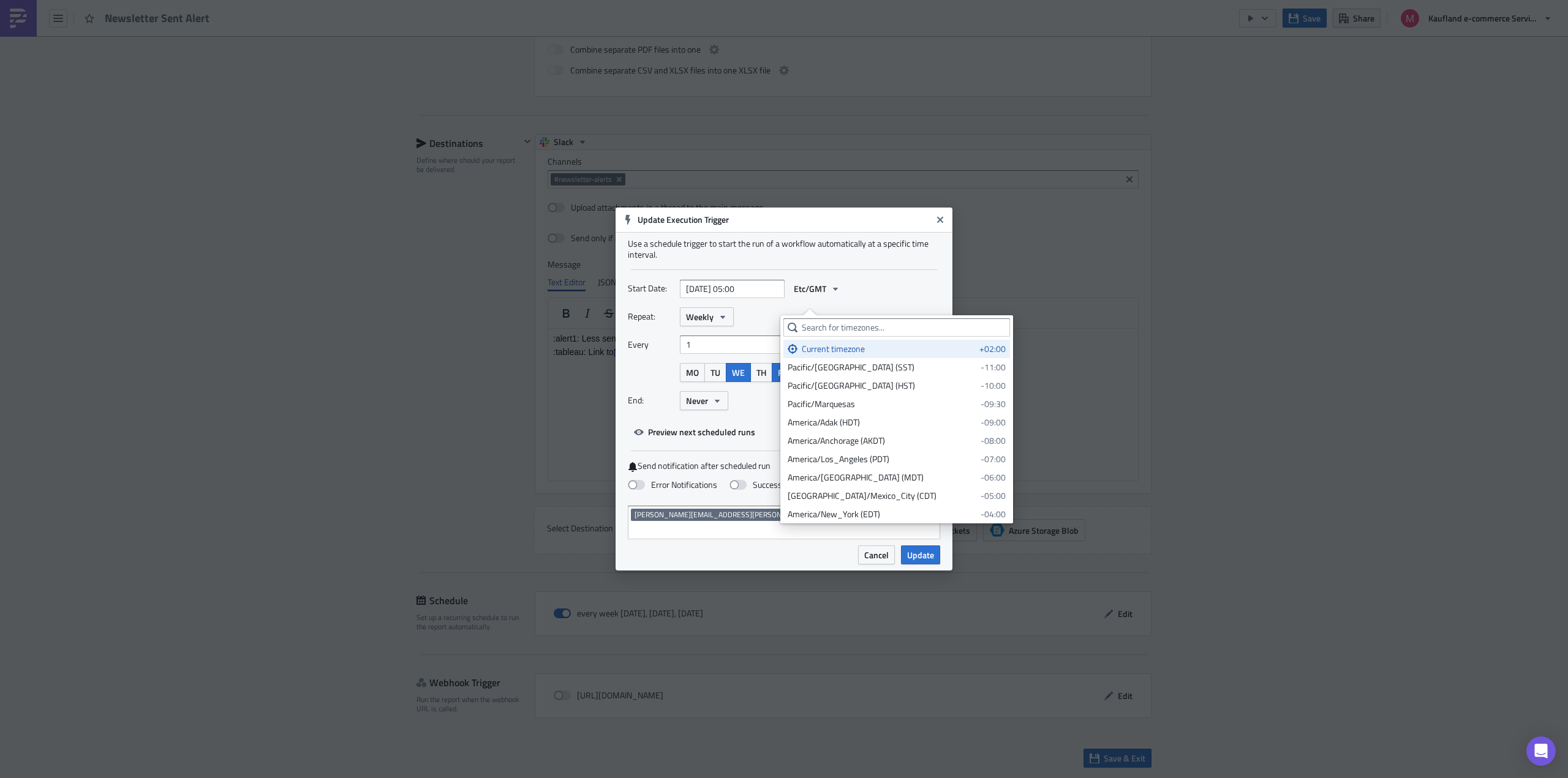
click at [876, 350] on div "Current timezone" at bounding box center [888, 349] width 173 height 12
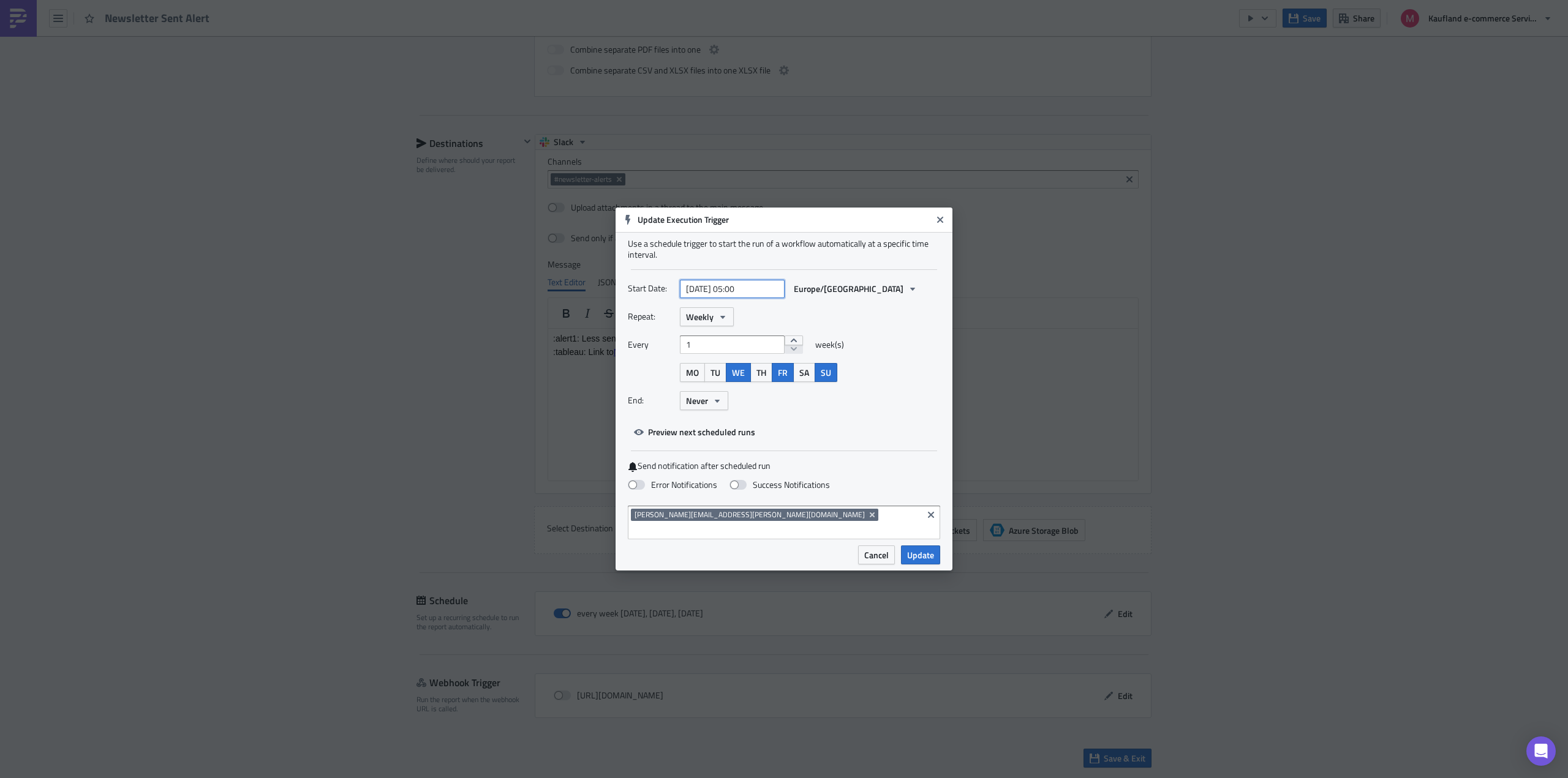
select select "7"
select select "2024"
click at [743, 295] on input "2024-08-11 05:00" at bounding box center [732, 289] width 105 height 18
type input "2024-08-11 09:00"
click at [863, 335] on div "Repeat: Weekly Every 1 week(s) MO TU WE TH FR SA SU End: Never" at bounding box center [784, 363] width 312 height 112
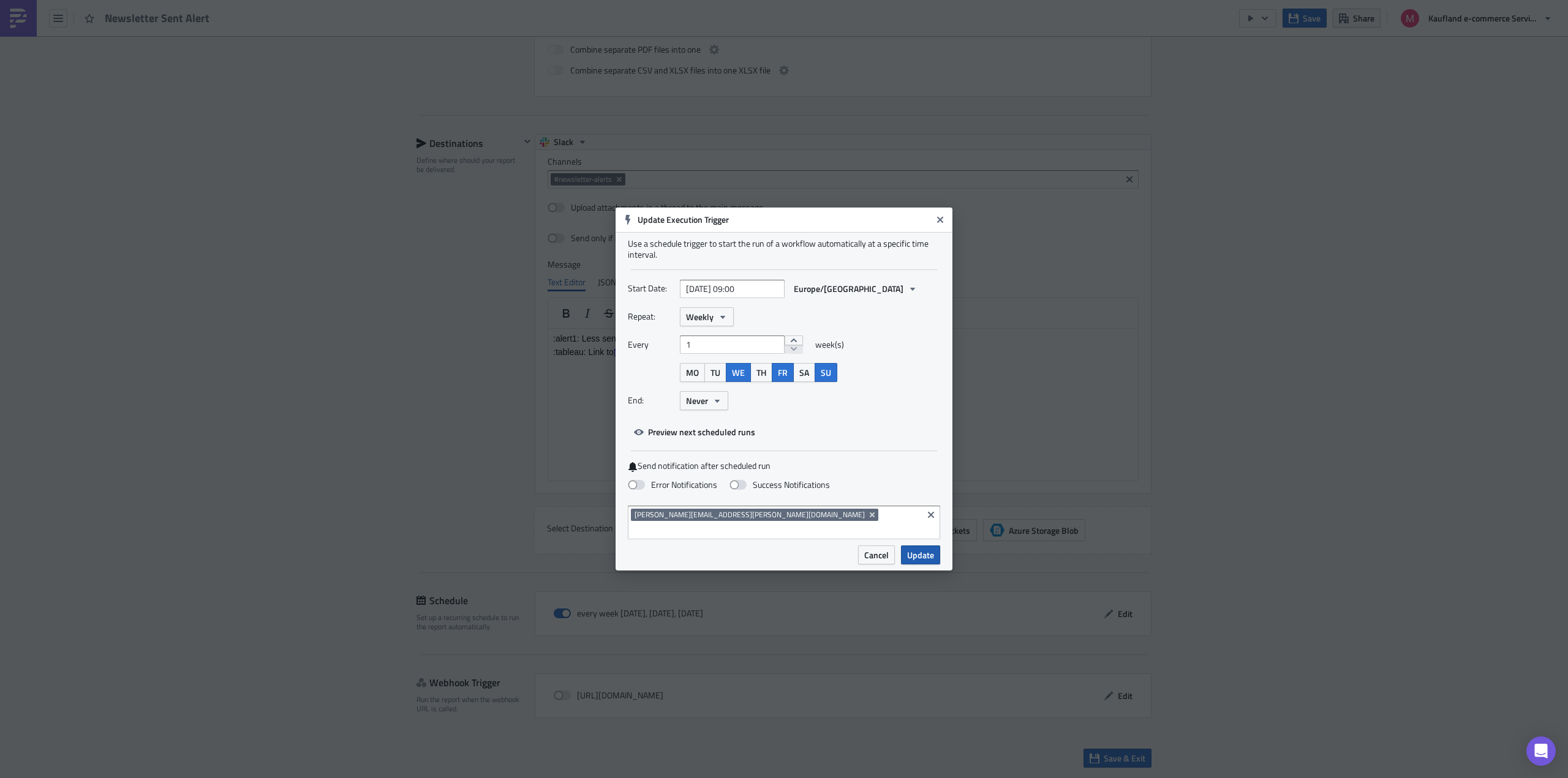
click at [927, 549] on span "Update" at bounding box center [920, 555] width 27 height 13
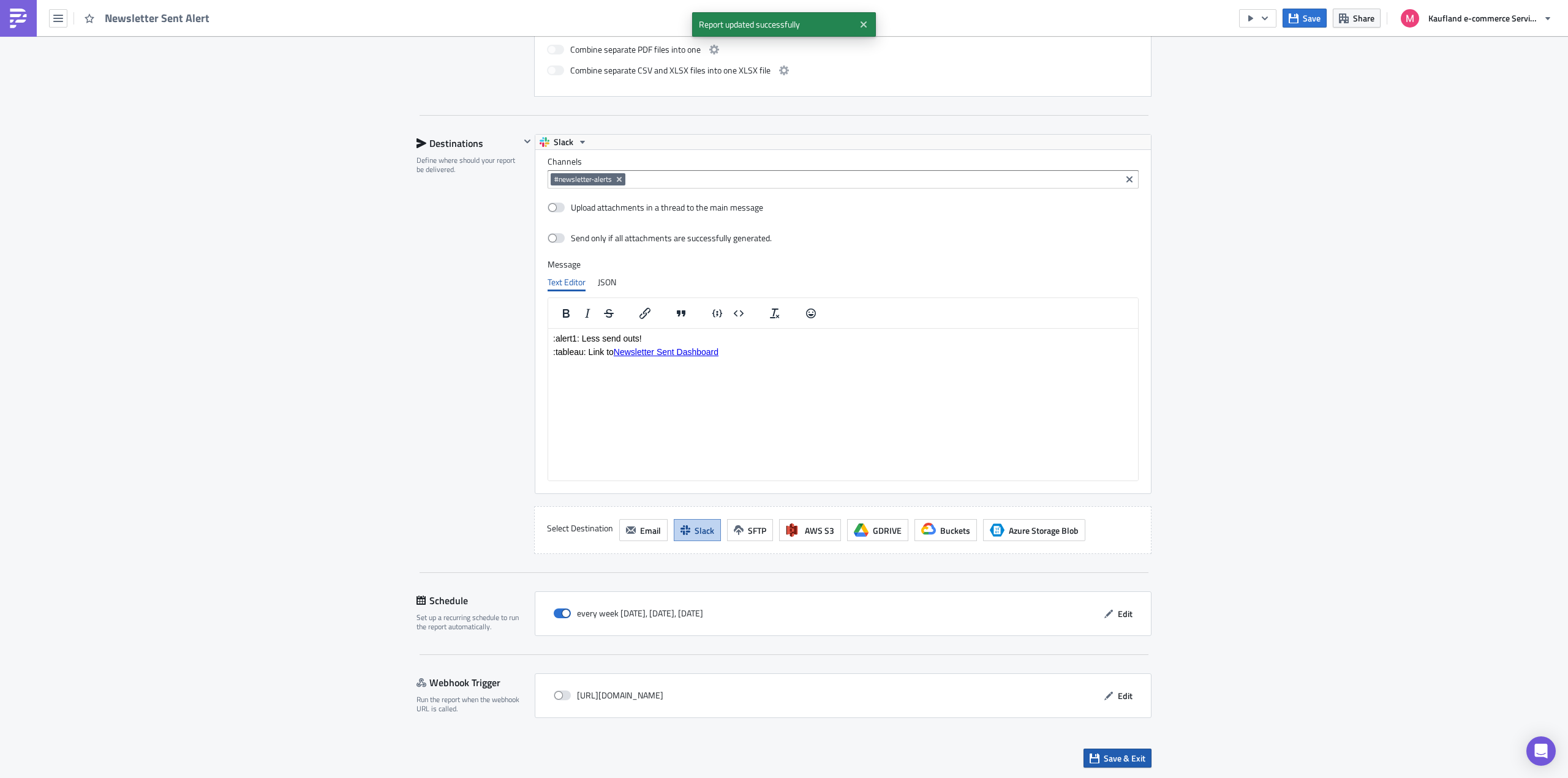
click at [1118, 761] on span "Save & Exit" at bounding box center [1124, 758] width 42 height 13
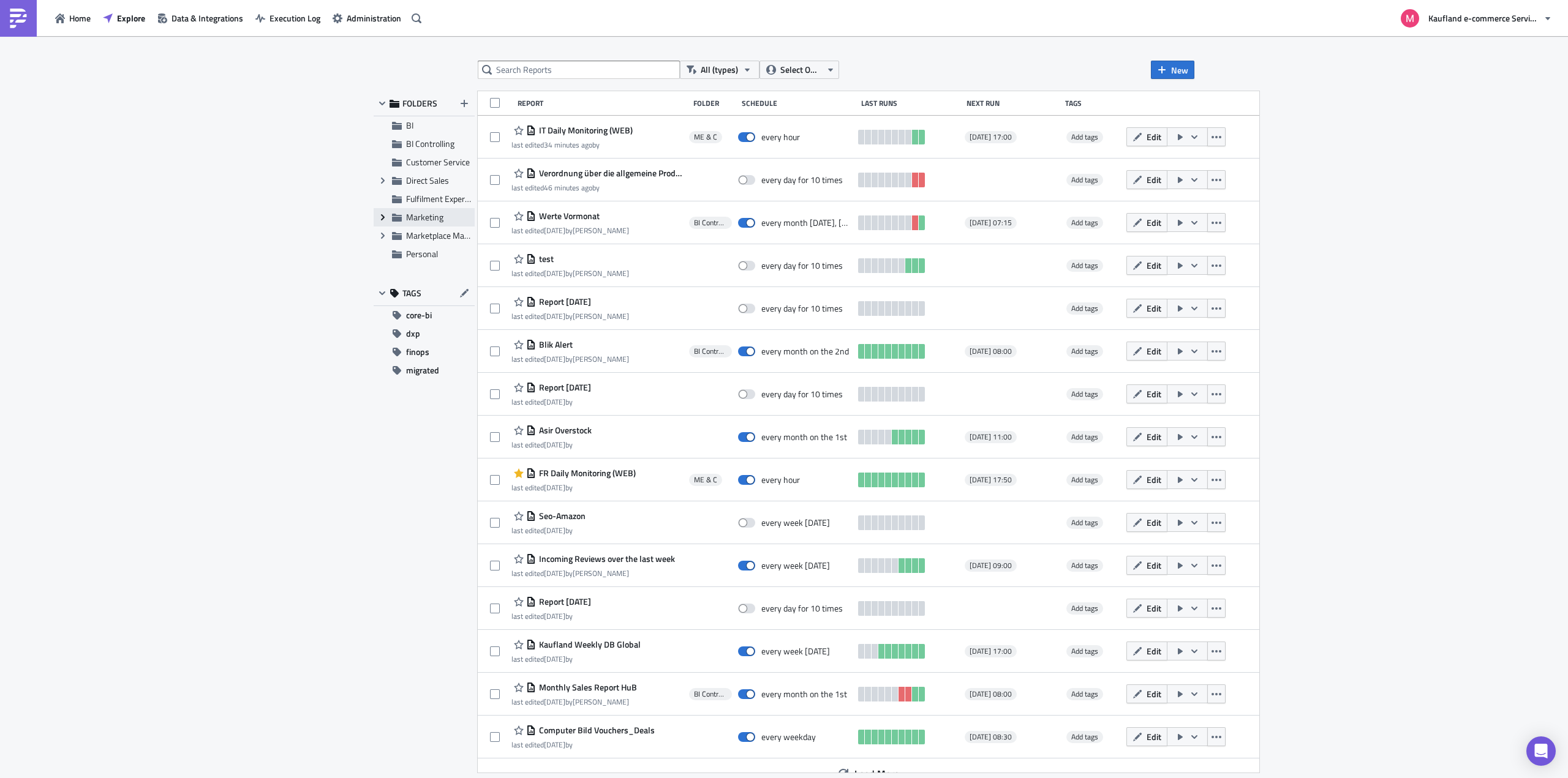
click at [382, 218] on icon "Expand group" at bounding box center [382, 217] width 10 height 10
click at [414, 236] on icon at bounding box center [410, 236] width 10 height 8
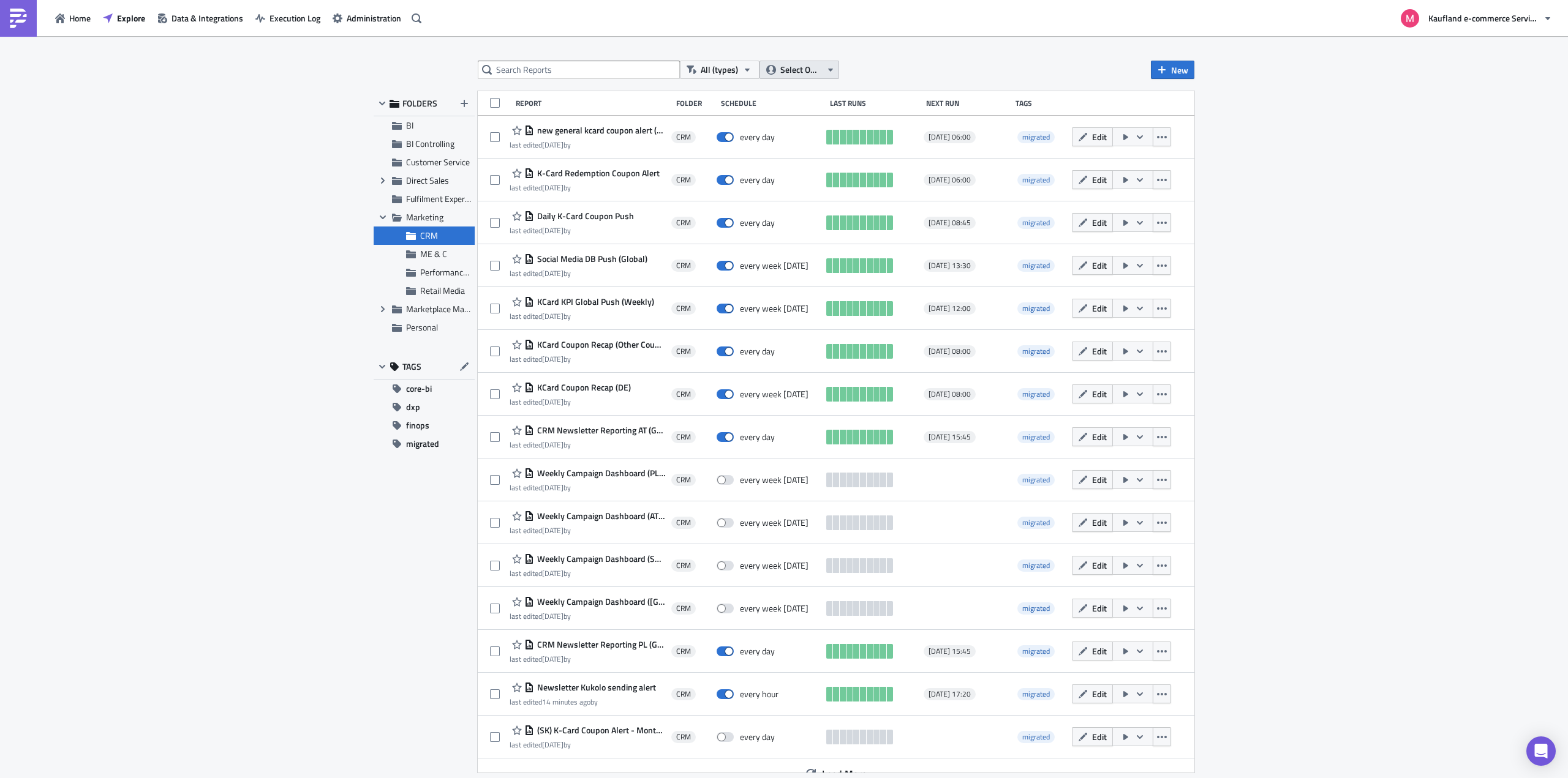
click at [806, 75] on span "Select Owner" at bounding box center [801, 70] width 41 height 14
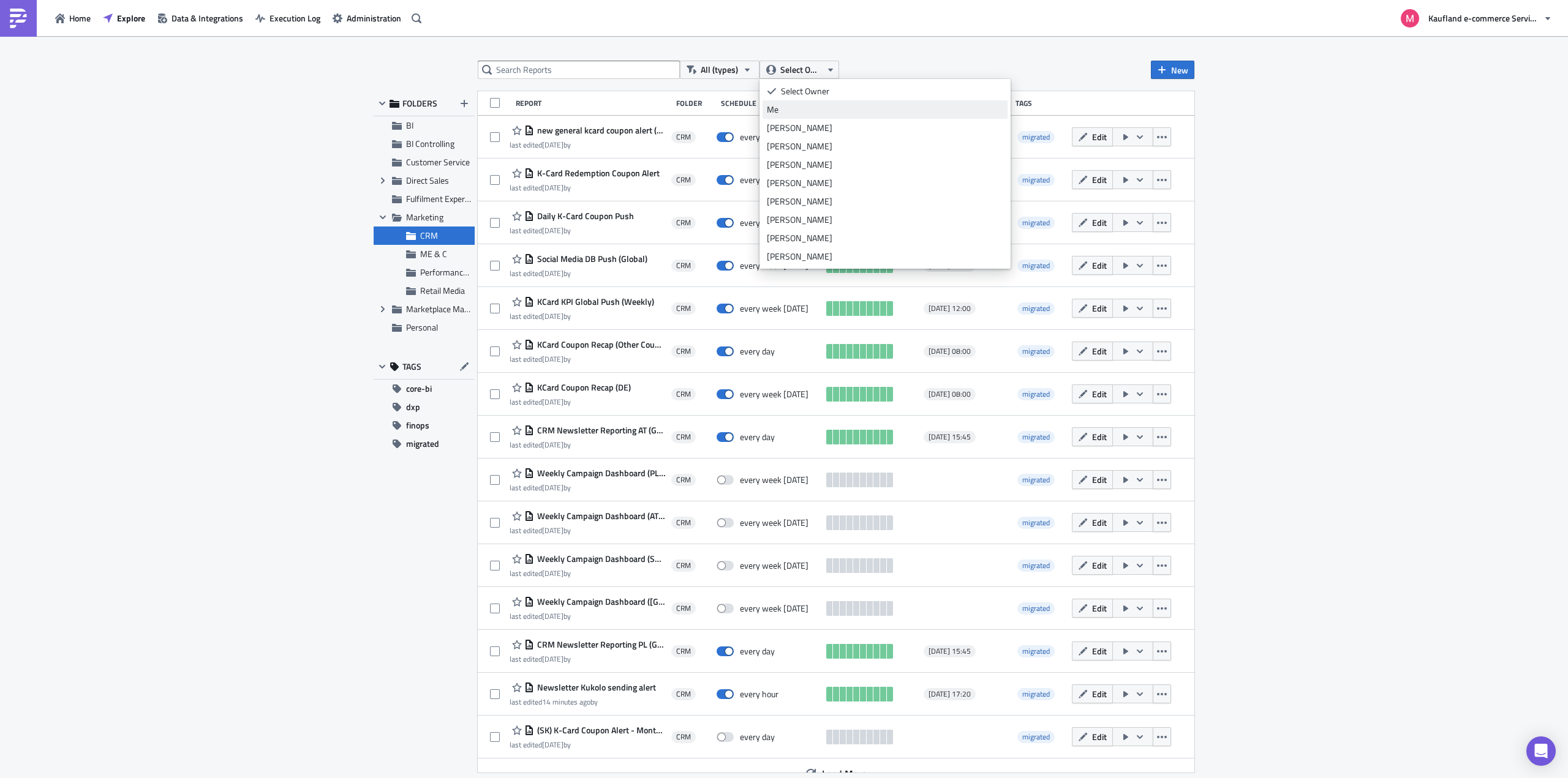
click at [791, 112] on div "Me" at bounding box center [885, 109] width 237 height 12
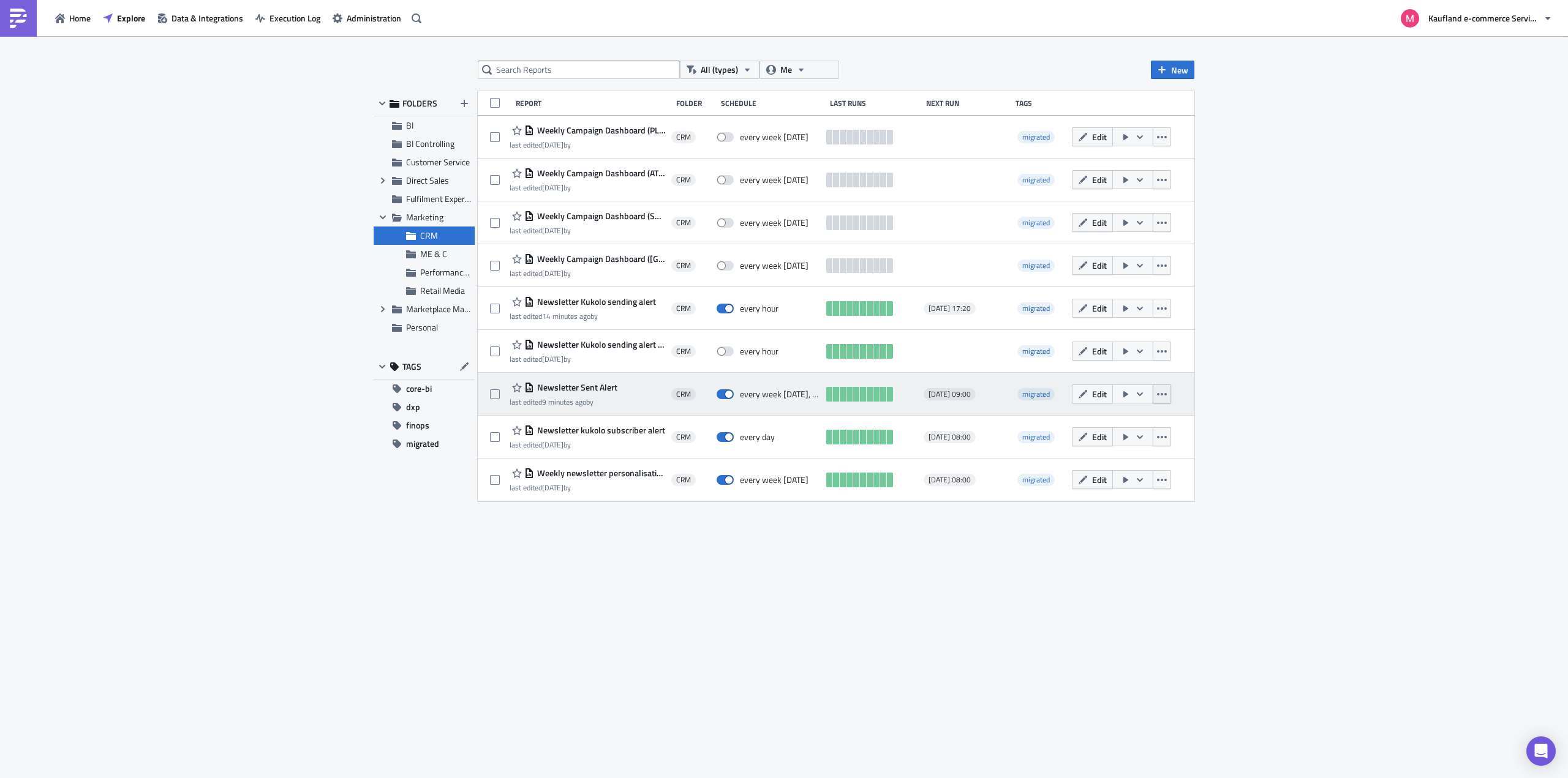
click at [1163, 396] on icon "button" at bounding box center [1161, 394] width 10 height 10
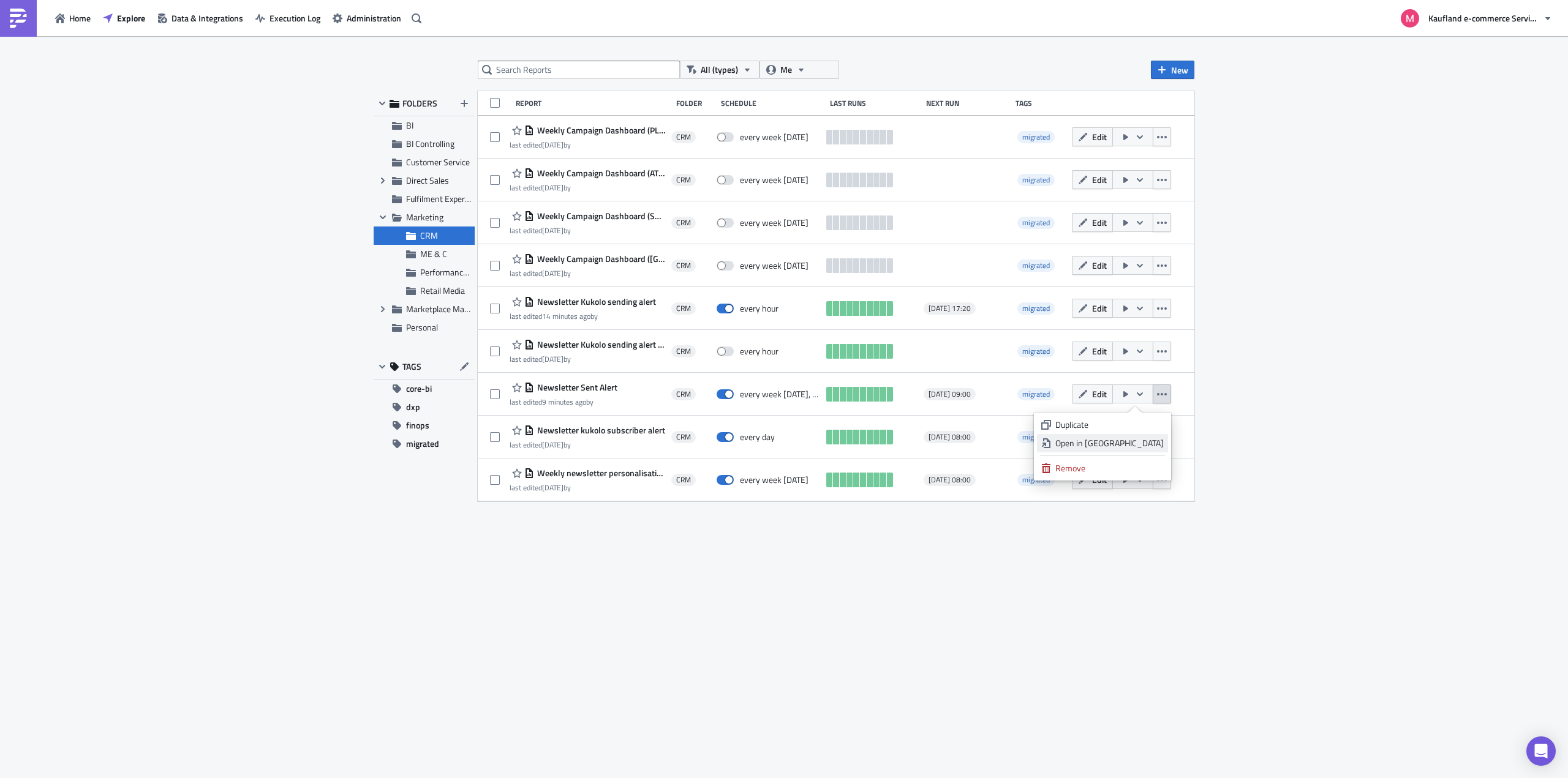
click at [1128, 441] on div "Open in New Tab" at bounding box center [1109, 443] width 108 height 12
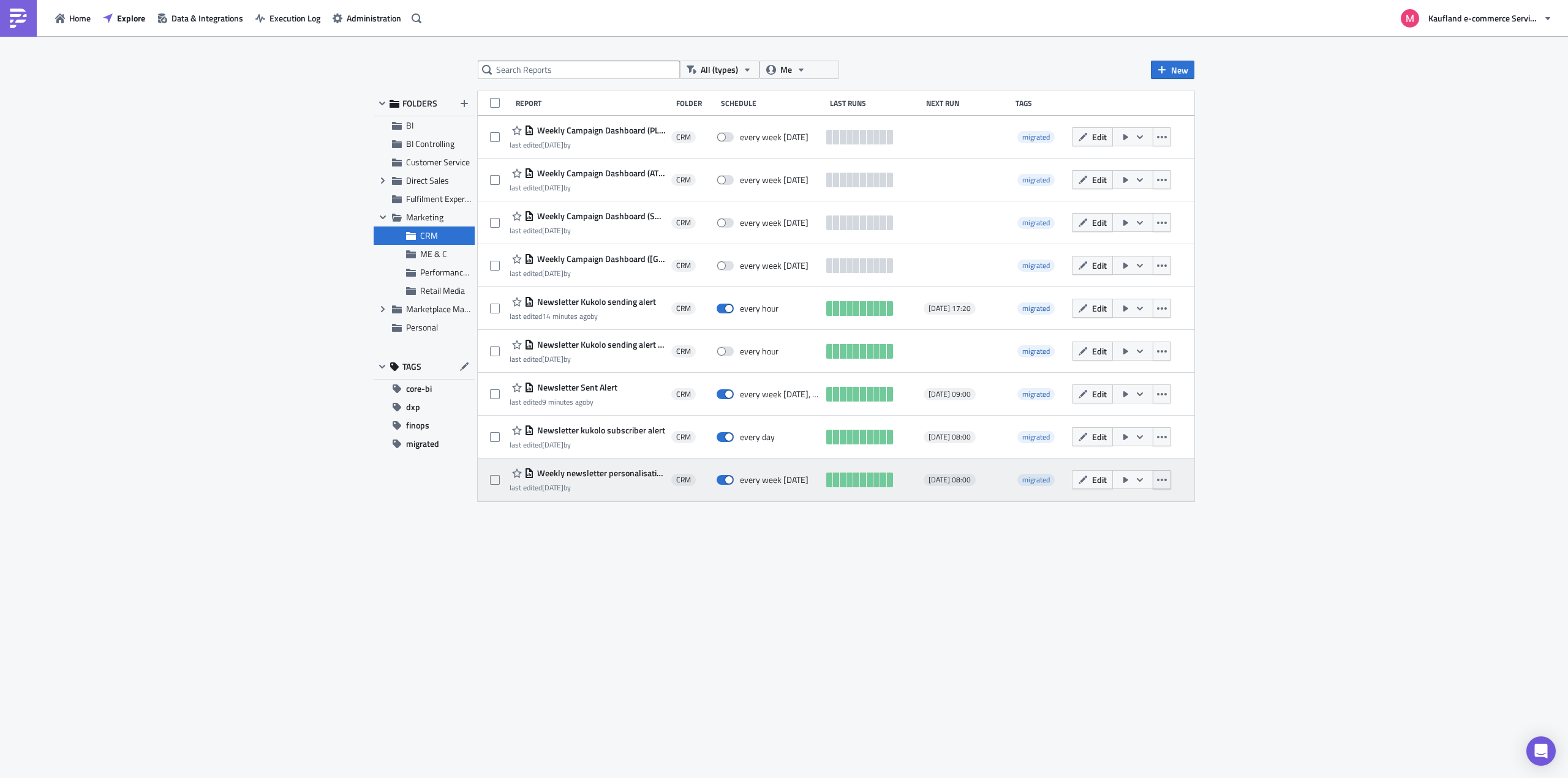
click at [1169, 483] on button "button" at bounding box center [1161, 479] width 18 height 19
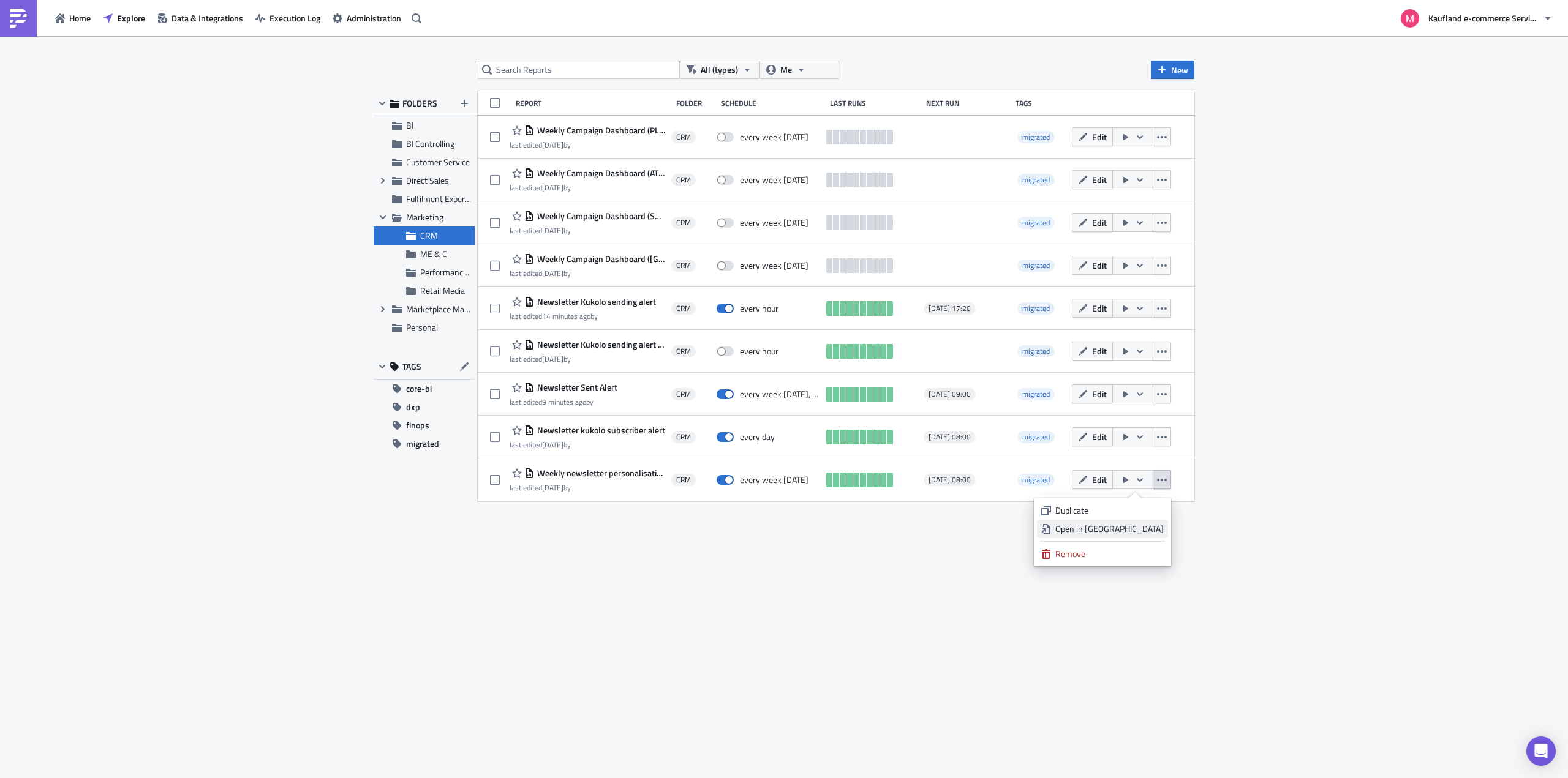
click at [1120, 527] on div "Open in New Tab" at bounding box center [1109, 528] width 108 height 12
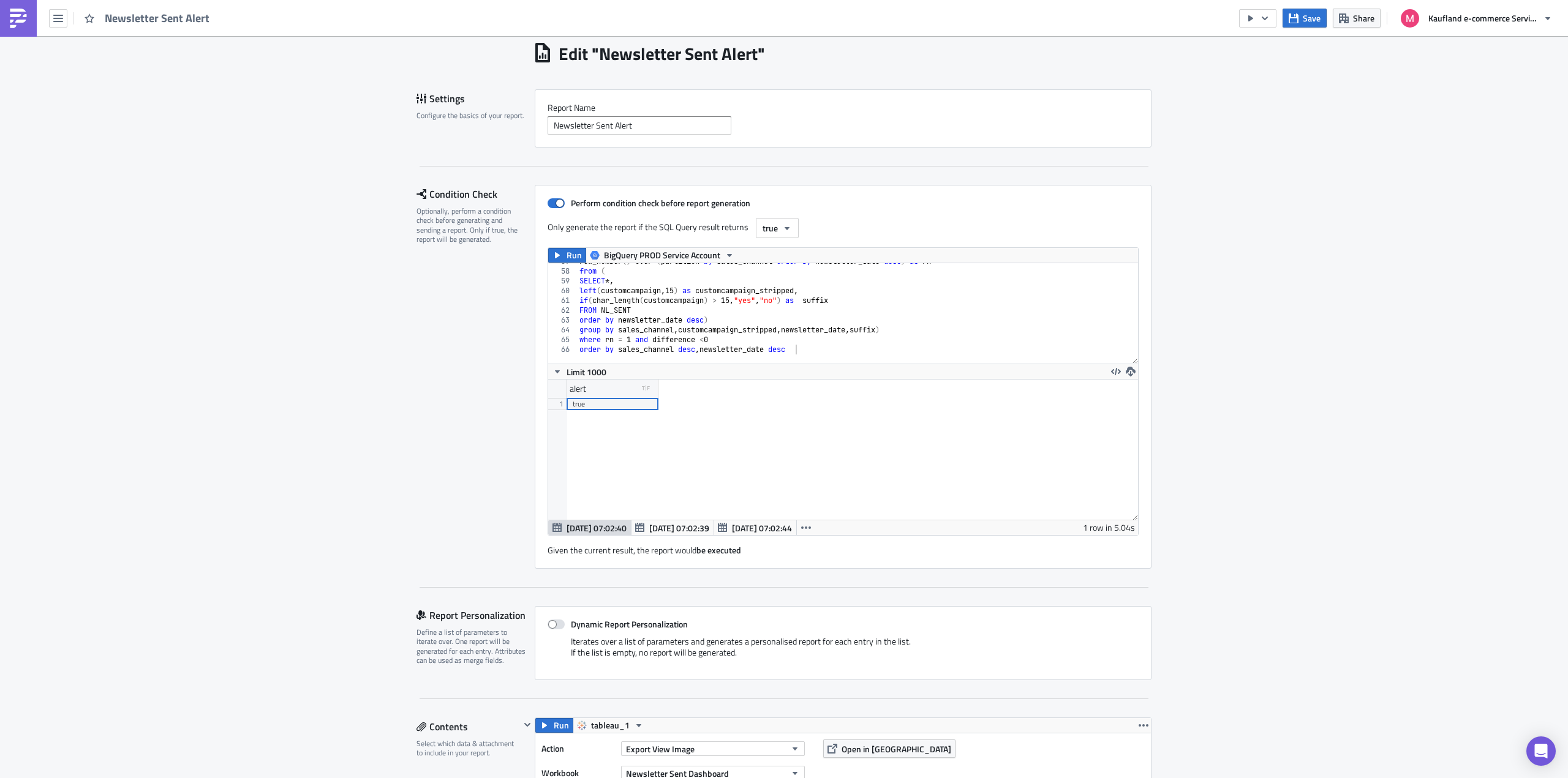
scroll to position [61, 0]
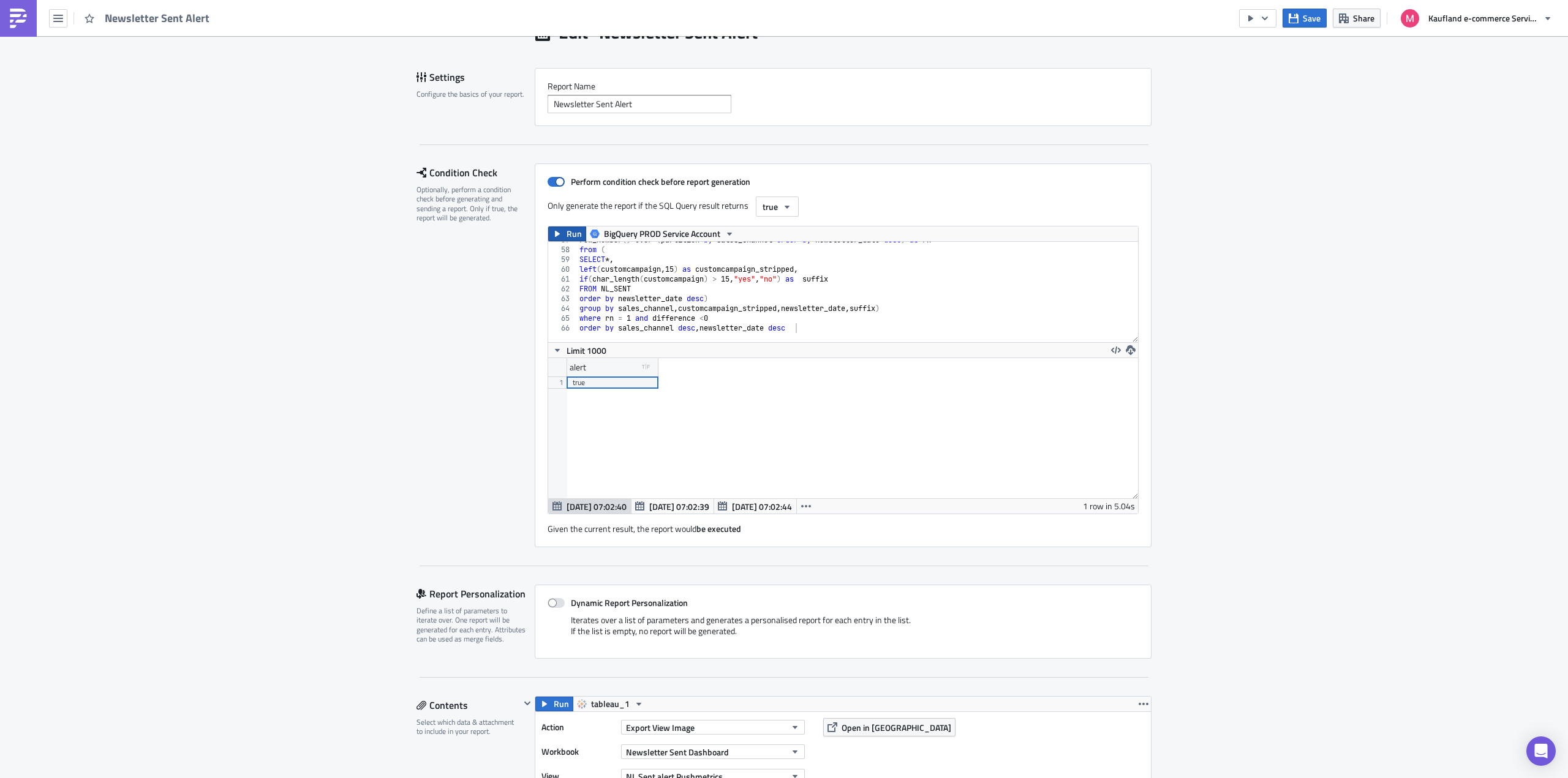
click at [555, 235] on icon "button" at bounding box center [557, 233] width 5 height 6
click at [824, 295] on div "row_number ( ) over ( partition by sales_channel order by newsletter_date desc …" at bounding box center [908, 291] width 662 height 111
type textarea "where rn = 1 and difference <0 order by sales_channel desc, newsletter_date desc"
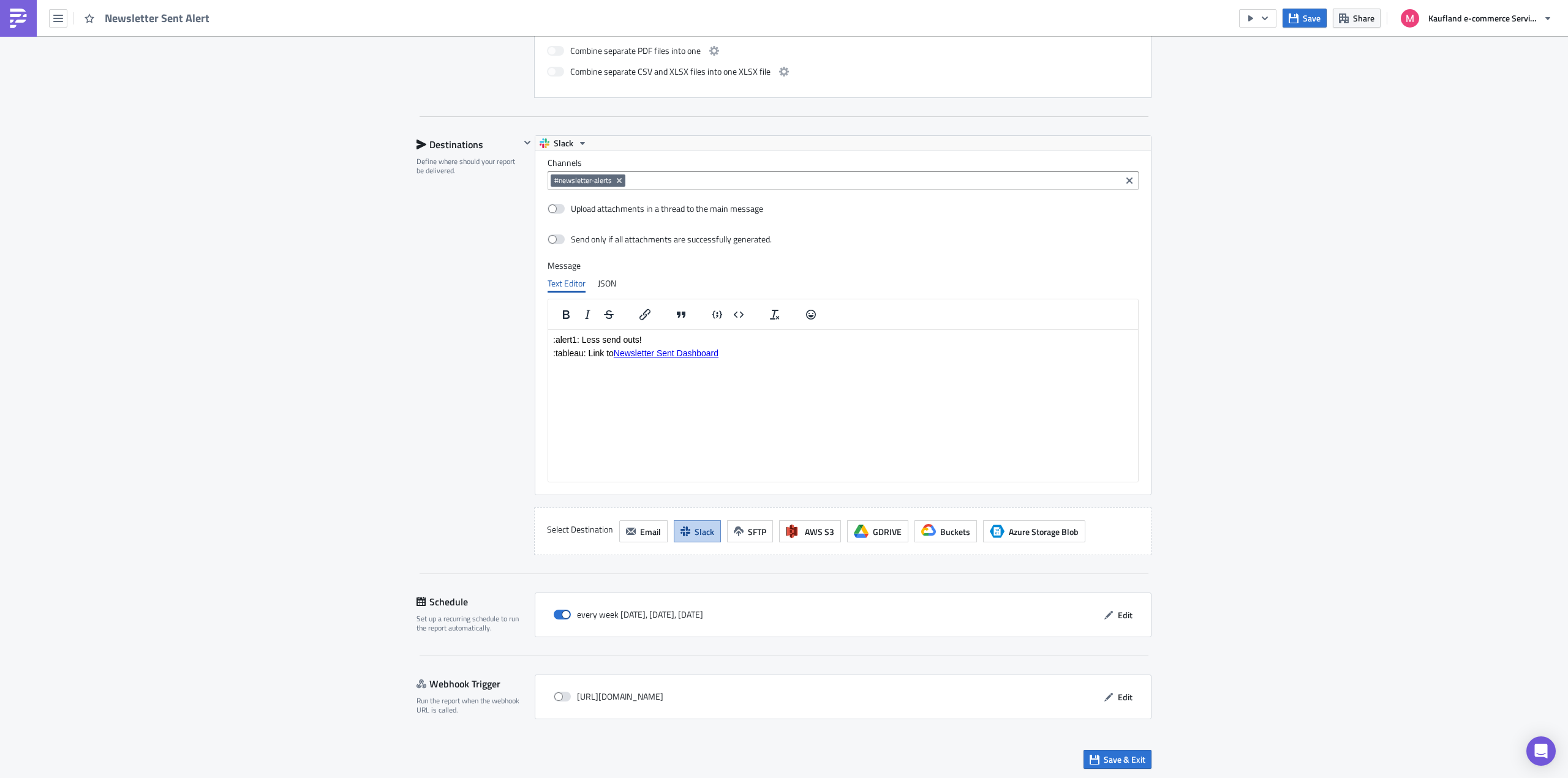
scroll to position [1058, 0]
click at [1112, 616] on button "Edit" at bounding box center [1118, 613] width 41 height 19
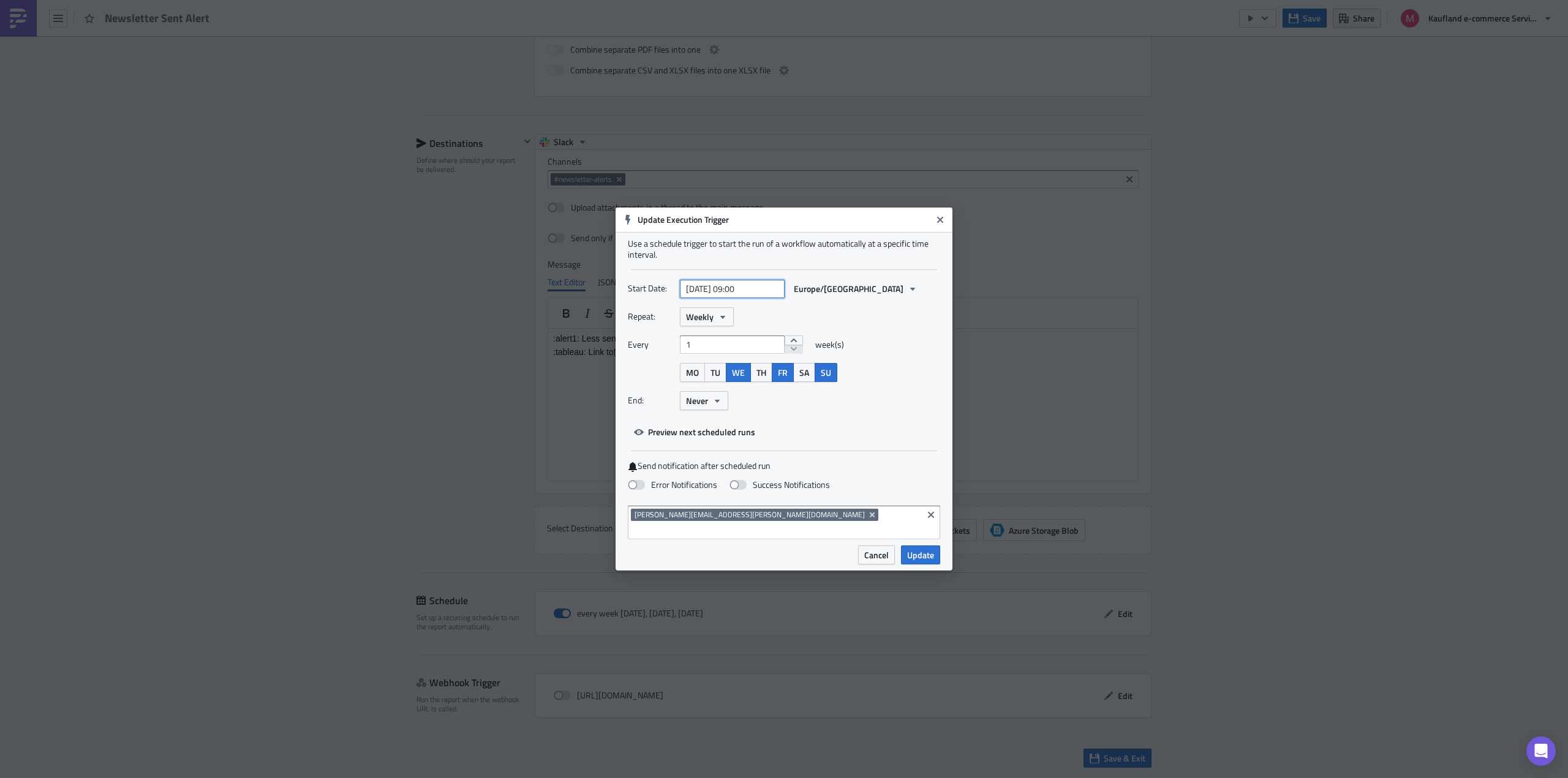
click at [743, 295] on input "[DATE] 09:00" at bounding box center [732, 289] width 105 height 18
select select "7"
select select "2024"
type input "[DATE] 07:00"
click at [876, 393] on div "Repeat: Weekly Every 1 week(s) MO TU WE TH FR SA SU End: Never" at bounding box center [784, 363] width 312 height 112
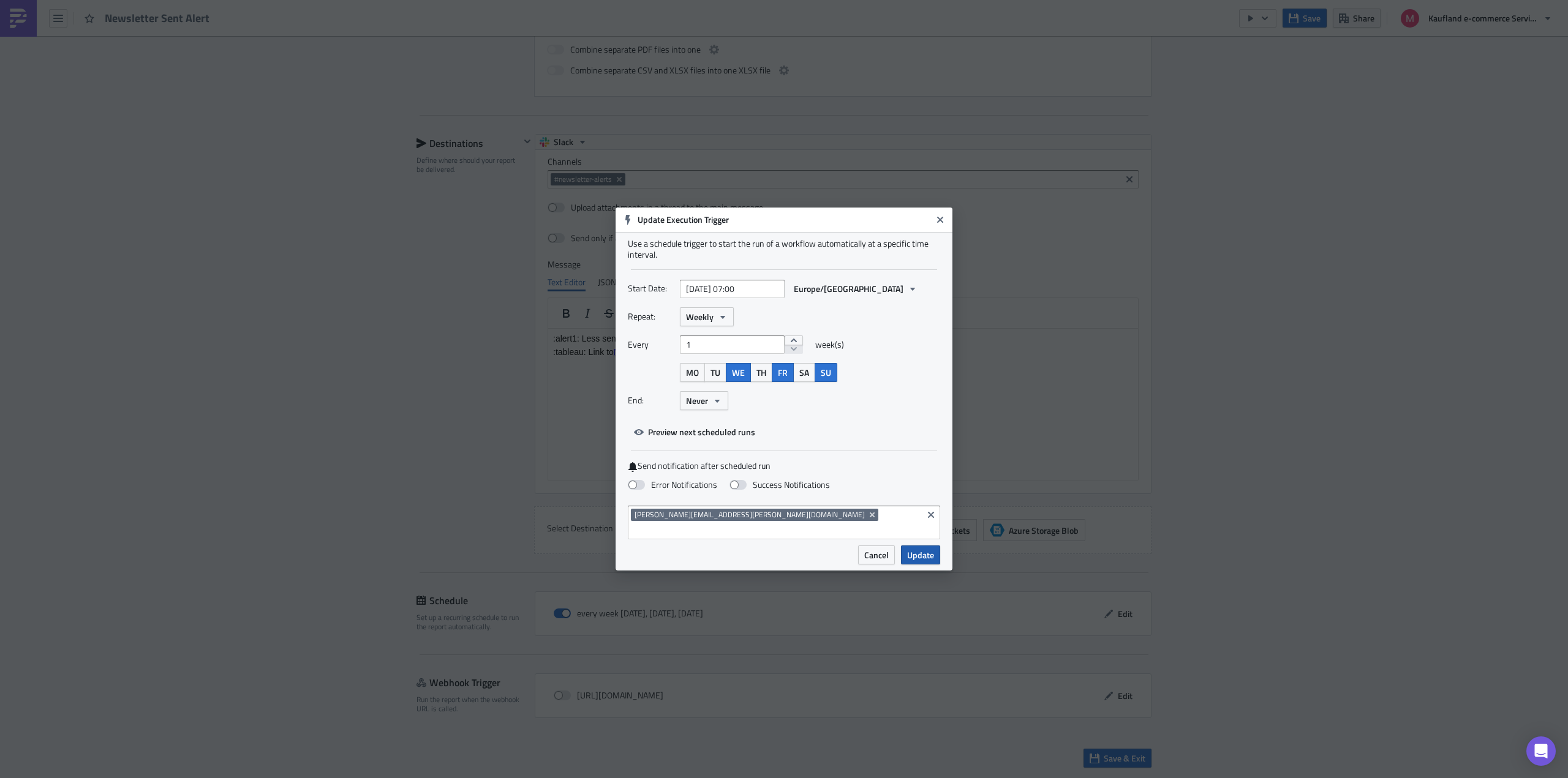
click at [928, 549] on span "Update" at bounding box center [920, 555] width 27 height 13
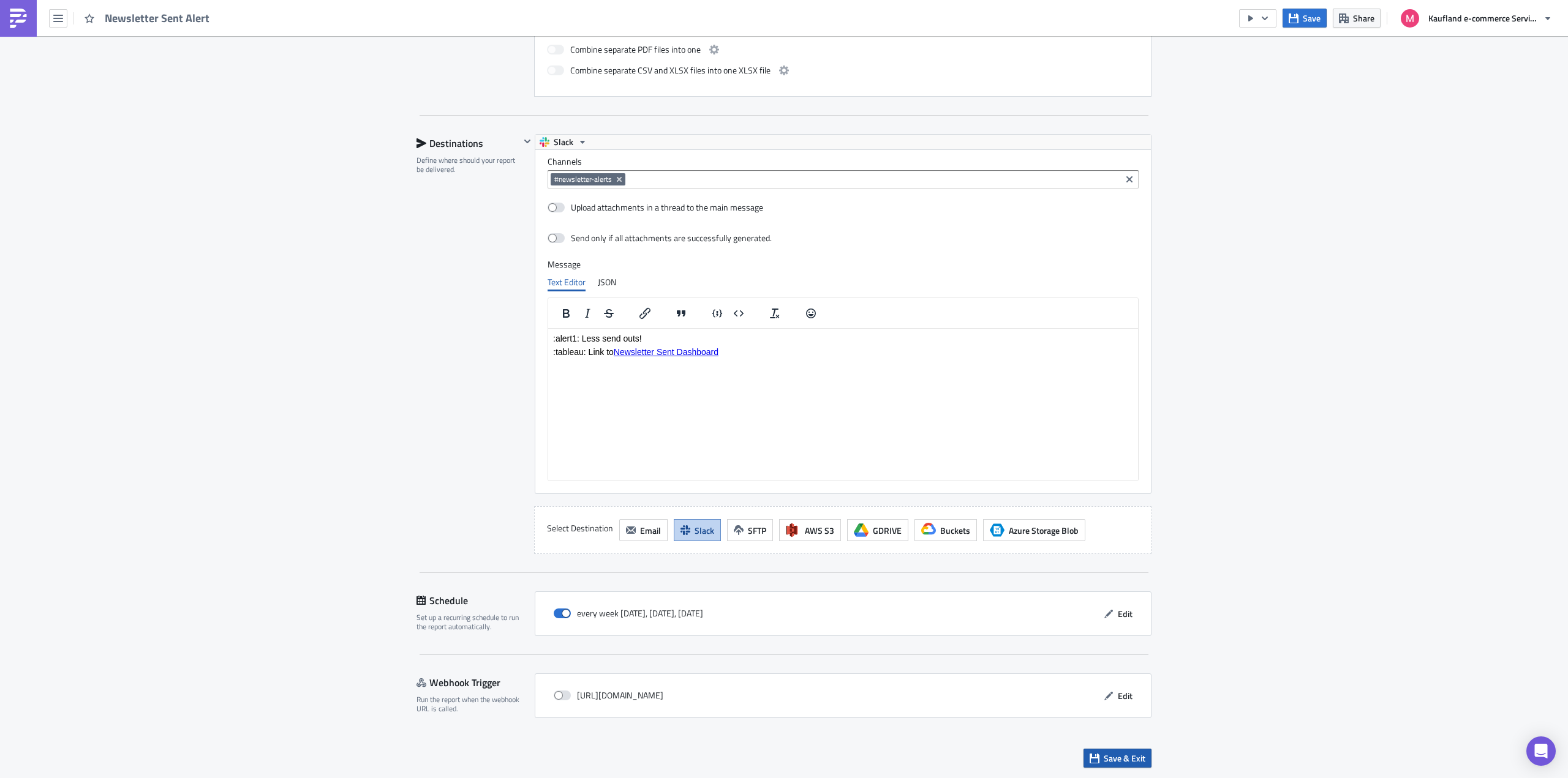
click at [1120, 762] on span "Save & Exit" at bounding box center [1124, 758] width 42 height 13
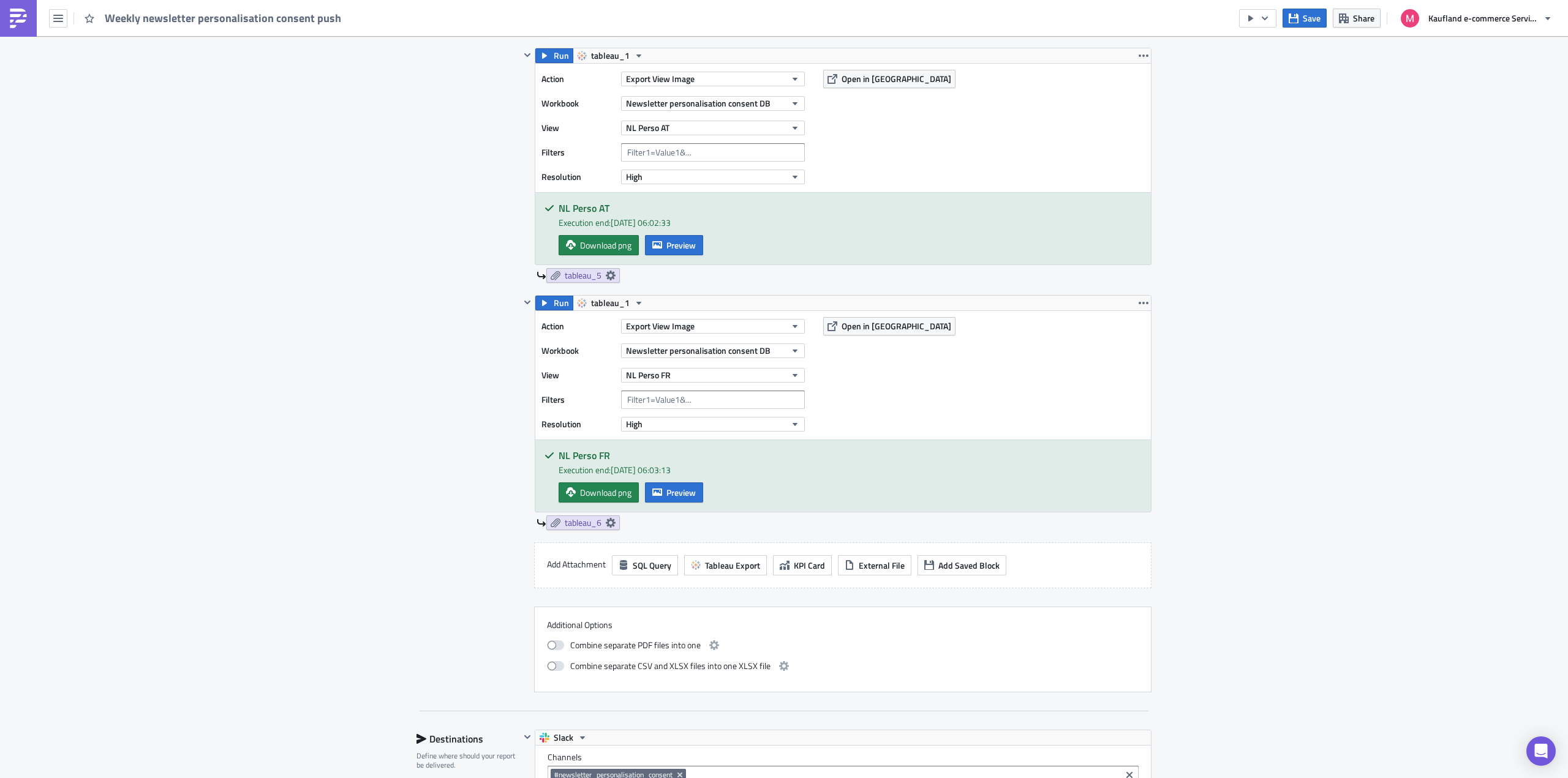
scroll to position [1408, 0]
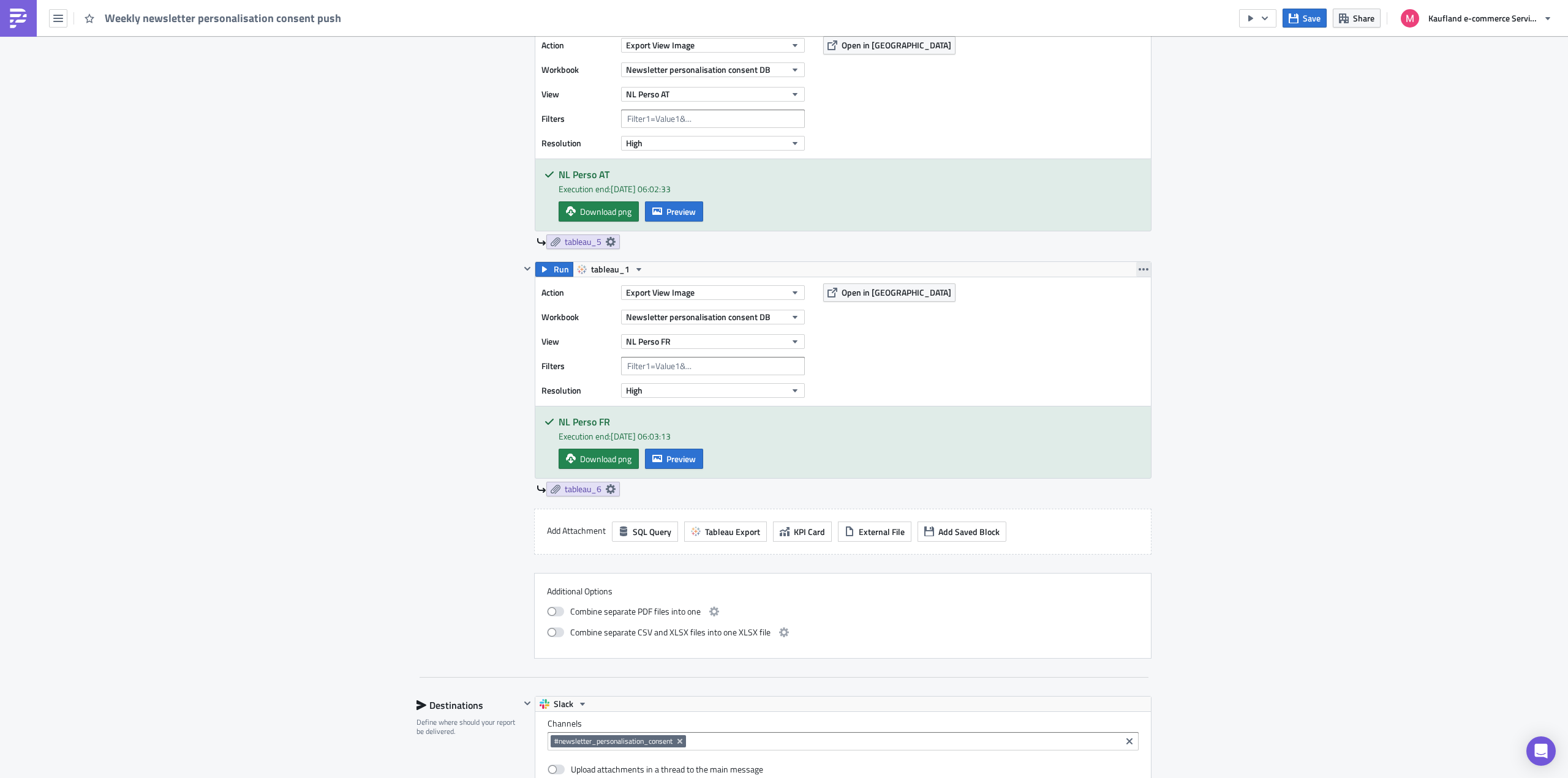
click at [1139, 265] on icon "button" at bounding box center [1143, 269] width 10 height 10
click at [1123, 302] on div "Duplicate" at bounding box center [1146, 298] width 82 height 12
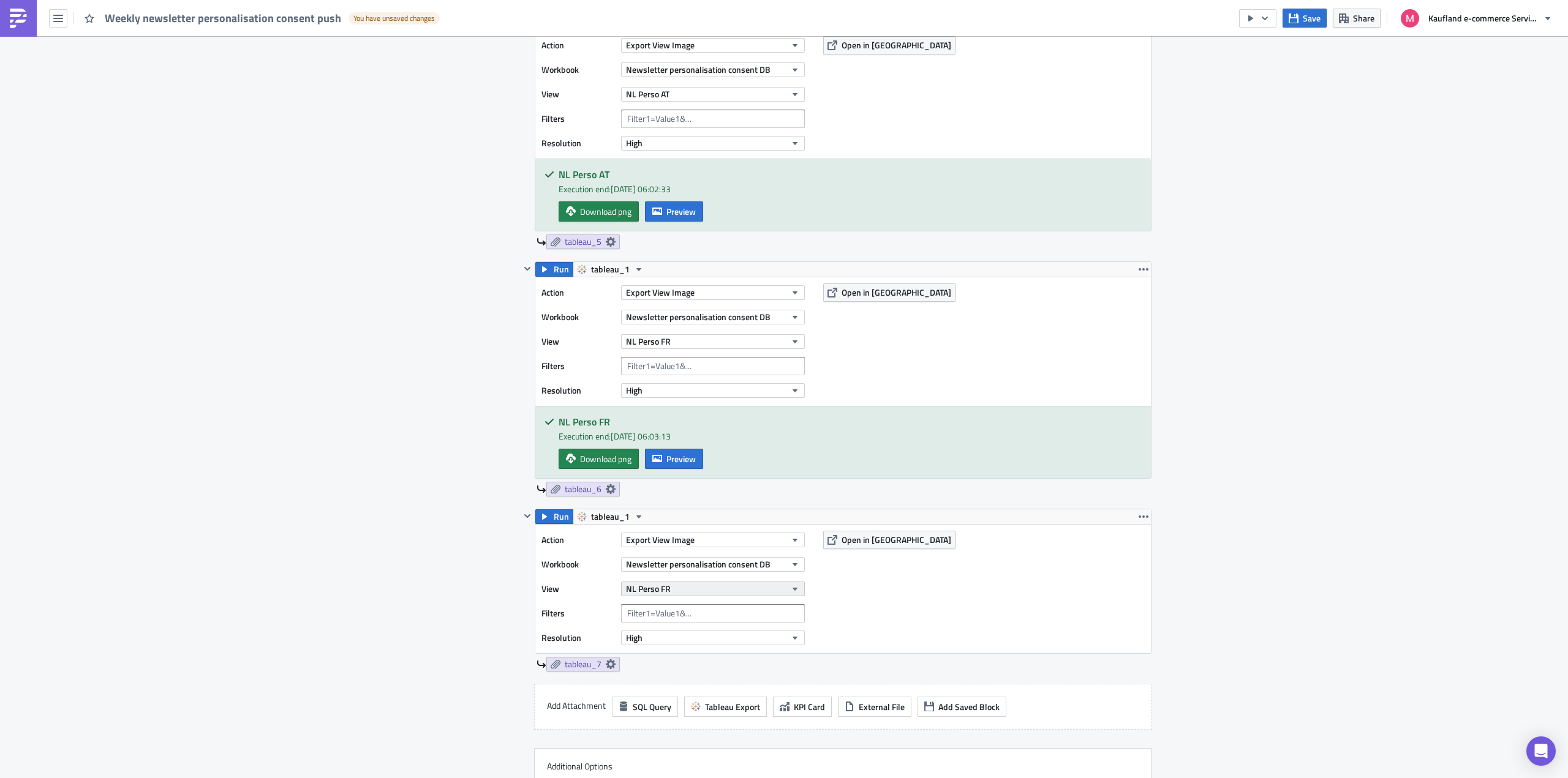
click at [710, 587] on button "NL Perso FR" at bounding box center [712, 589] width 184 height 14
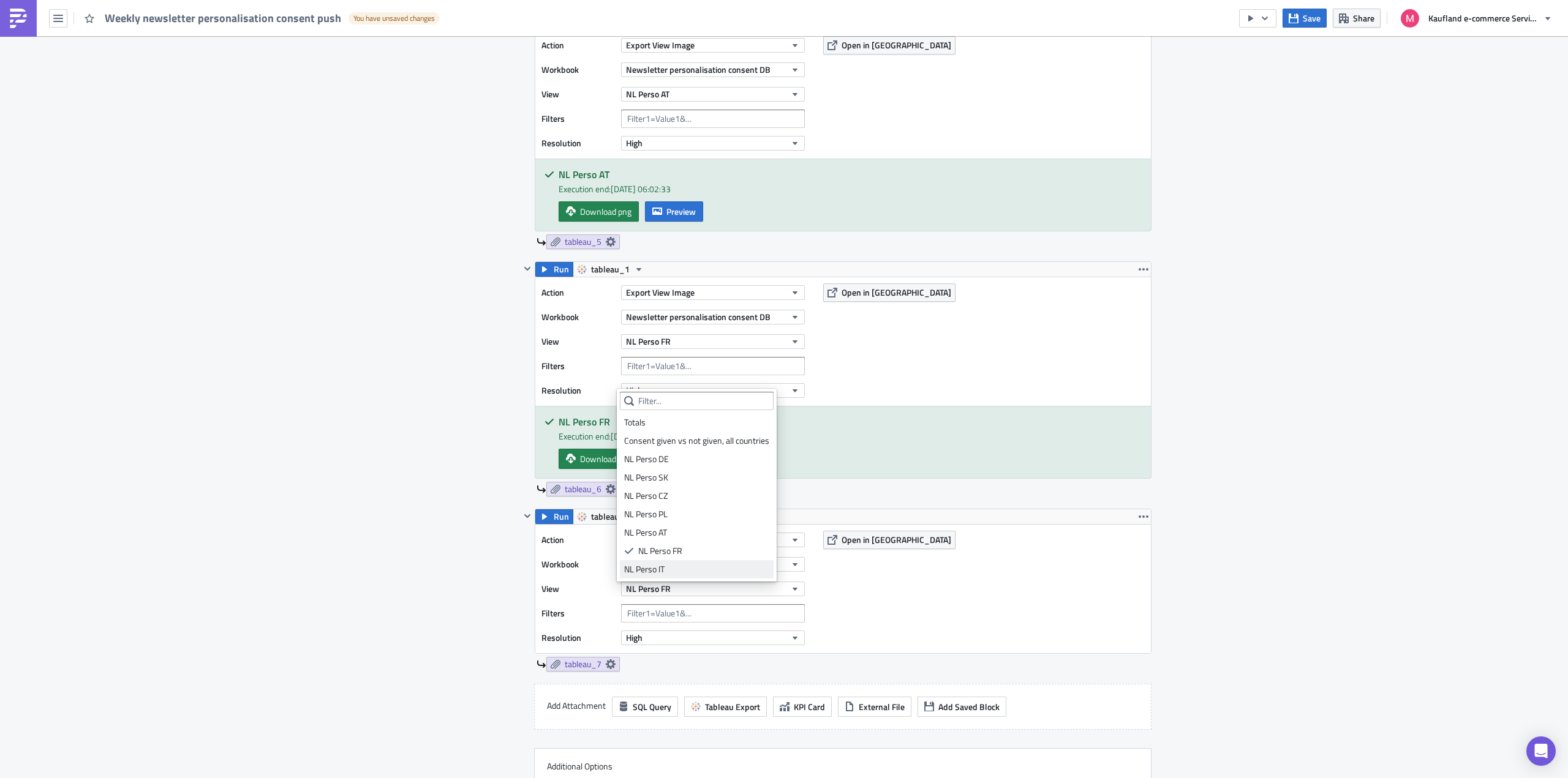
click at [678, 566] on div "NL Perso IT" at bounding box center [697, 569] width 145 height 12
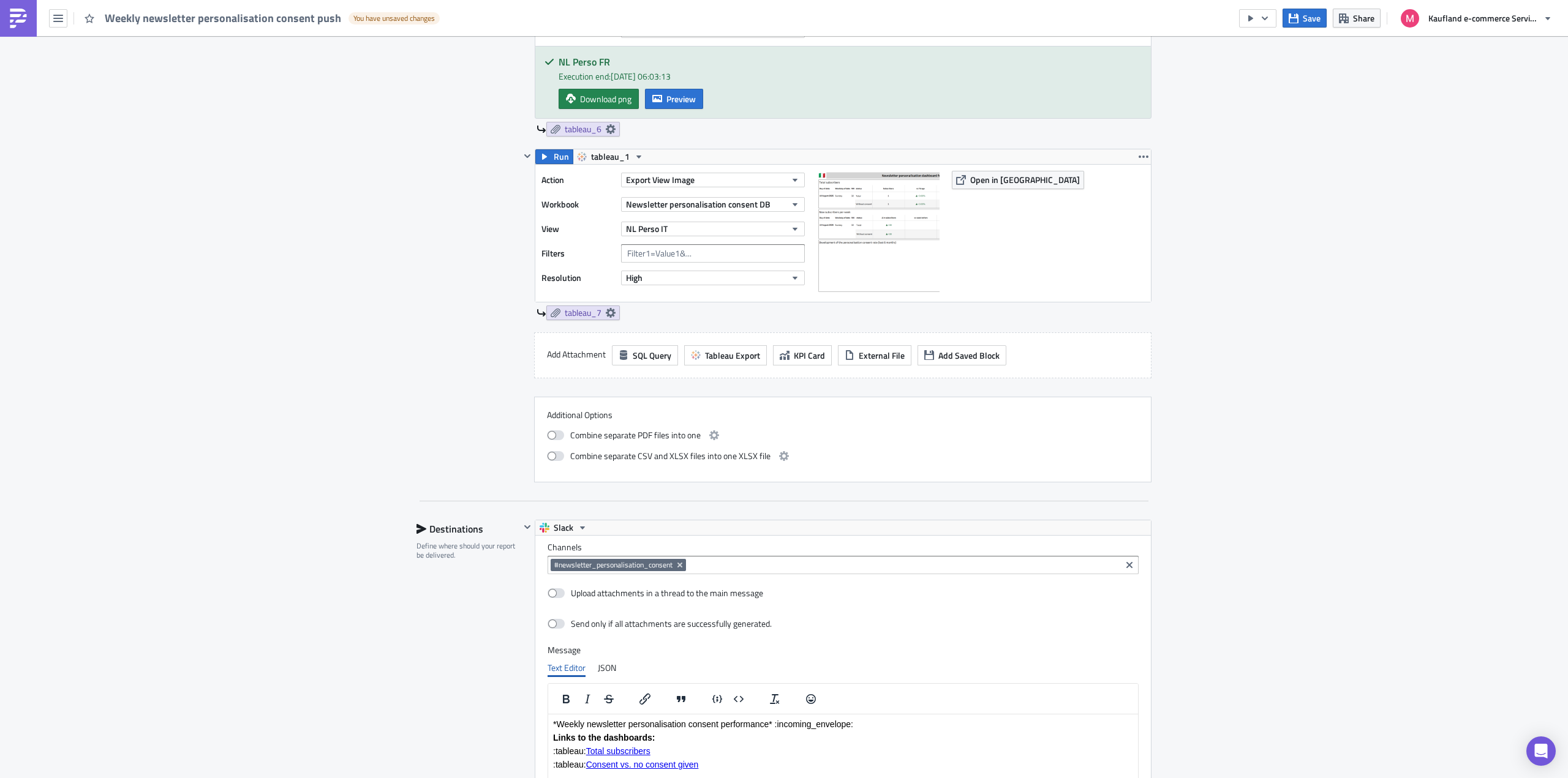
scroll to position [1725, 0]
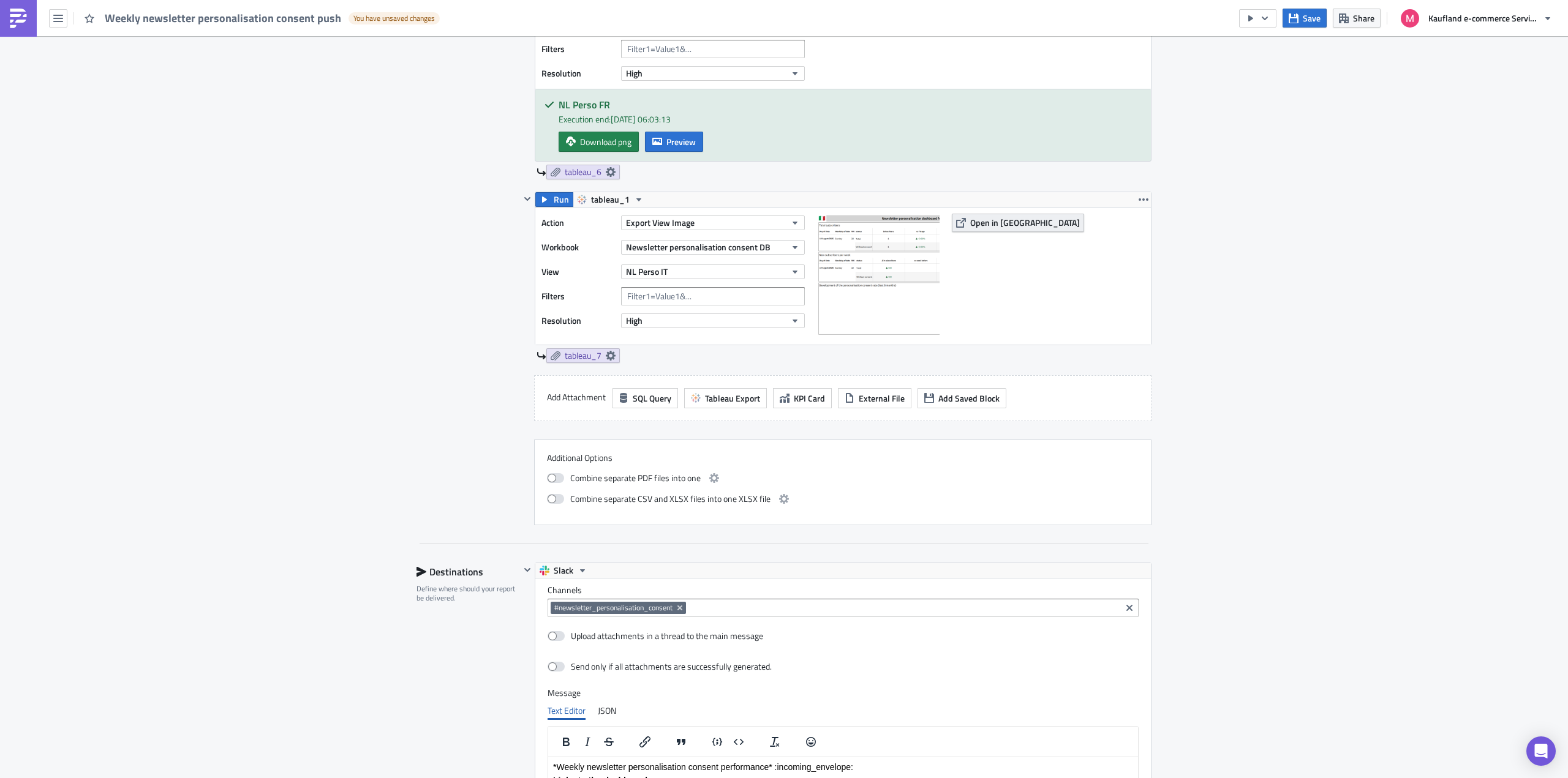
click at [993, 227] on span "Open in [GEOGRAPHIC_DATA]" at bounding box center [1025, 223] width 110 height 13
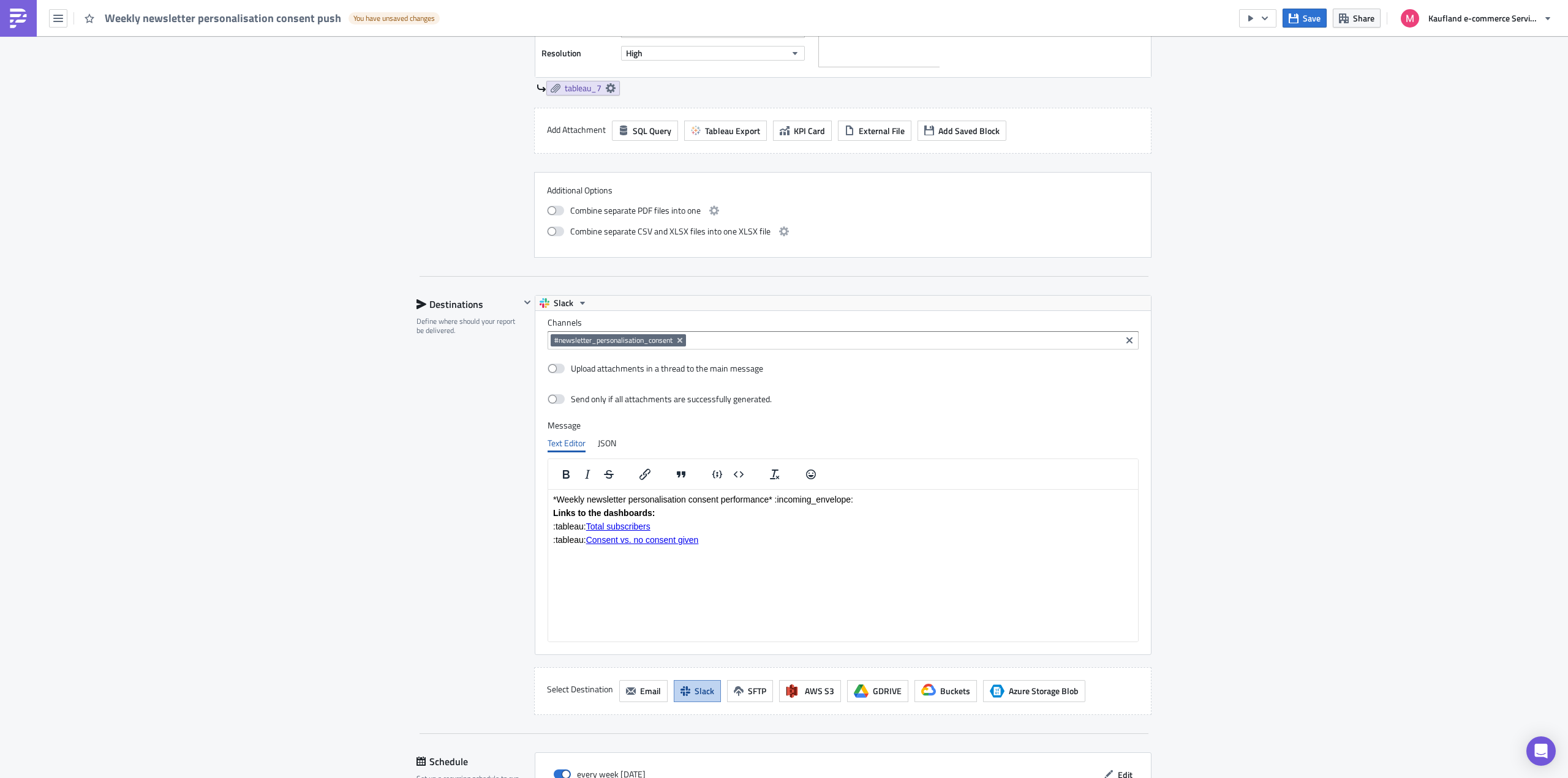
scroll to position [2153, 0]
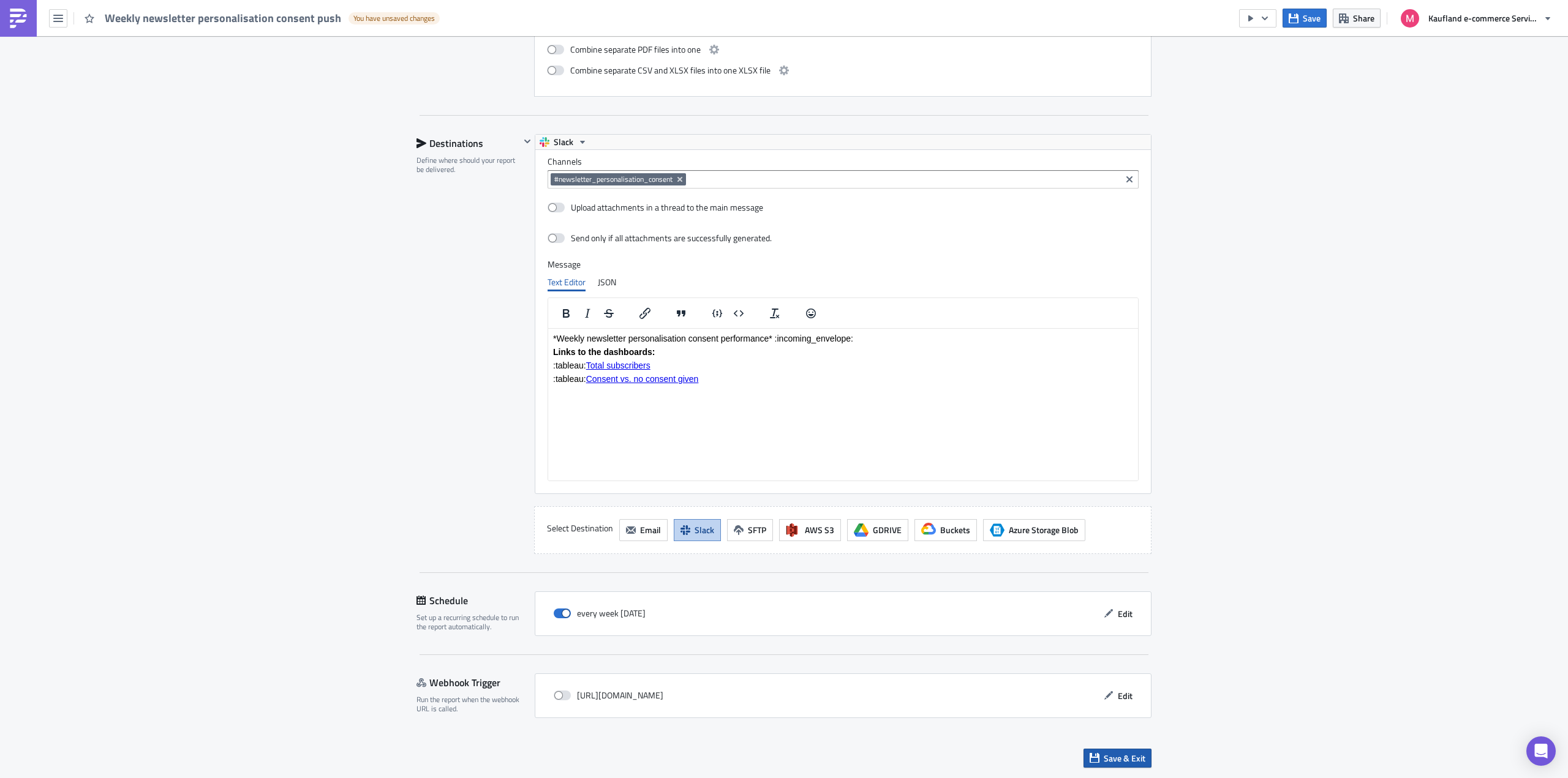
click at [1129, 760] on span "Save & Exit" at bounding box center [1124, 758] width 42 height 13
